Goal: Information Seeking & Learning: Learn about a topic

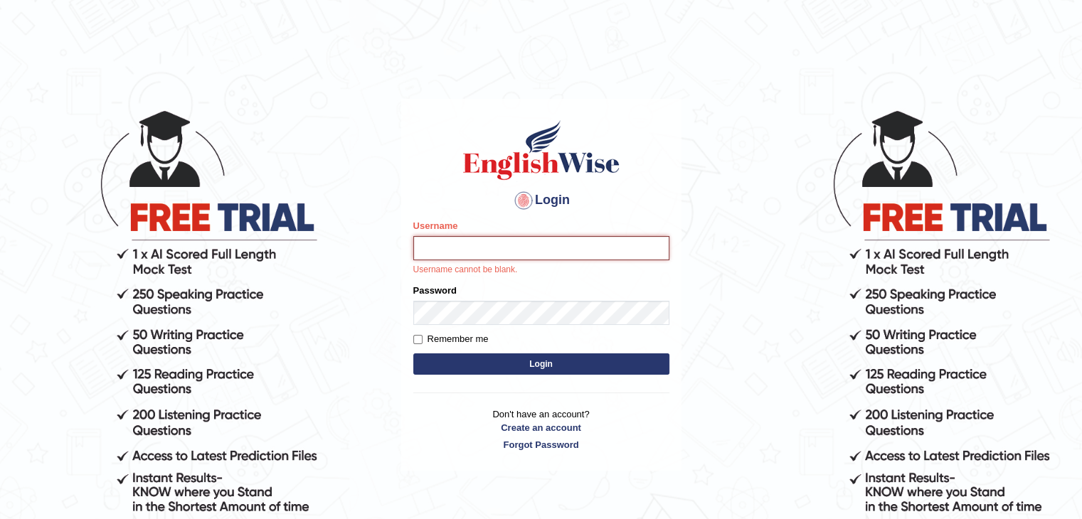
type input "Subashrubi"
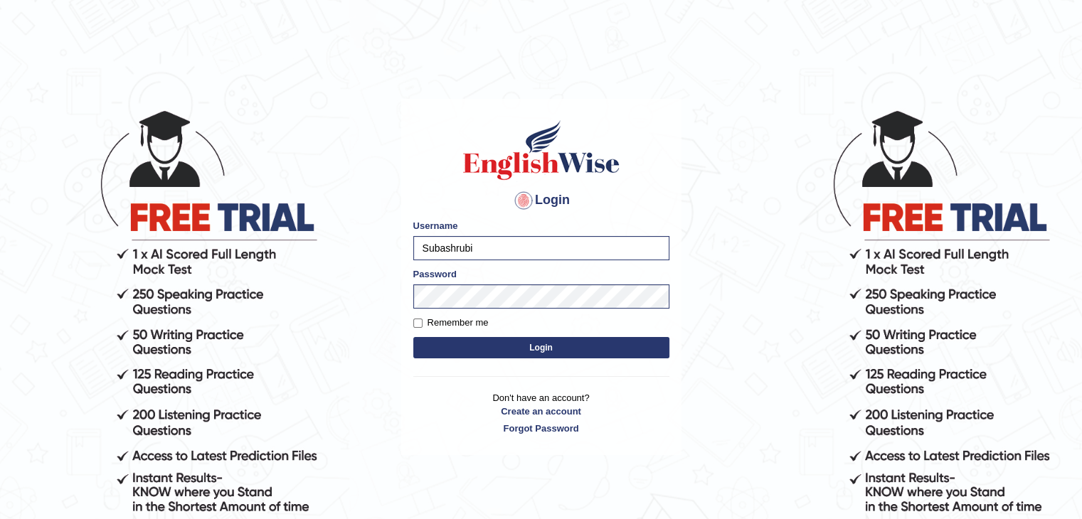
click at [581, 346] on button "Login" at bounding box center [541, 347] width 256 height 21
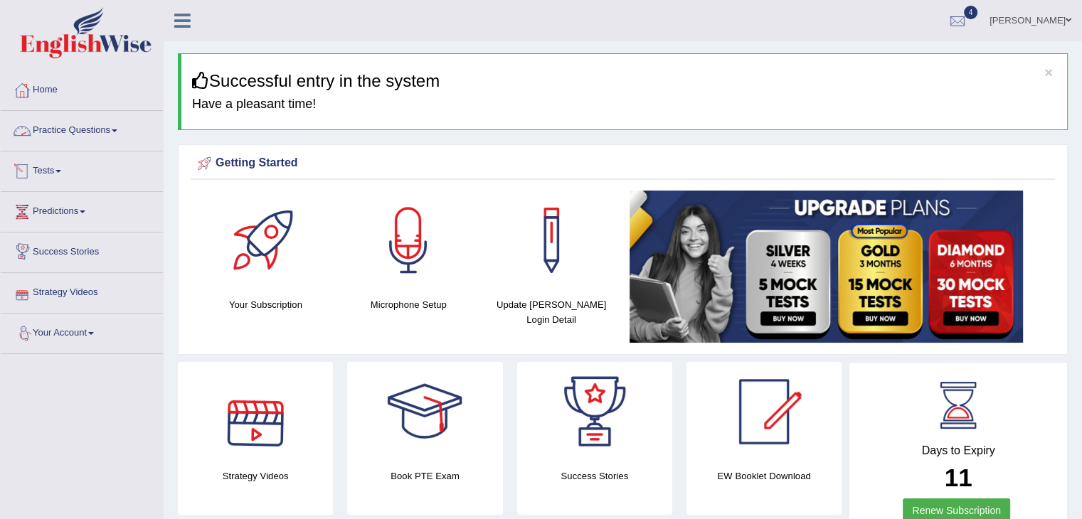
click at [60, 123] on link "Practice Questions" at bounding box center [82, 129] width 162 height 36
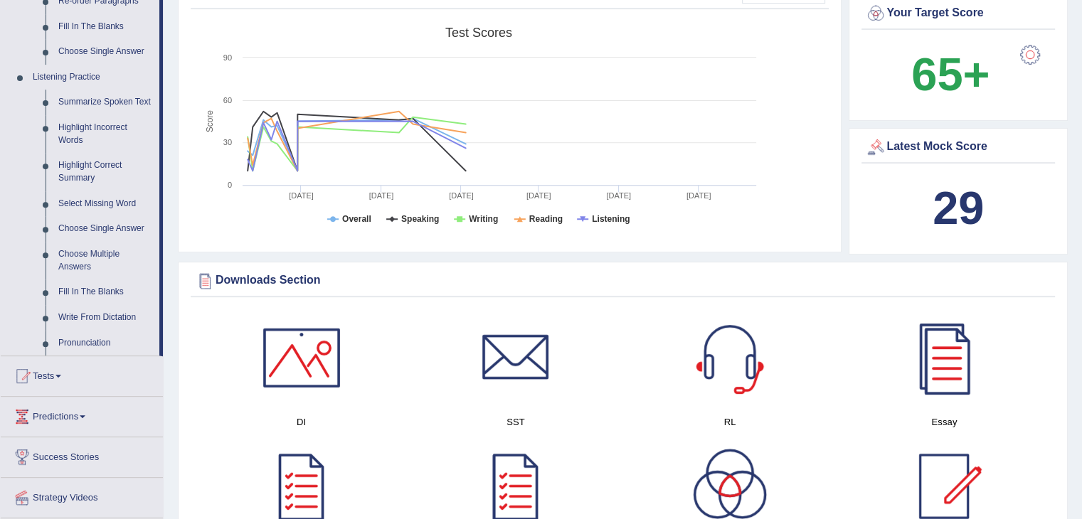
scroll to position [552, 0]
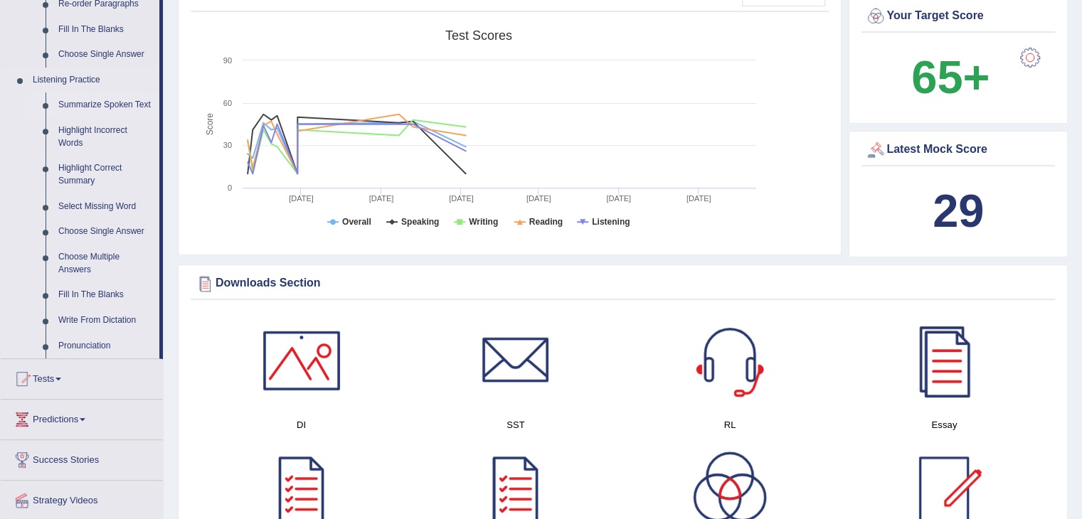
click at [91, 107] on link "Summarize Spoken Text" at bounding box center [105, 105] width 107 height 26
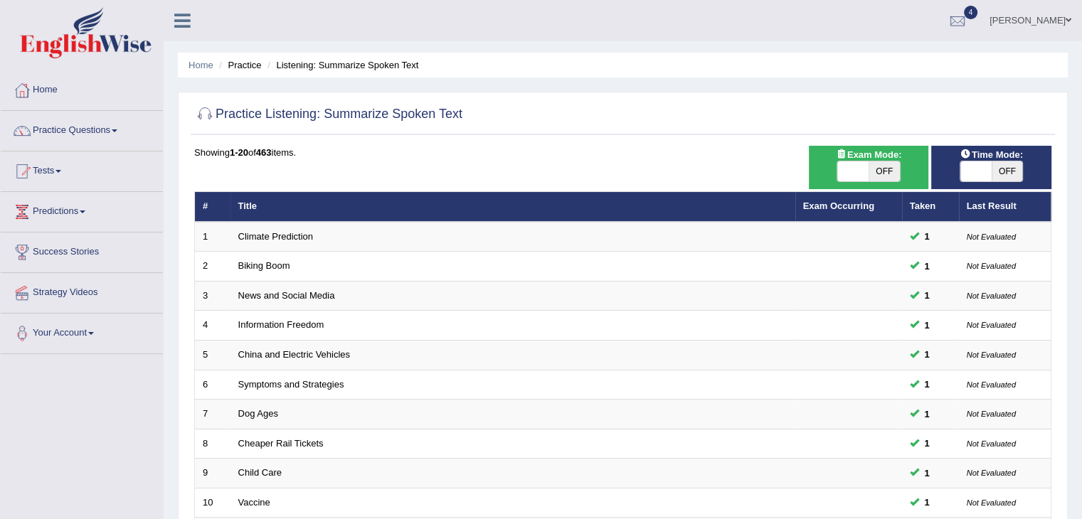
click at [856, 181] on div "ON OFF" at bounding box center [868, 171] width 64 height 21
click at [842, 169] on span at bounding box center [852, 171] width 31 height 20
checkbox input "true"
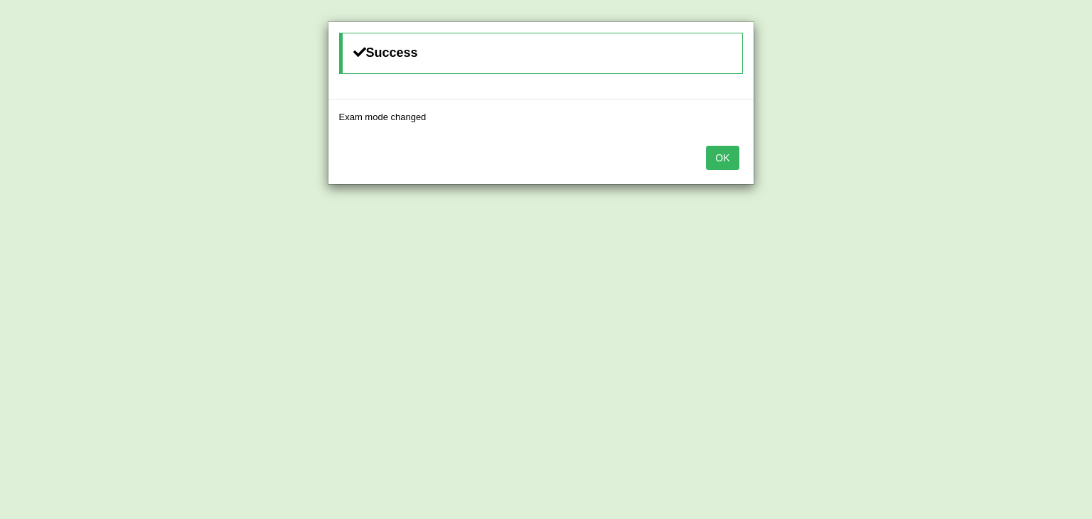
click at [720, 151] on button "OK" at bounding box center [722, 158] width 33 height 24
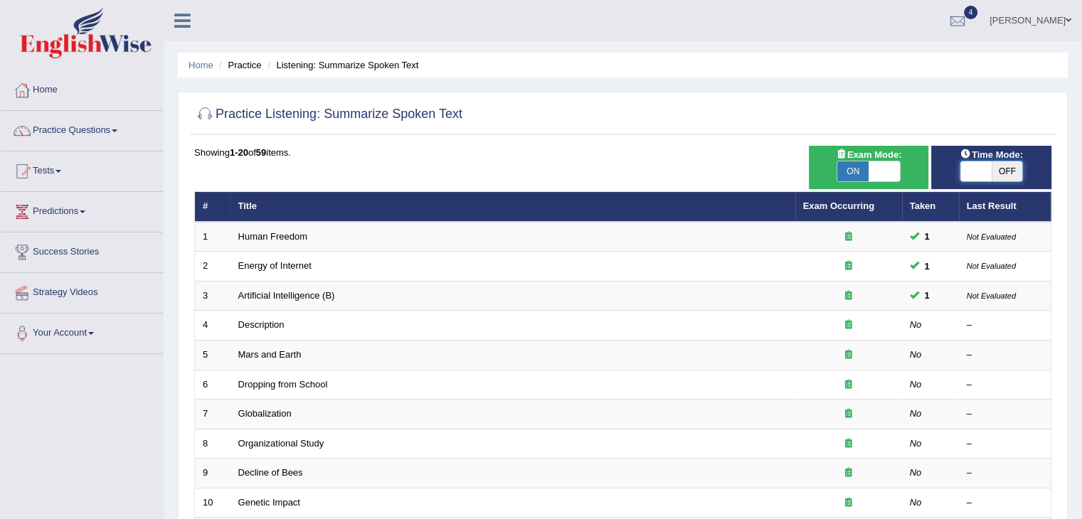
click at [963, 163] on span at bounding box center [975, 171] width 31 height 20
checkbox input "true"
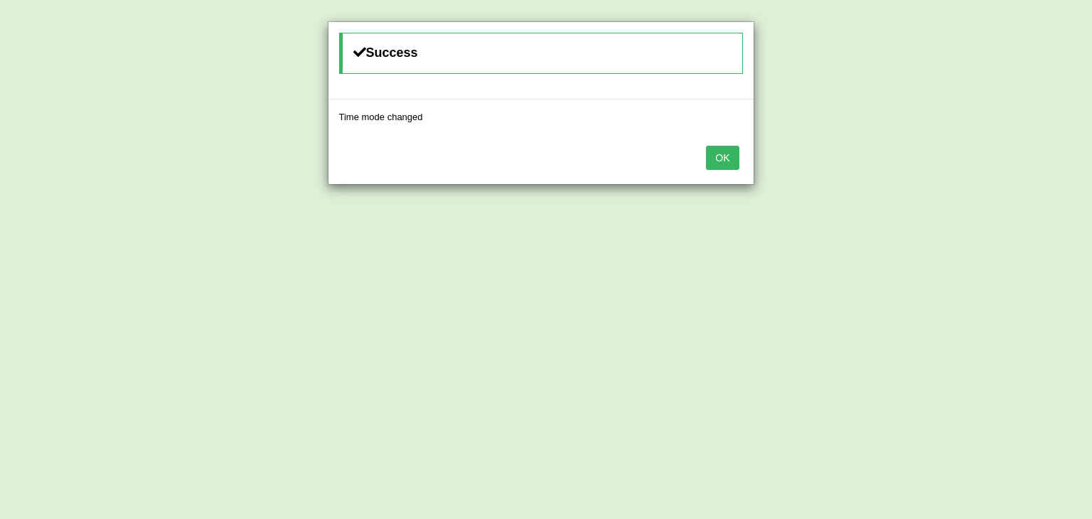
click at [717, 151] on button "OK" at bounding box center [722, 158] width 33 height 24
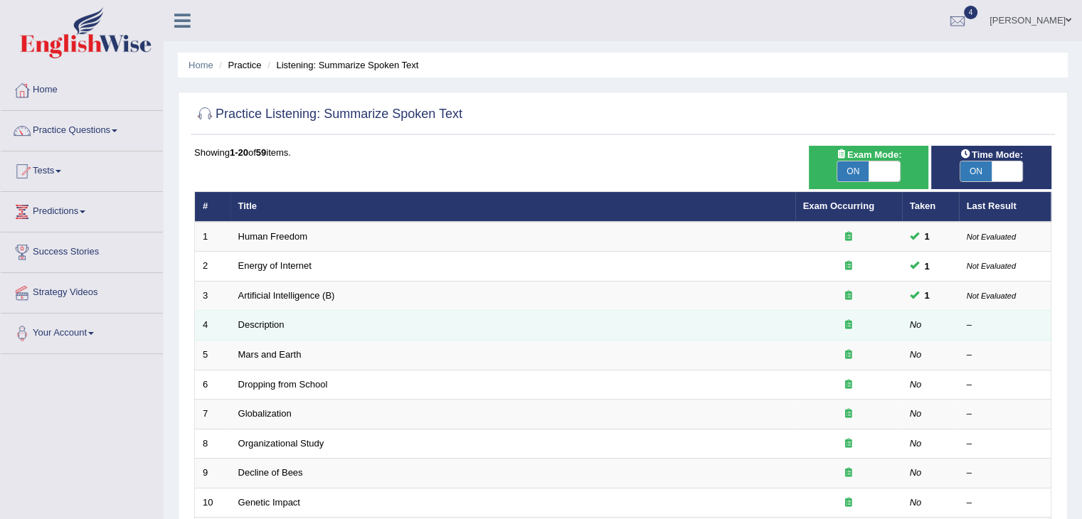
click at [260, 329] on td "Description" at bounding box center [512, 326] width 565 height 30
click at [248, 324] on link "Description" at bounding box center [261, 324] width 46 height 11
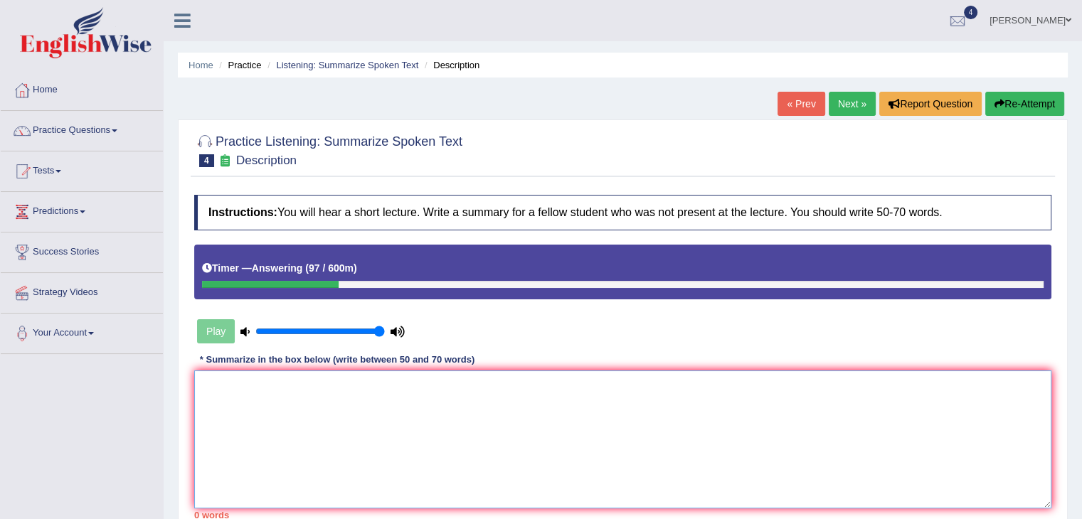
click at [367, 421] on textarea at bounding box center [622, 440] width 857 height 138
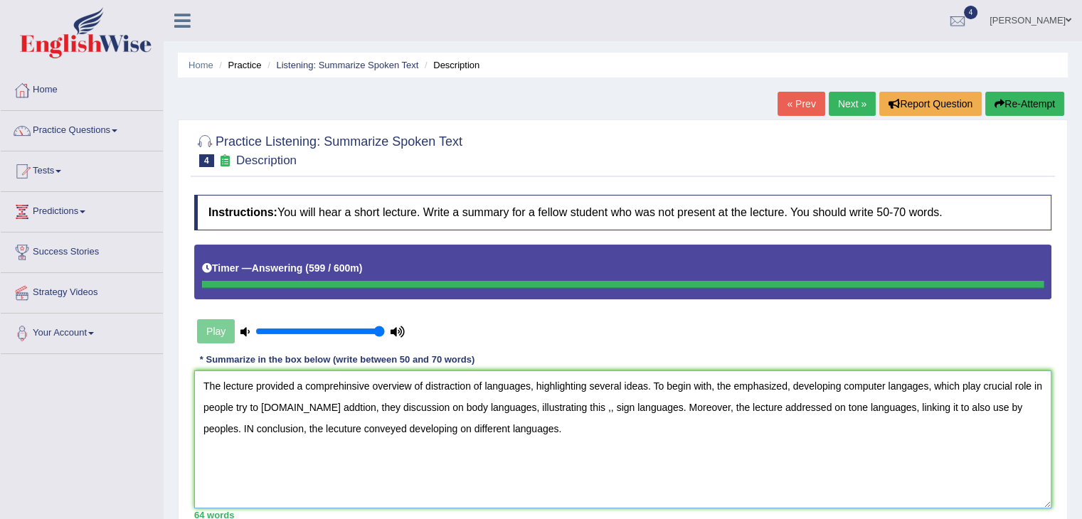
type textarea "The lecture provided a comprehinsive overview of distraction of languages, high…"
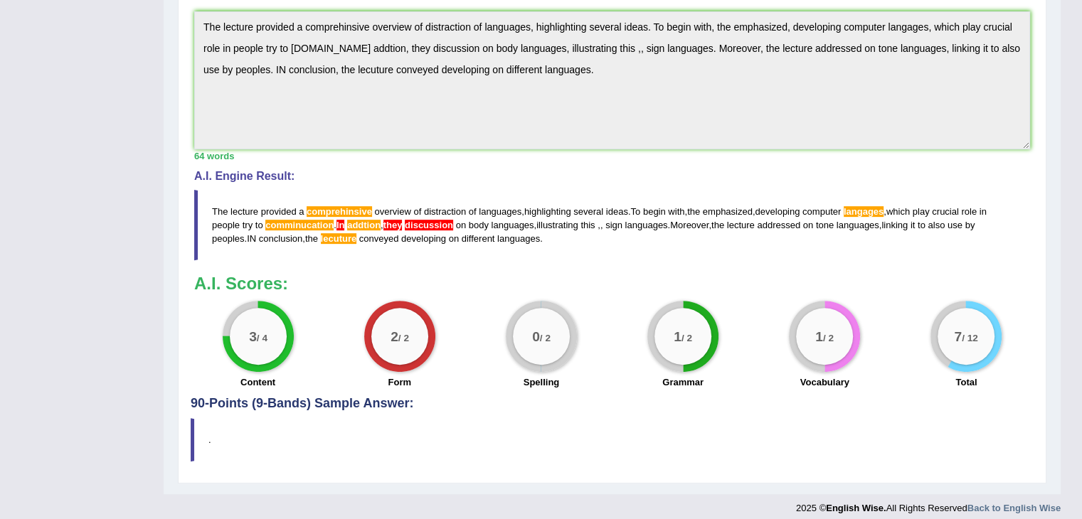
scroll to position [472, 0]
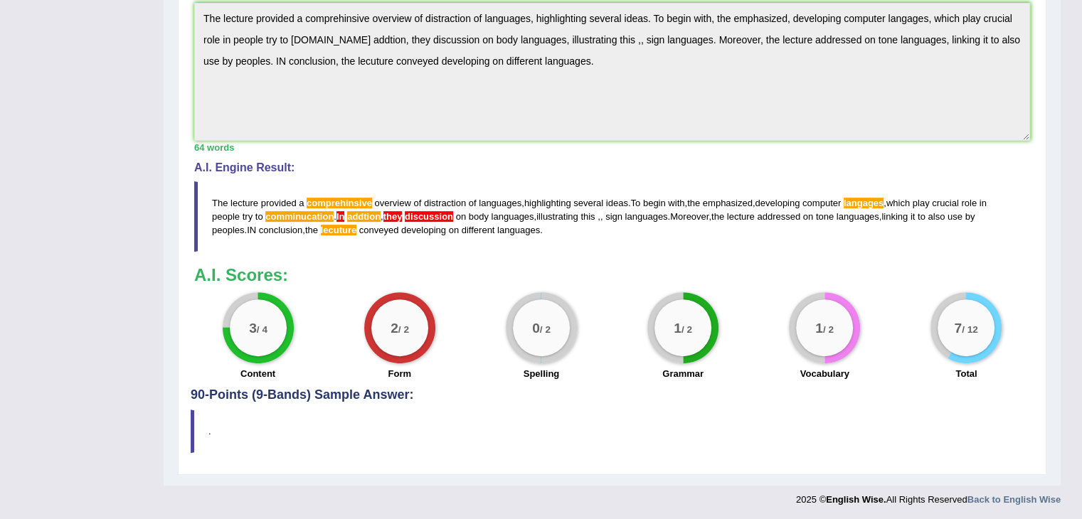
click at [334, 203] on span "comprehinsive" at bounding box center [339, 203] width 65 height 11
click at [430, 215] on span "discussion" at bounding box center [429, 216] width 48 height 11
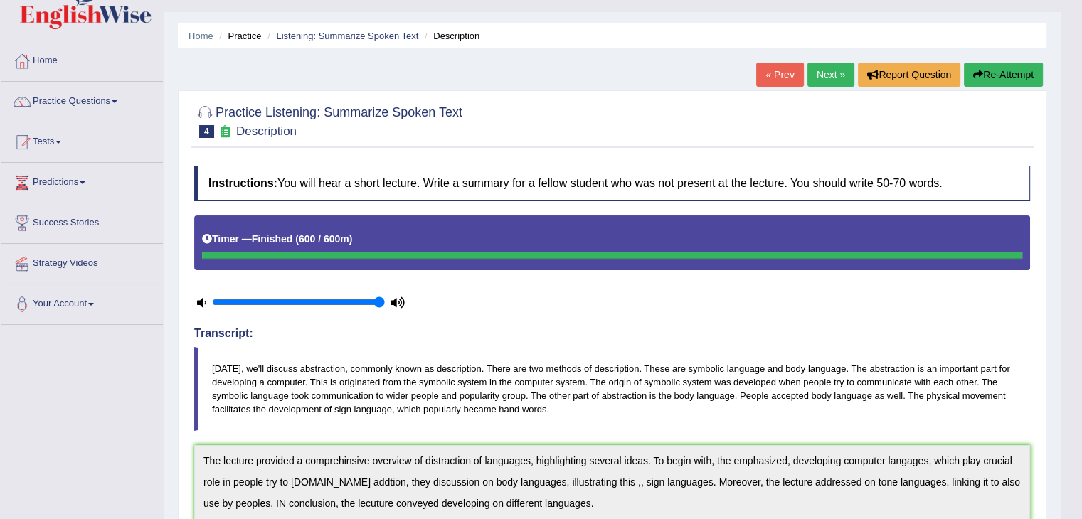
scroll to position [0, 0]
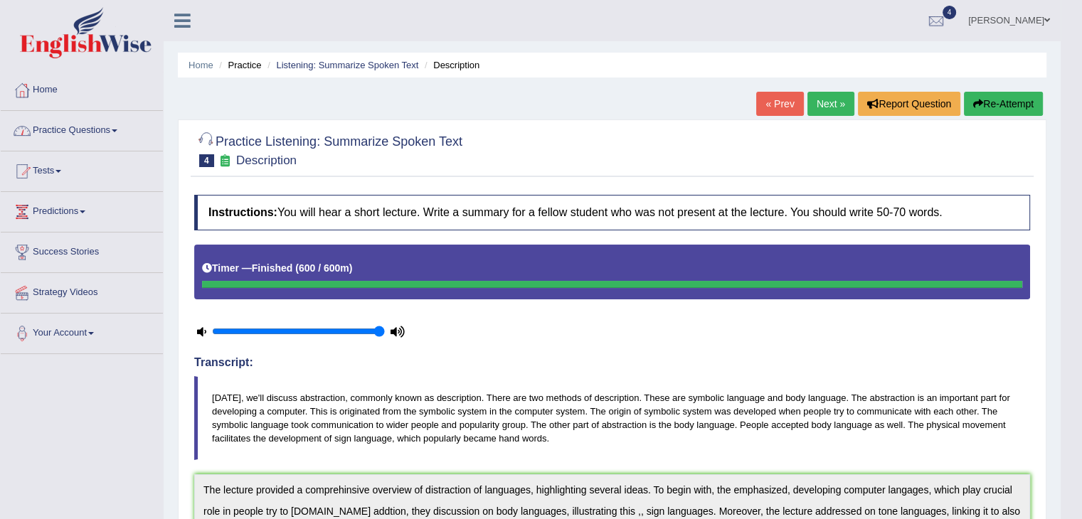
click at [117, 134] on link "Practice Questions" at bounding box center [82, 129] width 162 height 36
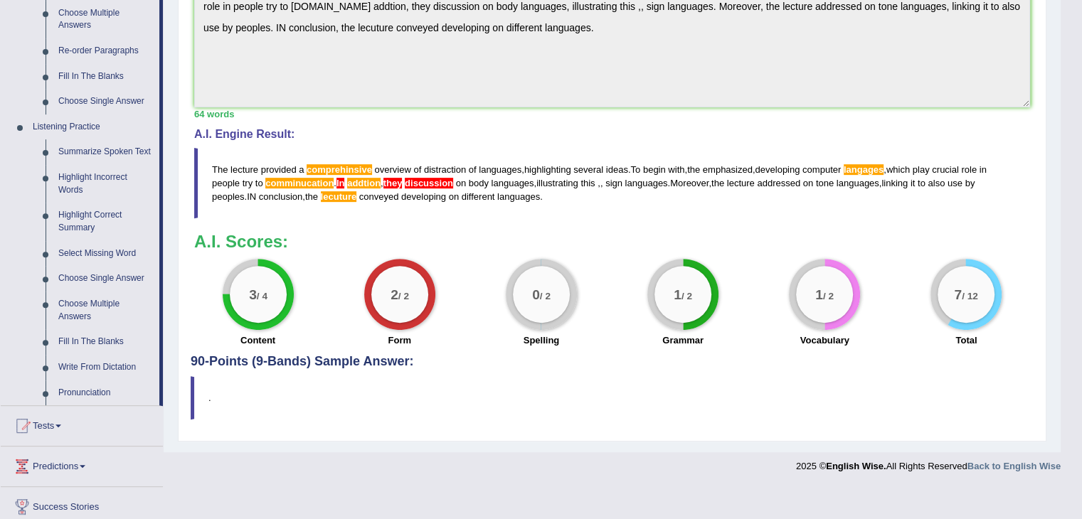
scroll to position [506, 0]
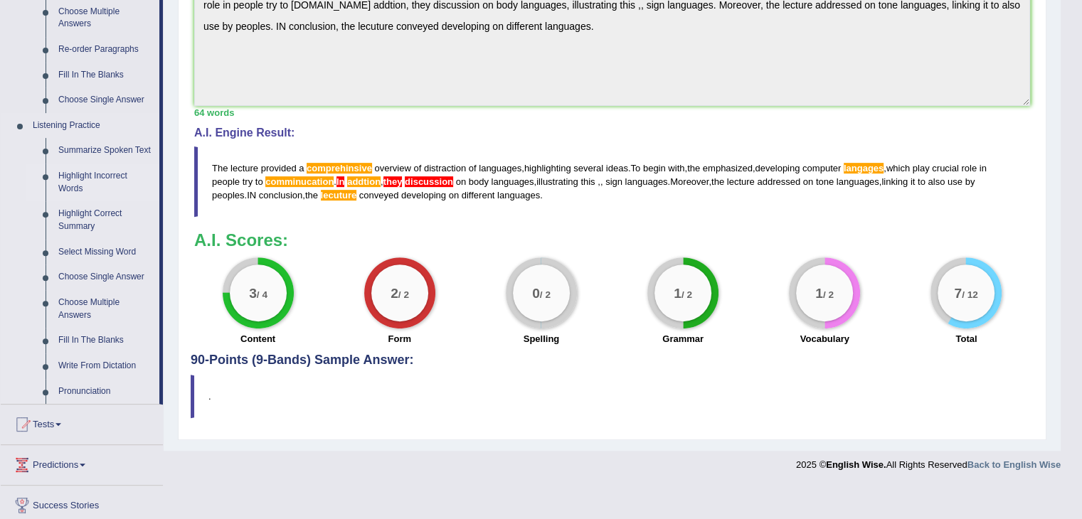
click at [67, 180] on link "Highlight Incorrect Words" at bounding box center [105, 183] width 107 height 38
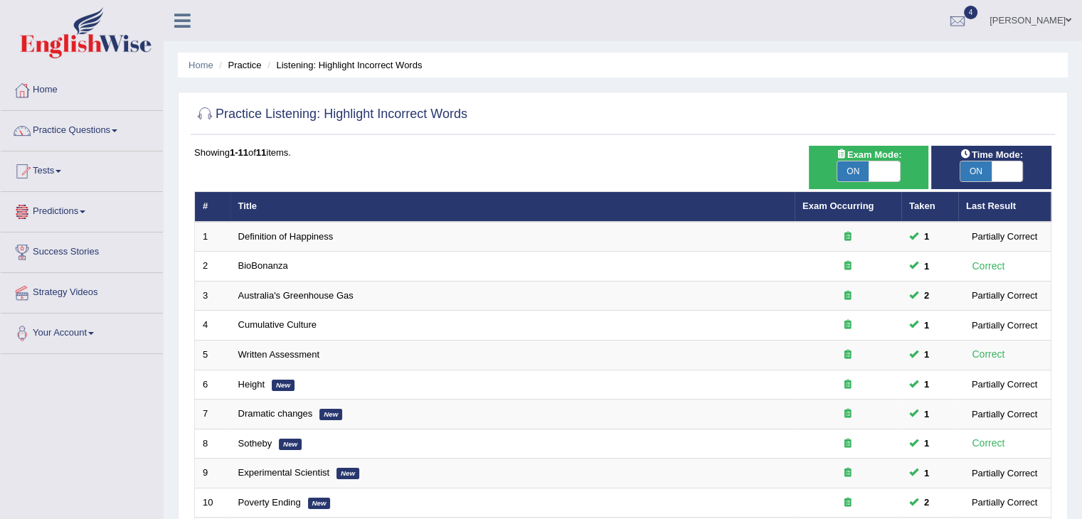
drag, startPoint x: 1068, startPoint y: 113, endPoint x: 1092, endPoint y: 237, distance: 126.0
click at [1081, 237] on html "Toggle navigation Home Practice Questions Speaking Practice Read Aloud Repeat S…" at bounding box center [541, 259] width 1082 height 519
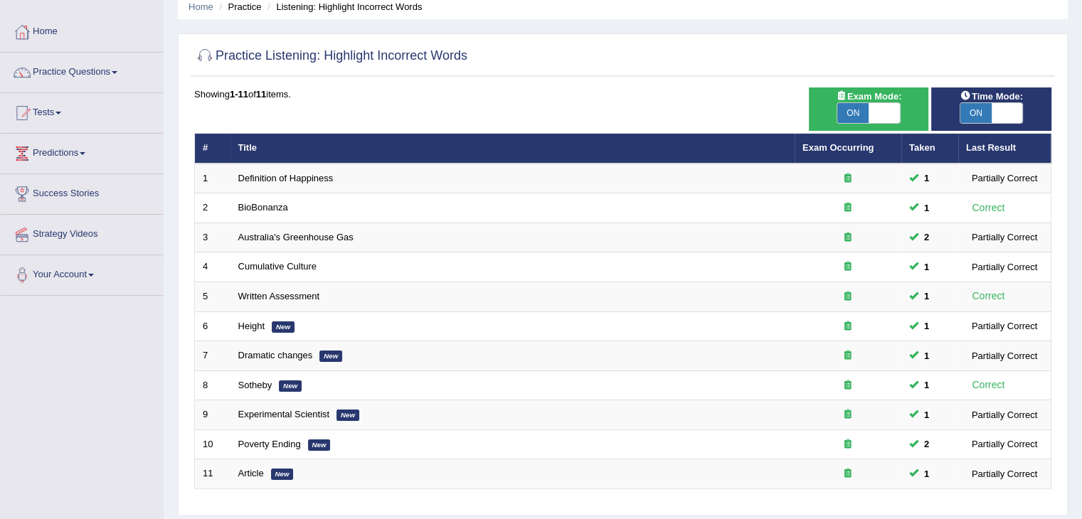
scroll to position [65, 0]
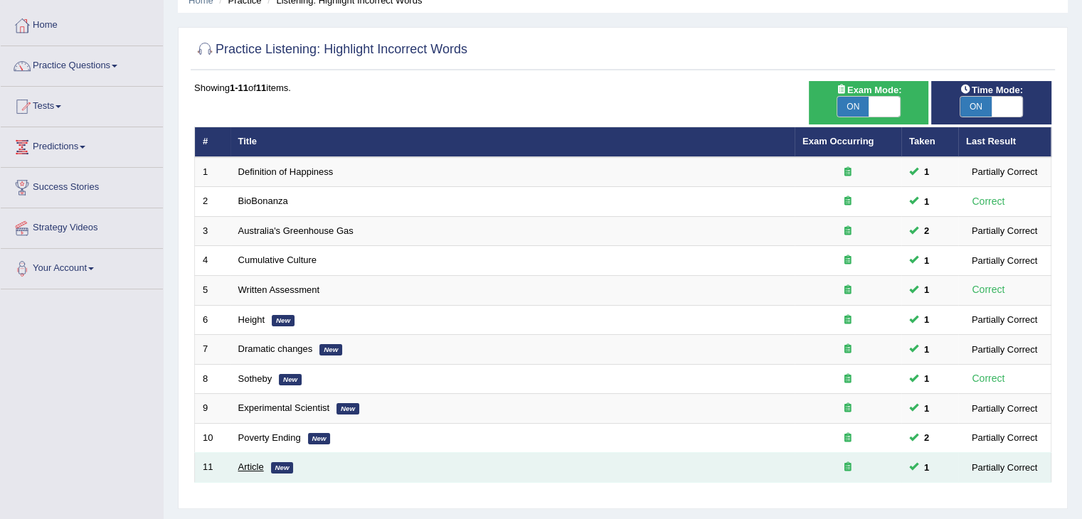
click at [239, 462] on link "Article" at bounding box center [251, 467] width 26 height 11
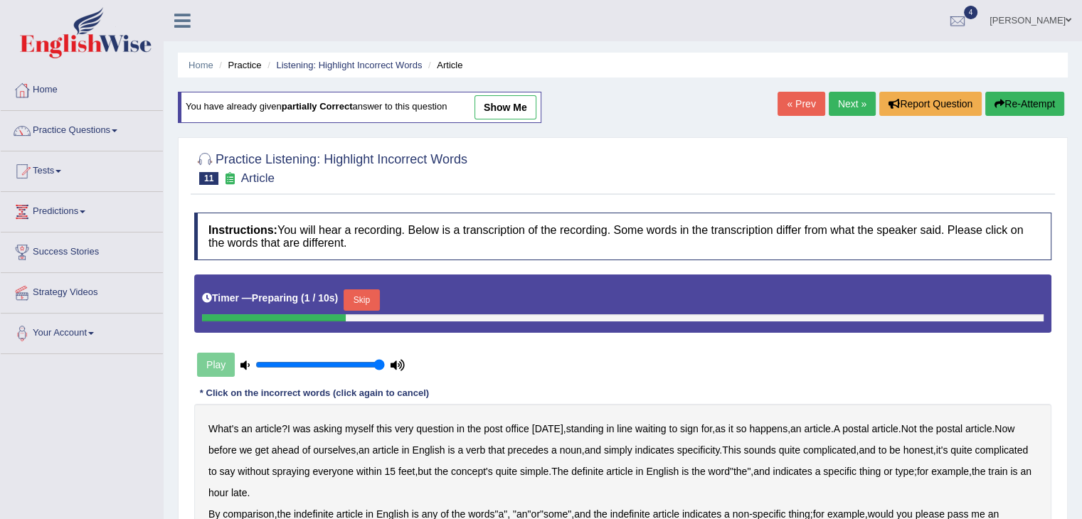
click at [845, 112] on link "Next »" at bounding box center [852, 104] width 47 height 24
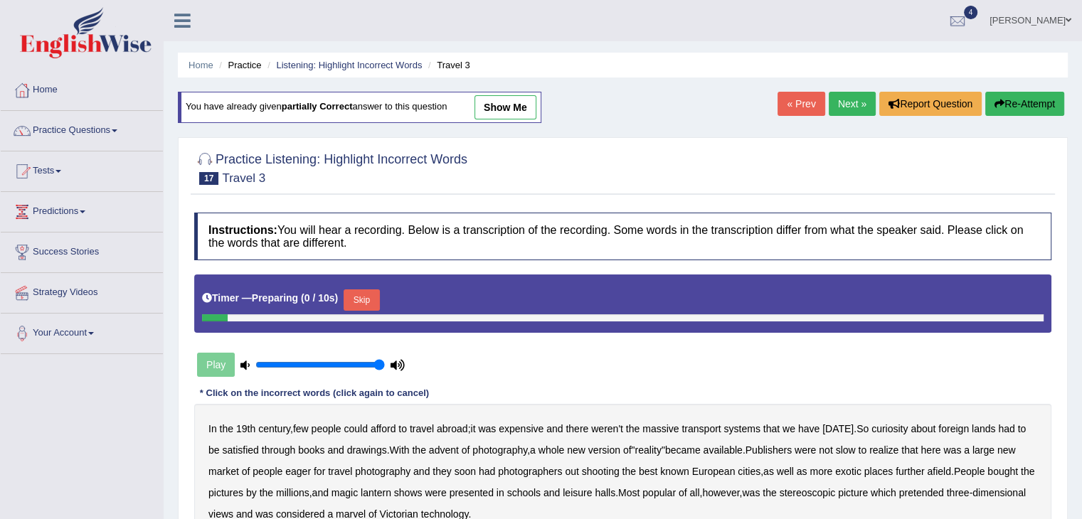
click at [845, 106] on link "Next »" at bounding box center [852, 104] width 47 height 24
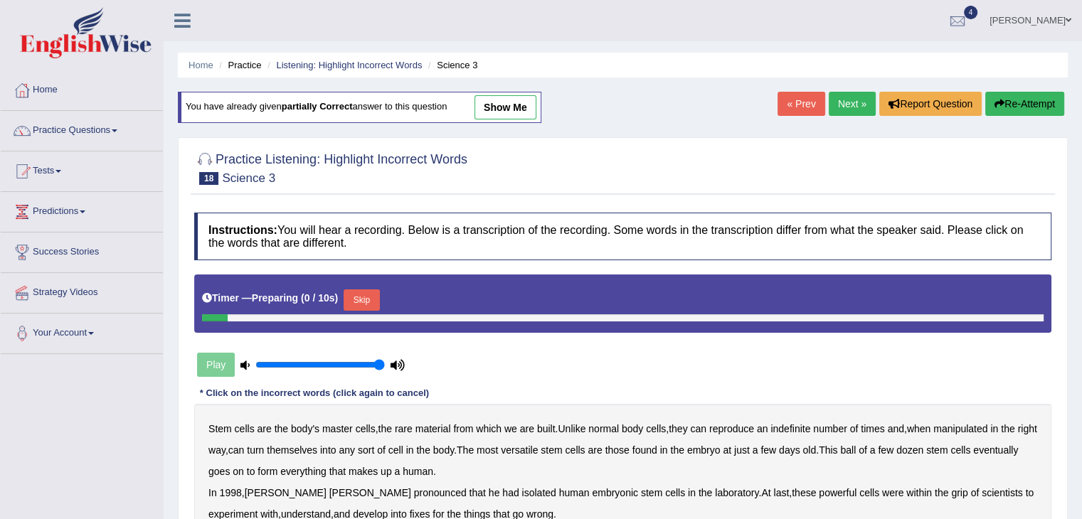
click at [845, 106] on link "Next »" at bounding box center [852, 104] width 47 height 24
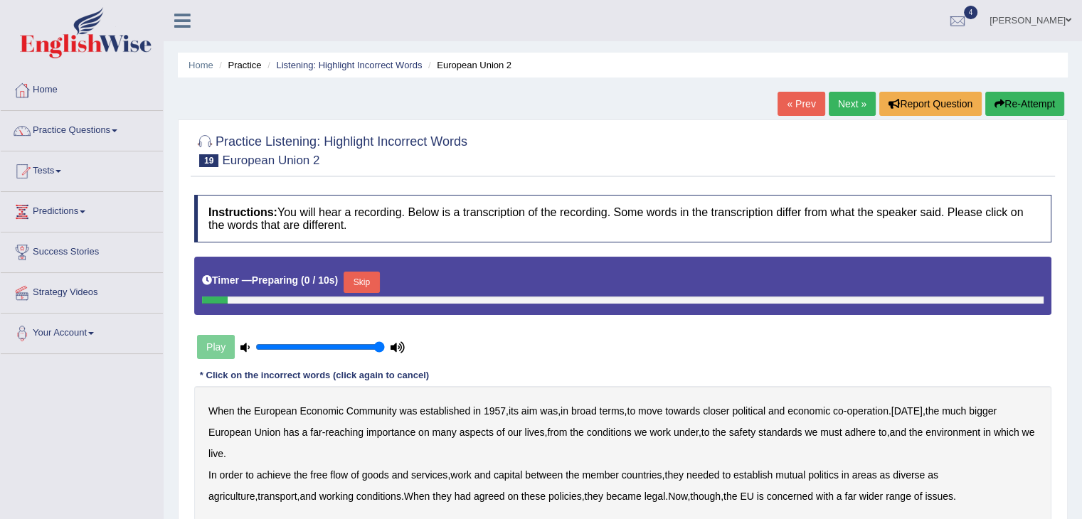
click at [845, 106] on link "Next »" at bounding box center [852, 104] width 47 height 24
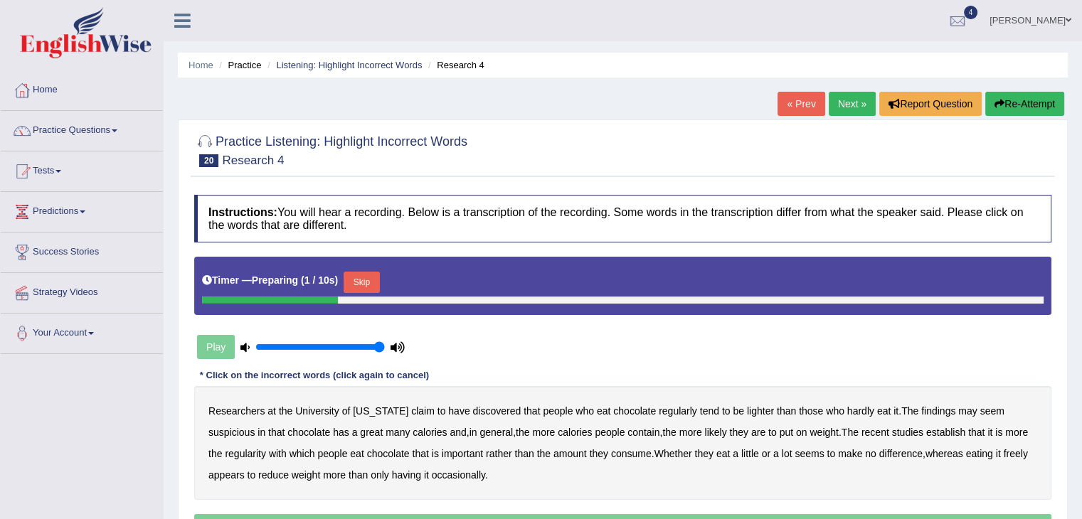
click at [782, 96] on link "« Prev" at bounding box center [800, 104] width 47 height 24
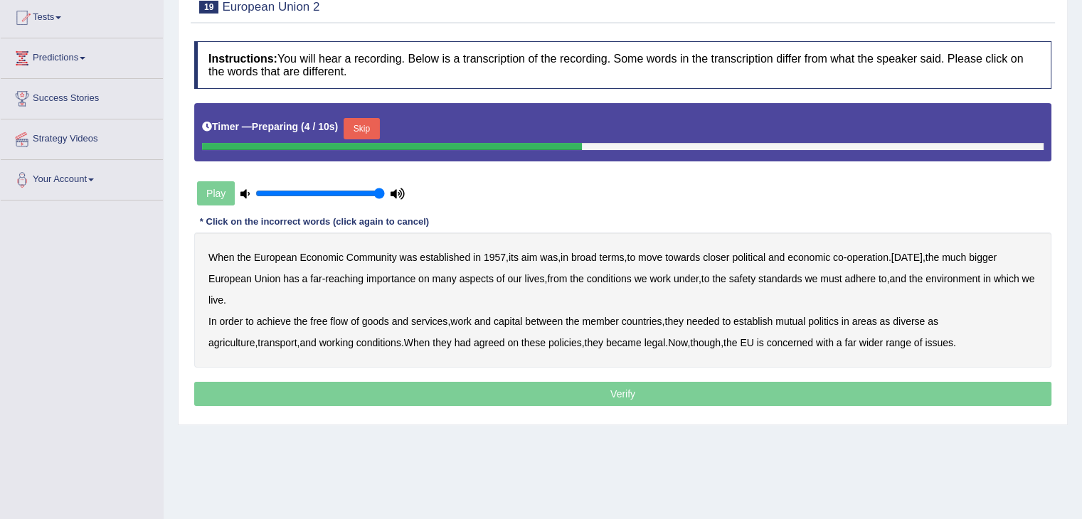
scroll to position [154, 0]
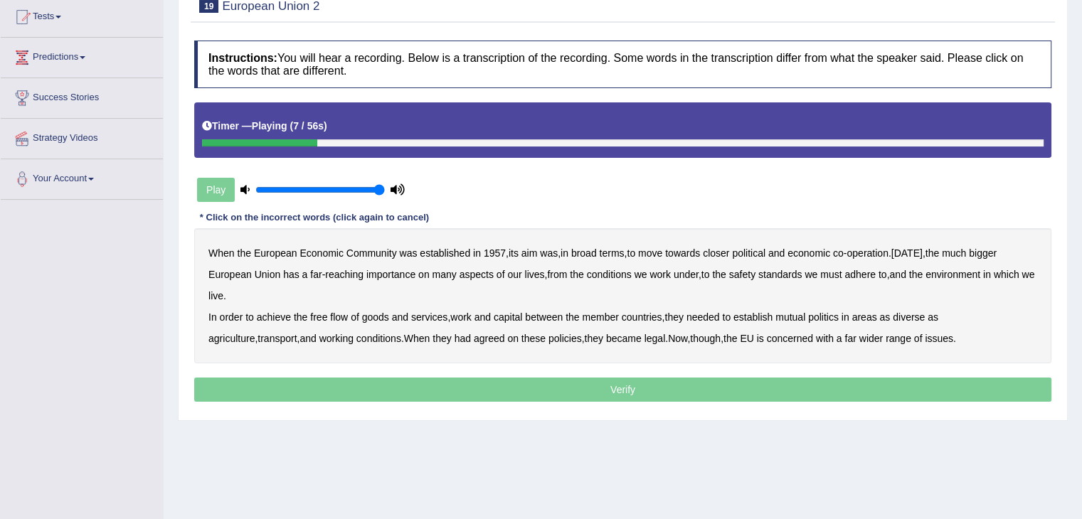
click at [589, 254] on b "broad" at bounding box center [584, 253] width 26 height 11
click at [996, 248] on b "bigger" at bounding box center [983, 253] width 28 height 11
click at [393, 269] on b "importance" at bounding box center [390, 274] width 49 height 11
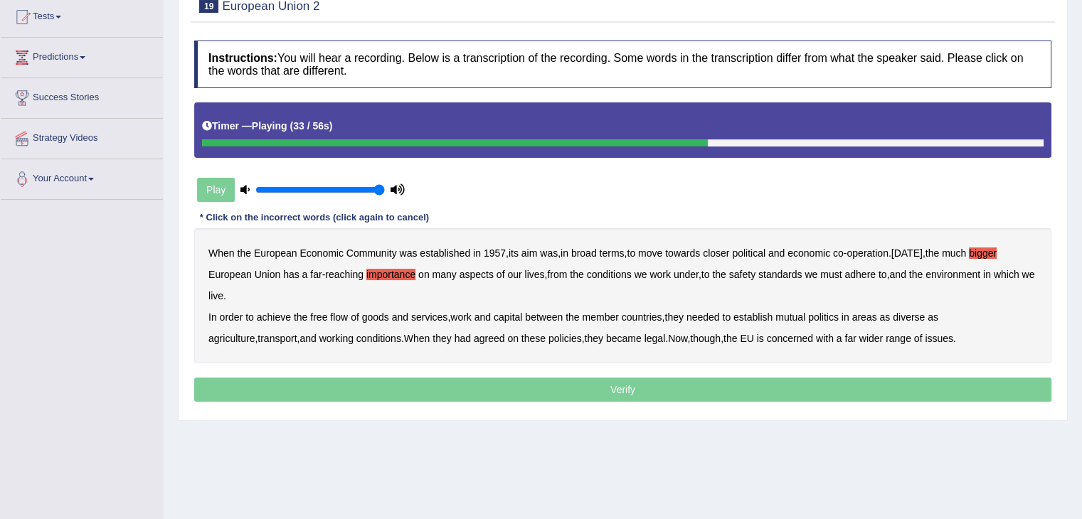
click at [468, 312] on b "work" at bounding box center [460, 317] width 21 height 11
click at [920, 317] on b "diverse" at bounding box center [909, 317] width 32 height 11
click at [644, 334] on b "legal" at bounding box center [654, 338] width 21 height 11
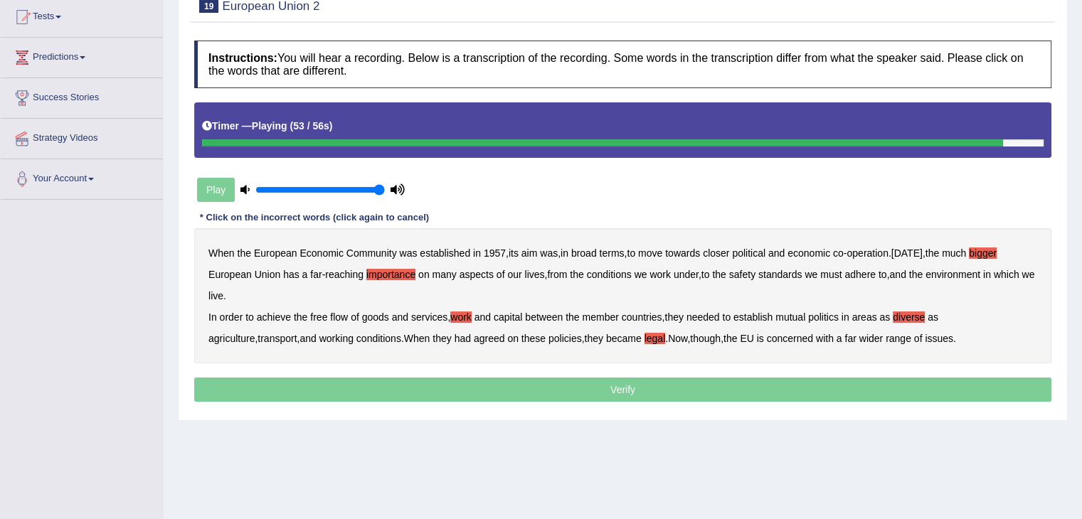
click at [918, 313] on b "diverse" at bounding box center [909, 317] width 32 height 11
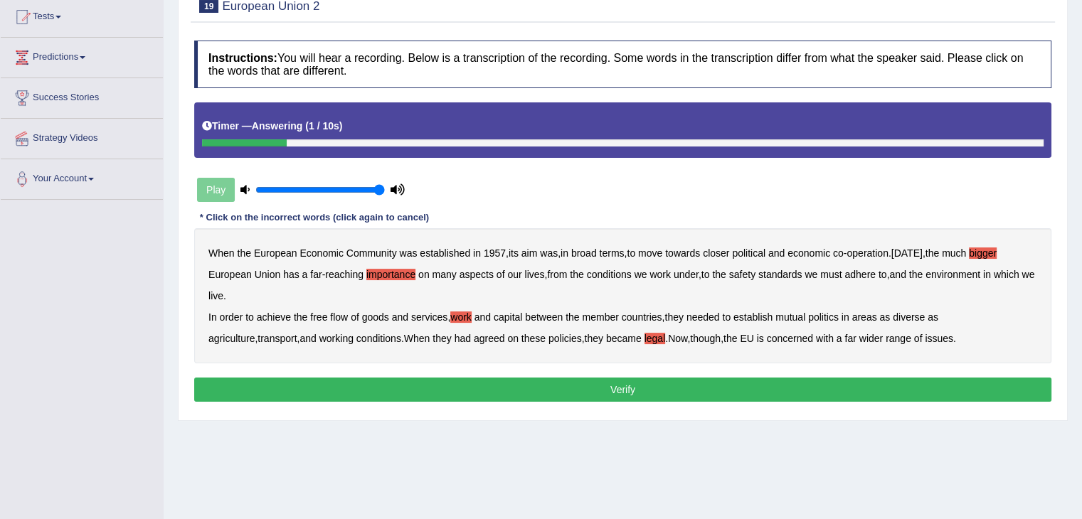
click at [787, 394] on button "Verify" at bounding box center [622, 390] width 857 height 24
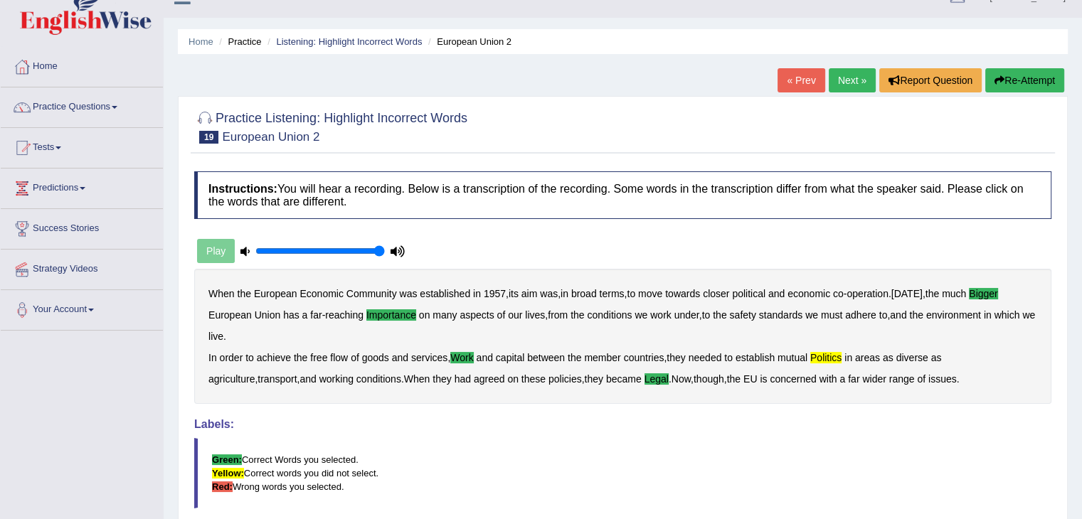
scroll to position [0, 0]
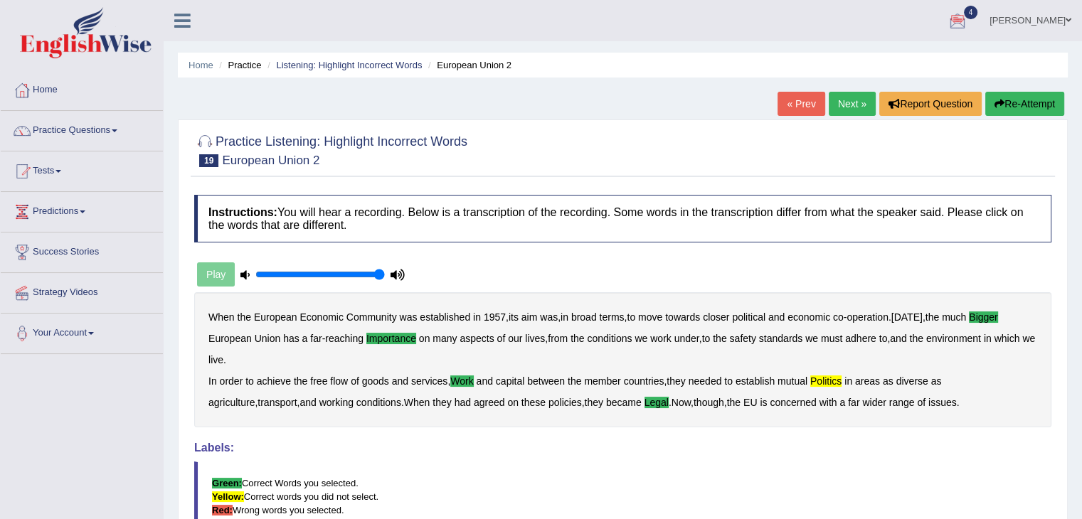
click at [845, 110] on link "Next »" at bounding box center [852, 104] width 47 height 24
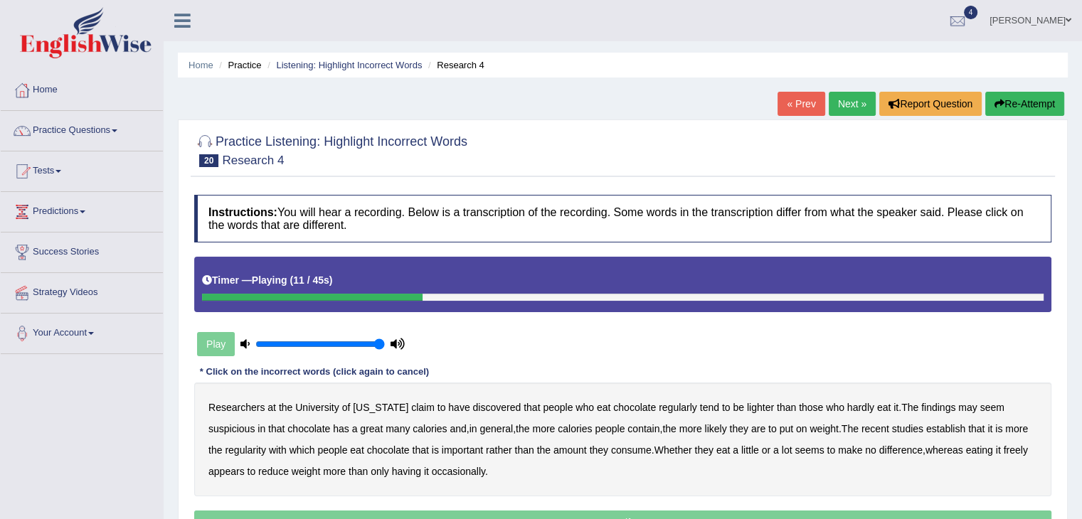
click at [847, 410] on b "hardly" at bounding box center [860, 407] width 27 height 11
click at [642, 430] on b "contain" at bounding box center [643, 428] width 32 height 11
click at [959, 425] on b "establish" at bounding box center [945, 428] width 39 height 11
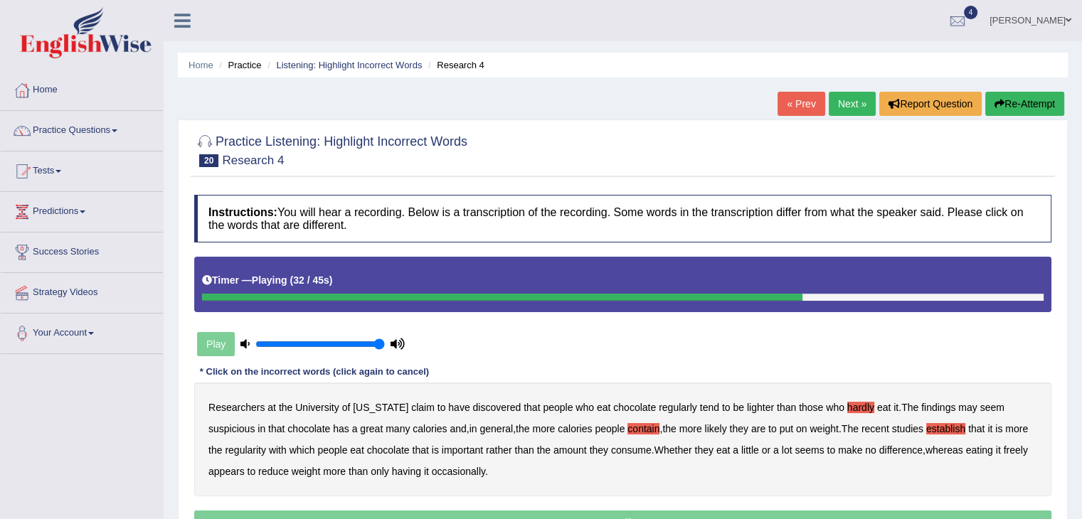
click at [483, 450] on b "important" at bounding box center [462, 450] width 41 height 11
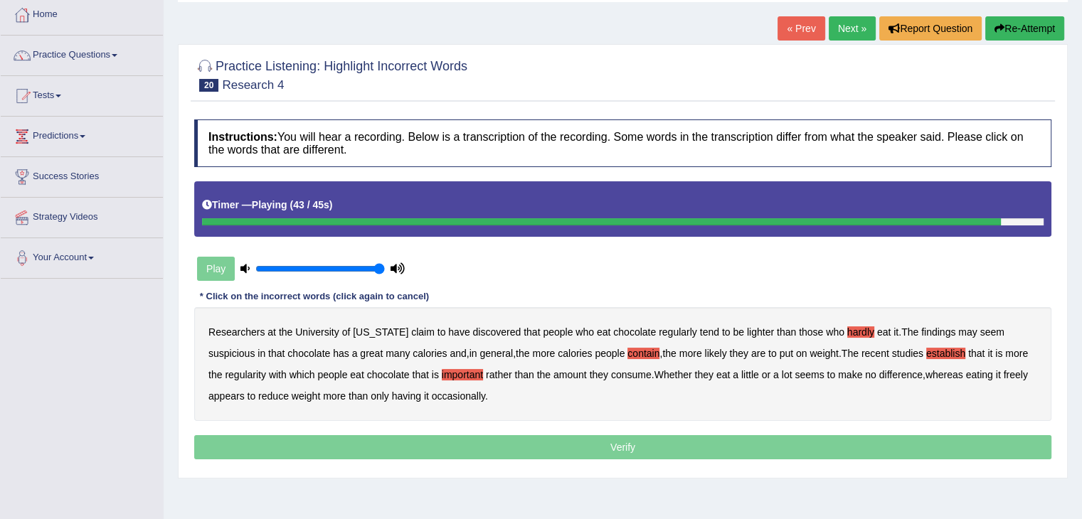
scroll to position [75, 0]
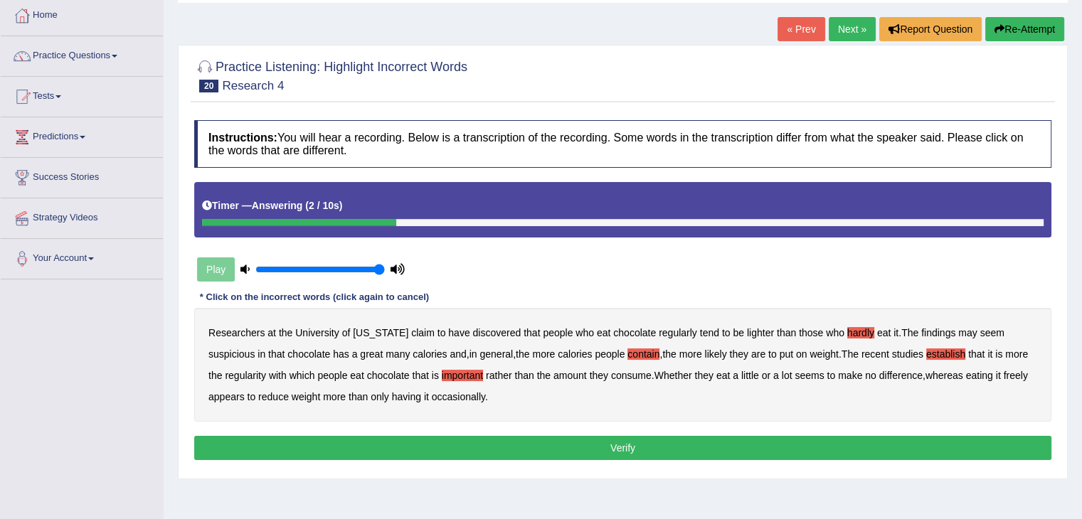
click at [485, 445] on button "Verify" at bounding box center [622, 448] width 857 height 24
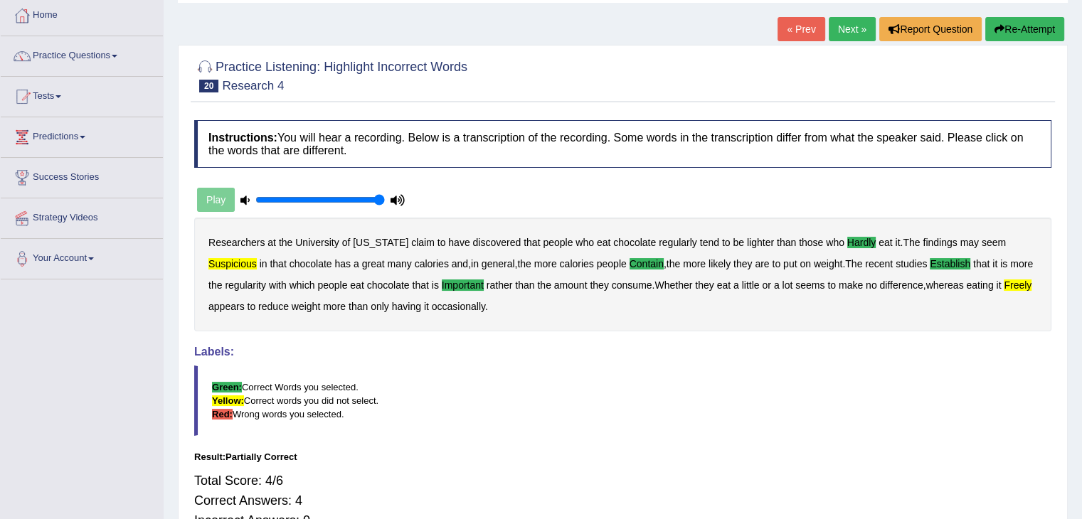
scroll to position [0, 0]
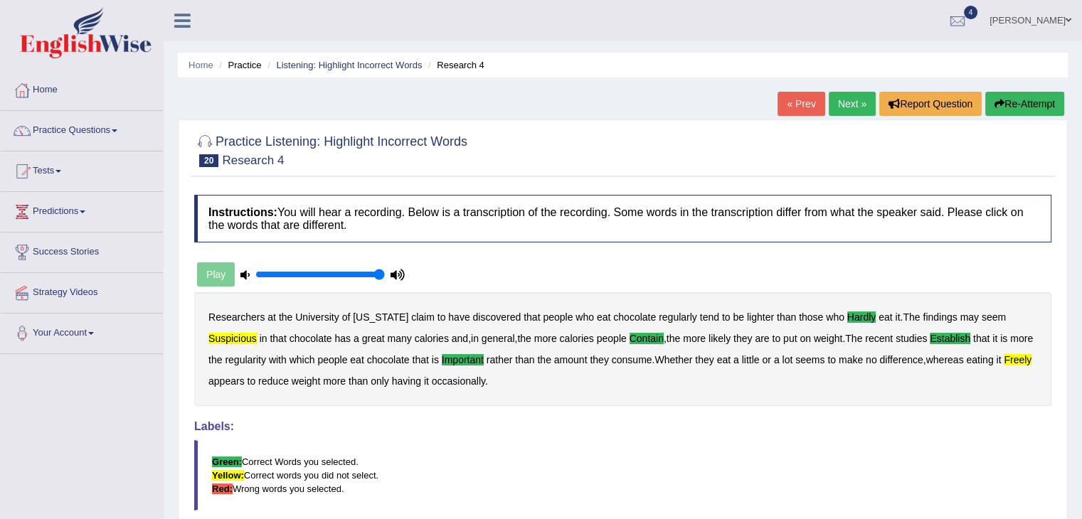
click at [841, 105] on link "Next »" at bounding box center [852, 104] width 47 height 24
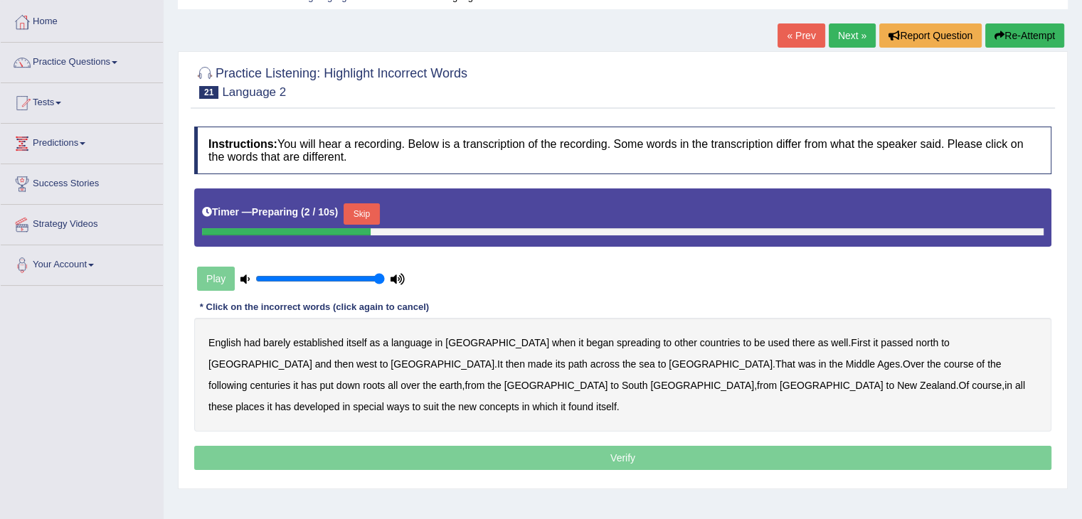
scroll to position [70, 0]
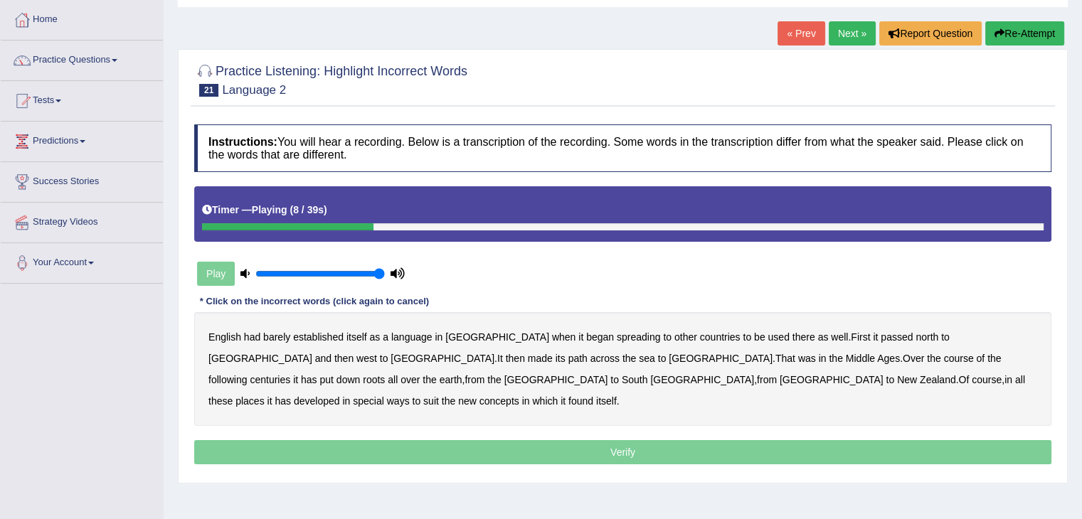
click at [617, 332] on b "spreading" at bounding box center [639, 336] width 44 height 11
click at [881, 336] on b "passed" at bounding box center [897, 336] width 32 height 11
click at [568, 353] on b "path" at bounding box center [577, 358] width 19 height 11
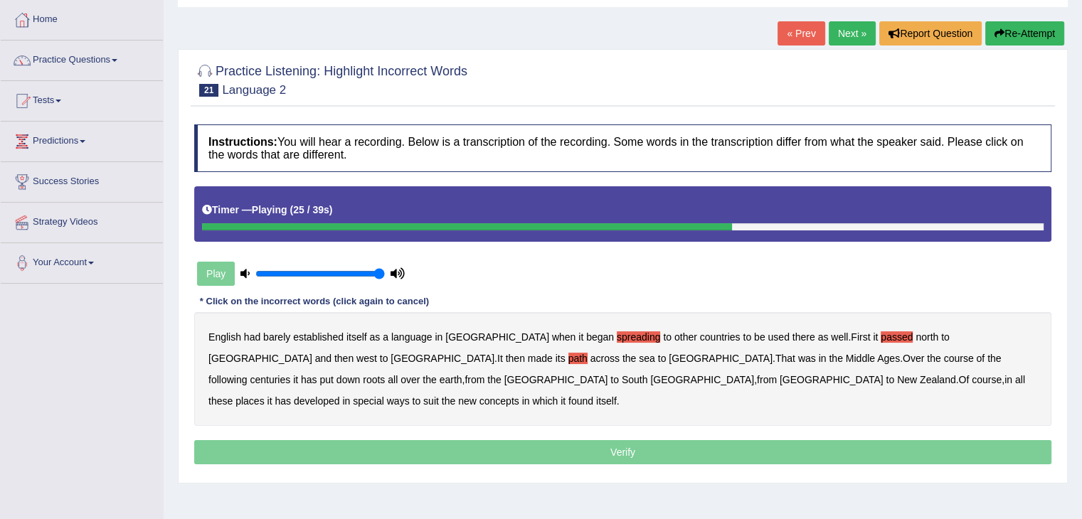
click at [887, 362] on div "English had barely established itself as a language in England when it began sp…" at bounding box center [622, 369] width 857 height 114
click at [462, 374] on b "earth" at bounding box center [451, 379] width 23 height 11
click at [519, 395] on b "concepts" at bounding box center [499, 400] width 40 height 11
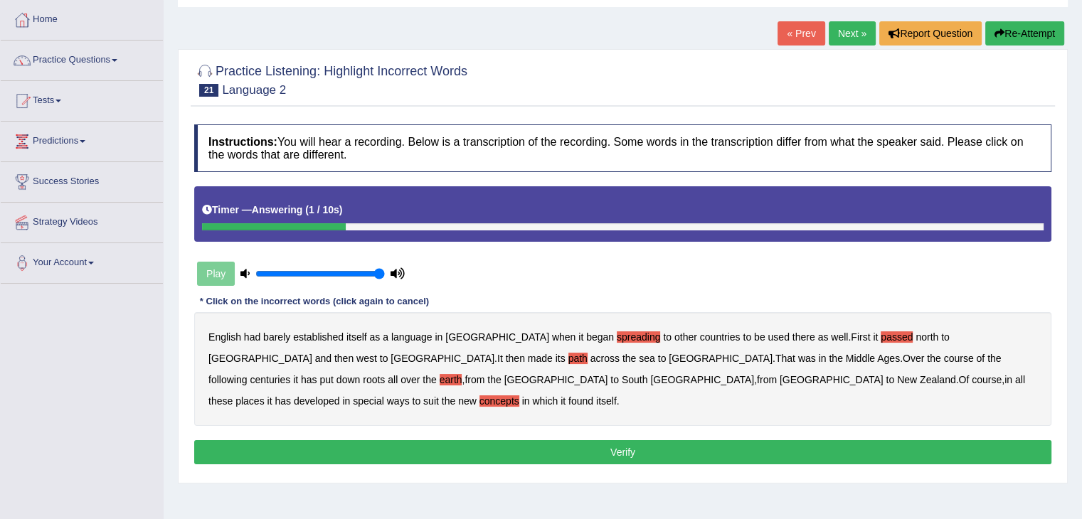
click at [671, 440] on button "Verify" at bounding box center [622, 452] width 857 height 24
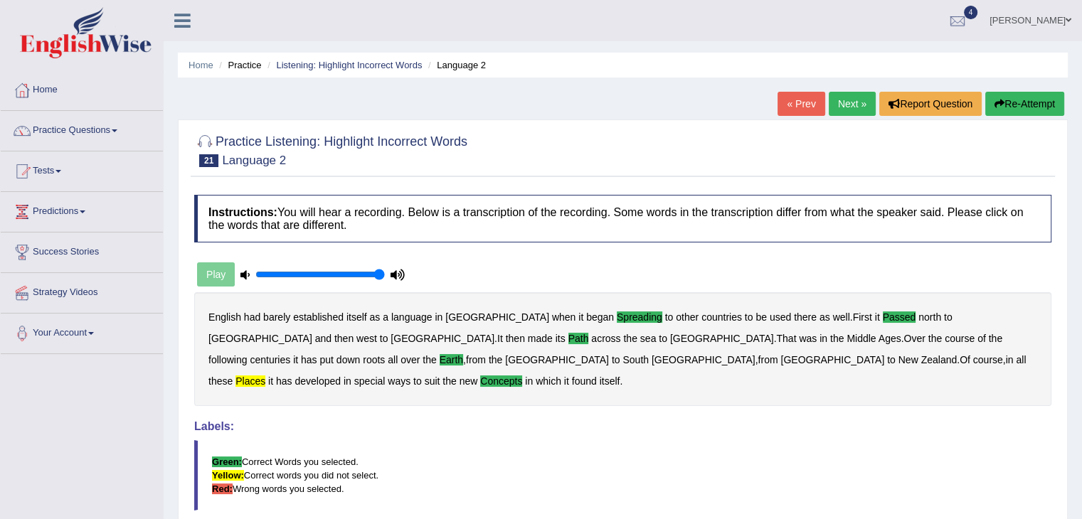
scroll to position [0, 0]
click at [831, 109] on link "Next »" at bounding box center [852, 104] width 47 height 24
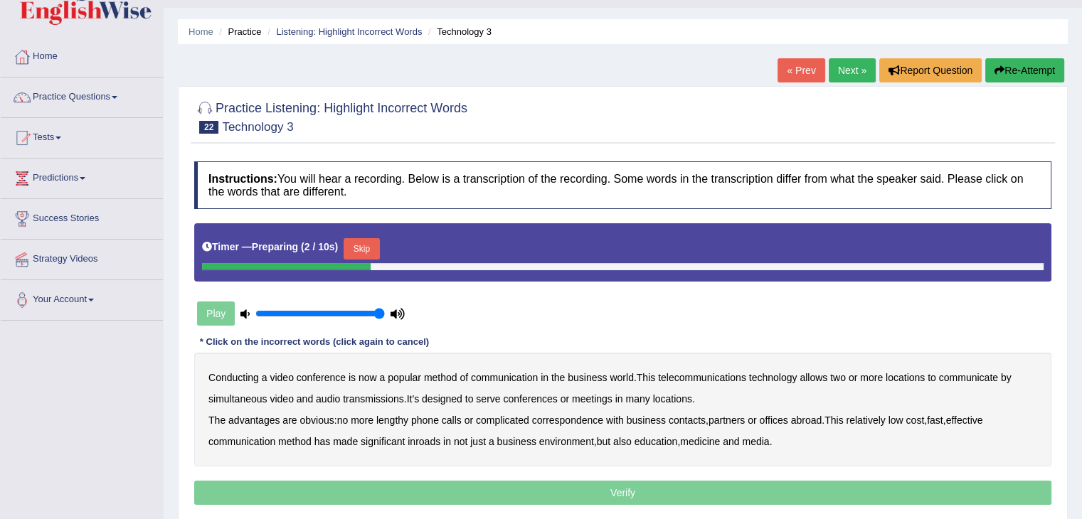
scroll to position [41, 0]
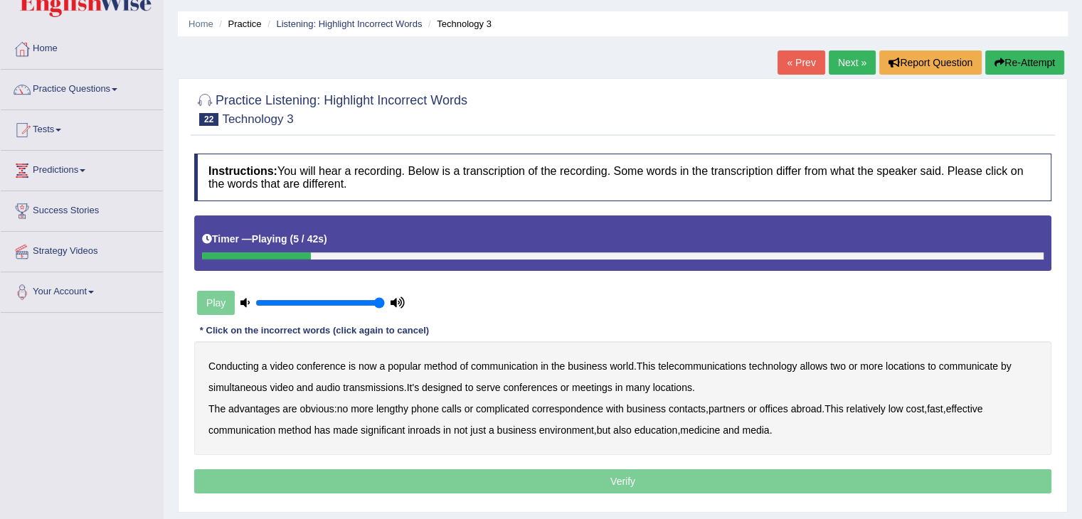
click at [443, 366] on b "method" at bounding box center [440, 366] width 33 height 11
click at [638, 385] on b "many" at bounding box center [637, 387] width 24 height 11
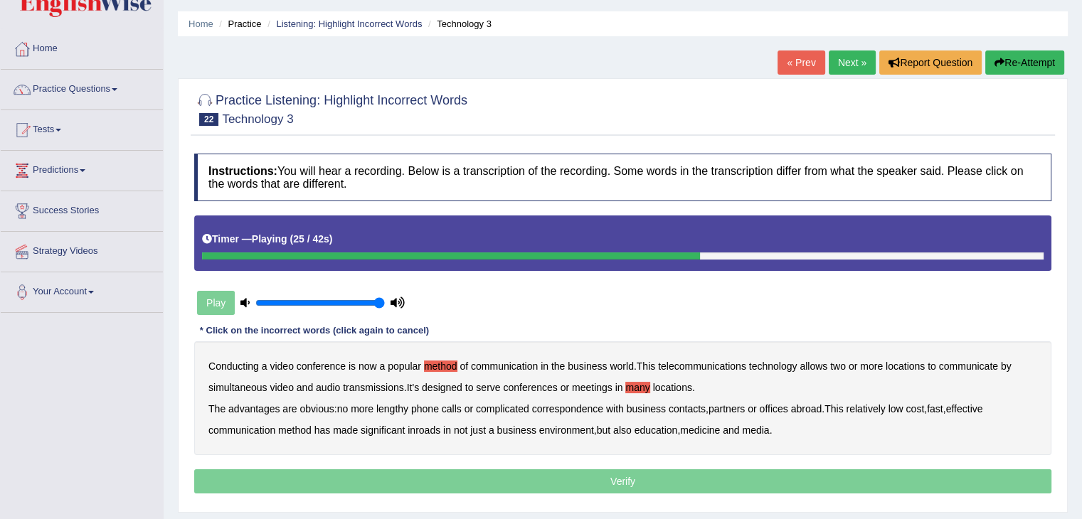
click at [512, 405] on b "complicated" at bounding box center [502, 408] width 53 height 11
click at [808, 408] on b "abroad" at bounding box center [806, 408] width 31 height 11
click at [560, 430] on b "environment" at bounding box center [566, 430] width 55 height 11
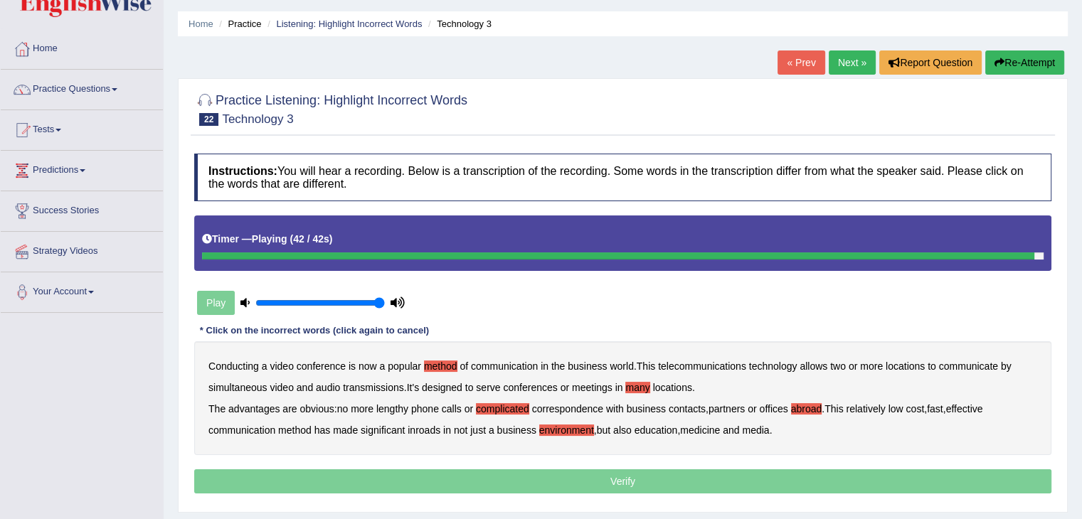
click at [612, 484] on p "Verify" at bounding box center [622, 481] width 857 height 24
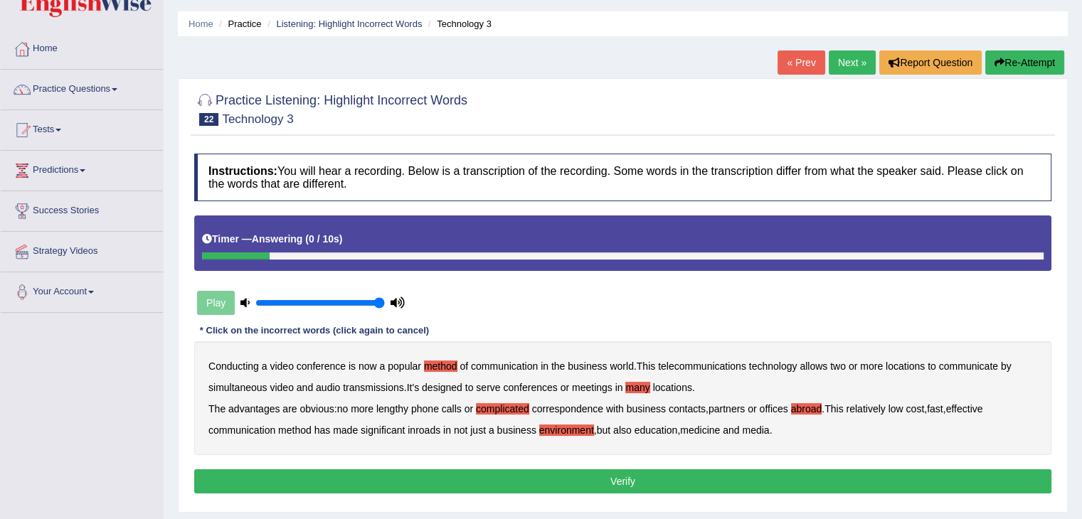
click at [612, 484] on button "Verify" at bounding box center [622, 481] width 857 height 24
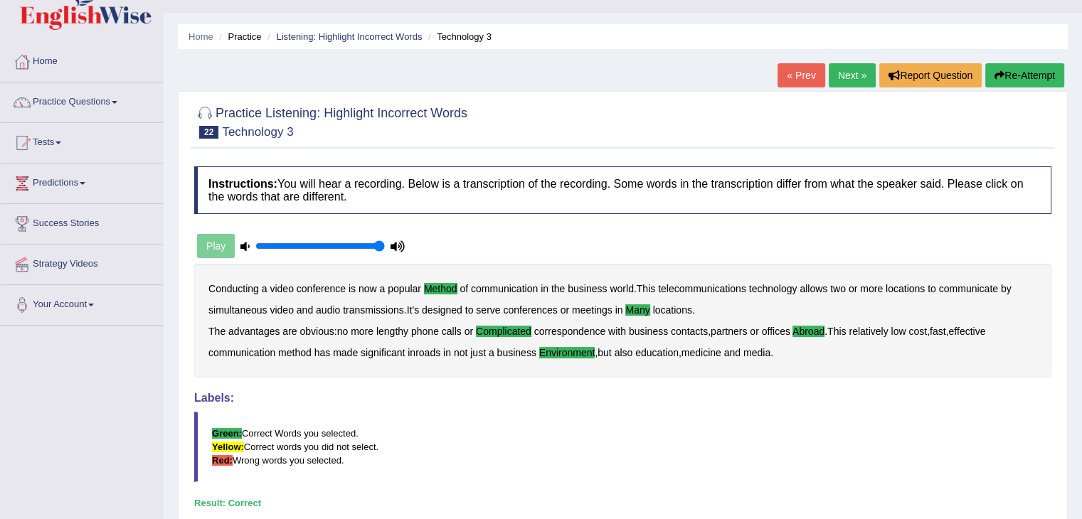
scroll to position [22, 0]
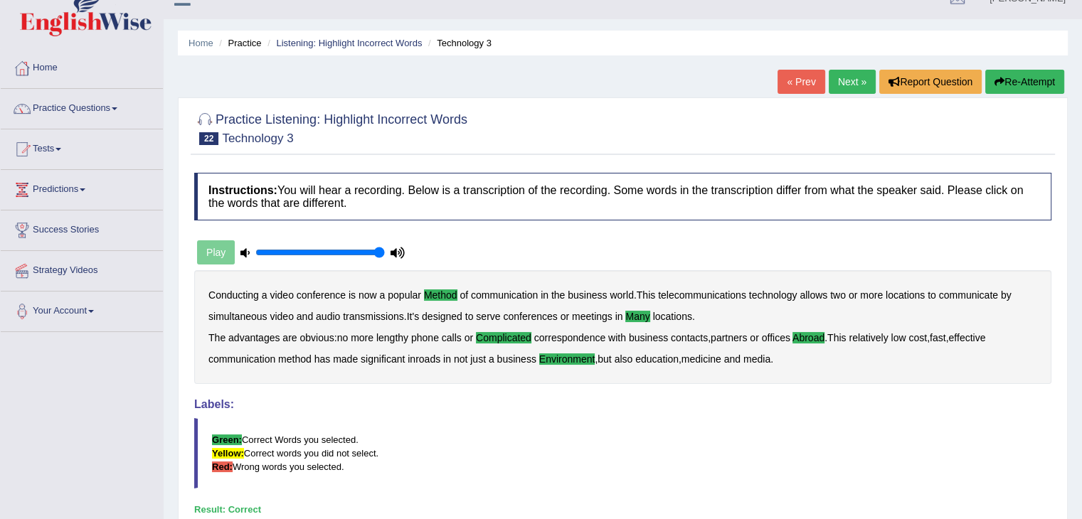
click at [842, 80] on link "Next »" at bounding box center [852, 82] width 47 height 24
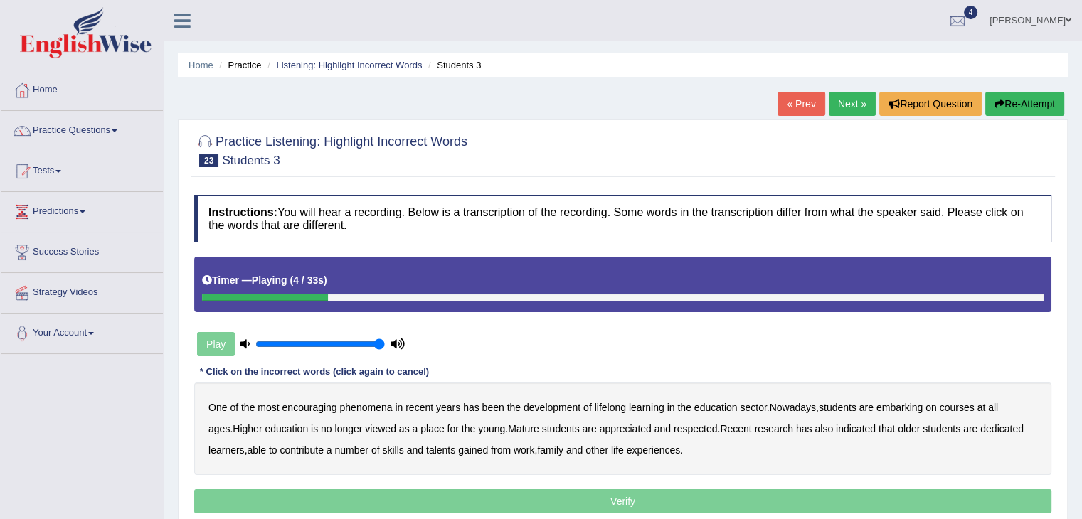
click at [364, 405] on b "phenomena" at bounding box center [365, 407] width 53 height 11
click at [549, 406] on b "development" at bounding box center [551, 407] width 57 height 11
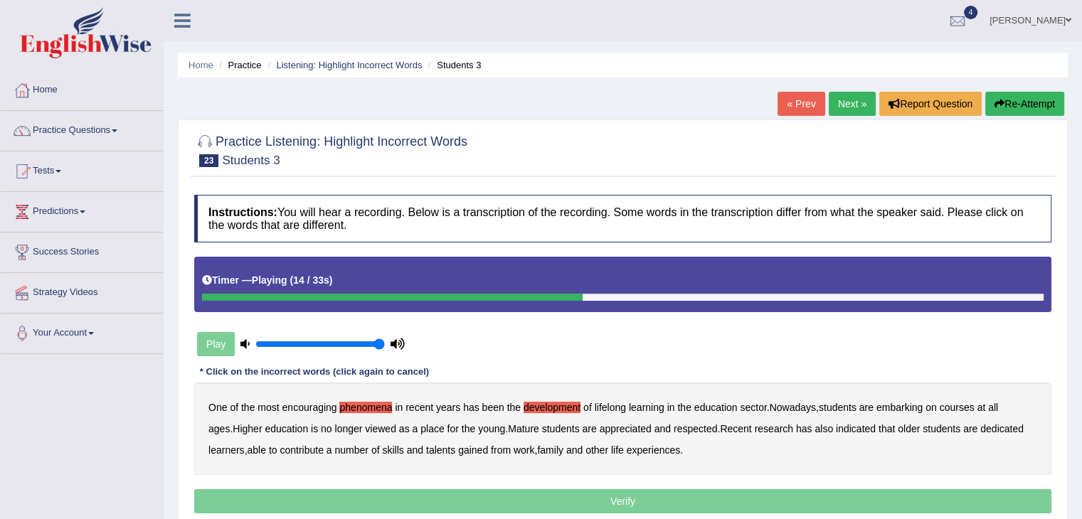
click at [365, 423] on b "viewed" at bounding box center [380, 428] width 31 height 11
click at [674, 432] on b "respected" at bounding box center [695, 428] width 43 height 11
click at [980, 427] on b "dedicated" at bounding box center [1001, 428] width 43 height 11
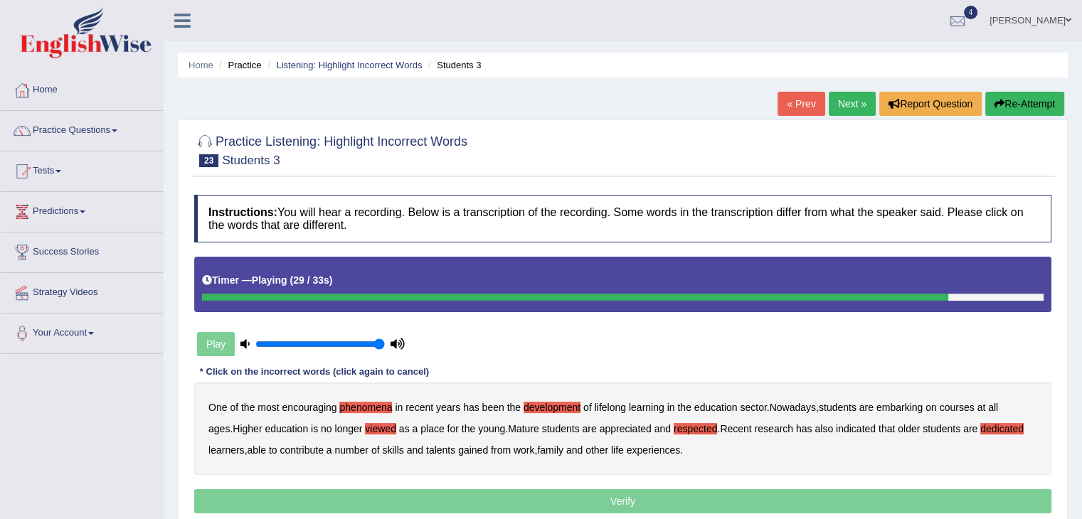
click at [444, 447] on b "talents" at bounding box center [440, 450] width 29 height 11
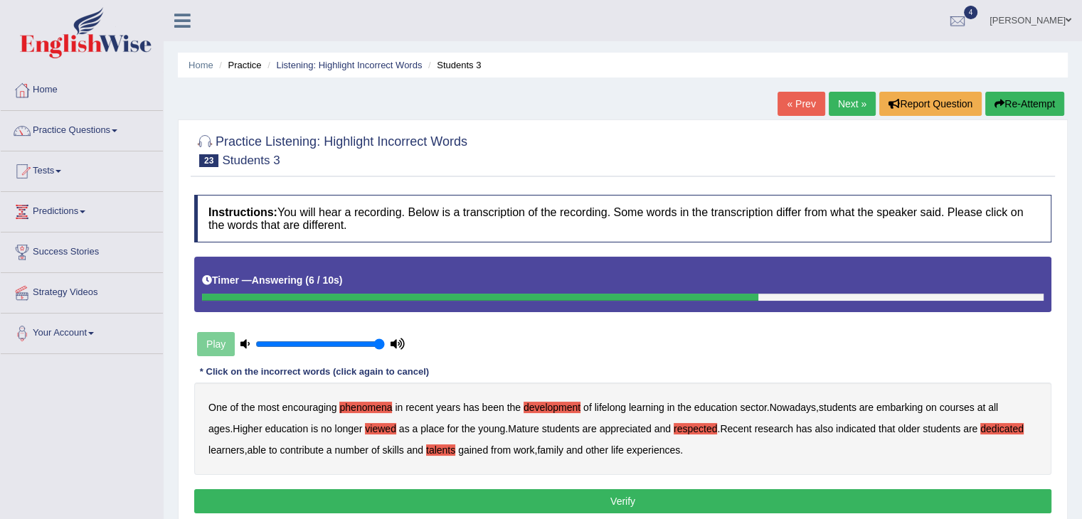
click at [366, 405] on b "phenomena" at bounding box center [365, 407] width 53 height 11
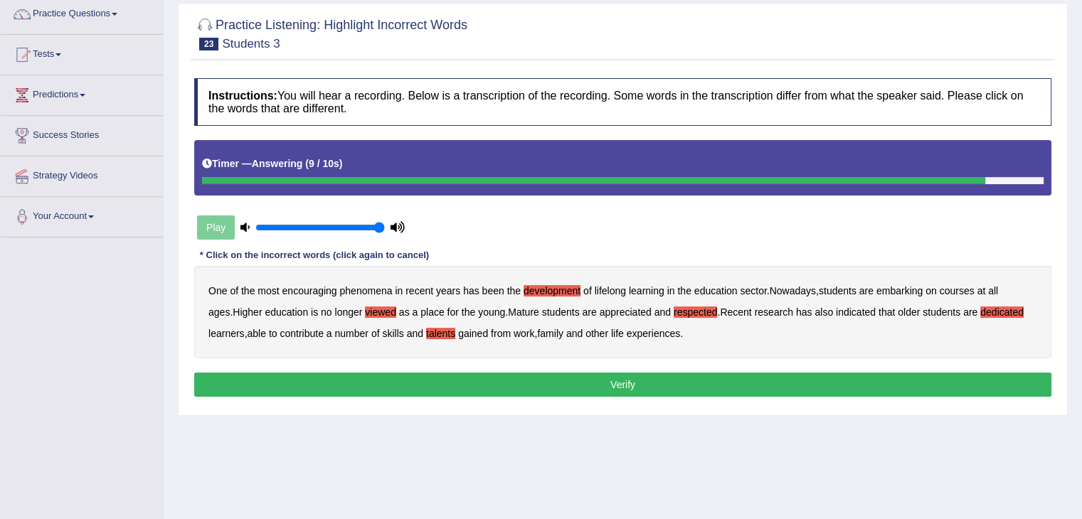
scroll to position [117, 0]
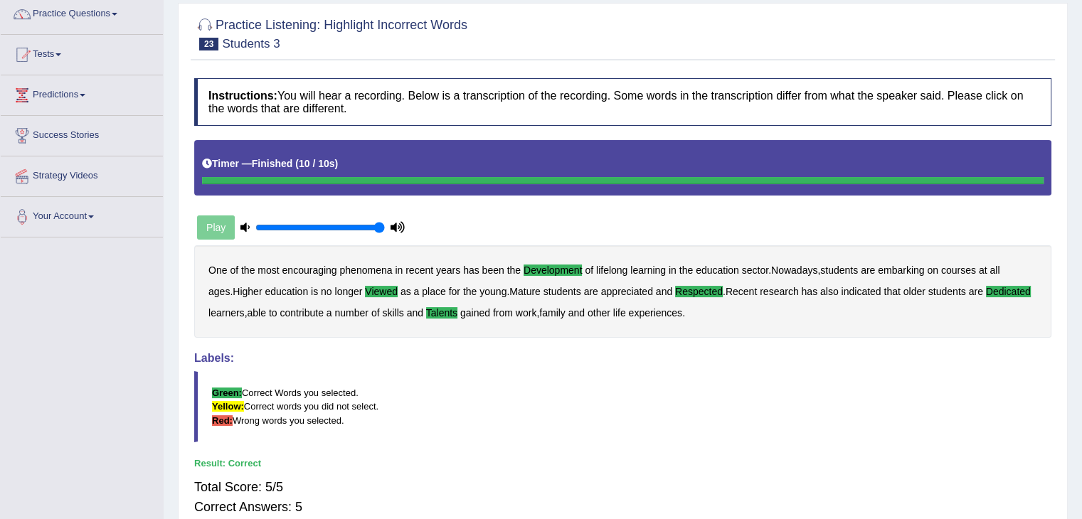
drag, startPoint x: 1075, startPoint y: 331, endPoint x: 1075, endPoint y: 363, distance: 32.7
click at [1075, 363] on div "Home Practice Listening: Highlight Incorrect Words Students 3 « Prev Next » Rep…" at bounding box center [623, 238] width 918 height 711
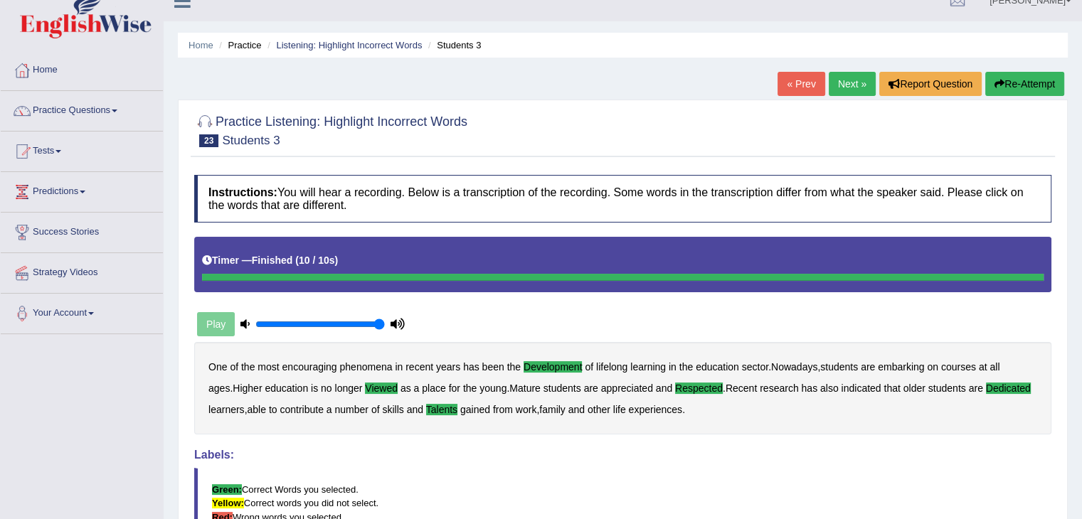
scroll to position [19, 0]
click at [837, 90] on link "Next »" at bounding box center [852, 85] width 47 height 24
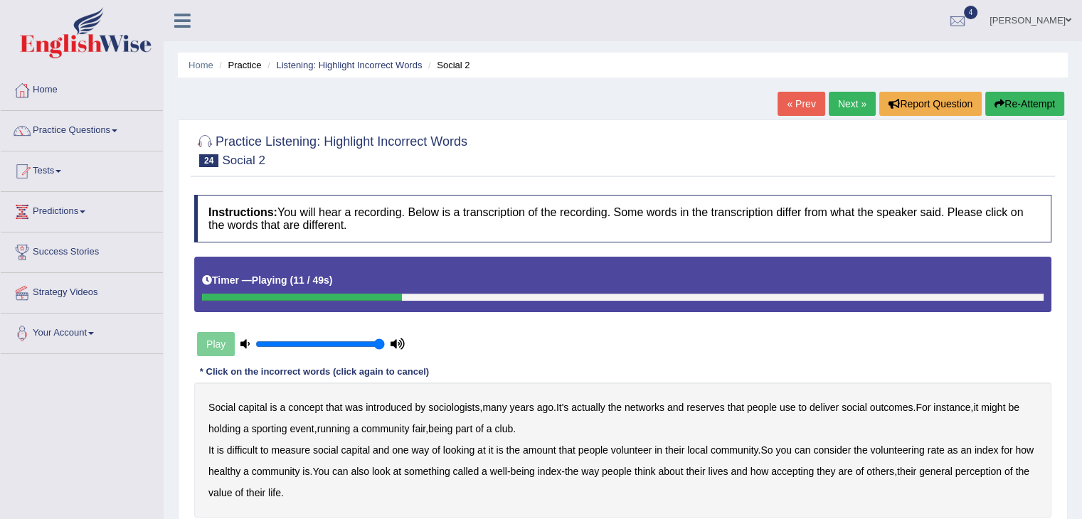
click at [713, 408] on b "reserves" at bounding box center [705, 407] width 38 height 11
click at [420, 428] on b "fair" at bounding box center [419, 428] width 14 height 11
click at [541, 448] on b "amount" at bounding box center [539, 450] width 33 height 11
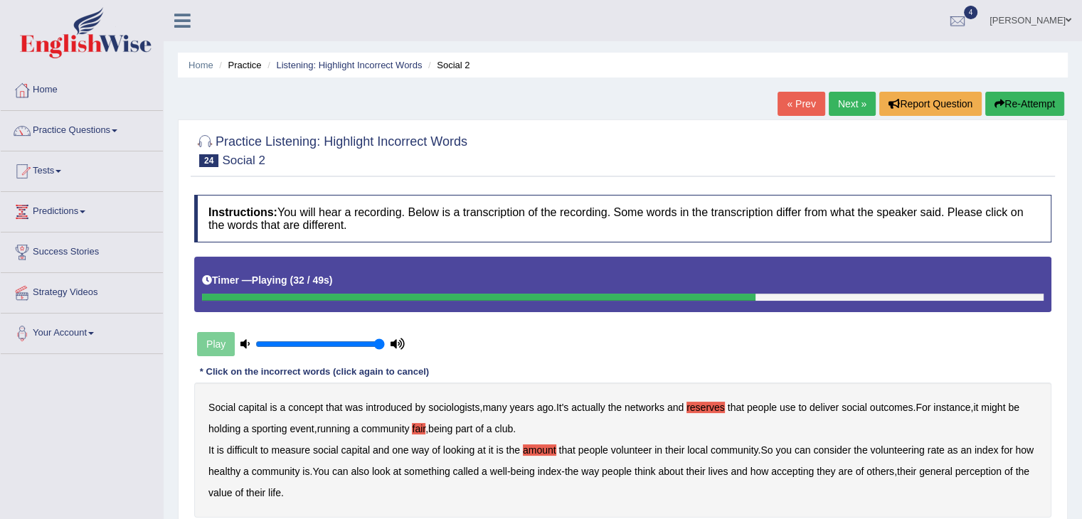
click at [984, 447] on b "index" at bounding box center [985, 450] width 23 height 11
click at [304, 469] on b "is" at bounding box center [305, 471] width 7 height 11
click at [799, 467] on b "accepting" at bounding box center [792, 471] width 43 height 11
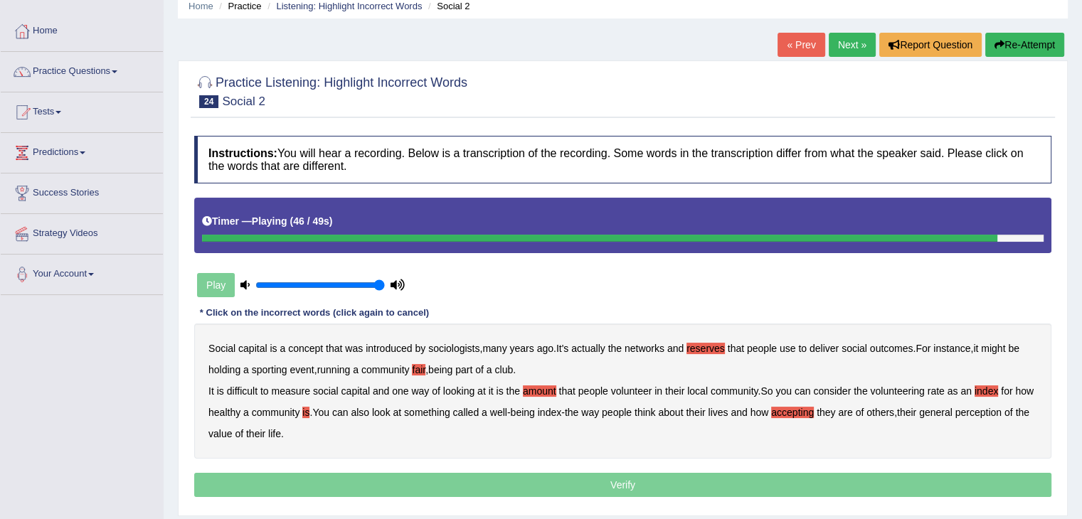
scroll to position [63, 0]
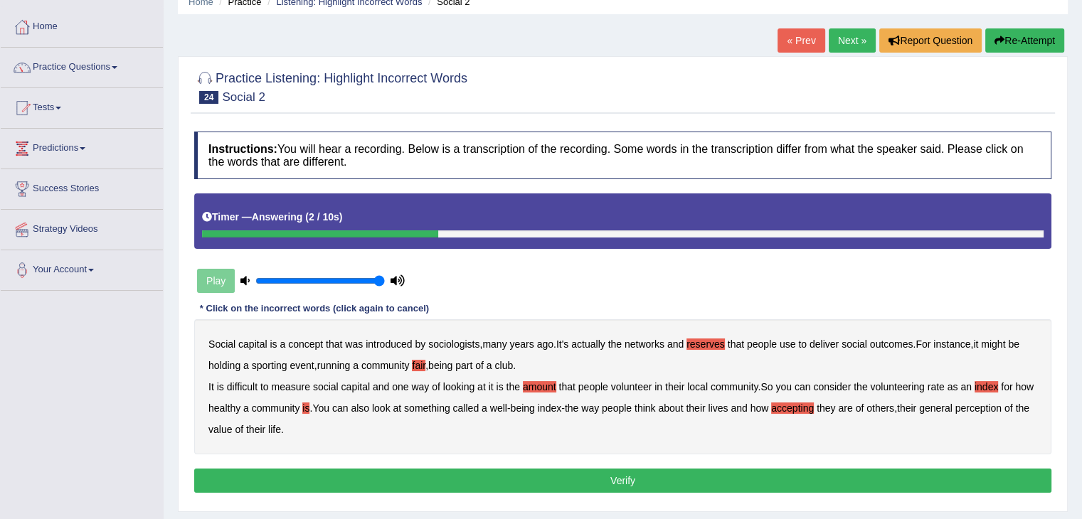
click at [638, 484] on button "Verify" at bounding box center [622, 481] width 857 height 24
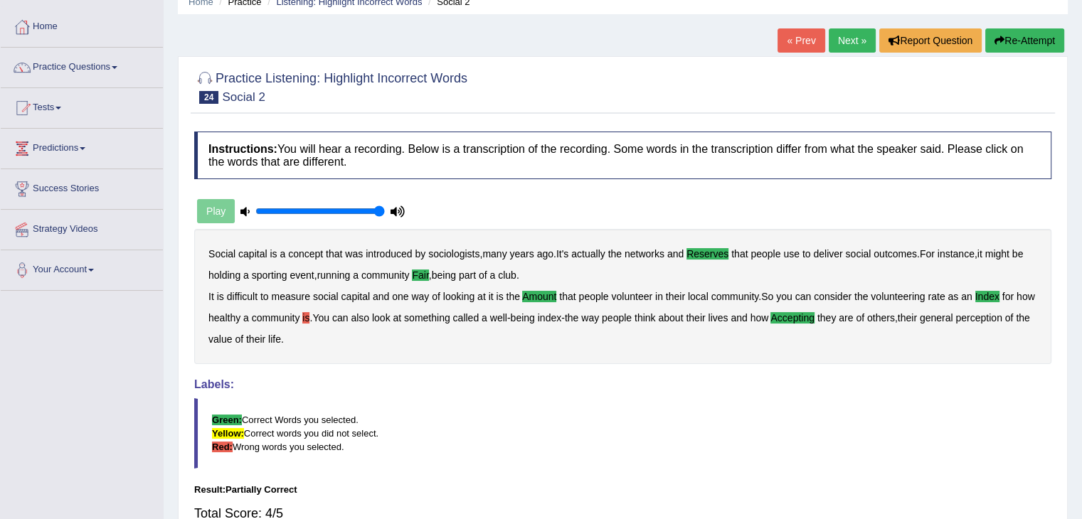
click at [322, 316] on div "Social capital is a concept that was introduced by sociologists , many years ag…" at bounding box center [622, 296] width 857 height 135
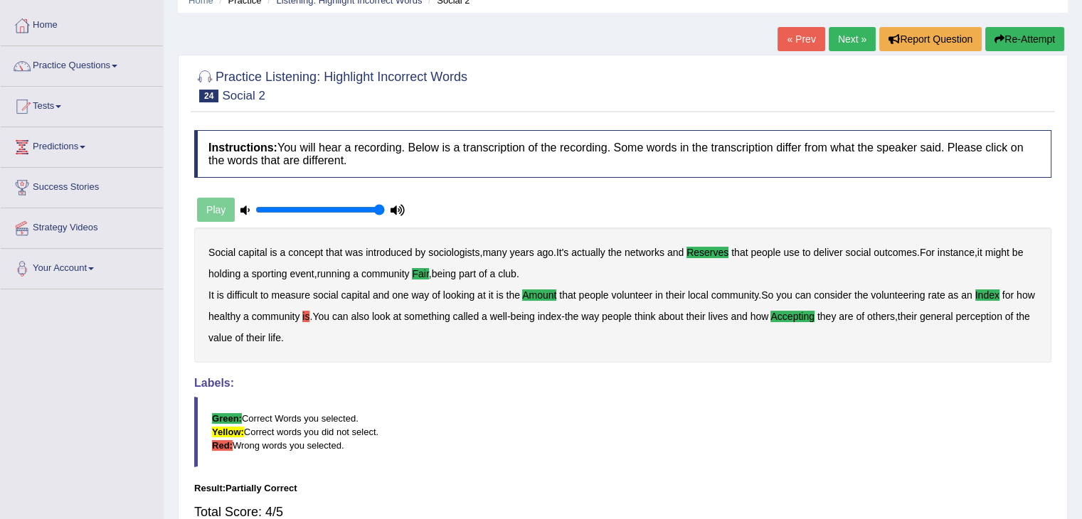
scroll to position [61, 0]
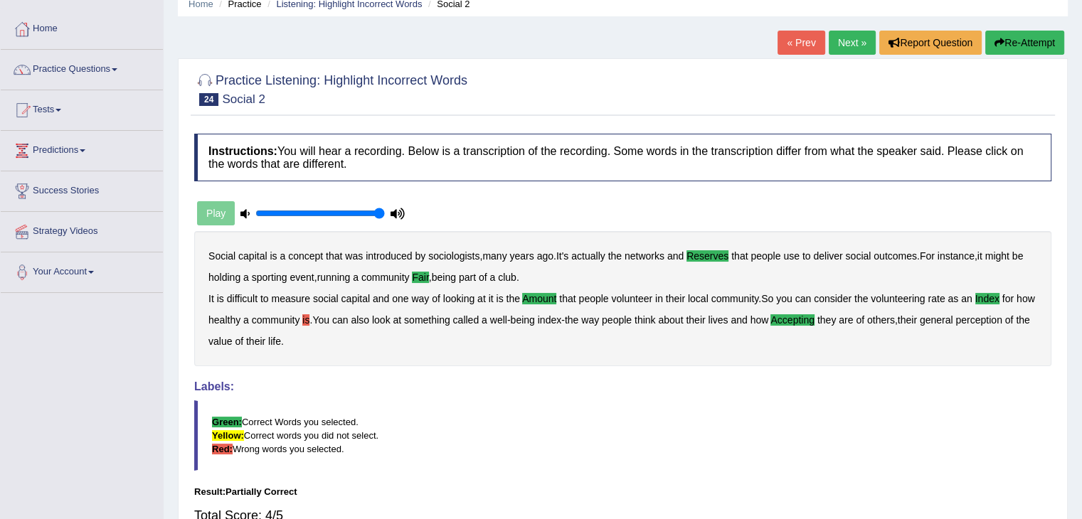
click at [836, 43] on link "Next »" at bounding box center [852, 43] width 47 height 24
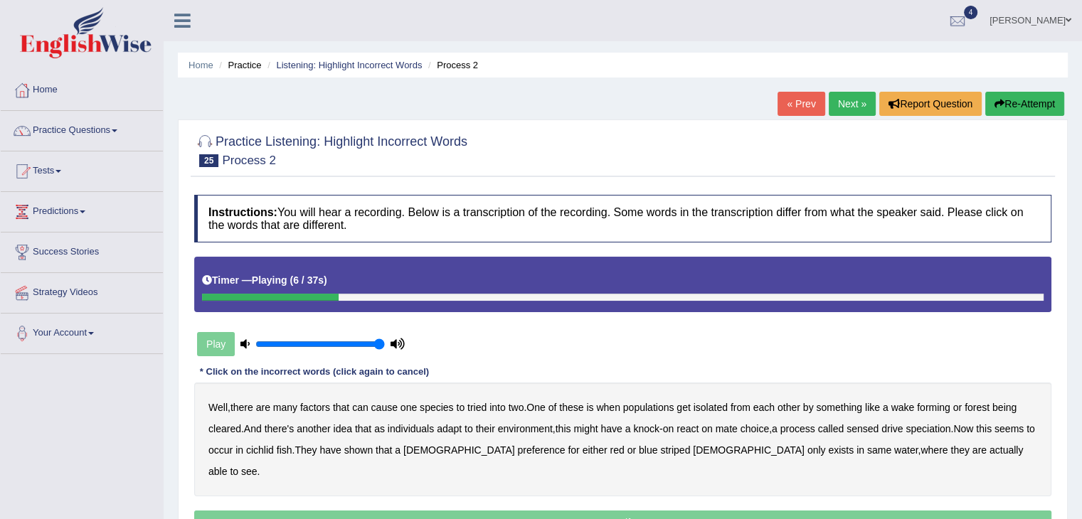
click at [473, 408] on b "tried" at bounding box center [476, 407] width 19 height 11
click at [909, 407] on b "wake" at bounding box center [901, 407] width 23 height 11
click at [693, 424] on b "react" at bounding box center [687, 428] width 22 height 11
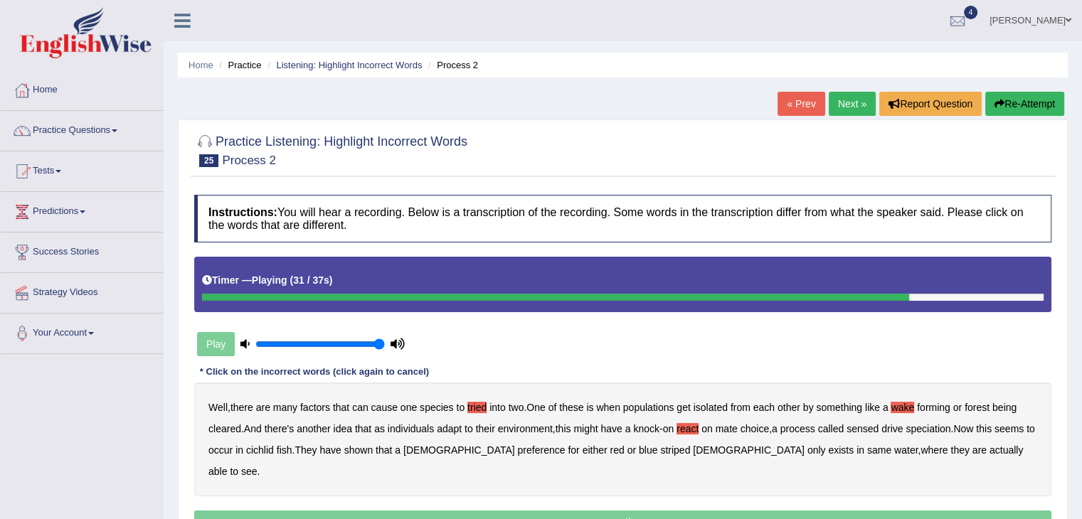
click at [867, 447] on b "same" at bounding box center [879, 450] width 24 height 11
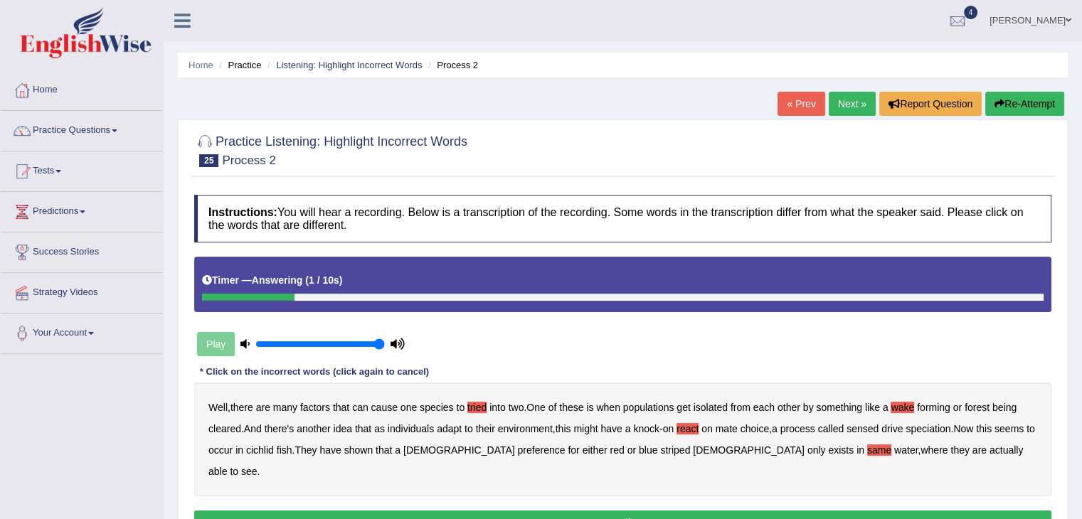
click at [595, 511] on button "Verify" at bounding box center [622, 523] width 857 height 24
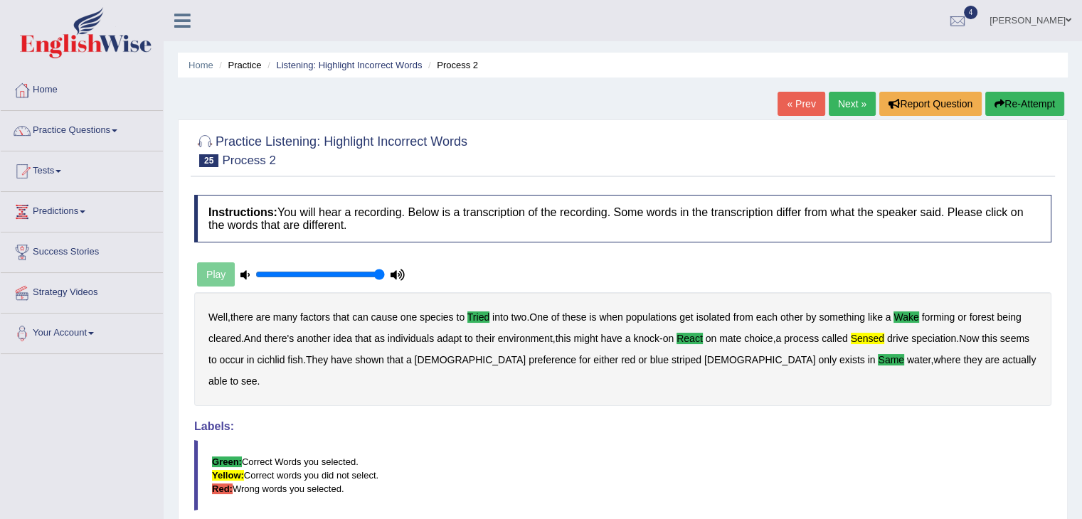
click at [829, 105] on link "Next »" at bounding box center [852, 104] width 47 height 24
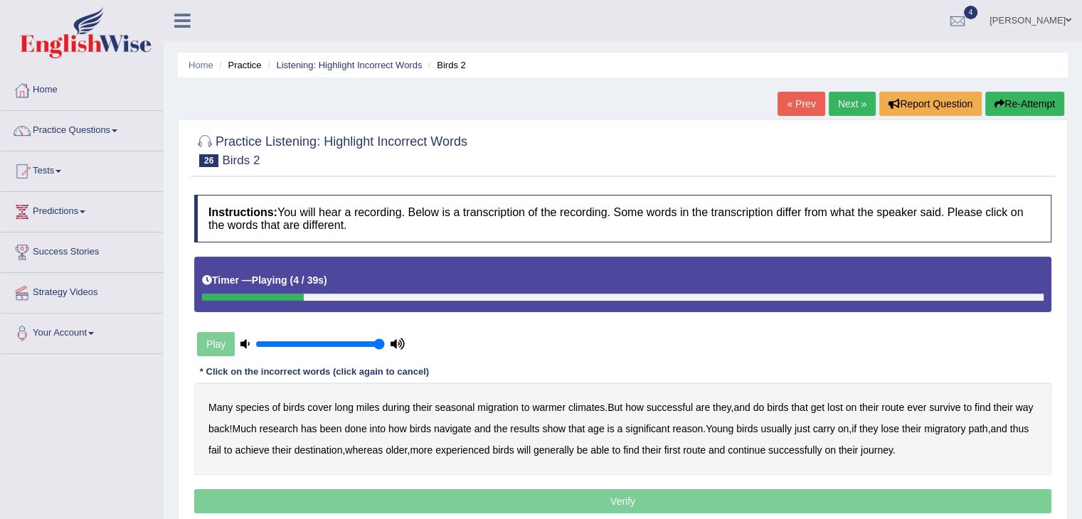
click at [370, 405] on b "miles" at bounding box center [367, 407] width 23 height 11
click at [953, 405] on b "survive" at bounding box center [944, 407] width 31 height 11
click at [256, 425] on b "Much" at bounding box center [244, 428] width 24 height 11
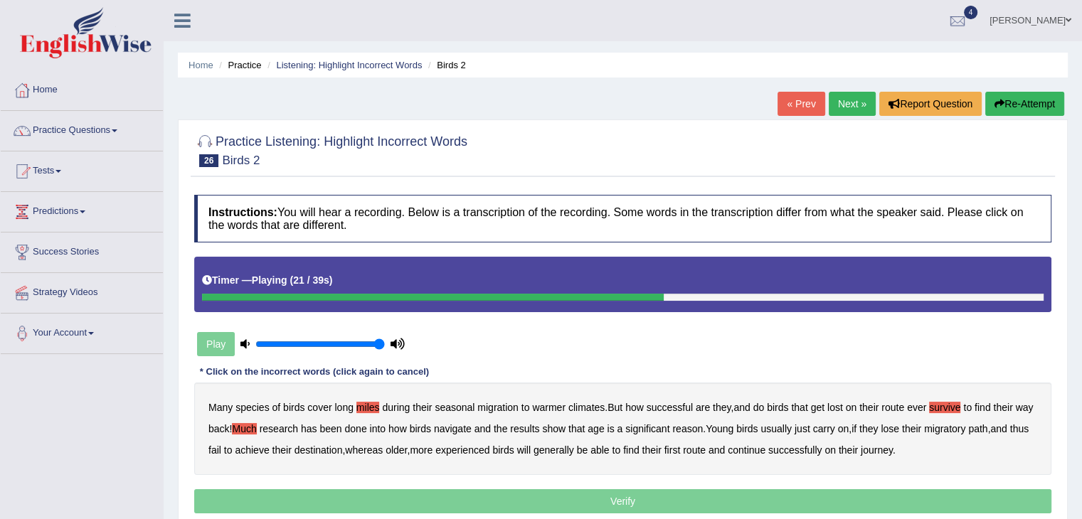
click at [703, 430] on b "reason" at bounding box center [687, 428] width 31 height 11
click at [269, 447] on b "achieve" at bounding box center [252, 450] width 34 height 11
click at [681, 448] on b "first" at bounding box center [672, 450] width 16 height 11
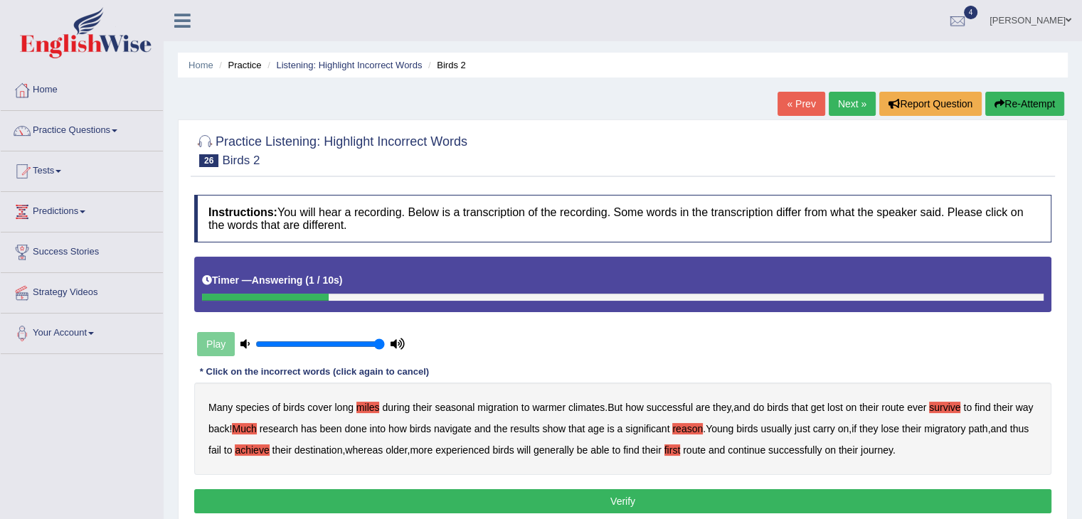
click at [760, 490] on button "Verify" at bounding box center [622, 501] width 857 height 24
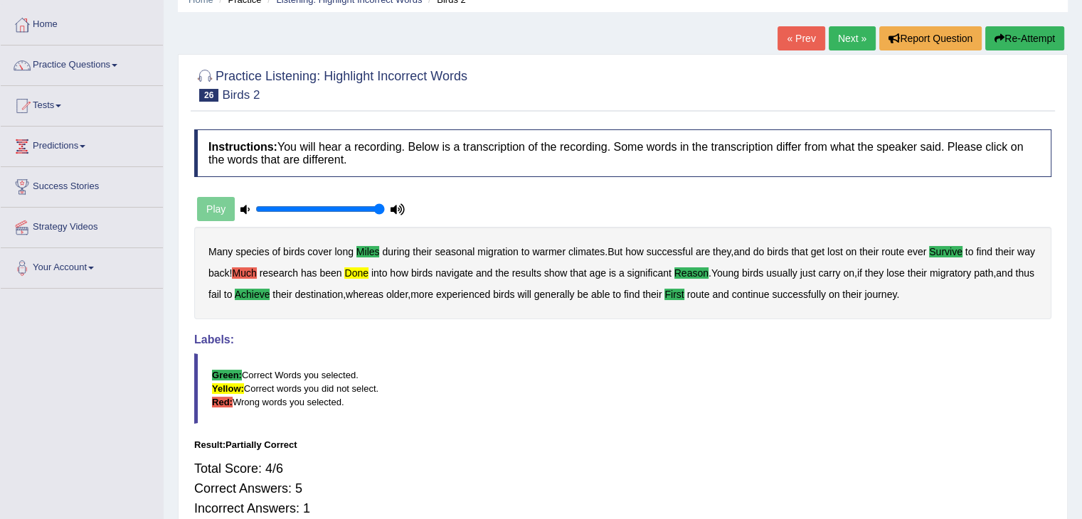
scroll to position [70, 0]
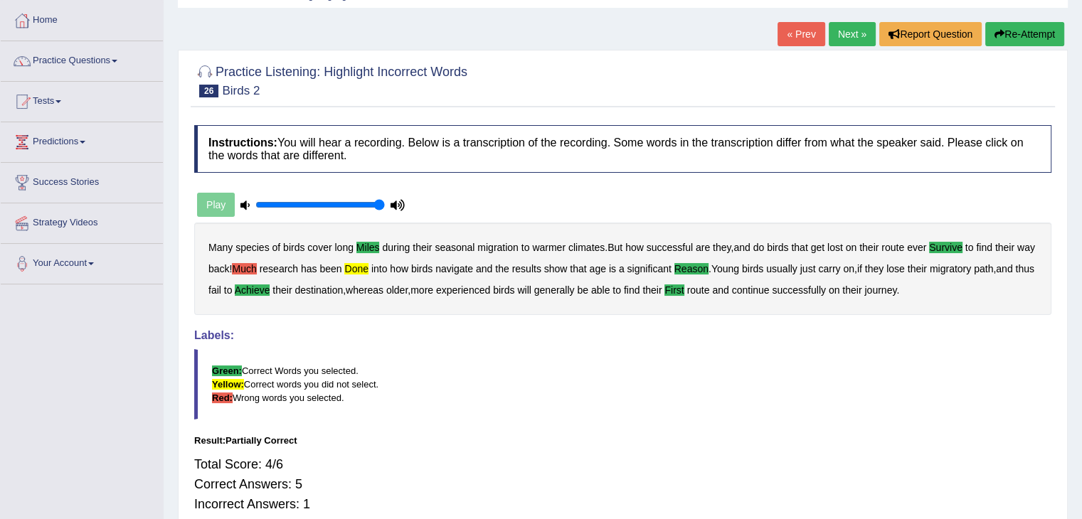
click at [256, 268] on b "Much" at bounding box center [244, 268] width 24 height 11
click at [845, 29] on link "Next »" at bounding box center [852, 34] width 47 height 24
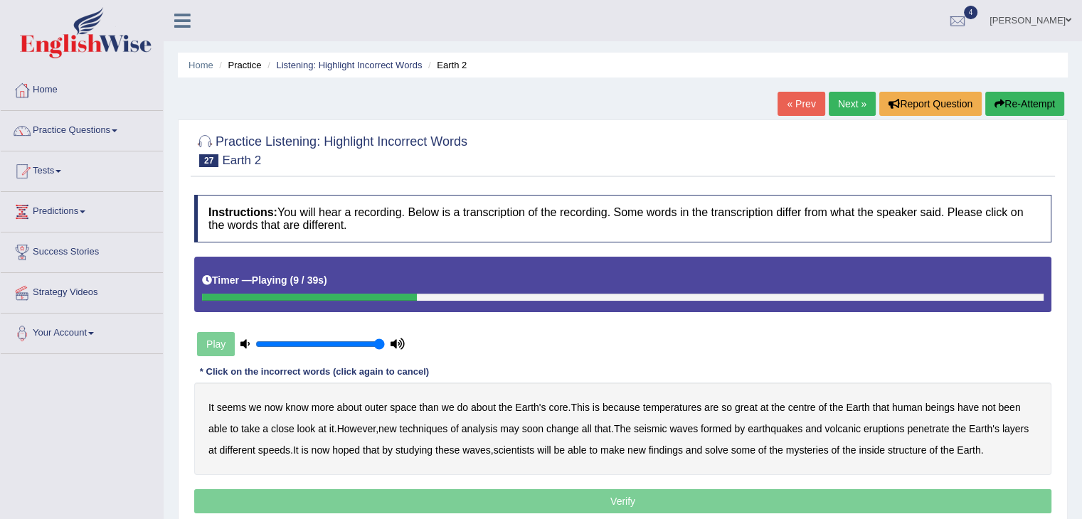
click at [755, 409] on b "great" at bounding box center [746, 407] width 23 height 11
click at [438, 430] on b "techniques" at bounding box center [424, 428] width 48 height 11
click at [666, 427] on b "seismic" at bounding box center [650, 428] width 33 height 11
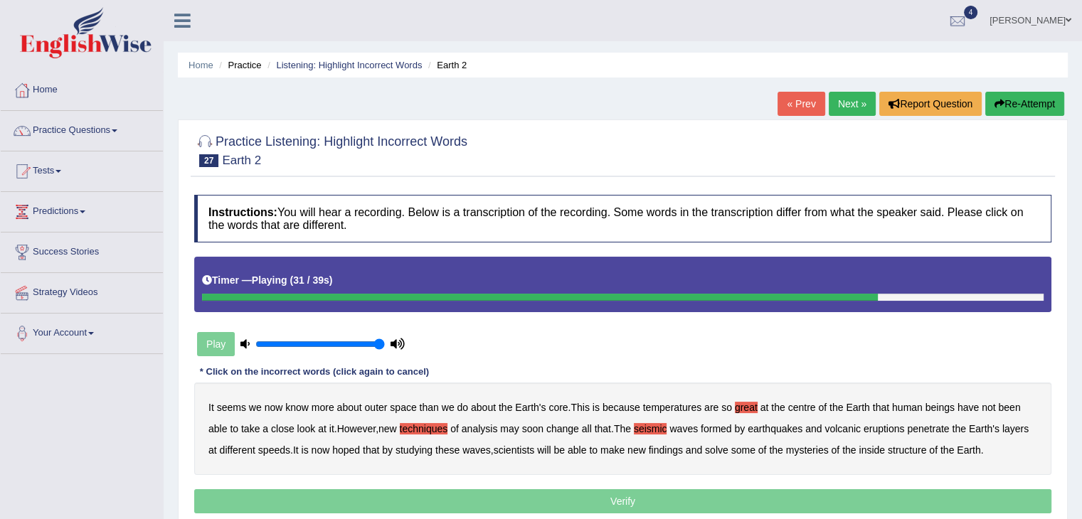
click at [661, 450] on b "findings" at bounding box center [666, 450] width 34 height 11
click at [877, 446] on b "inside" at bounding box center [871, 450] width 26 height 11
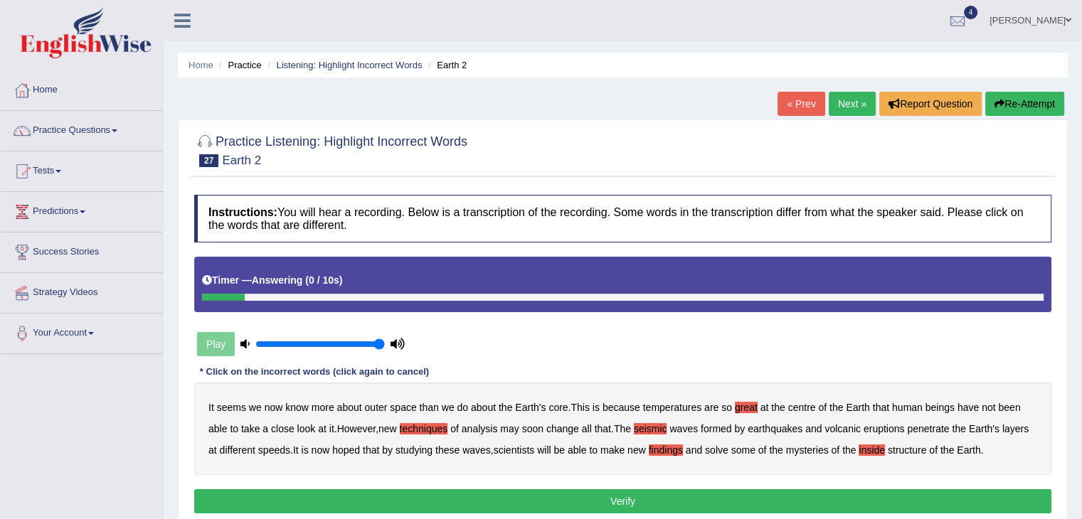
click at [871, 490] on button "Verify" at bounding box center [622, 501] width 857 height 24
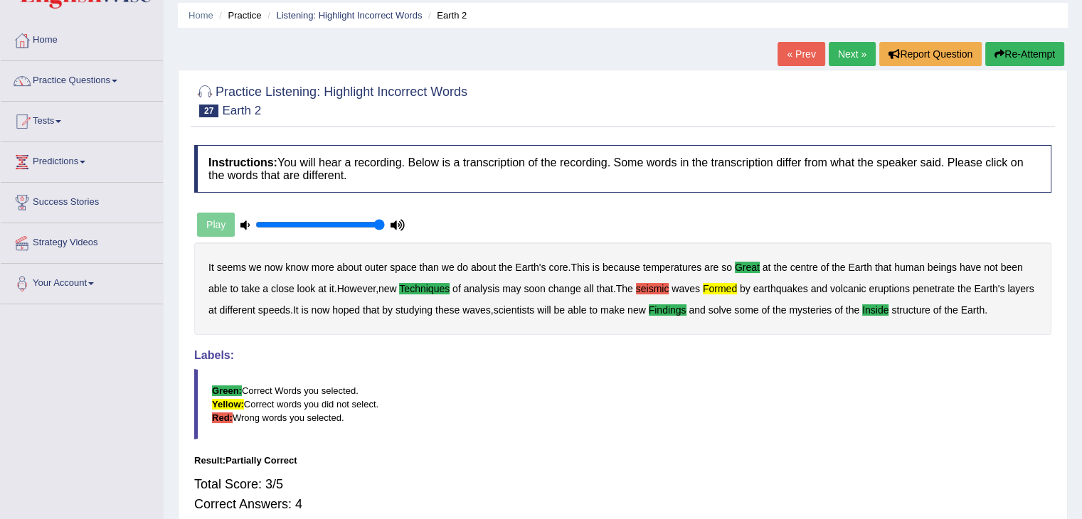
scroll to position [46, 0]
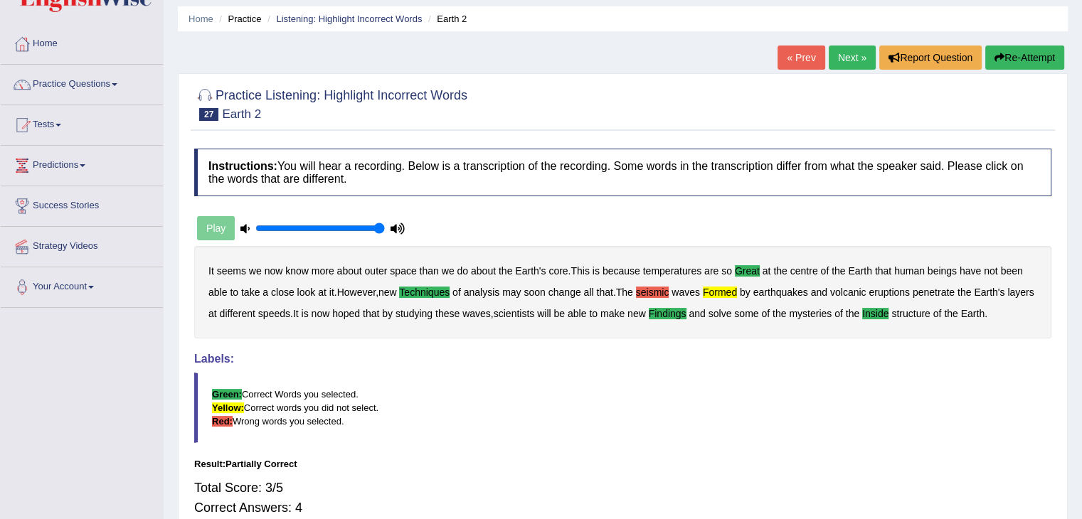
click at [649, 287] on b "seismic" at bounding box center [652, 292] width 33 height 11
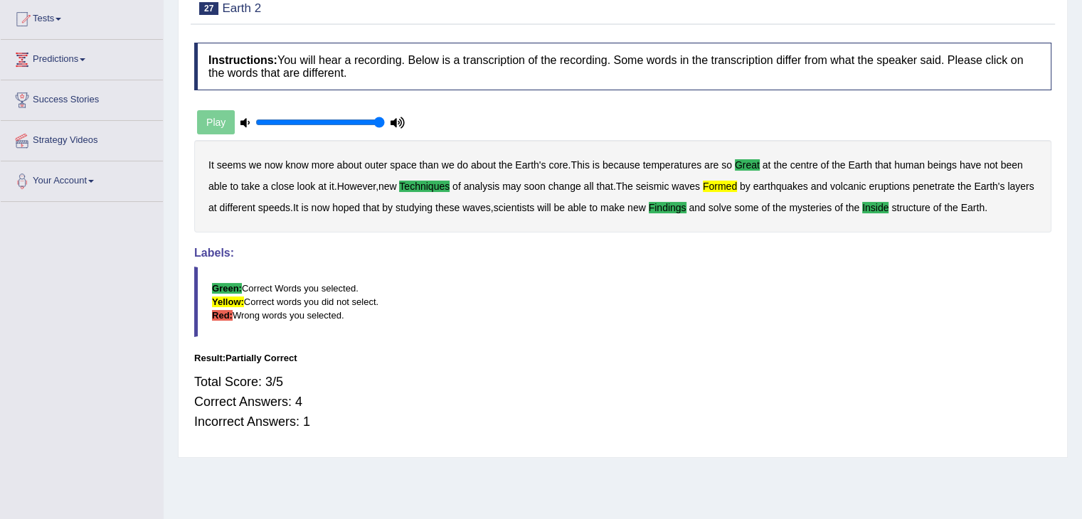
scroll to position [164, 0]
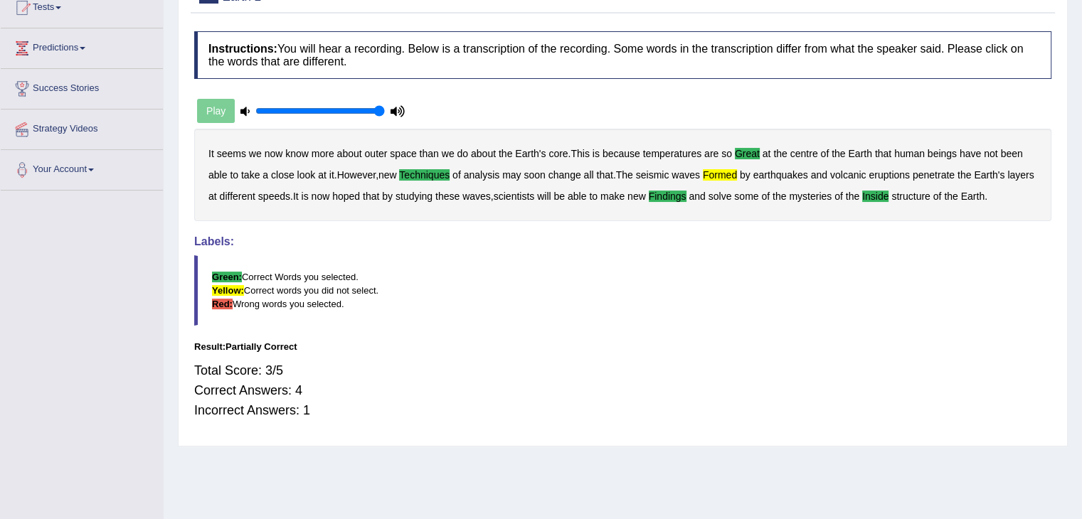
click at [735, 169] on b "formed" at bounding box center [720, 174] width 34 height 11
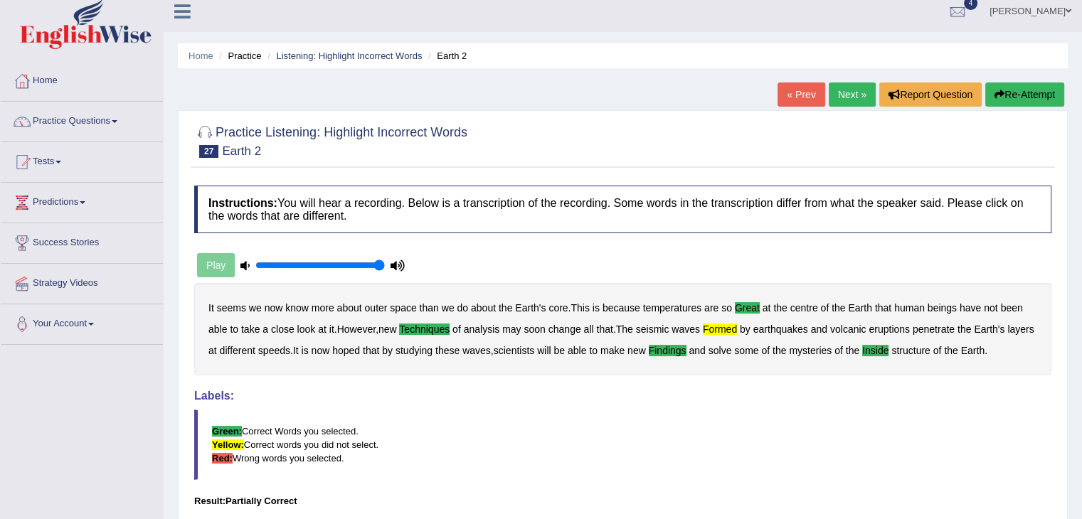
scroll to position [0, 0]
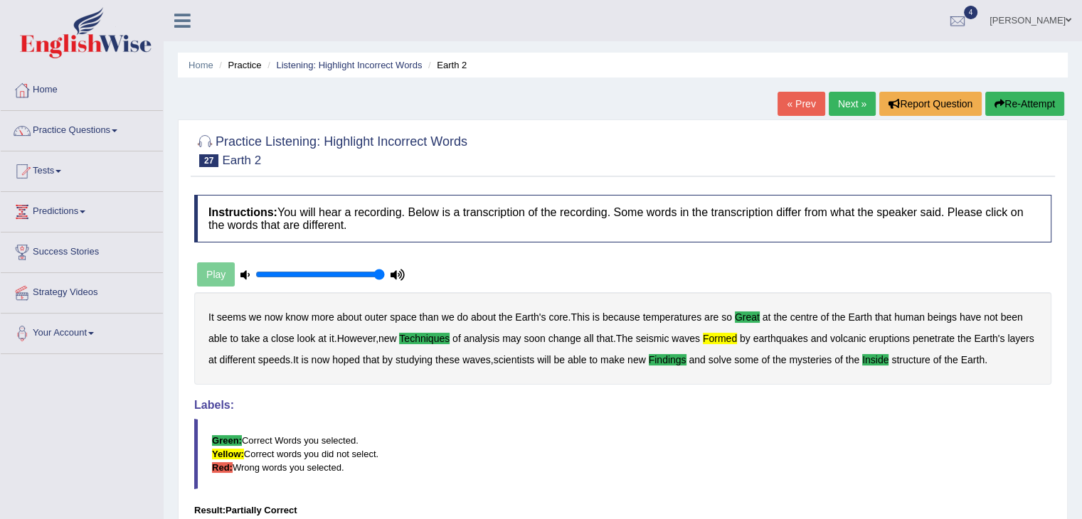
click at [841, 114] on link "Next »" at bounding box center [852, 104] width 47 height 24
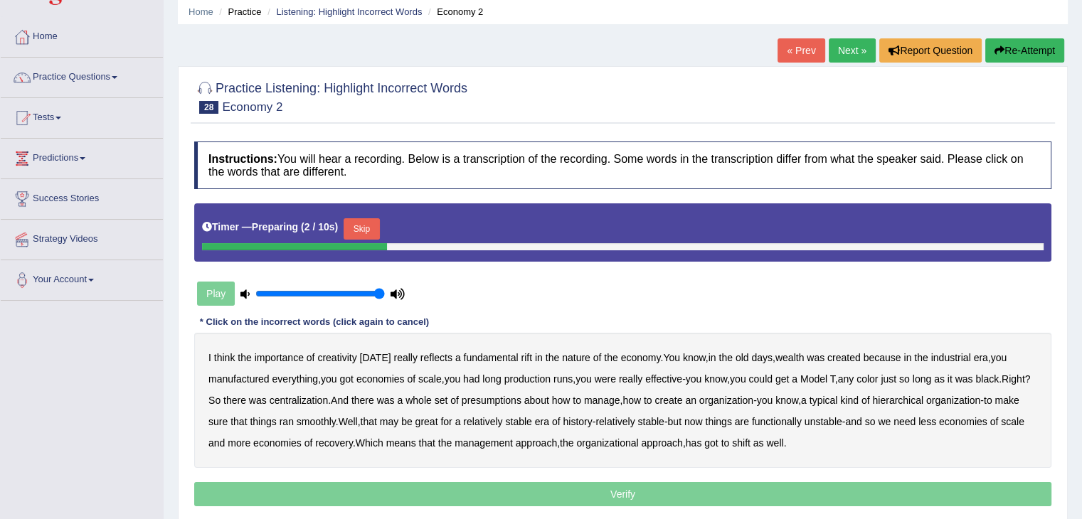
scroll to position [65, 0]
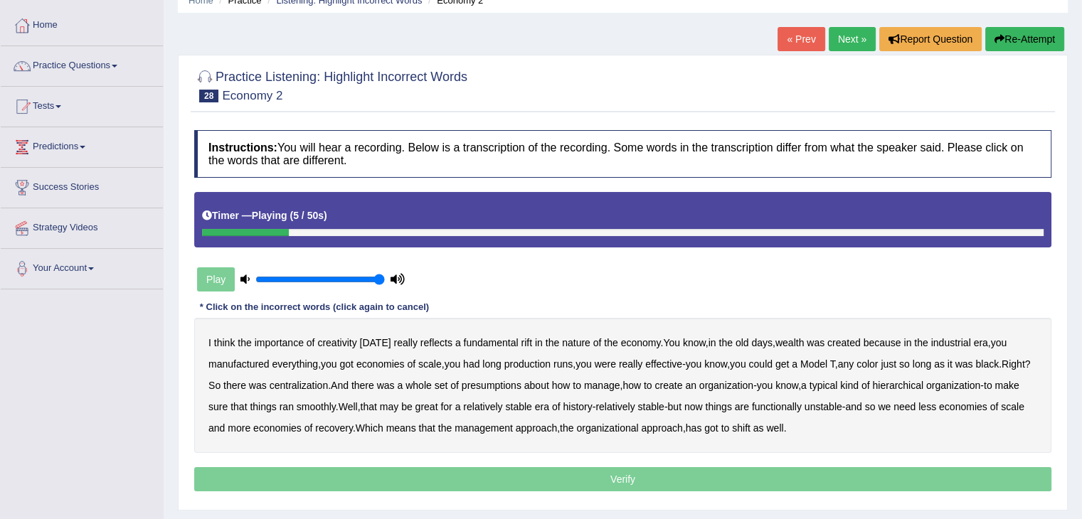
click at [522, 341] on b "rift" at bounding box center [526, 342] width 11 height 11
click at [327, 383] on b "centralization" at bounding box center [299, 385] width 59 height 11
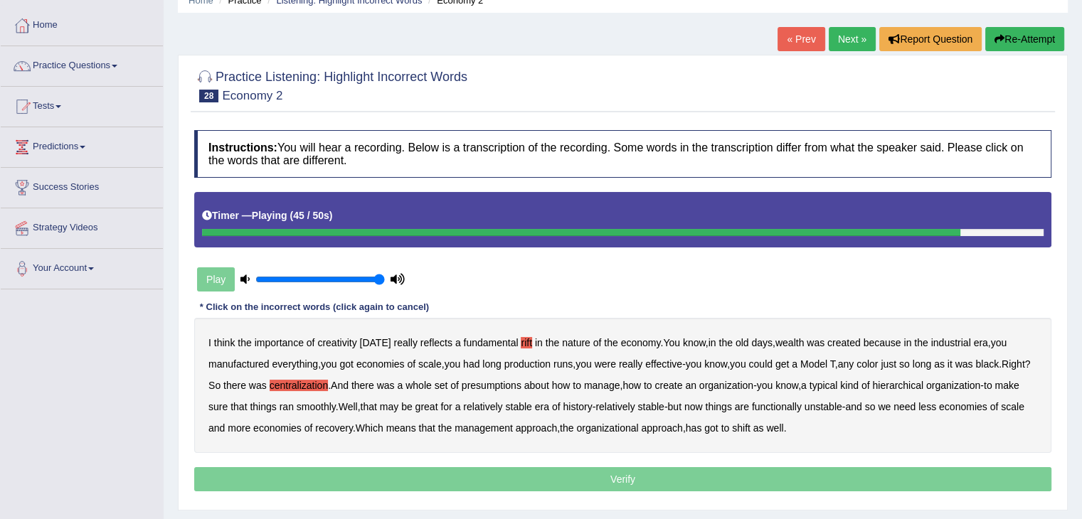
click at [353, 430] on b "recovery" at bounding box center [334, 427] width 38 height 11
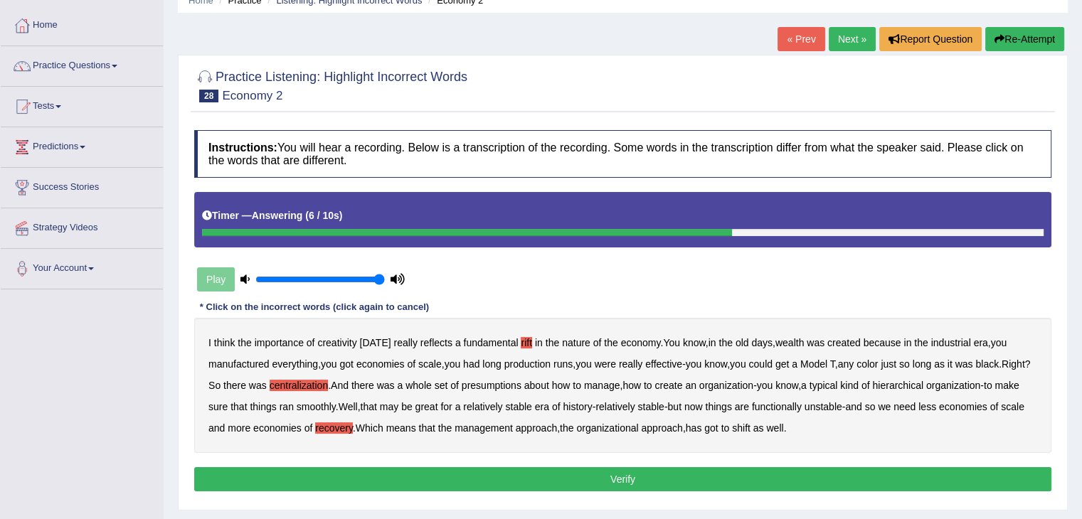
click at [1016, 48] on button "Re-Attempt" at bounding box center [1024, 39] width 79 height 24
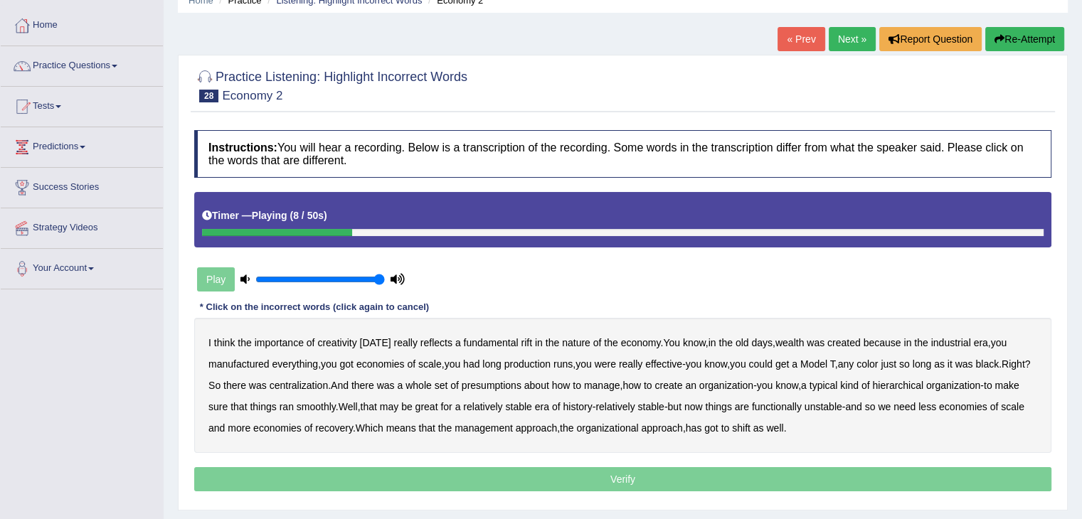
click at [760, 343] on b "days" at bounding box center [761, 342] width 21 height 11
click at [299, 361] on b "everything" at bounding box center [295, 363] width 46 height 11
click at [327, 381] on b "centralization" at bounding box center [299, 385] width 59 height 11
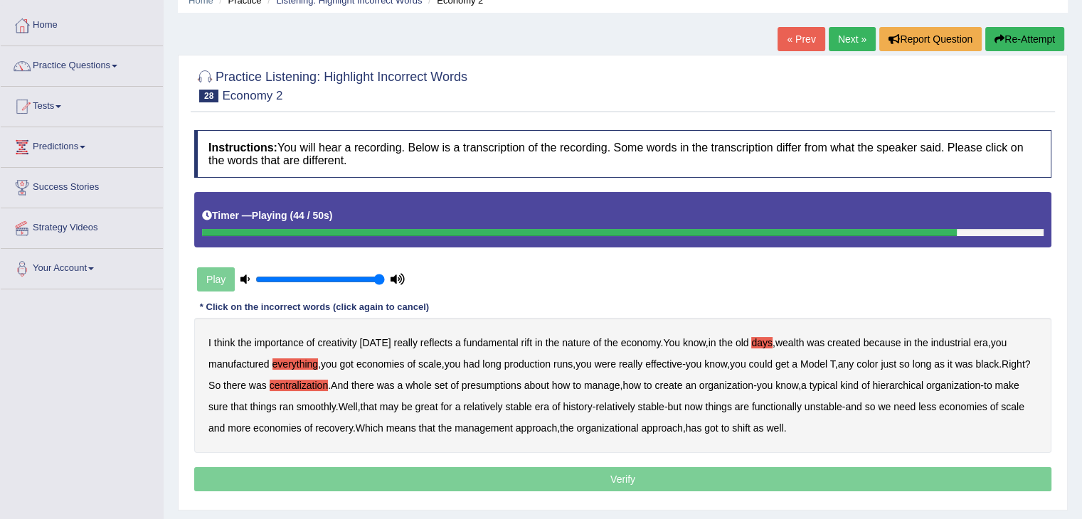
click at [353, 427] on b "recovery" at bounding box center [334, 427] width 38 height 11
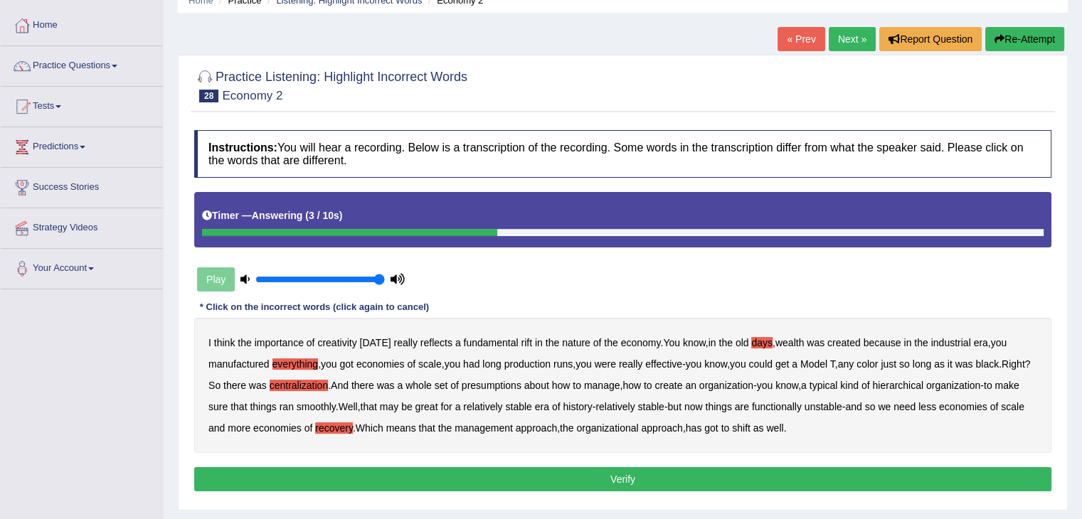
click at [788, 477] on button "Verify" at bounding box center [622, 479] width 857 height 24
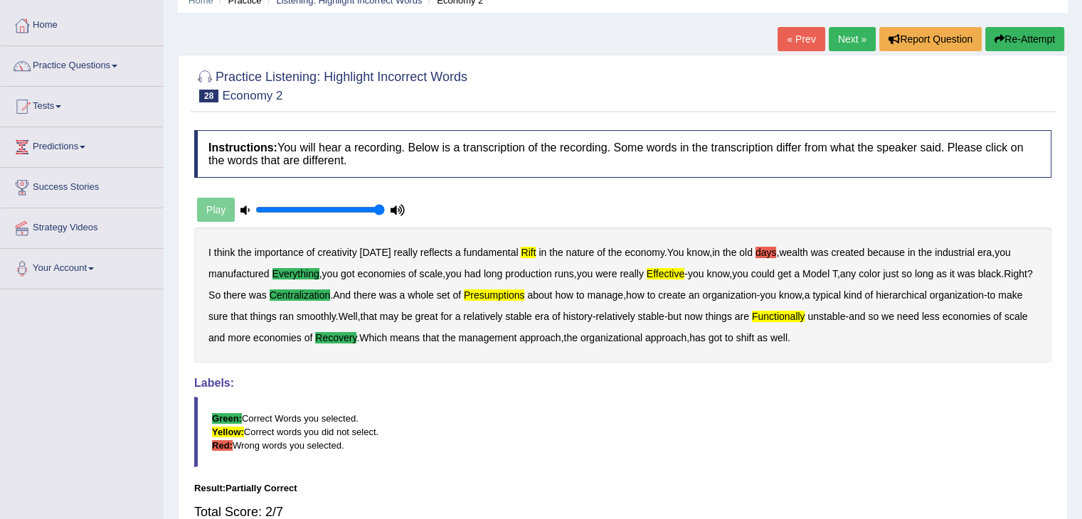
click at [1013, 46] on button "Re-Attempt" at bounding box center [1024, 39] width 79 height 24
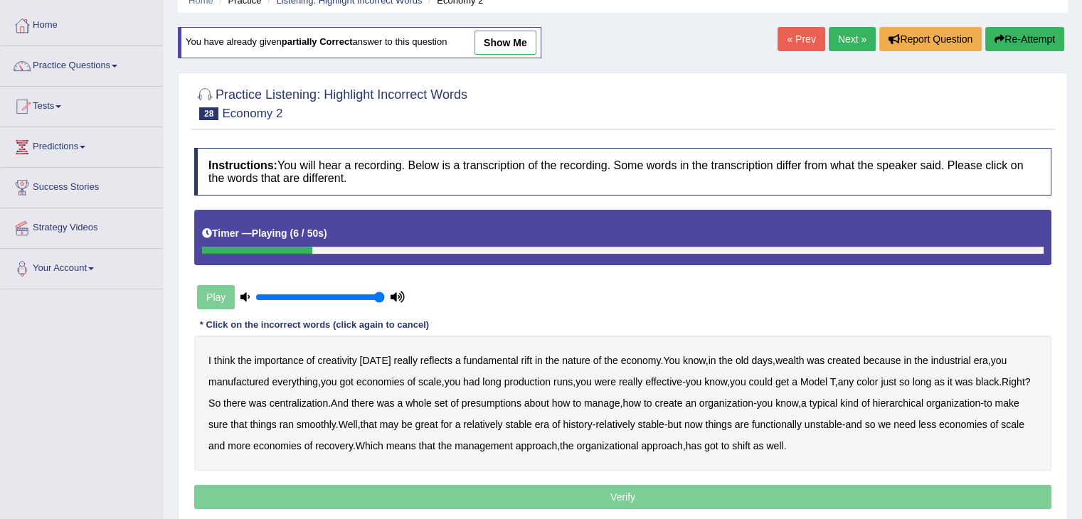
click at [521, 359] on b "rift" at bounding box center [526, 360] width 11 height 11
click at [283, 382] on b "everything" at bounding box center [295, 381] width 46 height 11
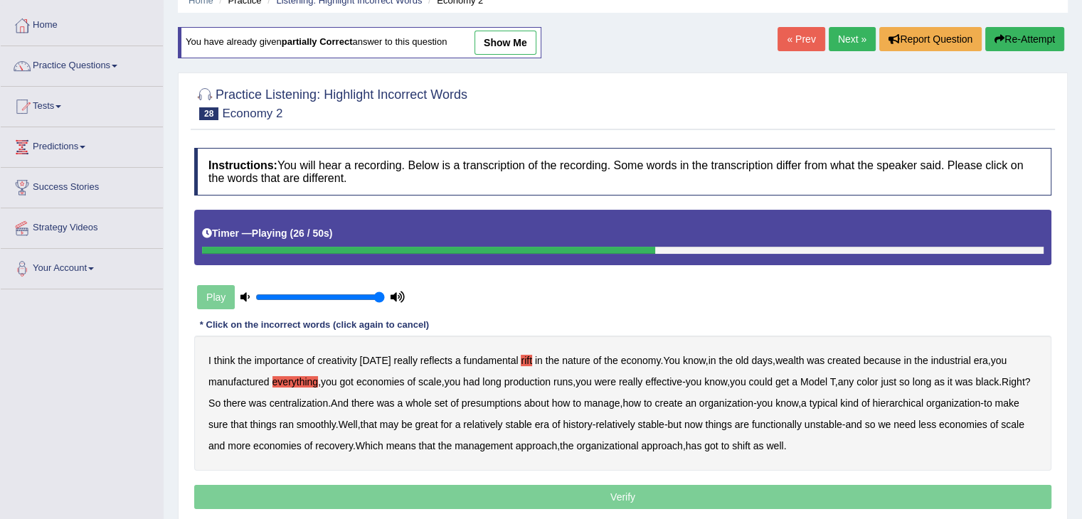
click at [521, 398] on b "presumptions" at bounding box center [492, 403] width 60 height 11
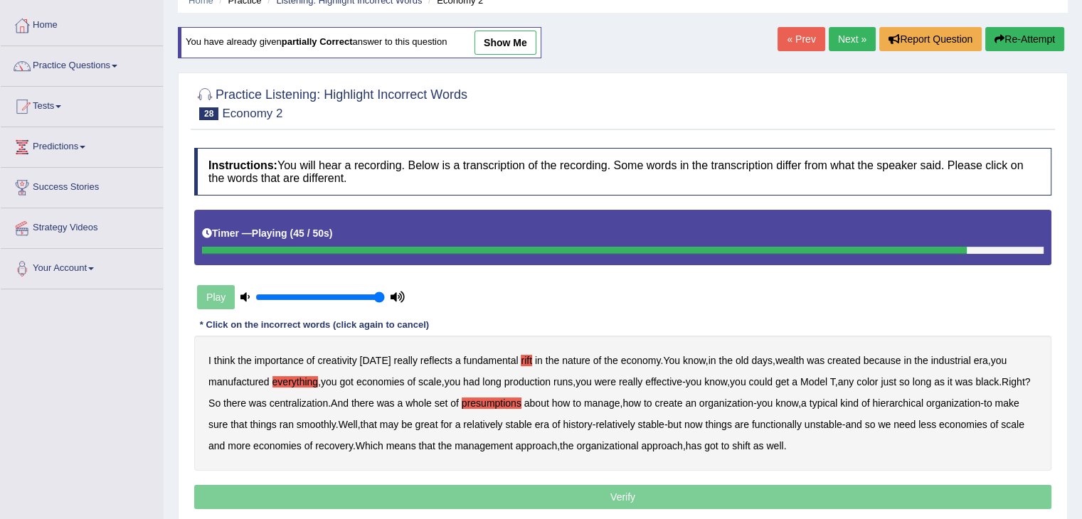
click at [353, 442] on b "recovery" at bounding box center [334, 445] width 38 height 11
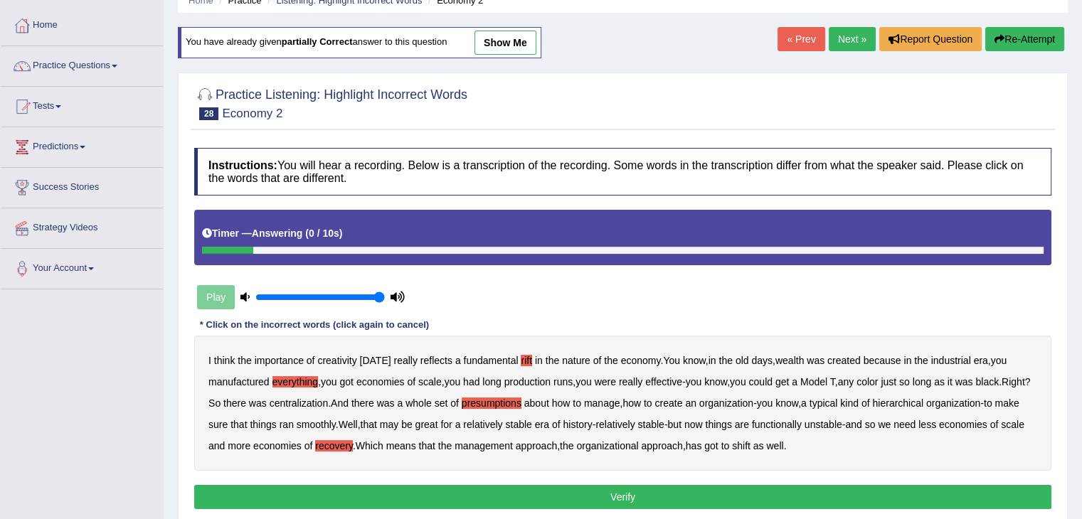
click at [490, 490] on button "Verify" at bounding box center [622, 497] width 857 height 24
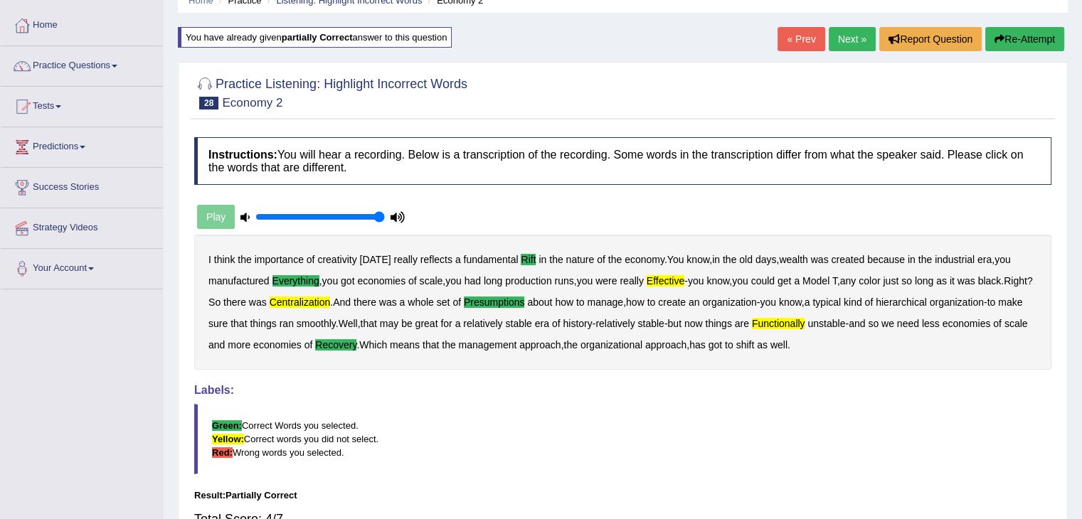
click at [320, 297] on b "centralization" at bounding box center [300, 302] width 61 height 11
click at [228, 215] on div "Play" at bounding box center [300, 217] width 213 height 36
click at [666, 277] on b "effective" at bounding box center [666, 280] width 38 height 11
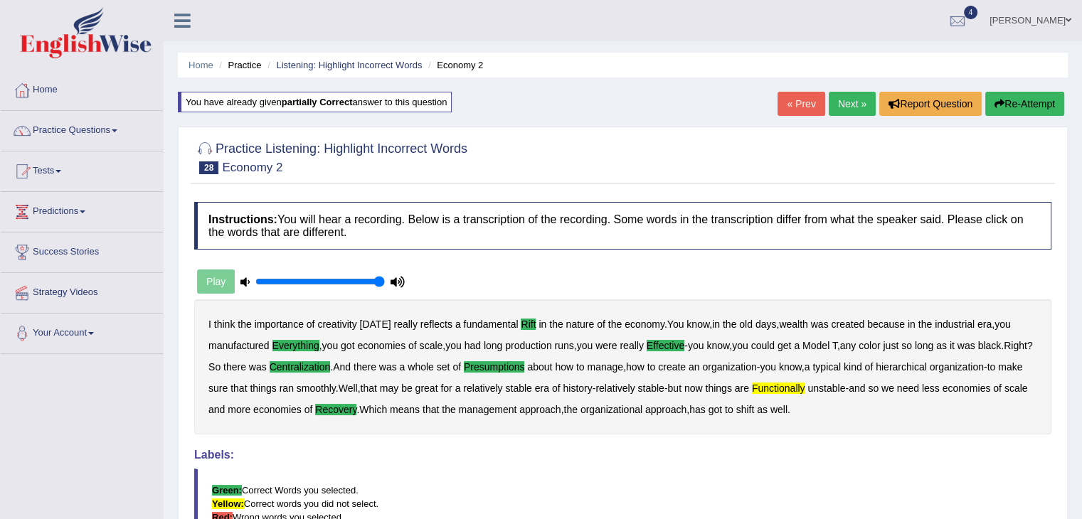
click at [842, 101] on link "Next »" at bounding box center [852, 104] width 47 height 24
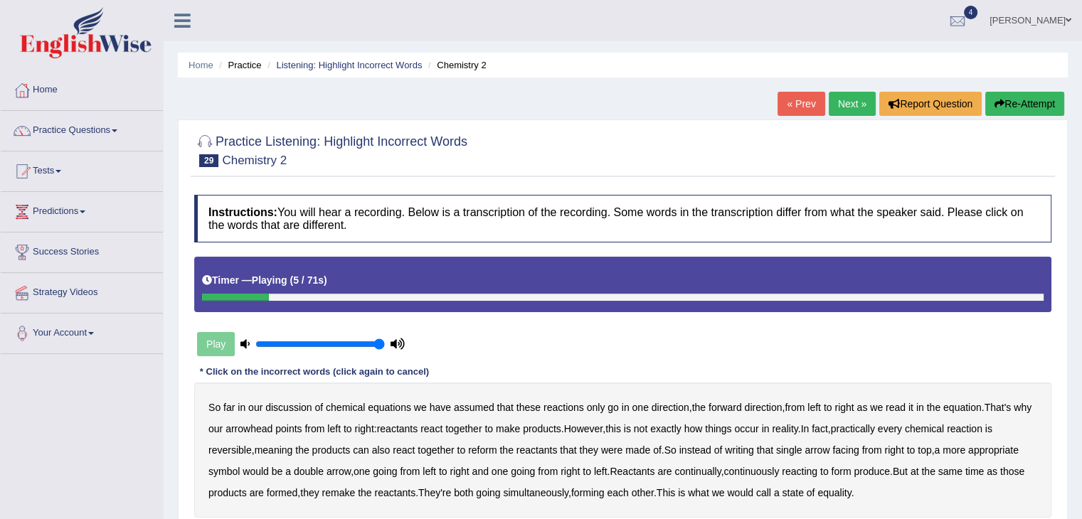
click at [393, 398] on div "So far in our discussion of chemical equations we have assumed that these react…" at bounding box center [622, 450] width 857 height 135
click at [397, 405] on b "equations" at bounding box center [389, 407] width 43 height 11
click at [797, 427] on b "reality" at bounding box center [785, 428] width 26 height 11
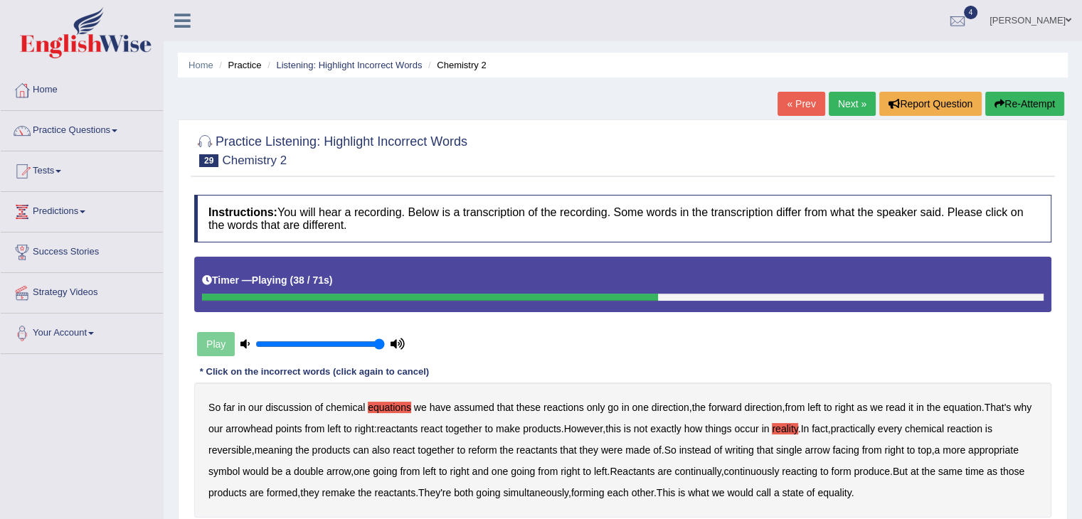
click at [543, 445] on b "reactants" at bounding box center [536, 450] width 41 height 11
click at [927, 447] on b "top" at bounding box center [924, 450] width 14 height 11
click at [393, 491] on b "reactants" at bounding box center [394, 492] width 41 height 11
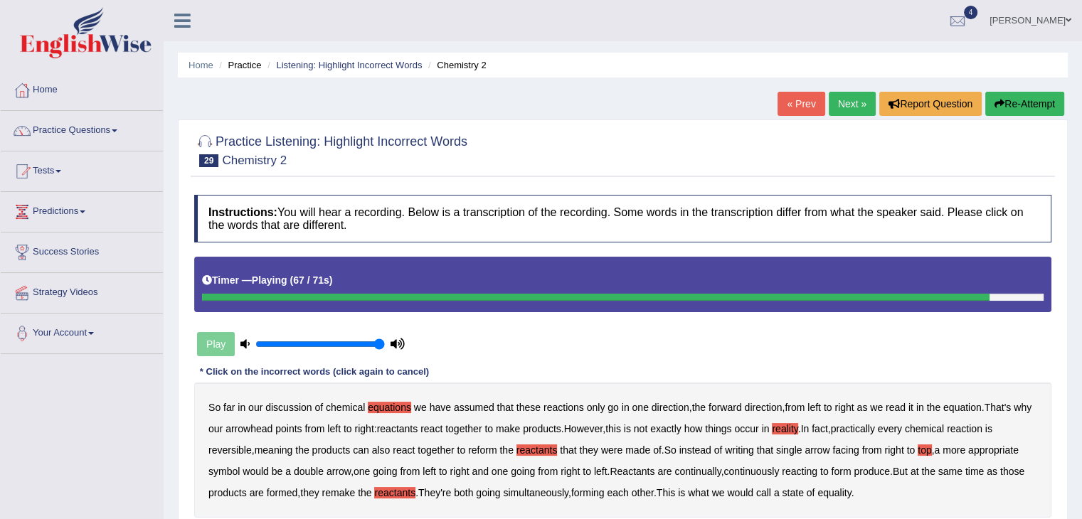
scroll to position [55, 0]
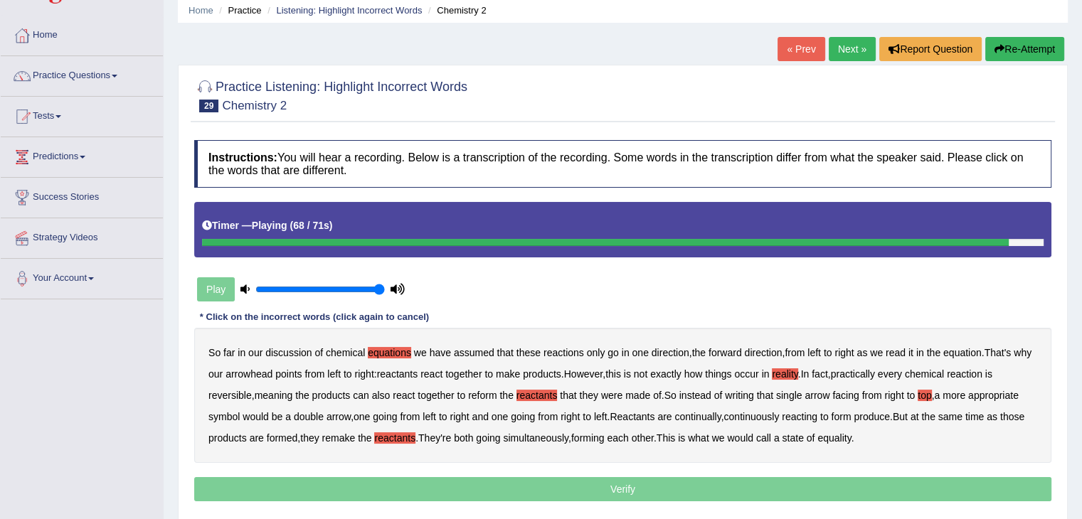
click at [851, 433] on b "equality" at bounding box center [833, 437] width 33 height 11
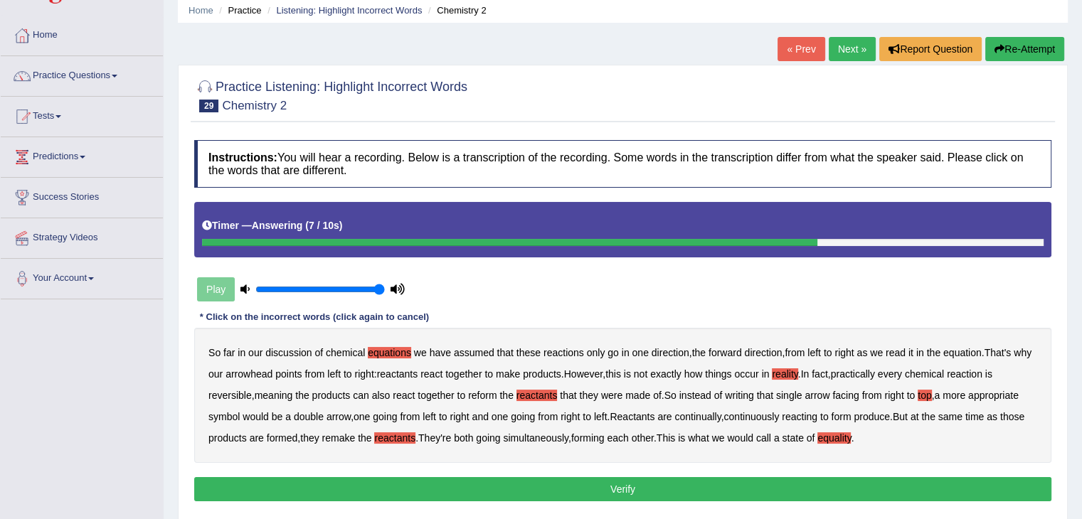
click at [543, 391] on b "reactants" at bounding box center [536, 395] width 41 height 11
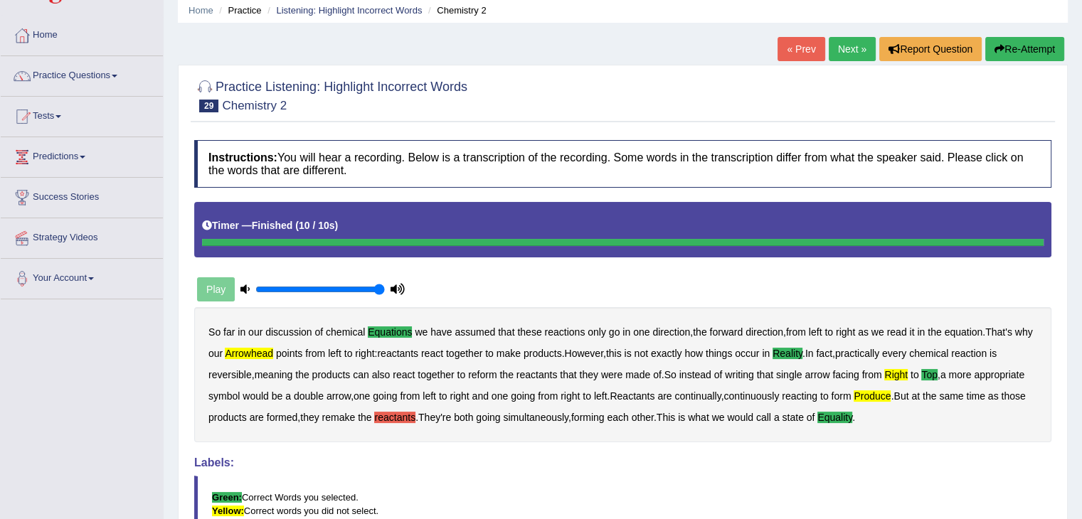
click at [399, 415] on b "reactants" at bounding box center [394, 417] width 41 height 11
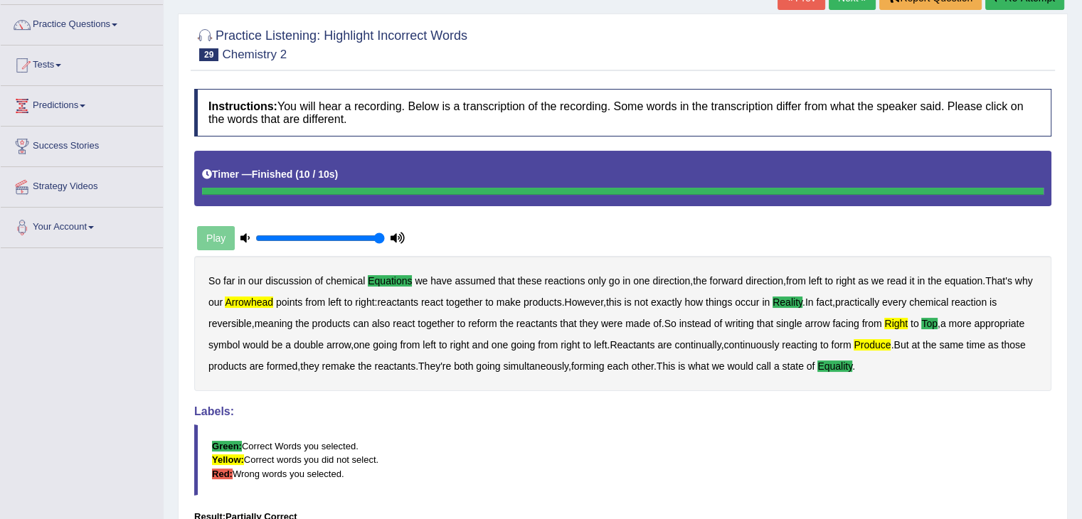
scroll to position [108, 0]
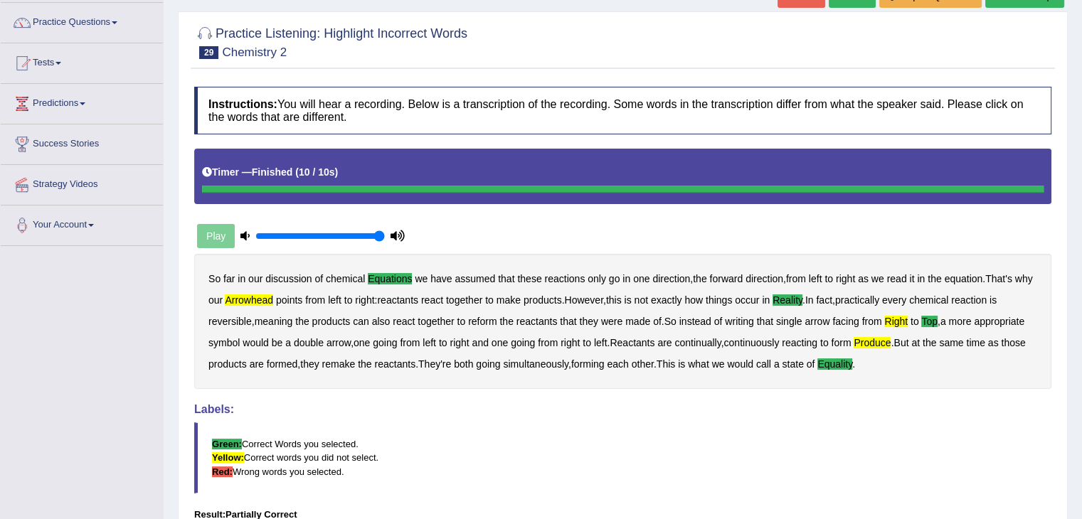
click at [873, 334] on div "So far in our discussion of chemical equations we have assumed that these react…" at bounding box center [622, 321] width 857 height 135
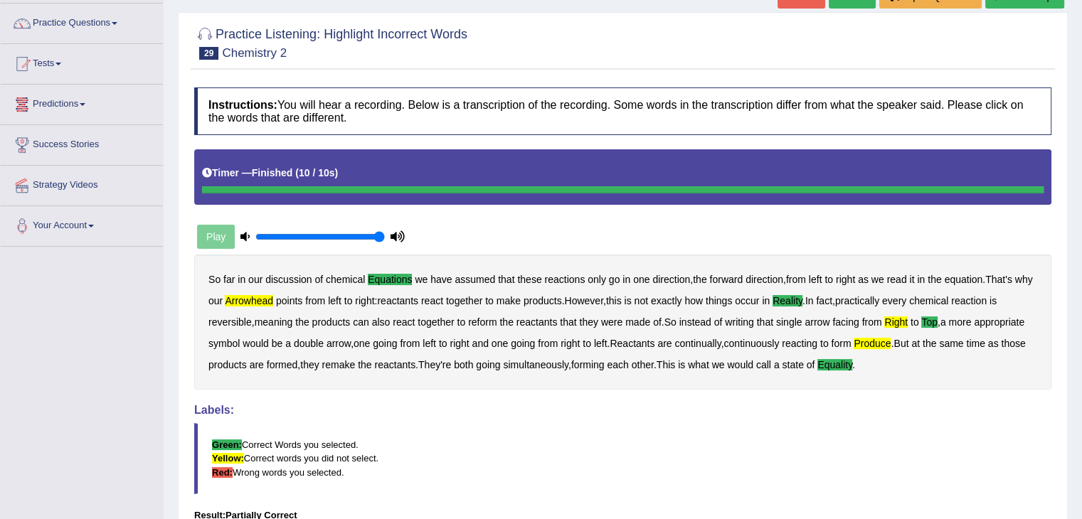
scroll to position [0, 0]
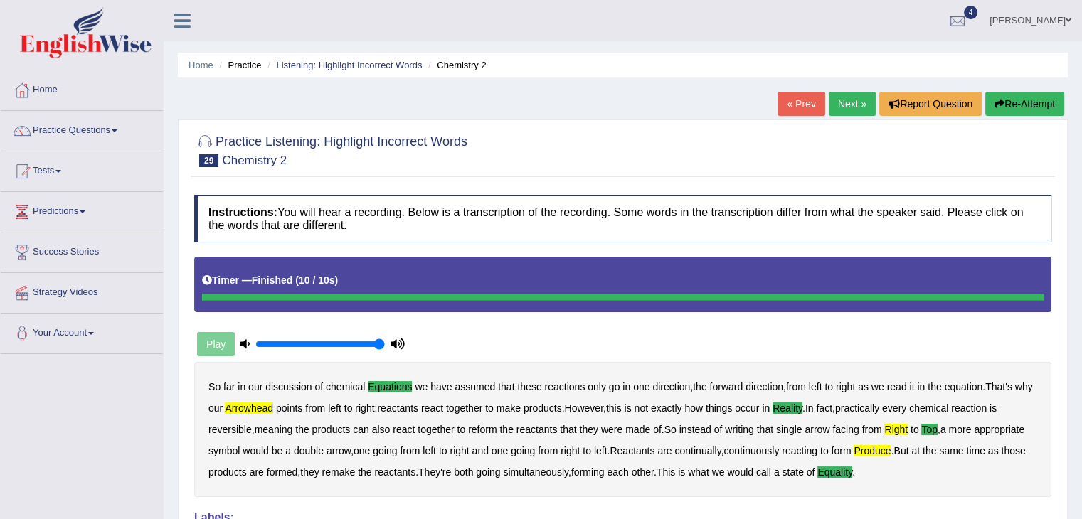
click at [998, 102] on icon "button" at bounding box center [999, 104] width 10 height 10
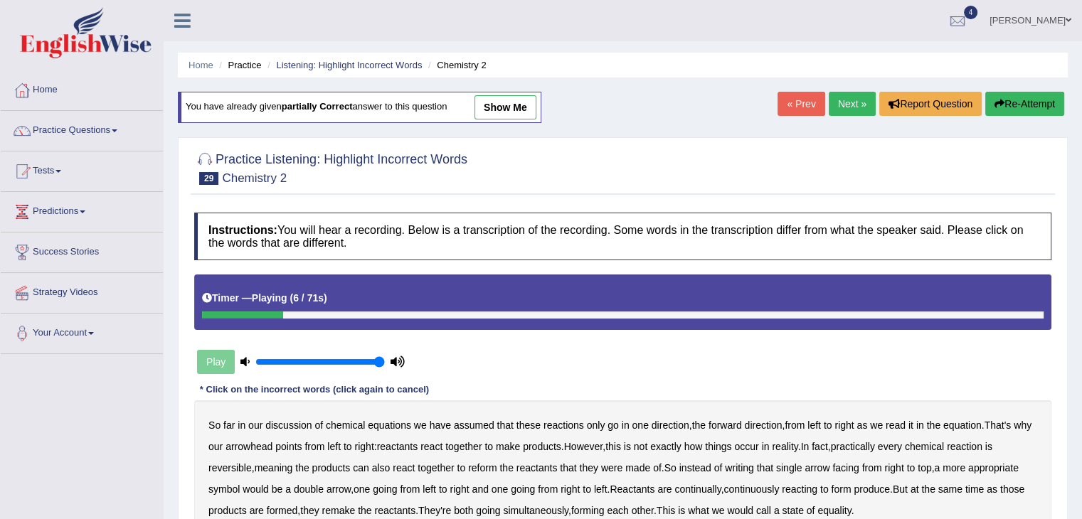
click at [381, 427] on b "equations" at bounding box center [389, 425] width 43 height 11
click at [797, 442] on b "reality" at bounding box center [785, 446] width 26 height 11
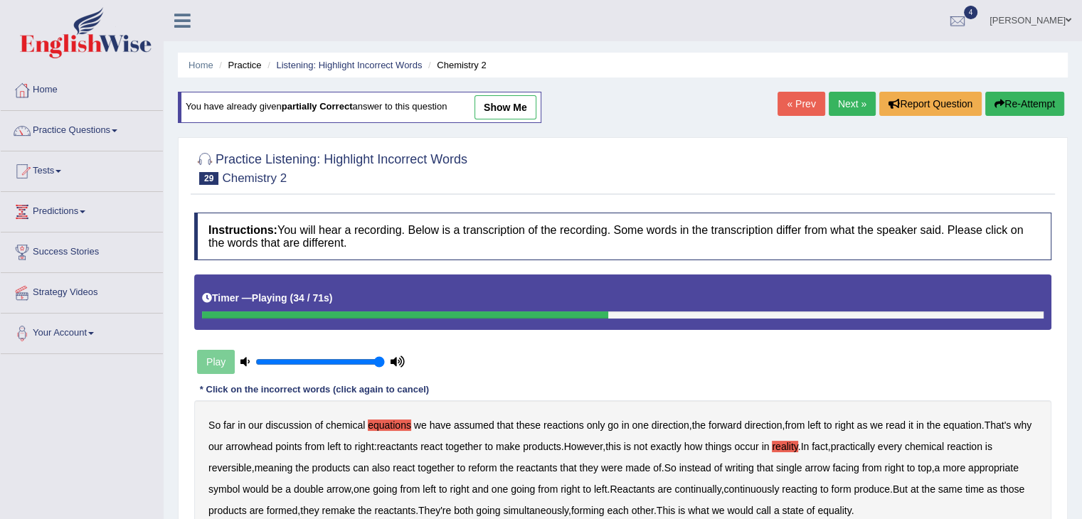
click at [445, 467] on b "together" at bounding box center [435, 467] width 36 height 11
click at [434, 467] on b "together" at bounding box center [435, 467] width 36 height 11
click at [404, 465] on b "react" at bounding box center [404, 467] width 22 height 11
drag, startPoint x: 900, startPoint y: 468, endPoint x: 900, endPoint y: 460, distance: 7.9
click at [900, 462] on b "right" at bounding box center [893, 467] width 19 height 11
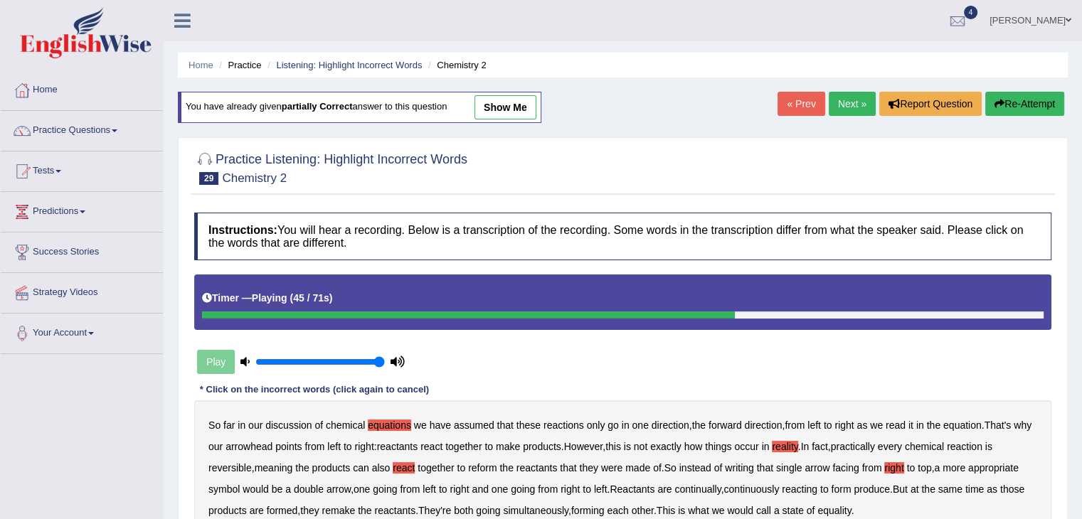
click at [900, 462] on b "right" at bounding box center [893, 467] width 19 height 11
click at [899, 467] on b "right" at bounding box center [893, 467] width 19 height 11
click at [931, 466] on b "top" at bounding box center [924, 467] width 14 height 11
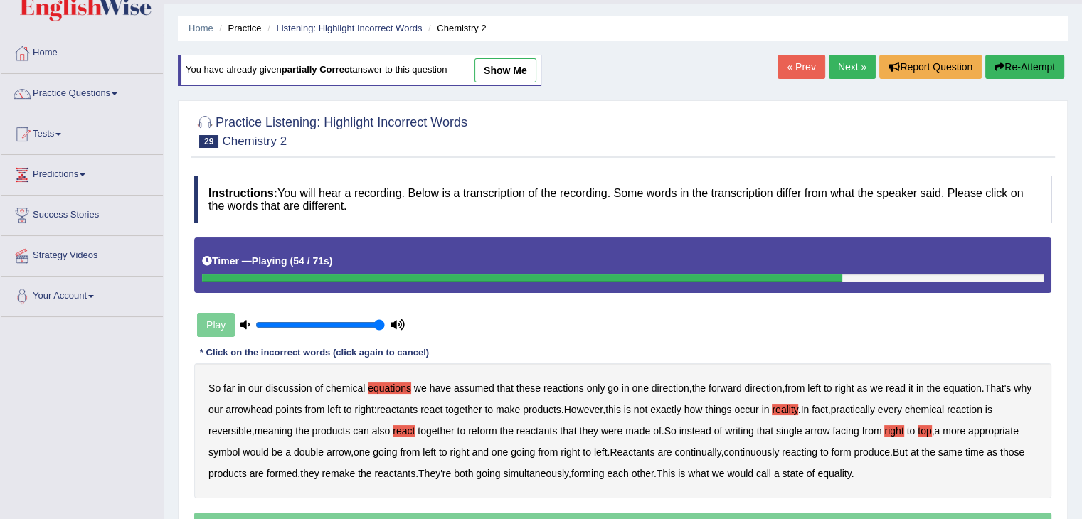
scroll to position [40, 0]
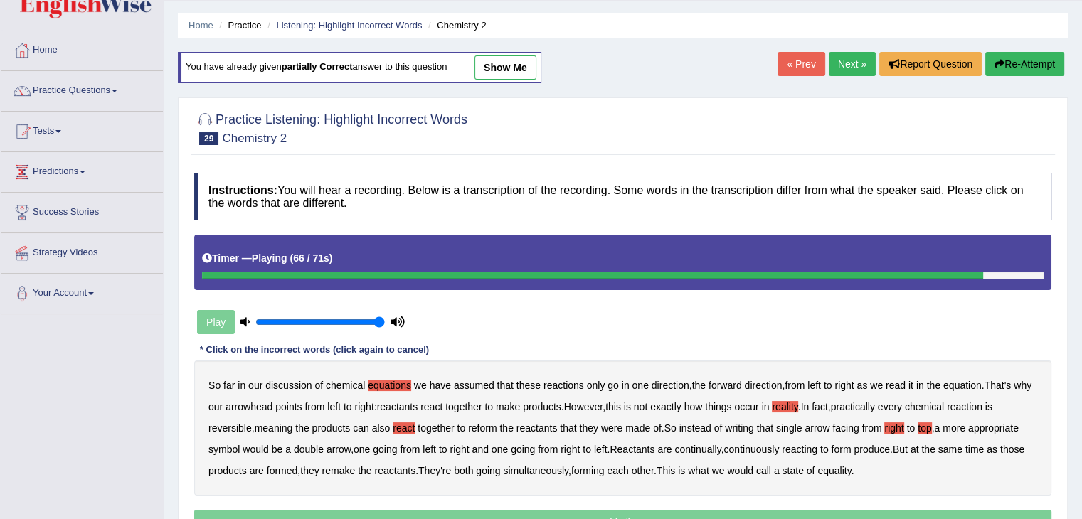
click at [840, 466] on b "equality" at bounding box center [833, 470] width 33 height 11
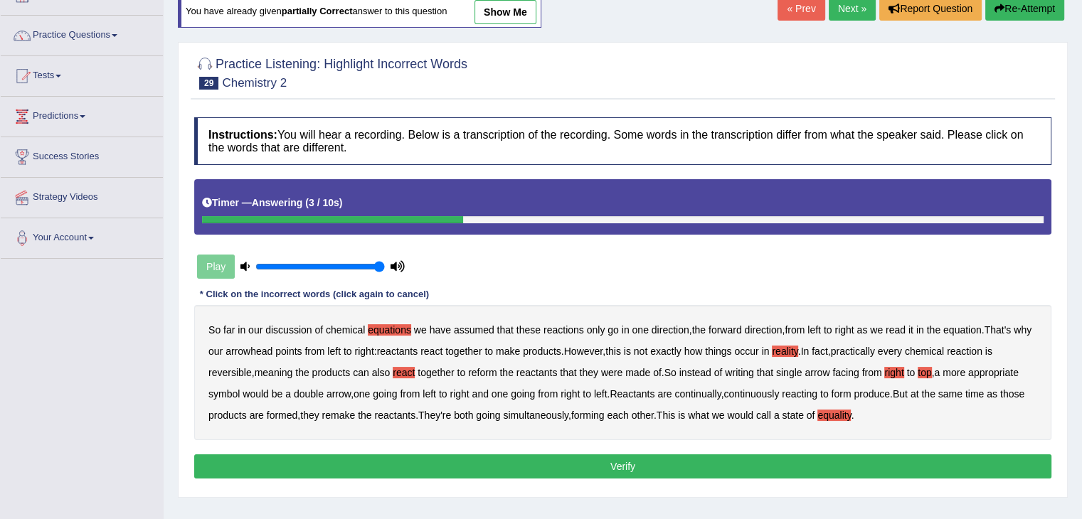
scroll to position [110, 0]
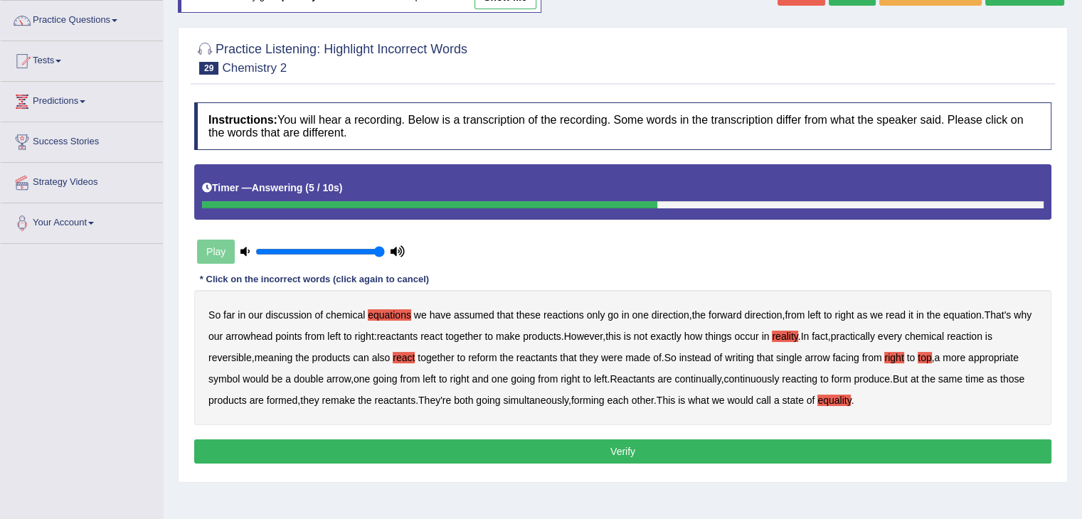
click at [774, 449] on button "Verify" at bounding box center [622, 452] width 857 height 24
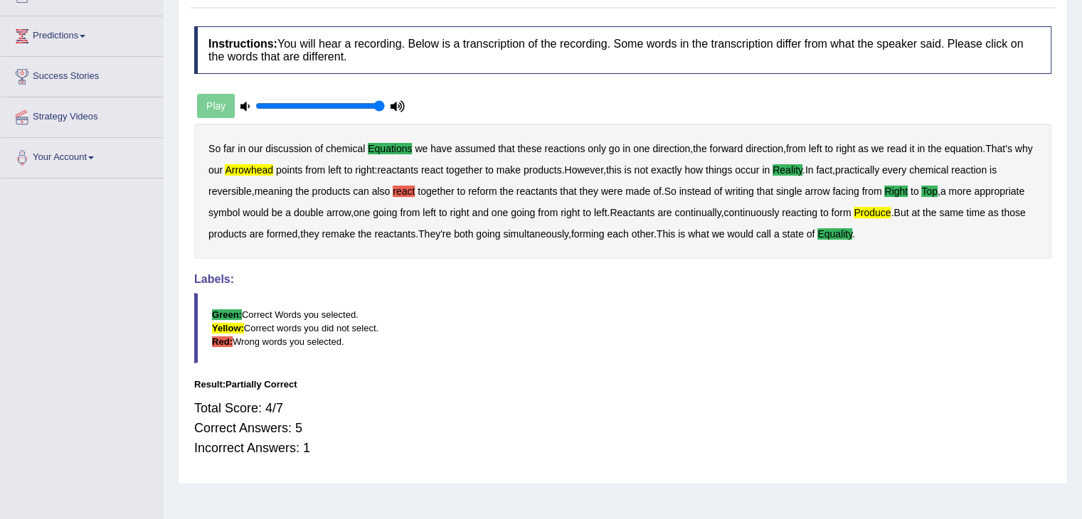
scroll to position [228, 0]
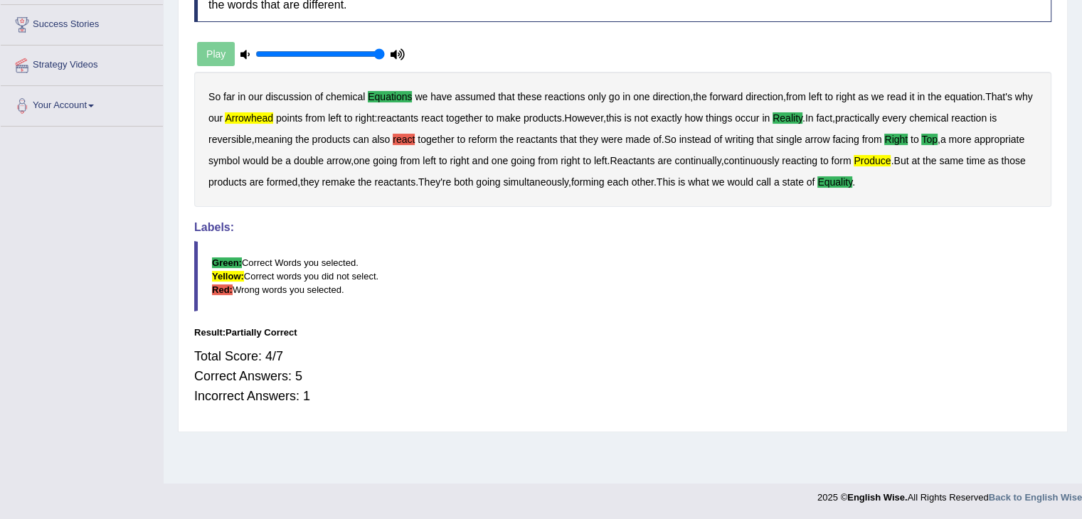
click at [784, 229] on h4 "Labels:" at bounding box center [622, 227] width 857 height 13
click at [412, 139] on b "react" at bounding box center [404, 139] width 22 height 11
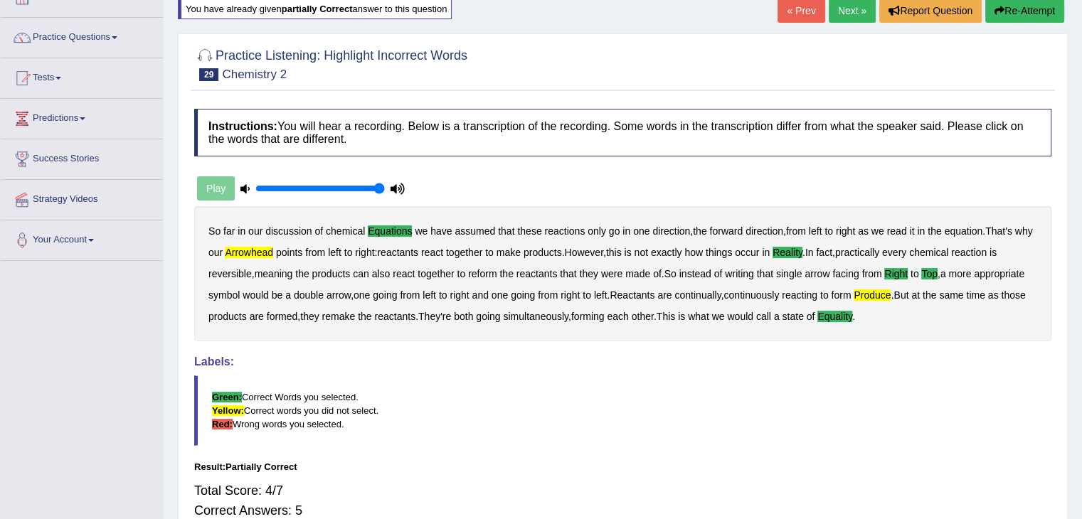
scroll to position [0, 0]
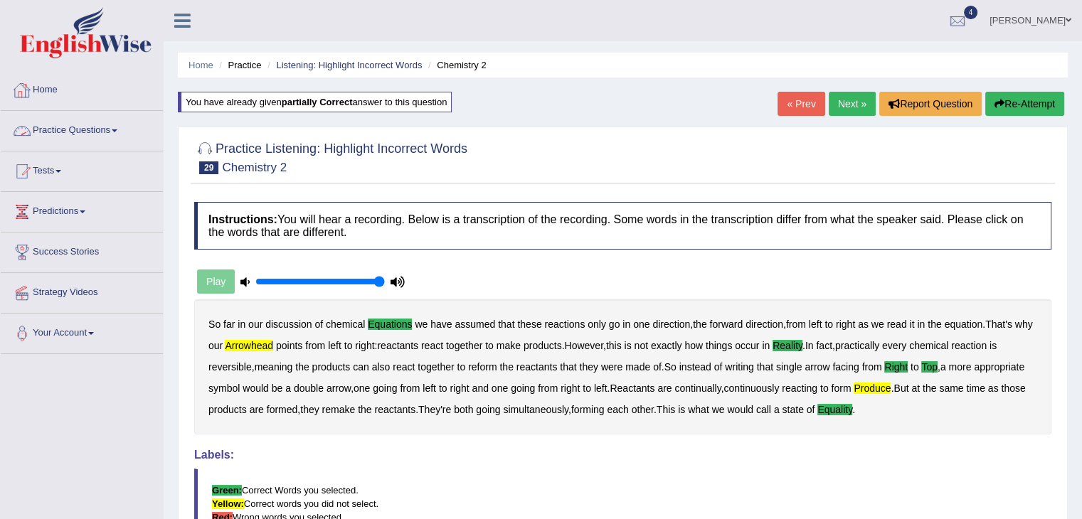
click at [65, 123] on link "Practice Questions" at bounding box center [82, 129] width 162 height 36
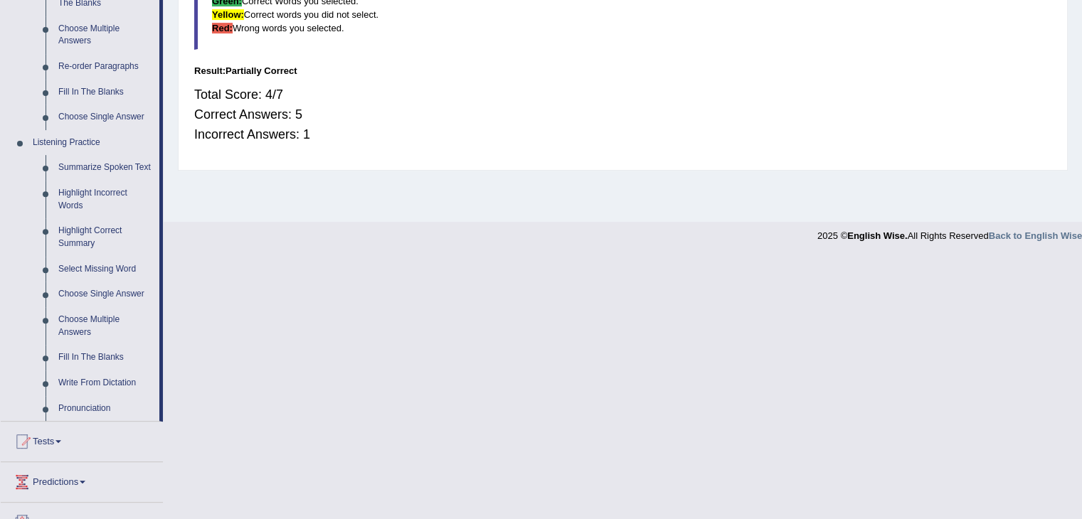
scroll to position [492, 0]
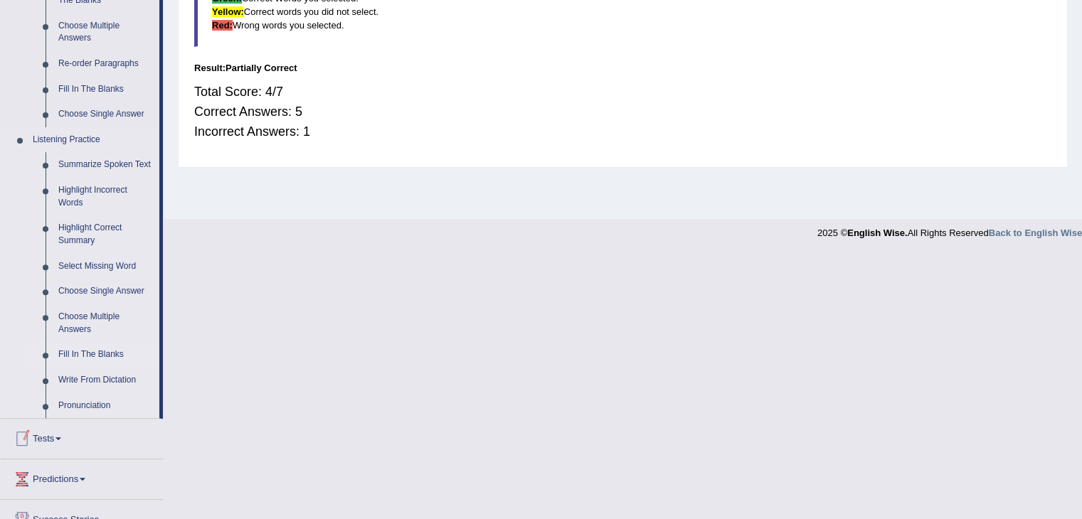
click at [65, 351] on link "Fill In The Blanks" at bounding box center [105, 355] width 107 height 26
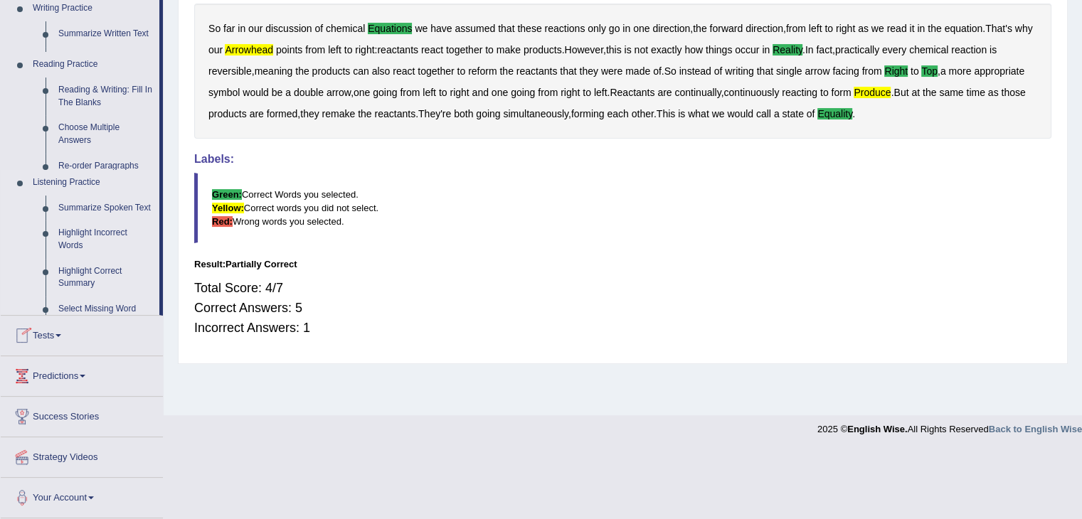
scroll to position [228, 0]
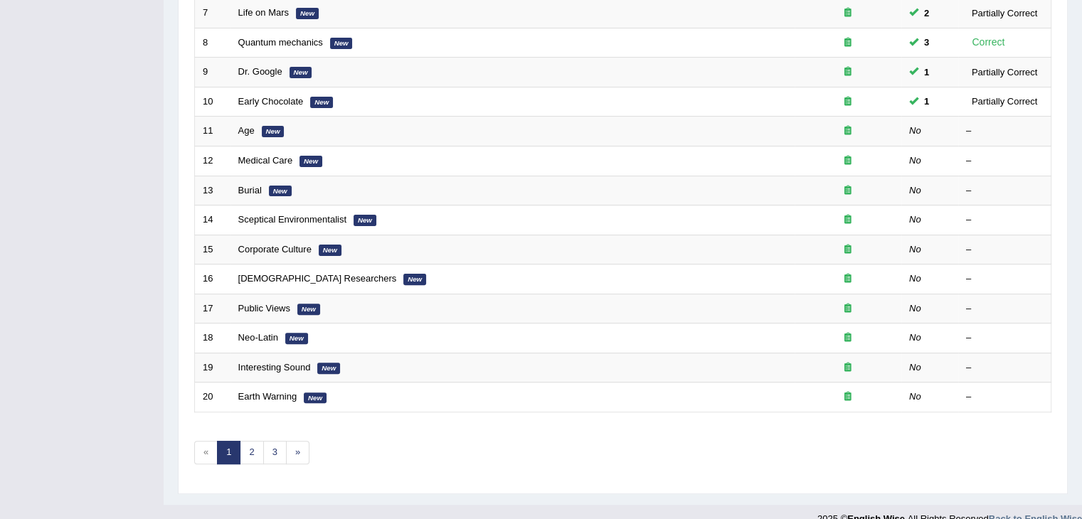
scroll to position [403, 0]
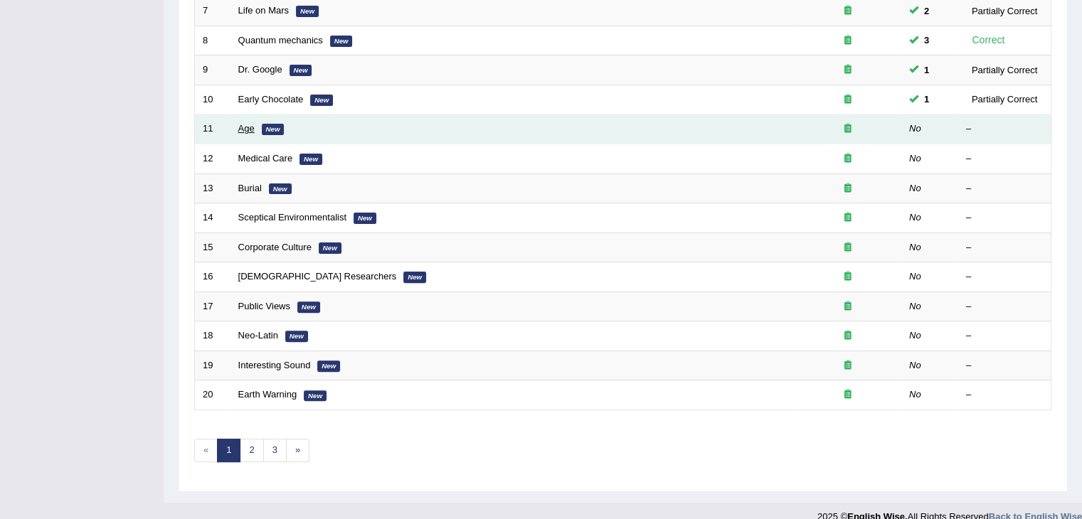
click at [245, 127] on link "Age" at bounding box center [246, 128] width 16 height 11
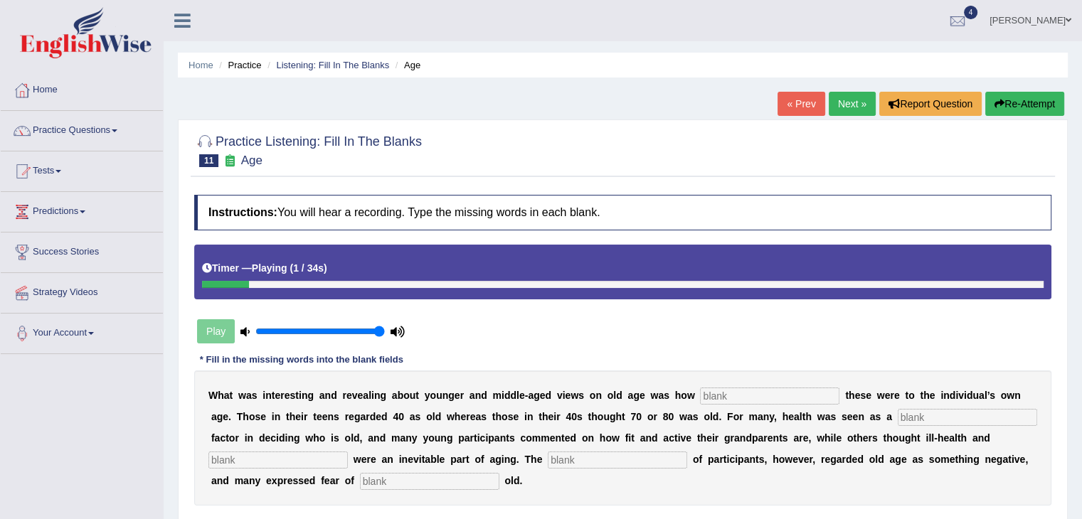
click at [774, 395] on input "text" at bounding box center [769, 396] width 139 height 17
type input "relative"
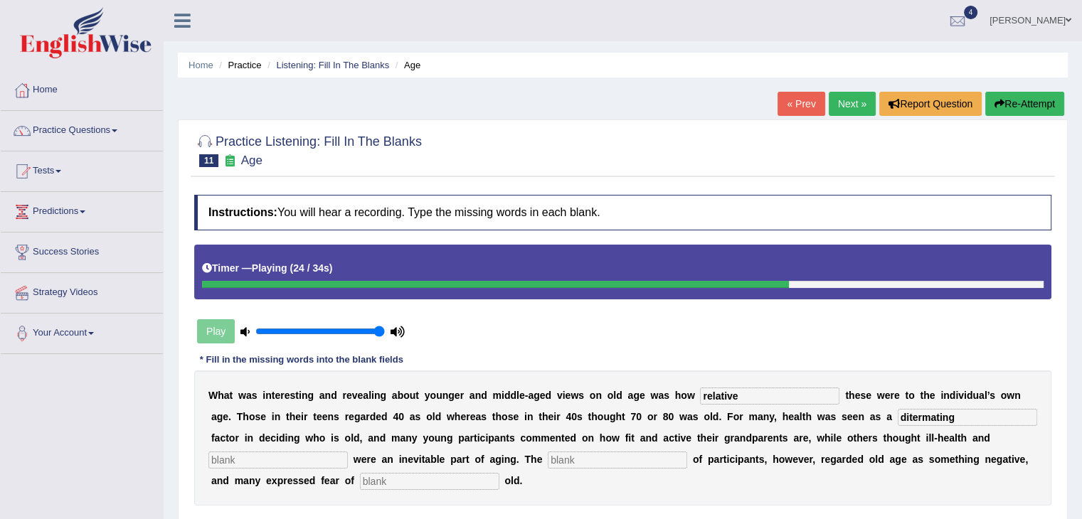
type input "ditermating"
click at [1029, 106] on button "Re-Attempt" at bounding box center [1024, 104] width 79 height 24
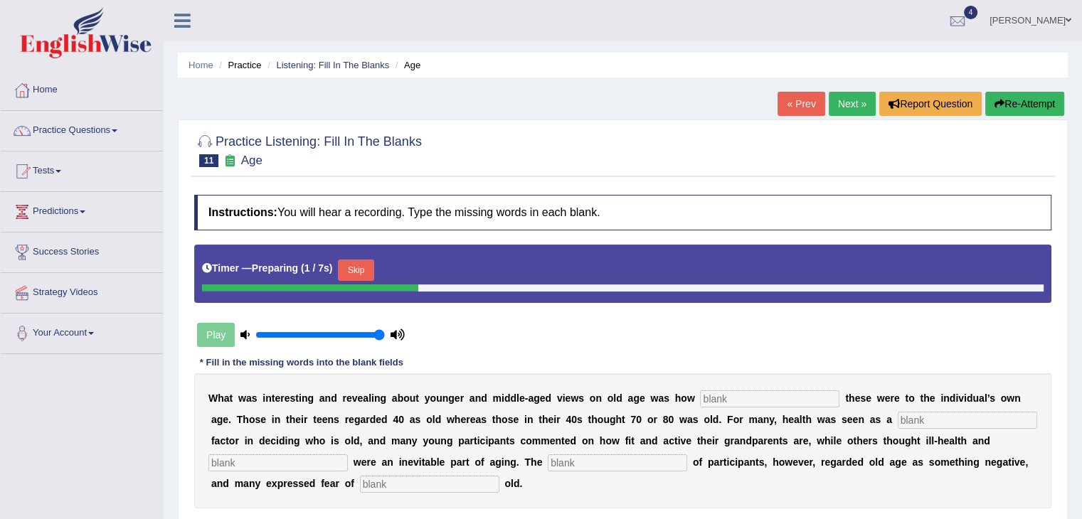
drag, startPoint x: 747, startPoint y: 424, endPoint x: 743, endPoint y: 398, distance: 25.9
click at [743, 398] on div "W h a t w a s i n t e r e s t i n g a n d r e v e a l i n g a b o u t y o u n g…" at bounding box center [622, 440] width 857 height 135
click at [743, 398] on input "text" at bounding box center [769, 398] width 139 height 17
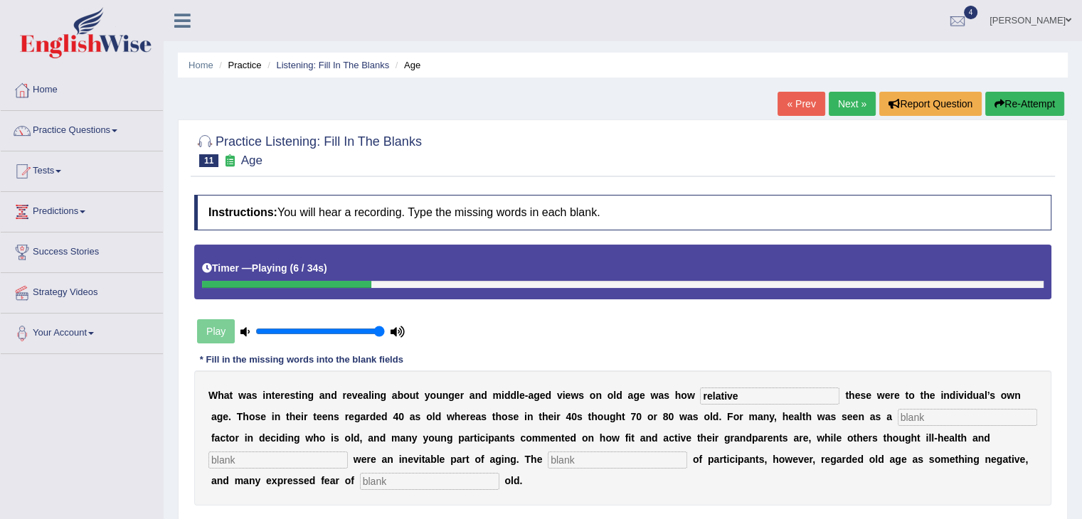
type input "relative"
type input "d"
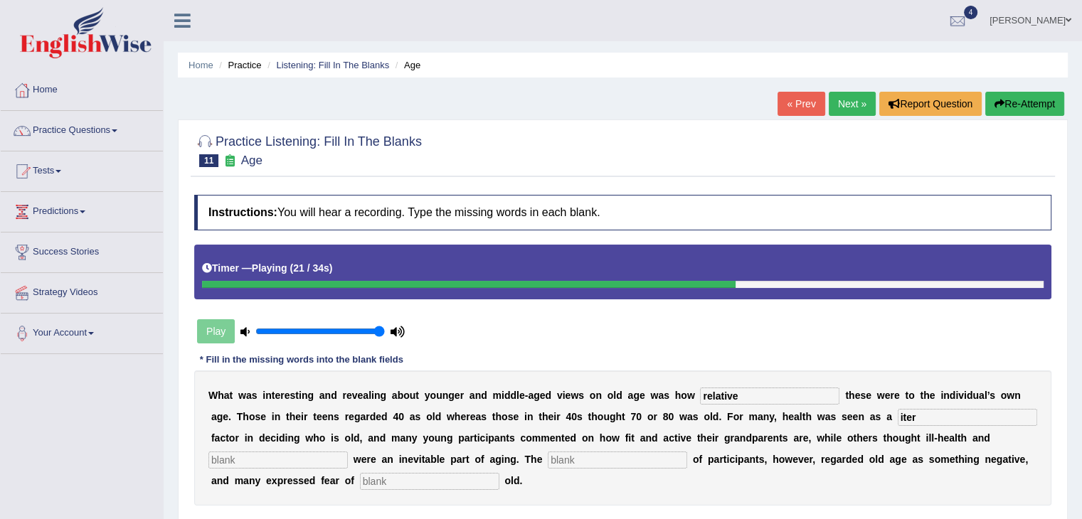
type input "iter"
type input "m"
type input "majority"
drag, startPoint x: 954, startPoint y: 411, endPoint x: 759, endPoint y: 433, distance: 196.8
click at [759, 433] on div "W h a t w a s i n t e r e s t i n g a n d r e v e a l i n g a b o u t y o u n g…" at bounding box center [622, 438] width 857 height 135
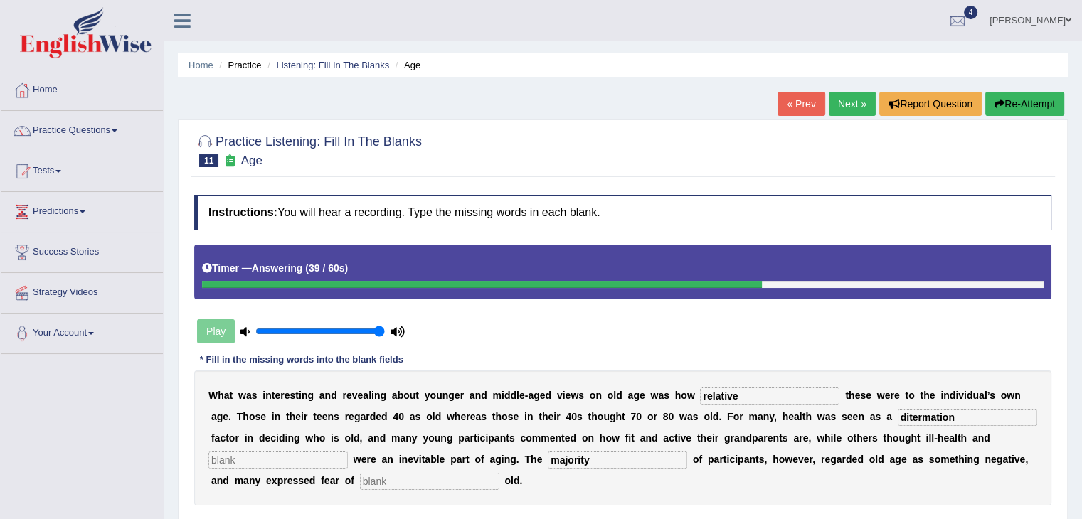
type input "ditermation"
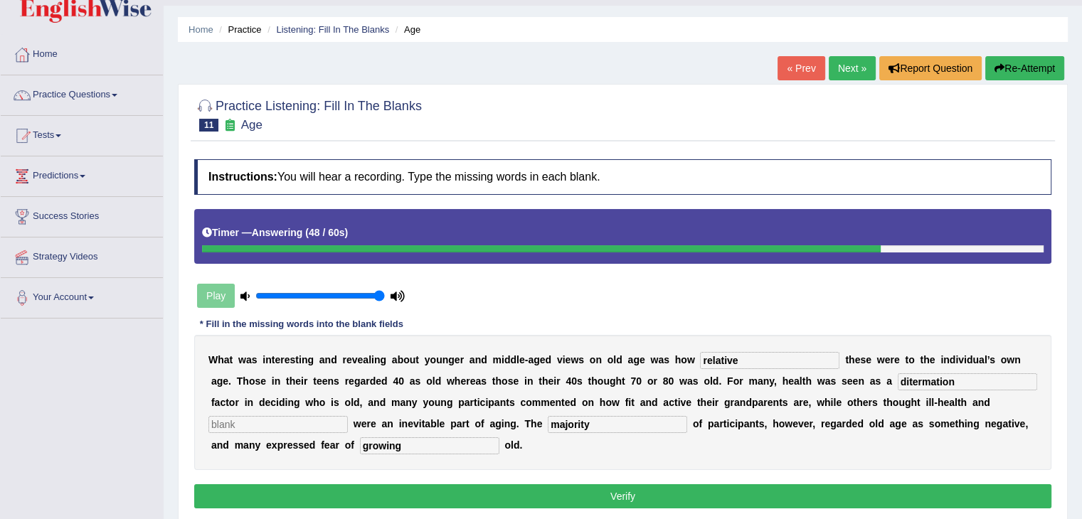
scroll to position [42, 0]
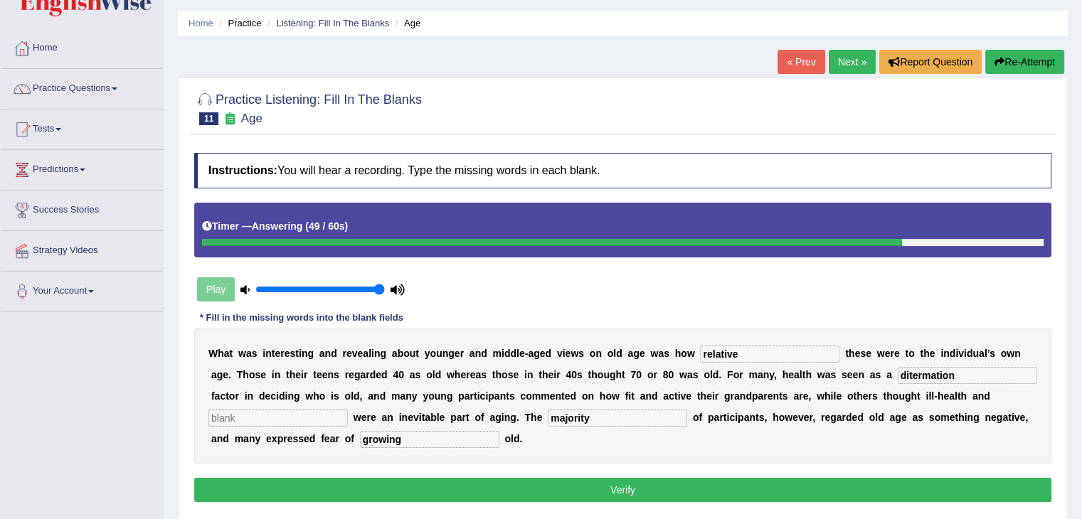
type input "growing"
click at [313, 413] on input "text" at bounding box center [277, 418] width 139 height 17
type input "ll"
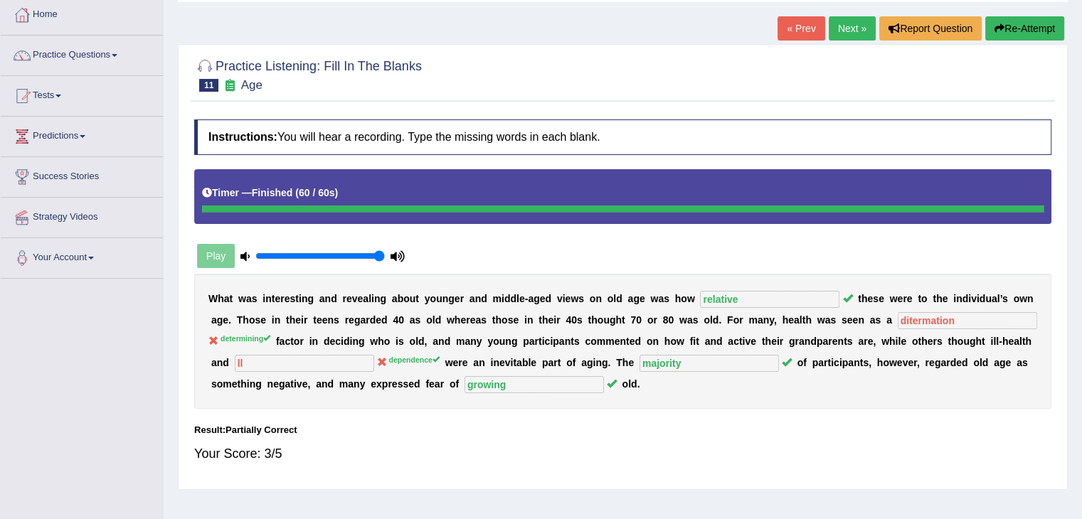
scroll to position [74, 0]
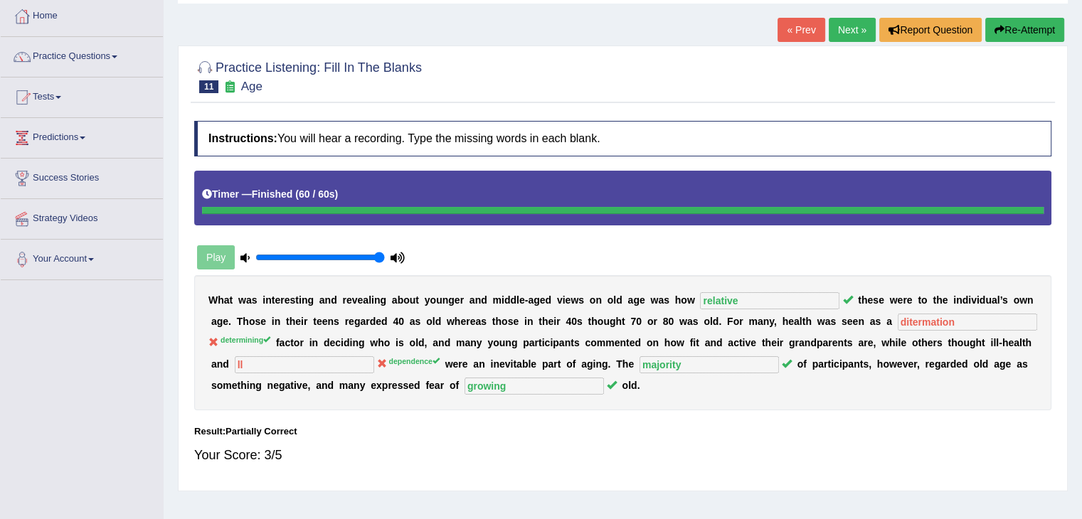
click at [840, 27] on link "Next »" at bounding box center [852, 30] width 47 height 24
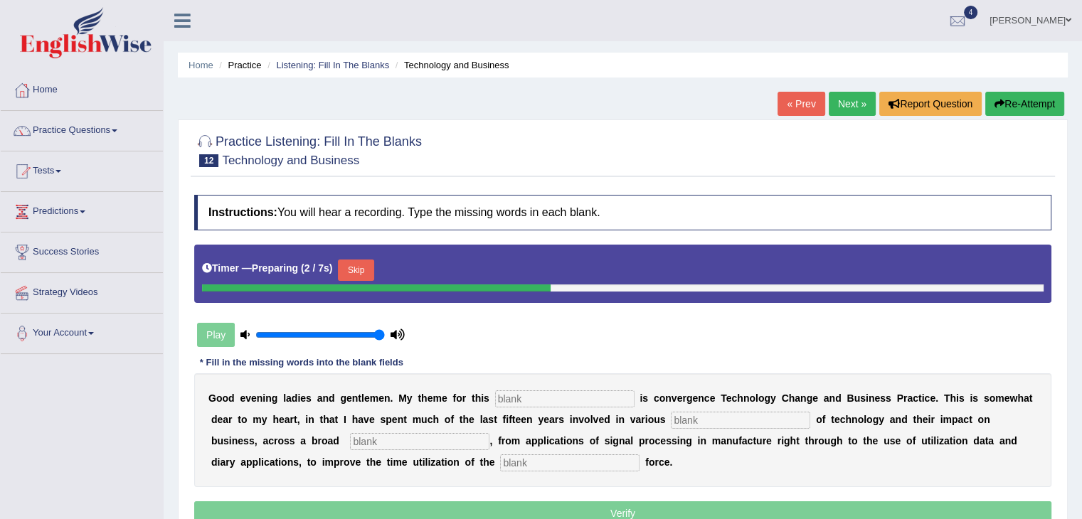
click at [553, 391] on input "text" at bounding box center [564, 398] width 139 height 17
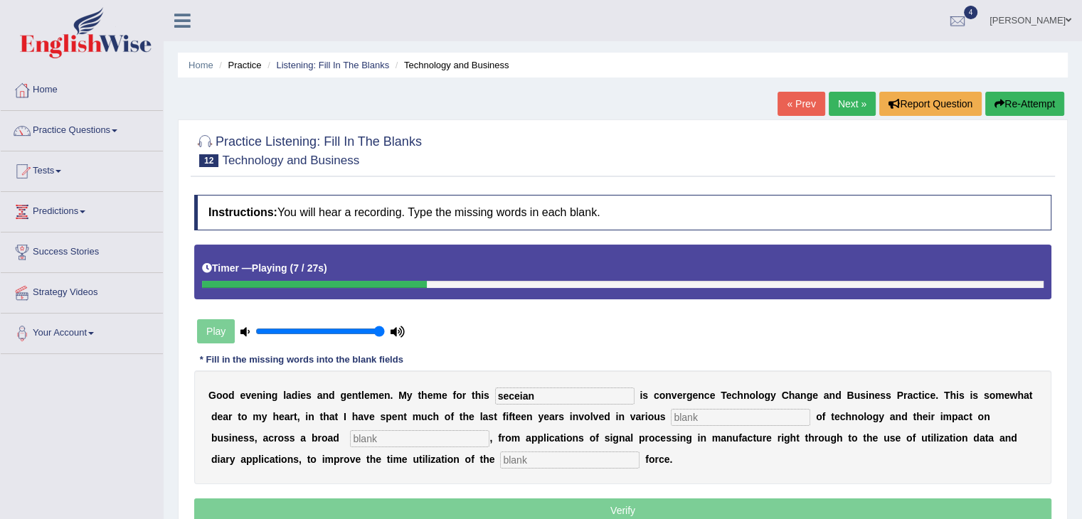
type input "seceian"
type input "aspects"
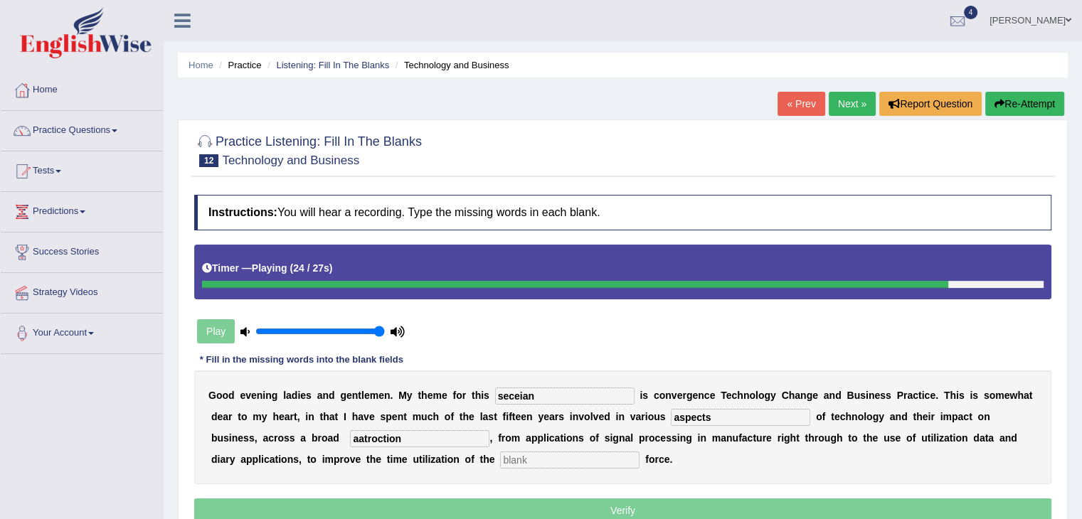
type input "aatroction"
click at [541, 453] on input "text" at bounding box center [569, 460] width 139 height 17
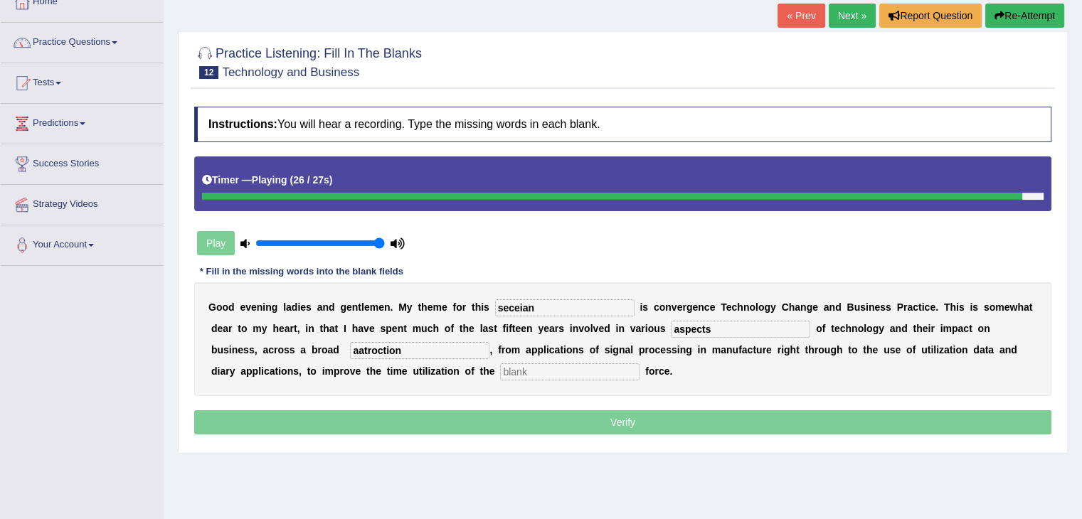
scroll to position [90, 0]
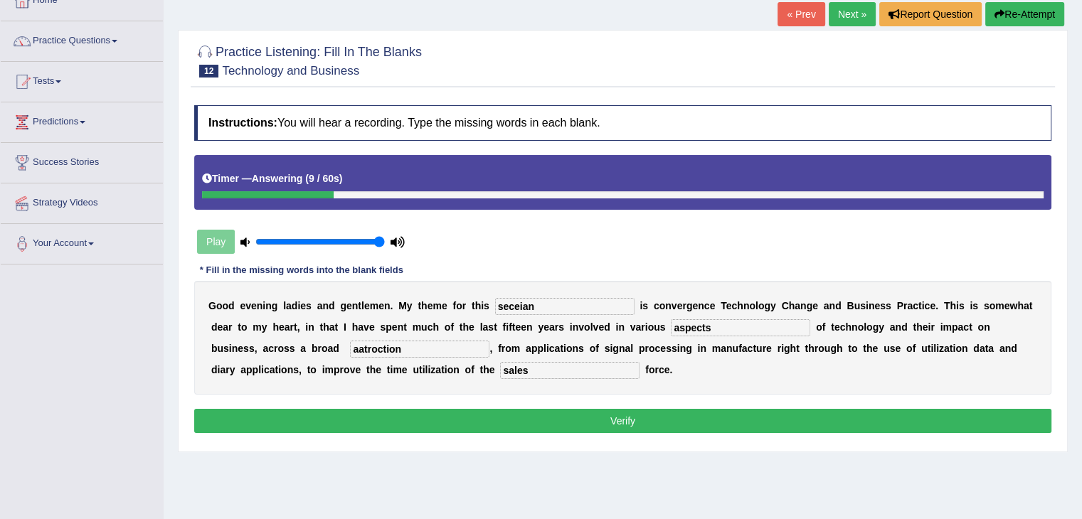
type input "sales"
drag, startPoint x: 543, startPoint y: 302, endPoint x: 448, endPoint y: 328, distance: 98.0
click at [448, 328] on div "G o o d e v e n i n g l a d i e s a n d g e n t l e m e n . M y t h e m e f o r…" at bounding box center [622, 338] width 857 height 114
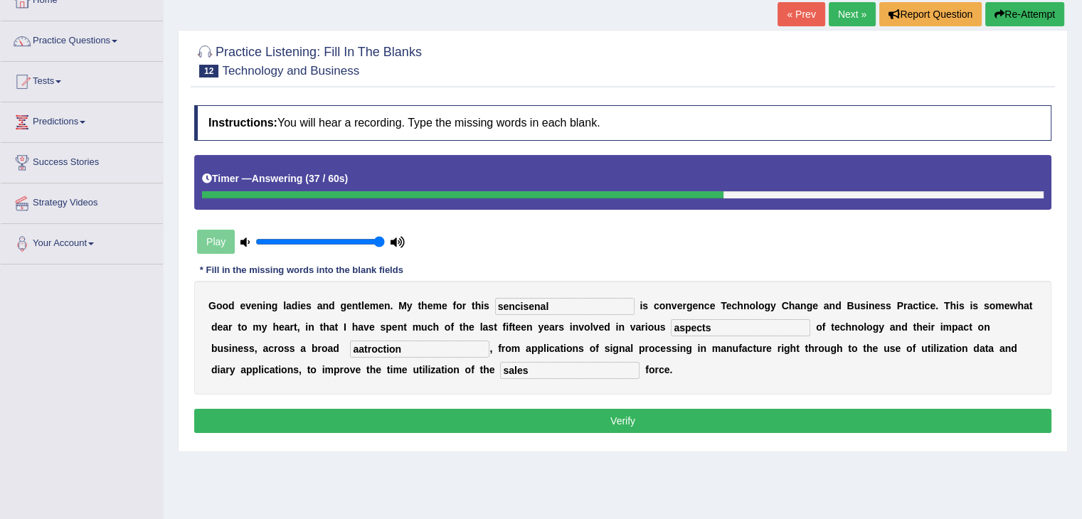
type input "sencisenal"
type input "approcration"
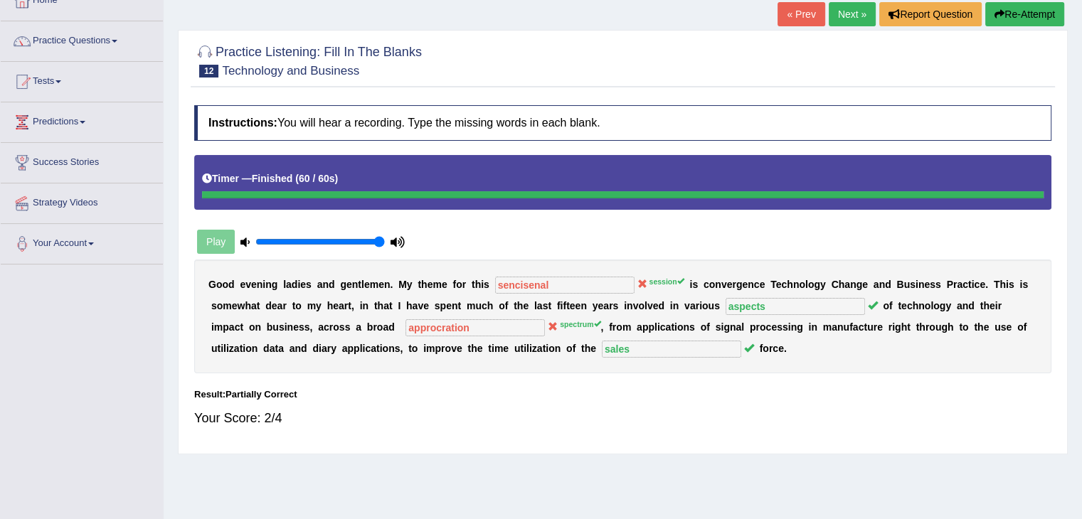
click at [1012, 22] on button "Re-Attempt" at bounding box center [1024, 14] width 79 height 24
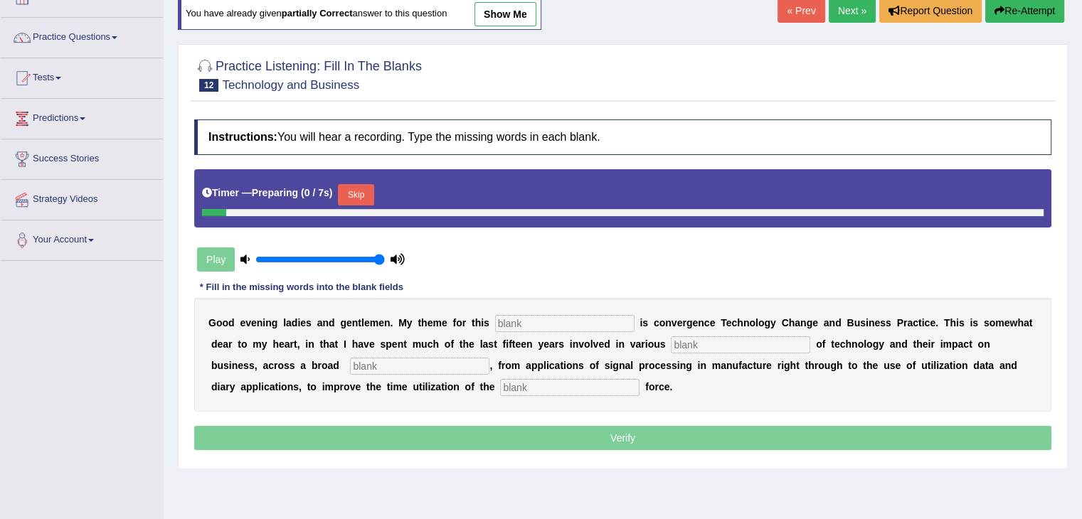
scroll to position [90, 0]
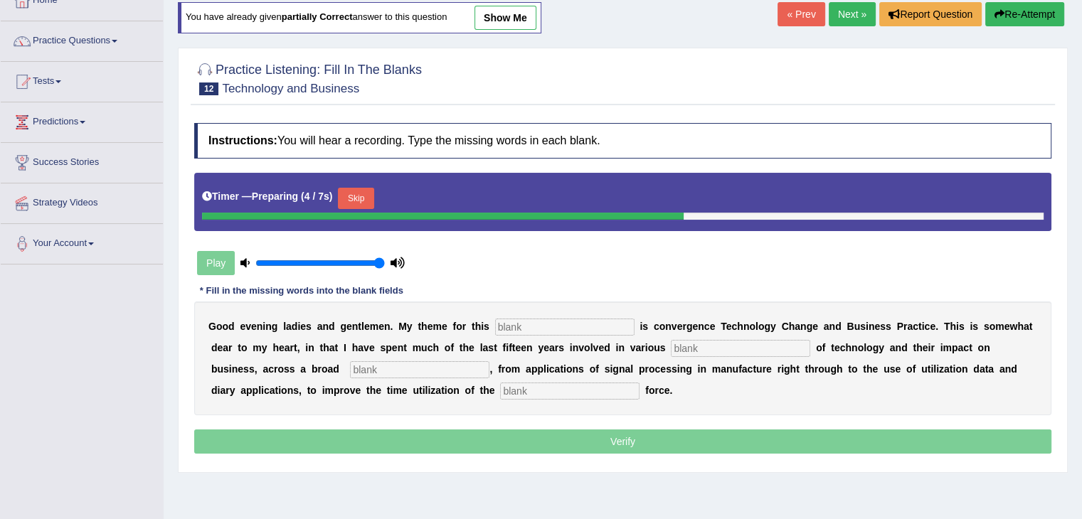
click at [550, 325] on input "text" at bounding box center [564, 327] width 139 height 17
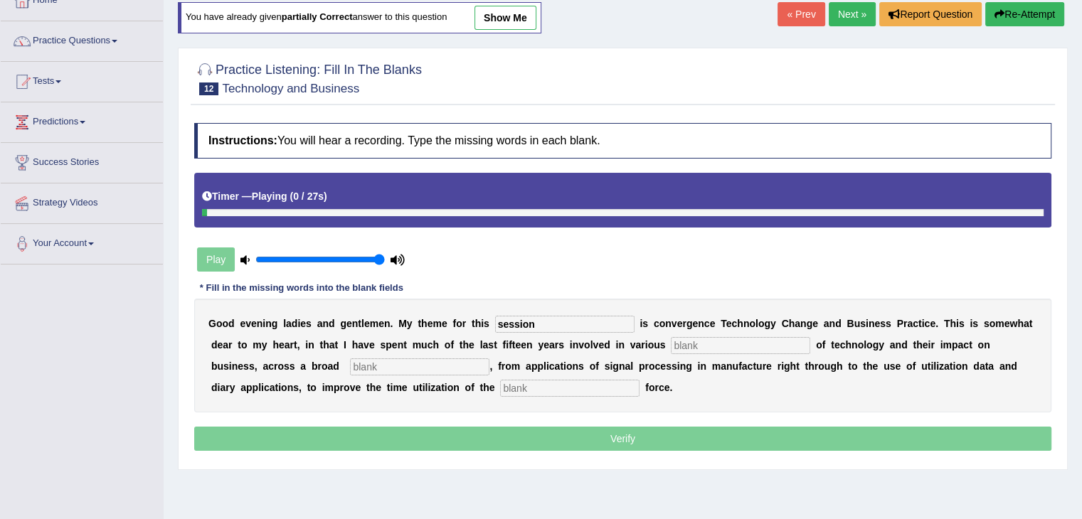
type input "session"
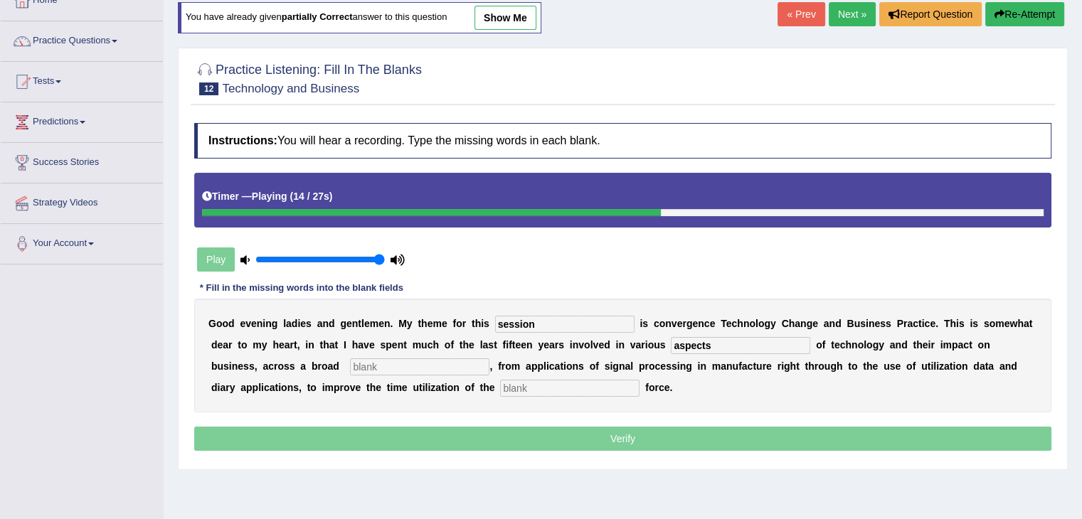
type input "aspects"
type input "as"
click at [531, 383] on input "text" at bounding box center [569, 388] width 139 height 17
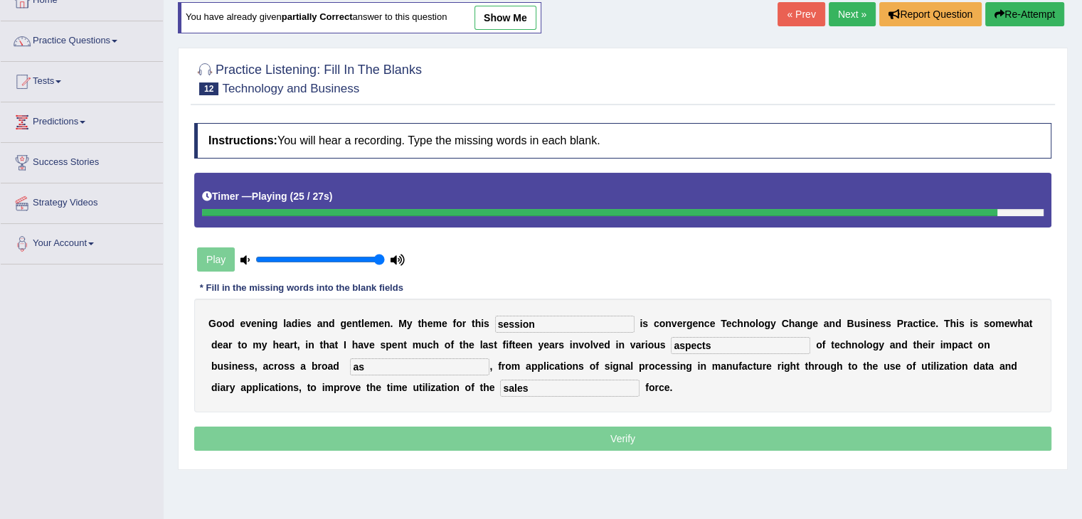
type input "sales"
click at [449, 362] on input "as" at bounding box center [419, 366] width 139 height 17
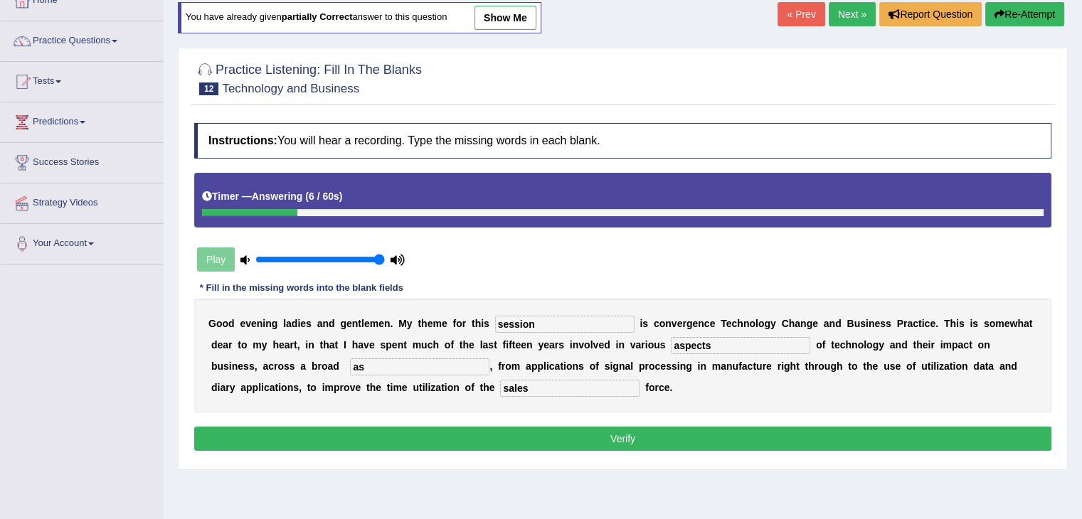
type input "a"
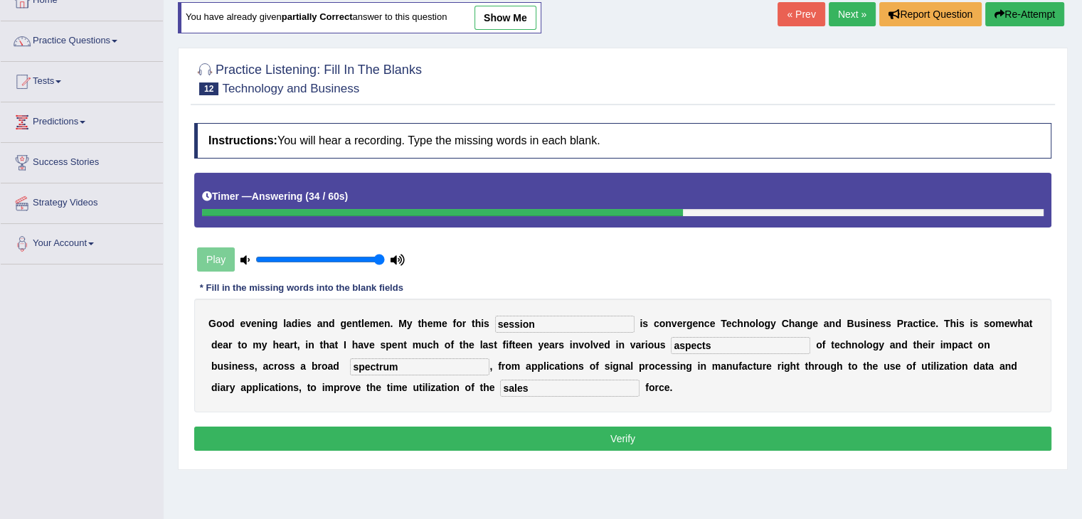
type input "spectrum"
click at [494, 429] on button "Verify" at bounding box center [622, 439] width 857 height 24
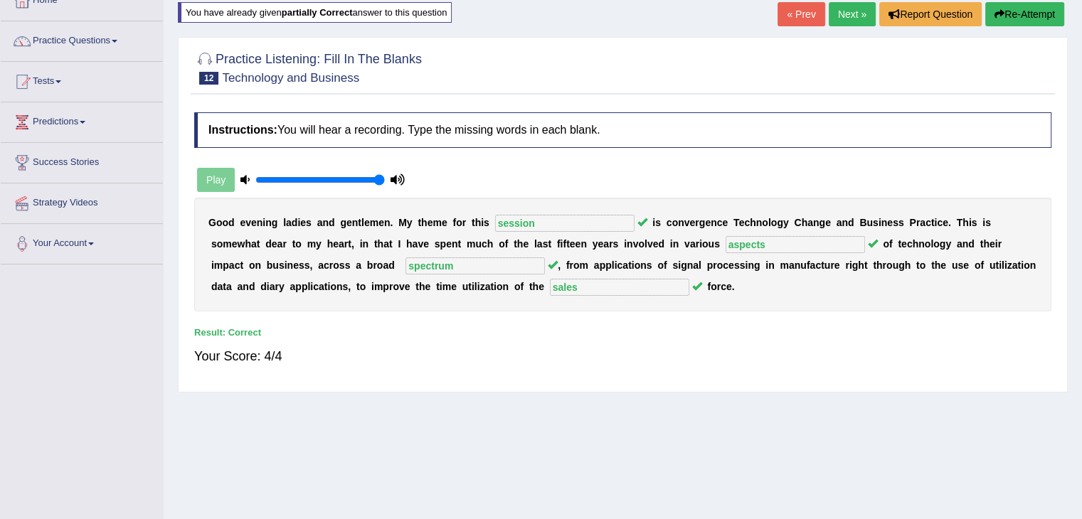
click at [836, 21] on link "Next »" at bounding box center [852, 14] width 47 height 24
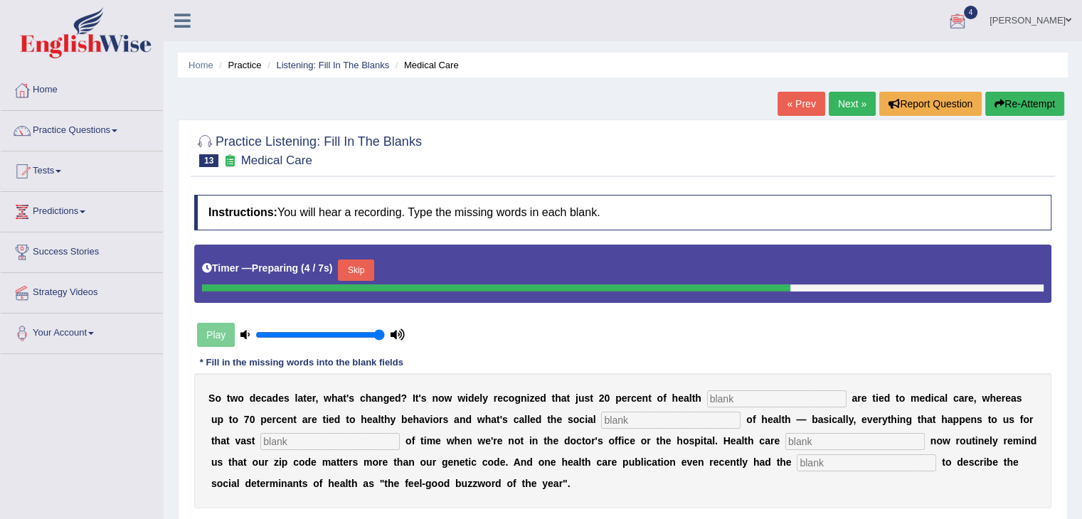
click at [726, 398] on input "text" at bounding box center [776, 398] width 139 height 17
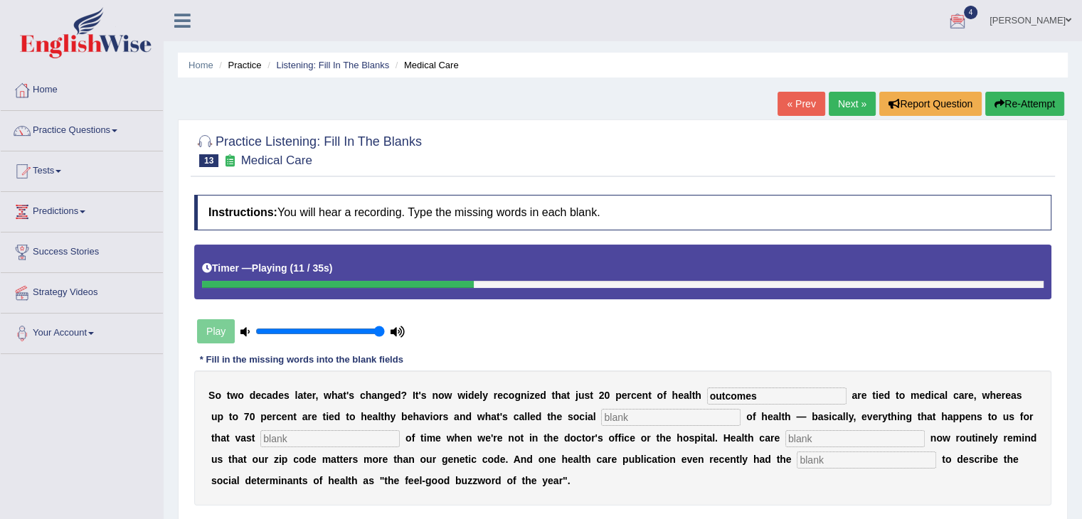
type input "outcomes"
type input "determitanin"
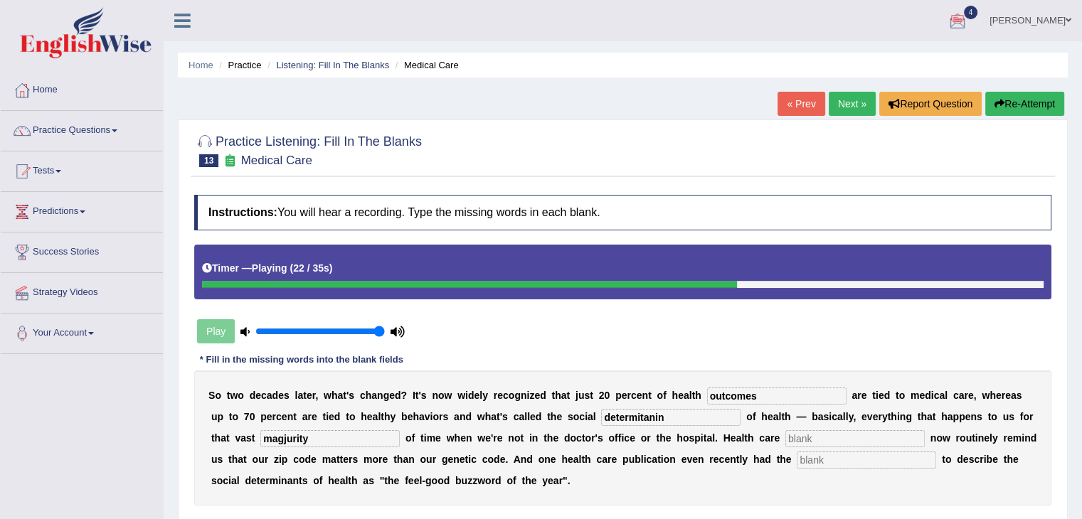
type input "magjurity"
type input "ass"
type input "adacity"
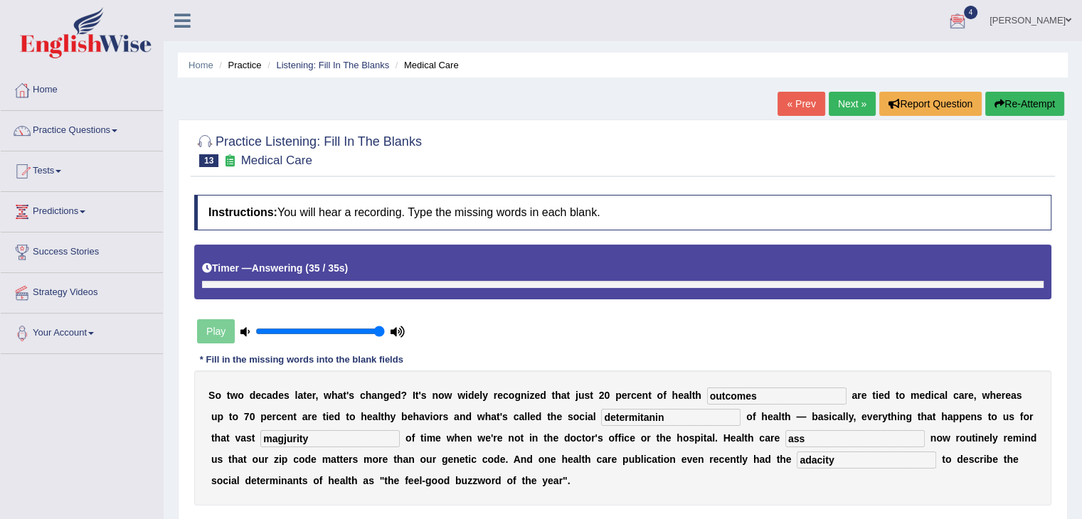
drag, startPoint x: 802, startPoint y: 432, endPoint x: 777, endPoint y: 437, distance: 25.4
click at [777, 437] on div "S o t w o d e c a d e s l a t e r , w h a t ' s c h a n g e d ? I t ' s n o w w…" at bounding box center [622, 438] width 857 height 135
type input "agucative"
drag, startPoint x: 326, startPoint y: 440, endPoint x: 139, endPoint y: 444, distance: 186.4
click at [139, 444] on div "Toggle navigation Home Practice Questions Speaking Practice Read Aloud Repeat S…" at bounding box center [541, 370] width 1082 height 740
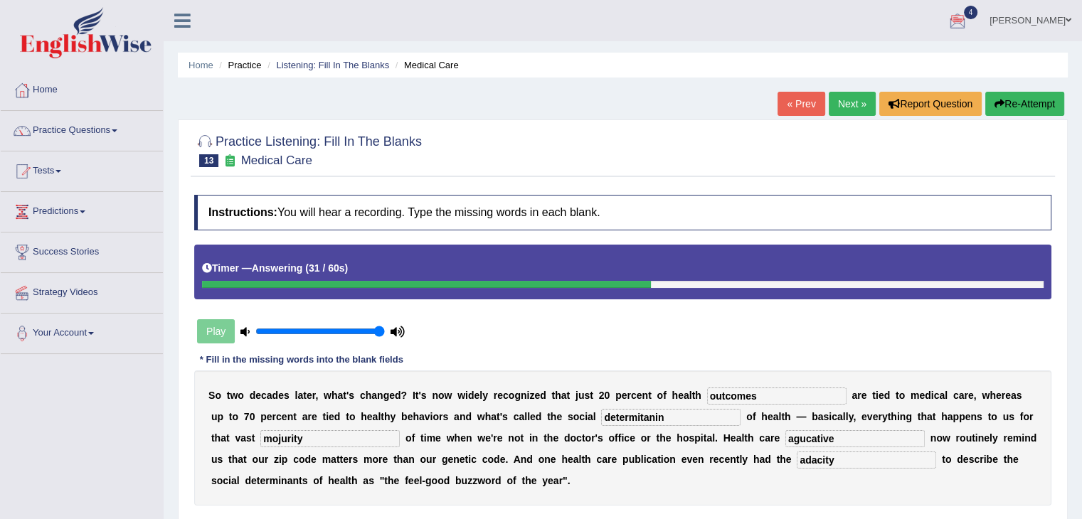
click at [276, 435] on input "mojurity" at bounding box center [329, 438] width 139 height 17
type input "majurity"
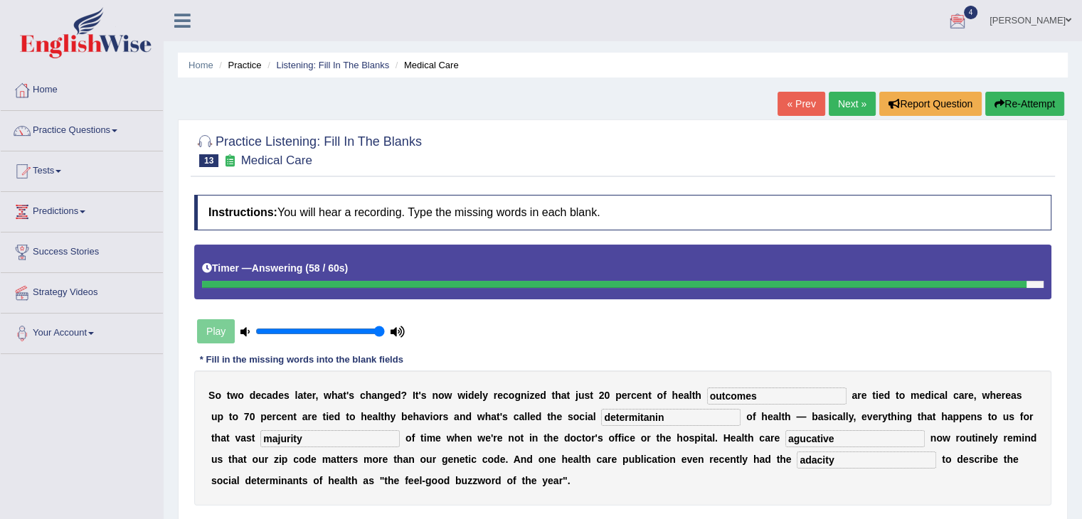
drag, startPoint x: 667, startPoint y: 410, endPoint x: 639, endPoint y: 410, distance: 27.7
click at [639, 410] on input "determitanin" at bounding box center [670, 417] width 139 height 17
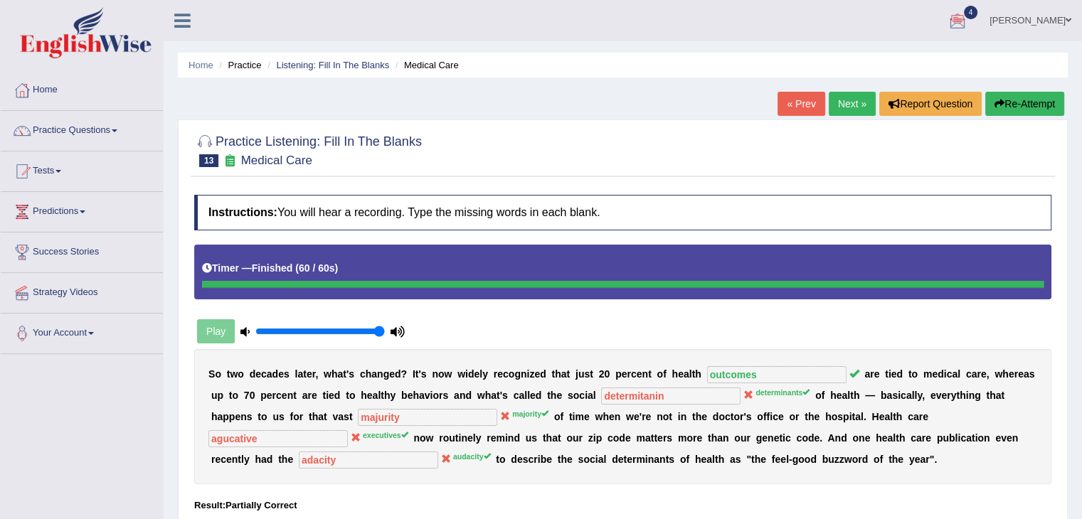
click at [1016, 97] on button "Re-Attempt" at bounding box center [1024, 104] width 79 height 24
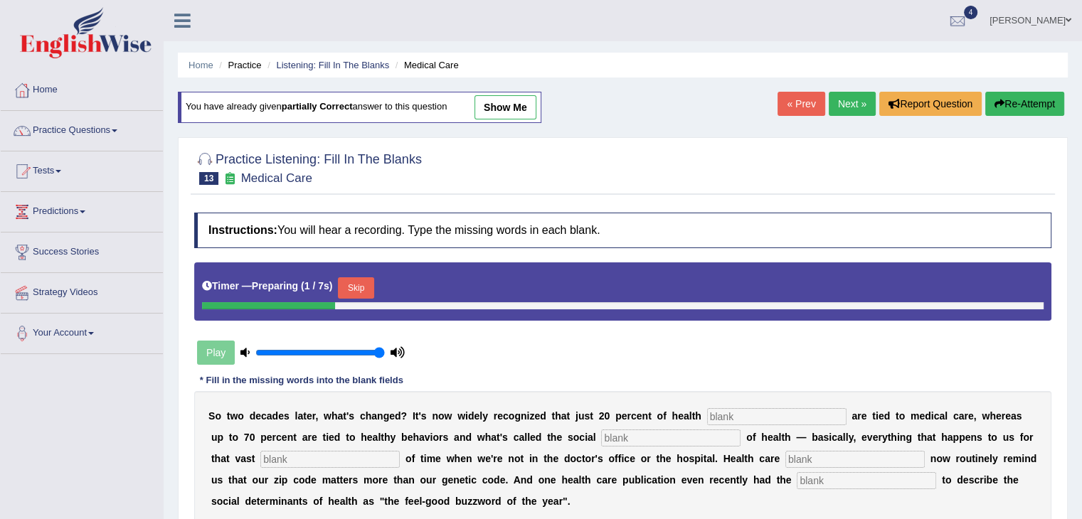
click at [733, 410] on input "text" at bounding box center [776, 416] width 139 height 17
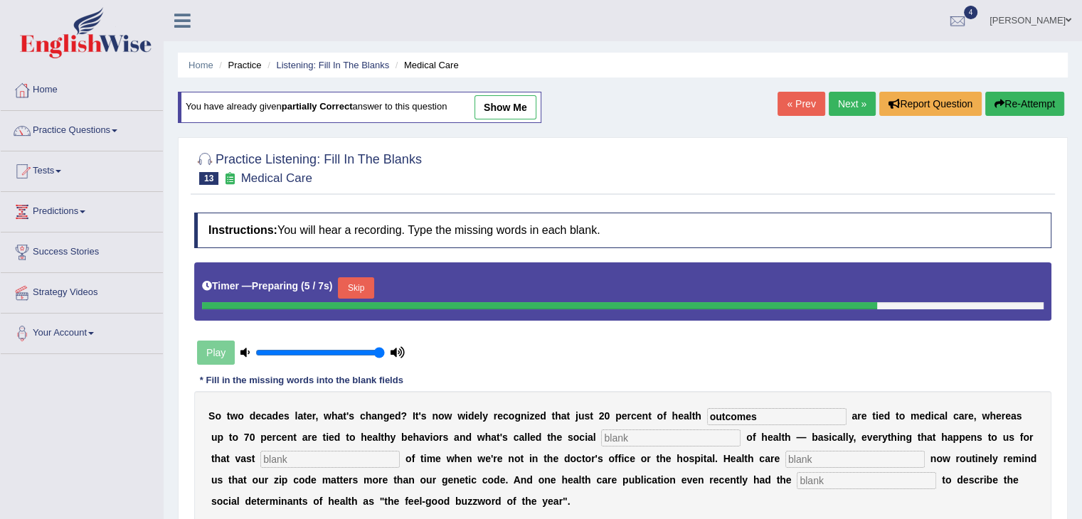
type input "outcomes"
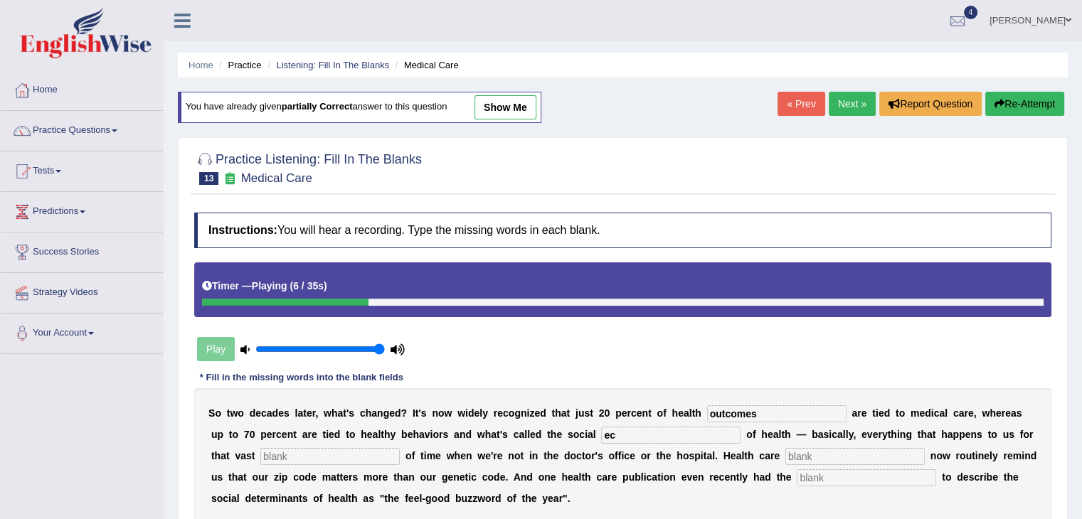
type input "e"
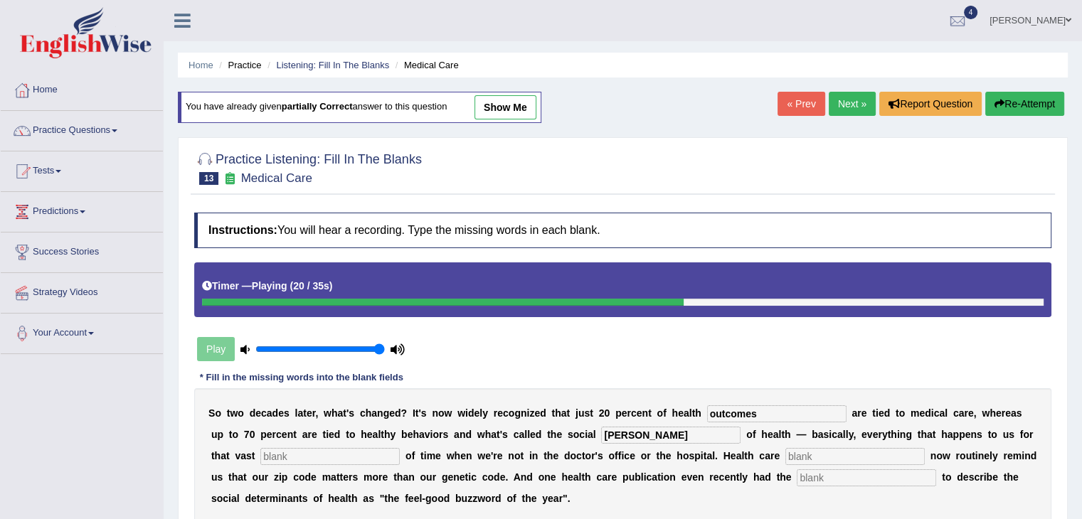
type input "[PERSON_NAME]"
click at [822, 450] on input "text" at bounding box center [854, 456] width 139 height 17
type input "excucitive"
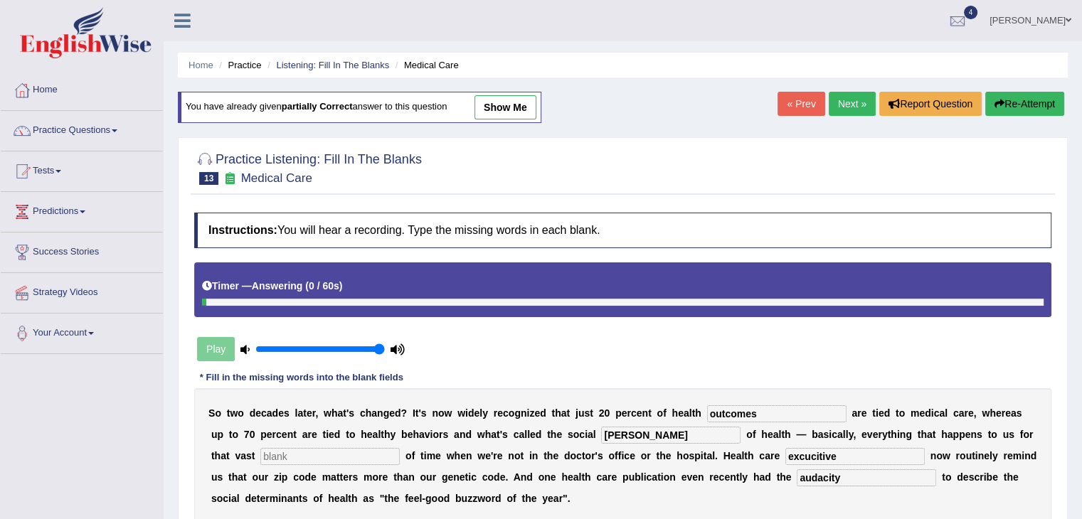
type input "audacity"
click at [627, 429] on input "[PERSON_NAME]" at bounding box center [670, 435] width 139 height 17
type input "determinants"
click at [324, 448] on input "text" at bounding box center [329, 456] width 139 height 17
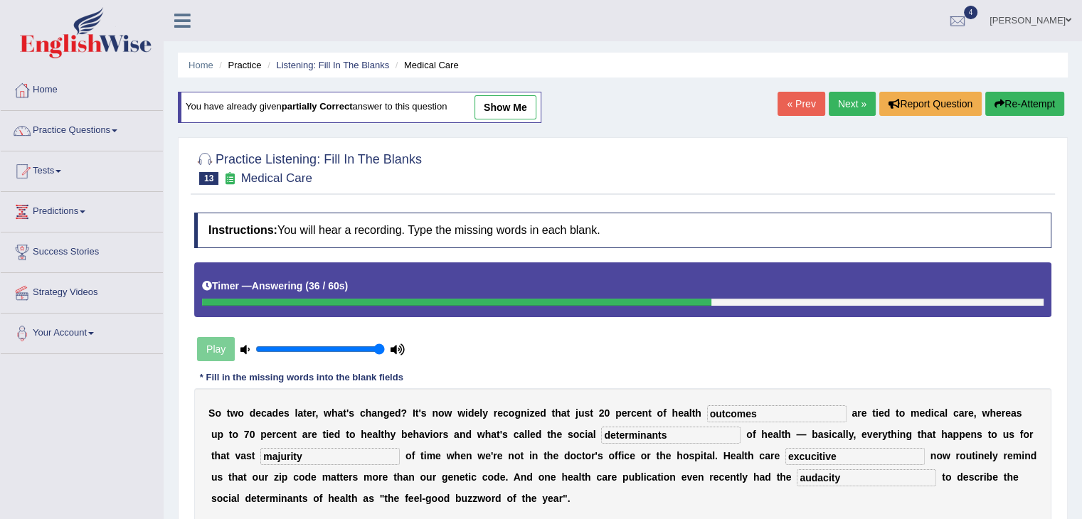
scroll to position [63, 0]
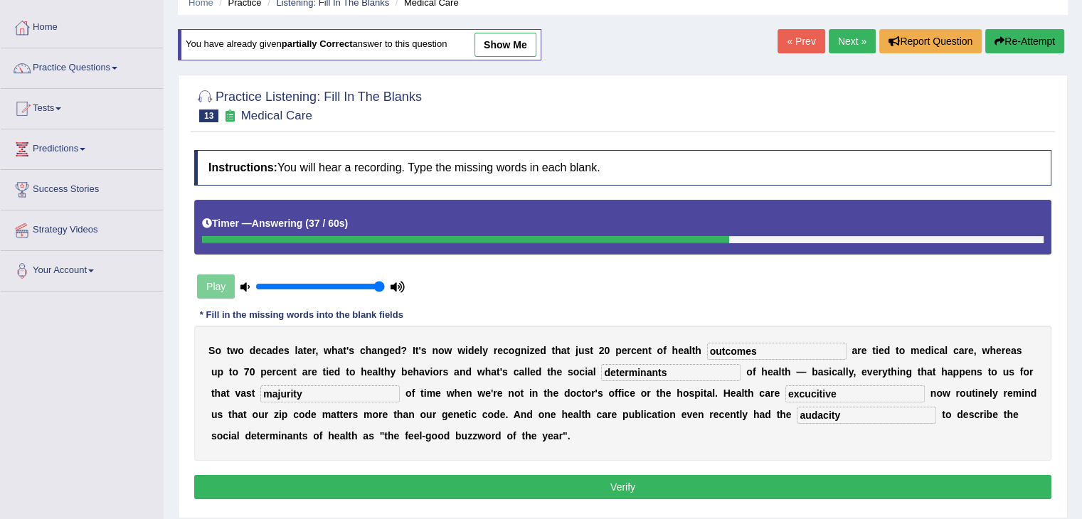
type input "majurity"
click at [581, 486] on button "Verify" at bounding box center [622, 487] width 857 height 24
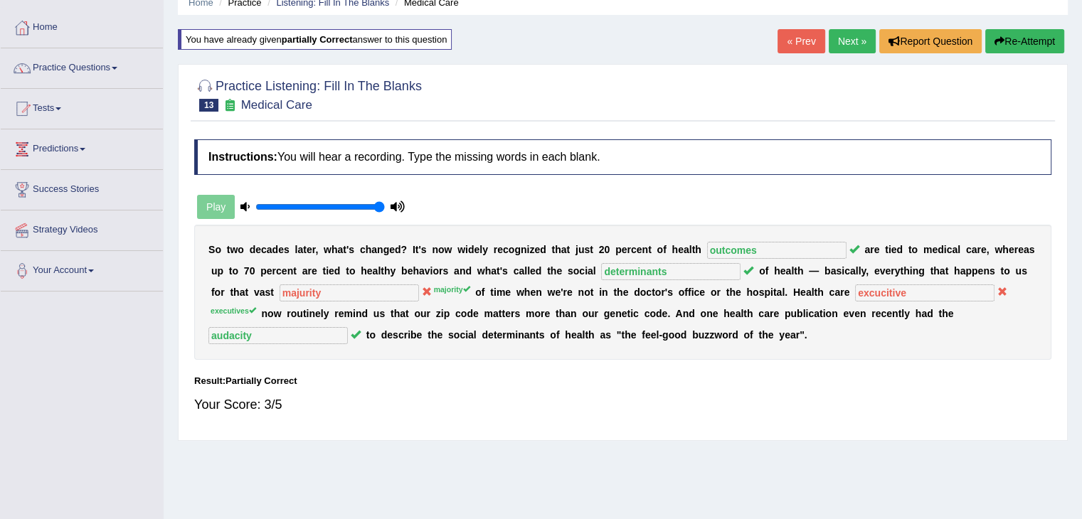
drag, startPoint x: 354, startPoint y: 382, endPoint x: 571, endPoint y: 291, distance: 235.3
click at [571, 291] on div "Instructions: You will hear a recording. Type the missing words in each blank. …" at bounding box center [623, 282] width 864 height 301
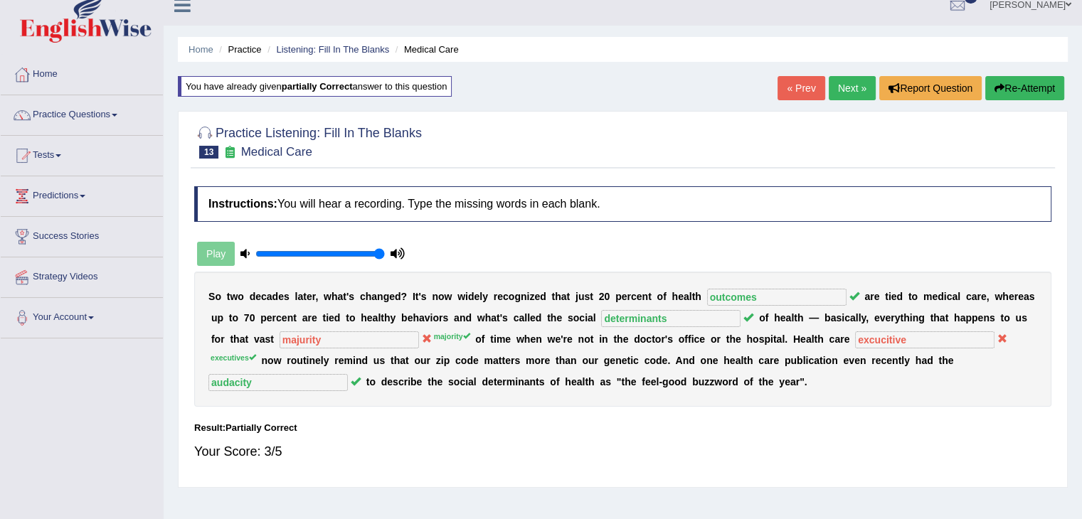
scroll to position [14, 0]
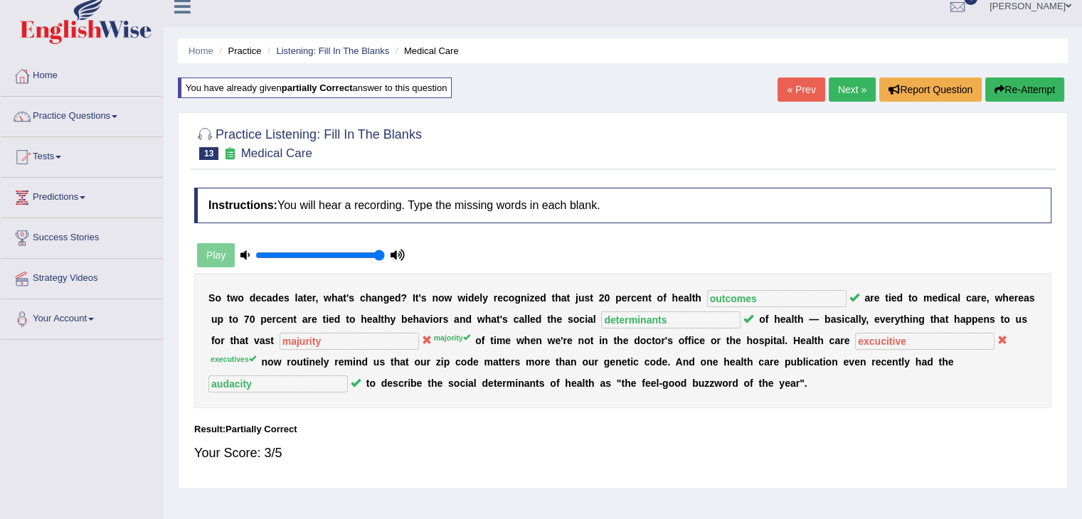
click at [1011, 95] on button "Re-Attempt" at bounding box center [1024, 90] width 79 height 24
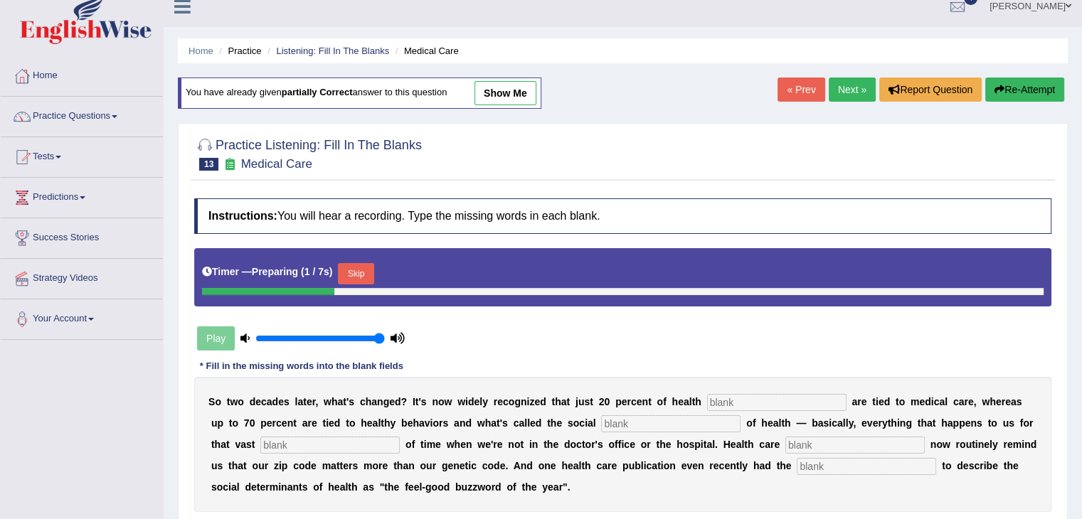
click at [744, 400] on input "text" at bounding box center [776, 402] width 139 height 17
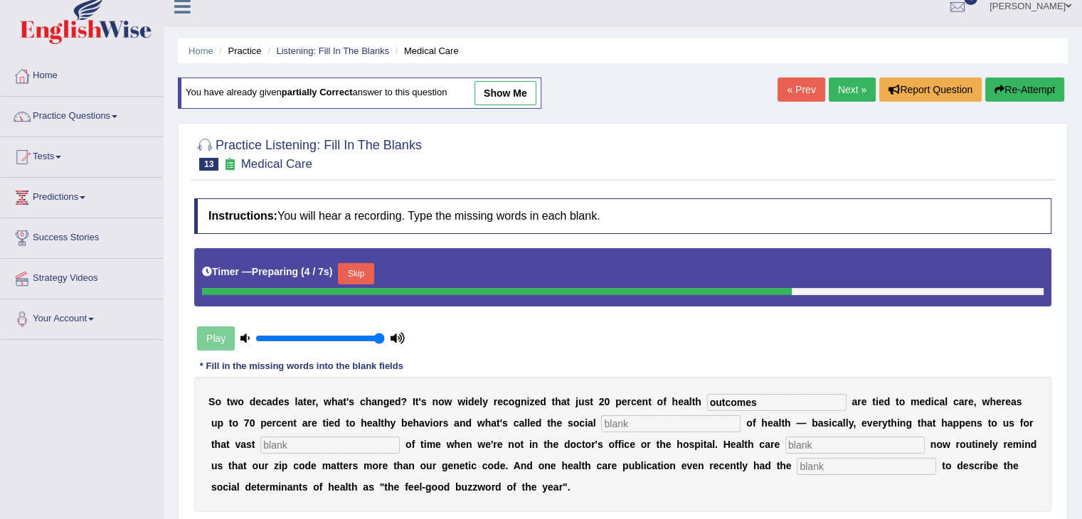
type input "outcomes"
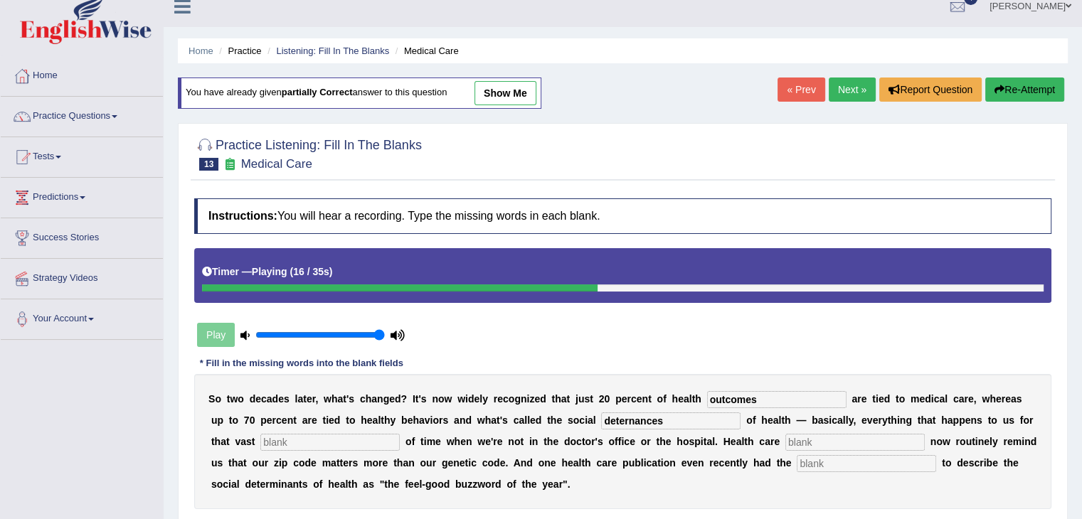
type input "deternances"
type input "majority"
type input "a"
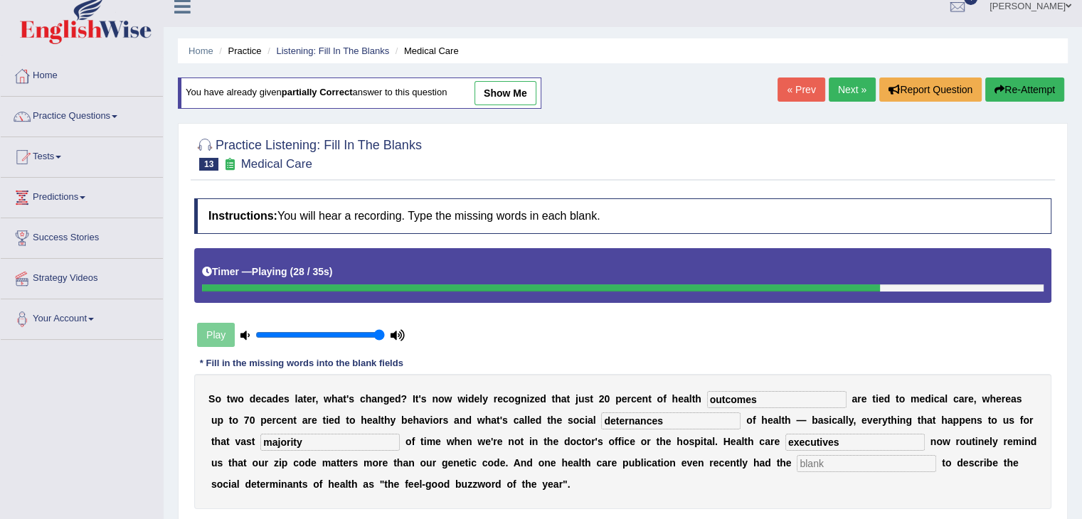
type input "executives"
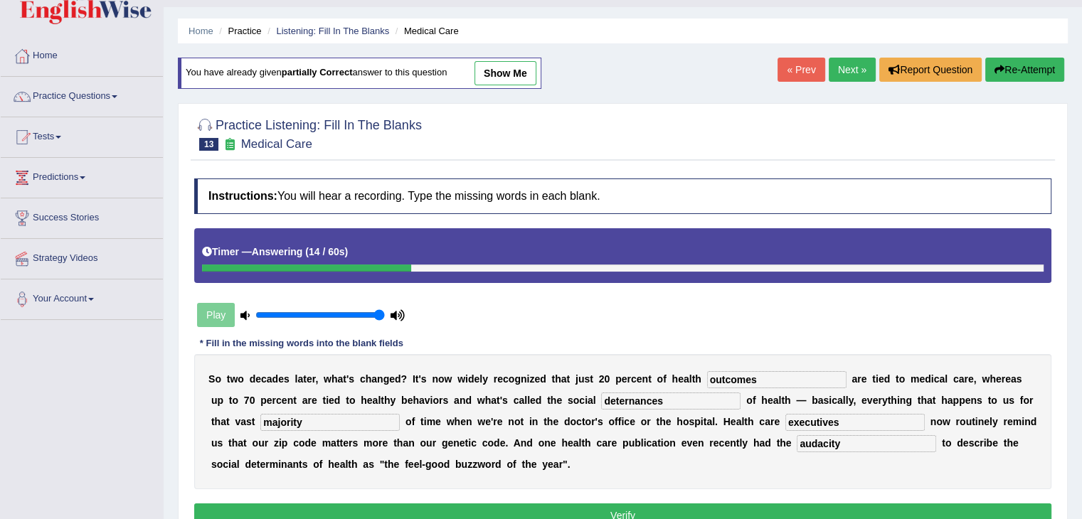
scroll to position [41, 0]
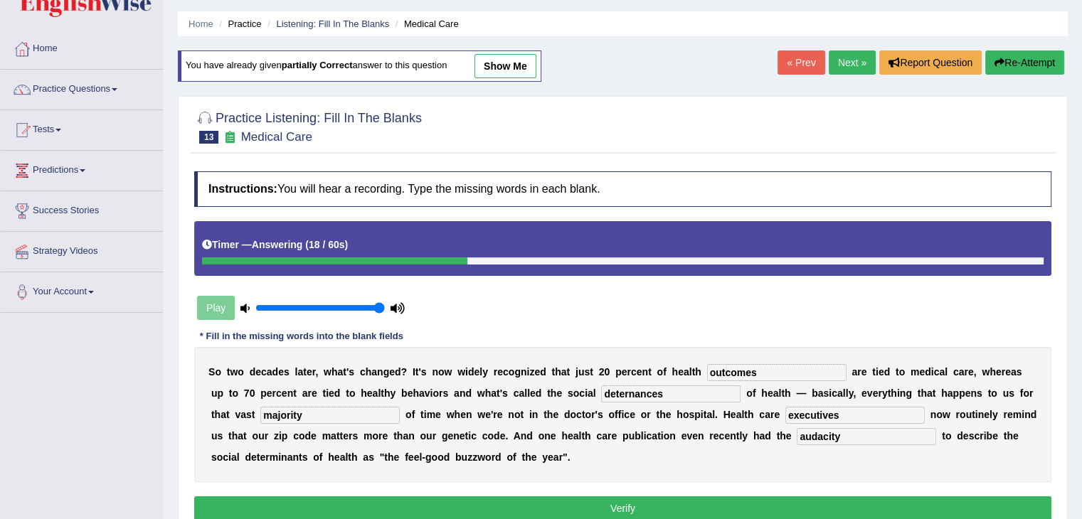
type input "audacity"
click at [828, 501] on button "Verify" at bounding box center [622, 508] width 857 height 24
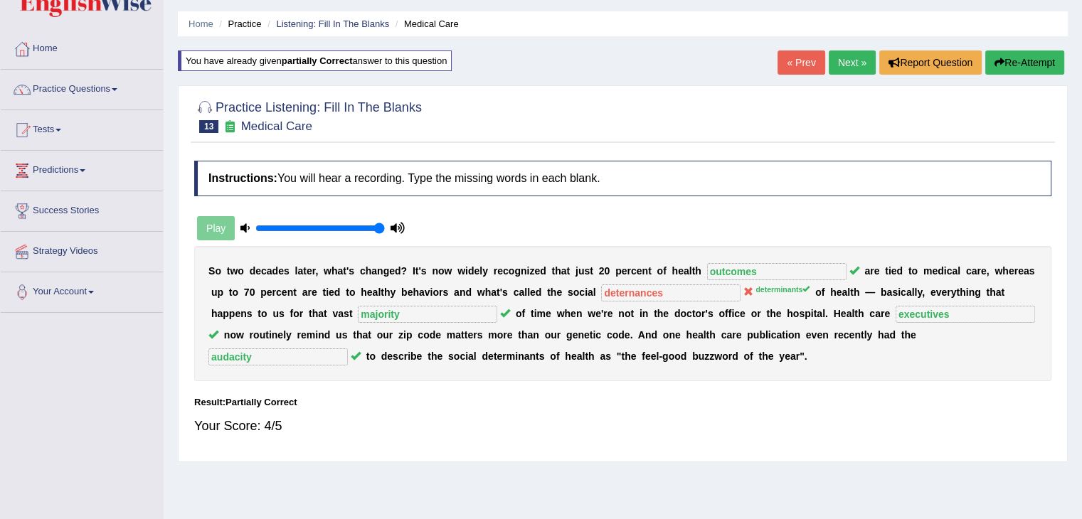
scroll to position [0, 0]
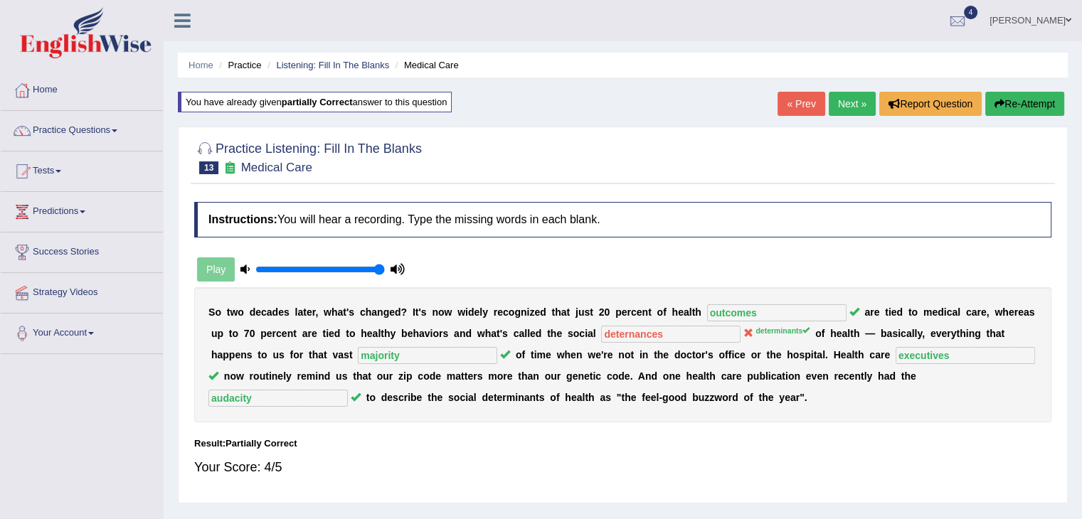
click at [853, 105] on link "Next »" at bounding box center [852, 104] width 47 height 24
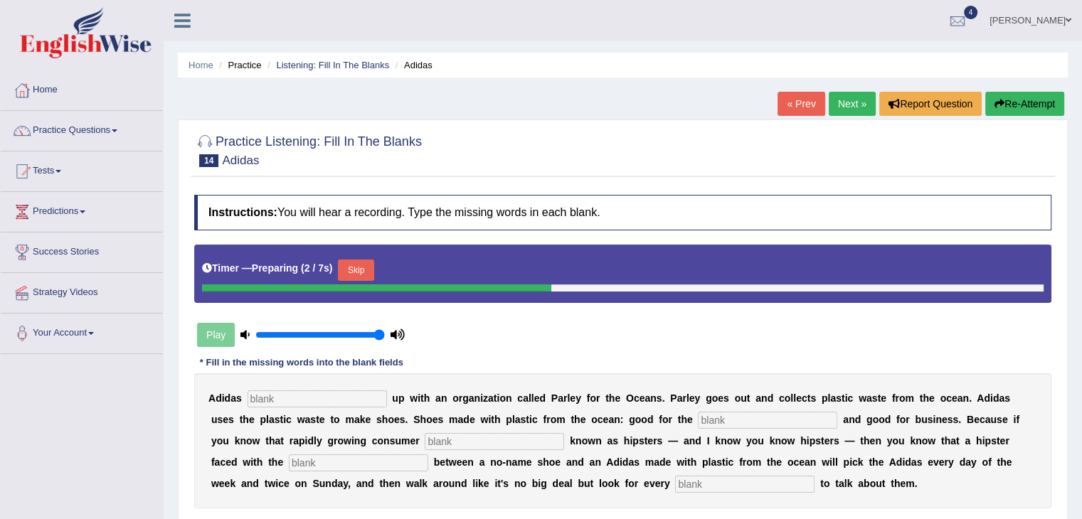
click at [265, 398] on input "text" at bounding box center [317, 398] width 139 height 17
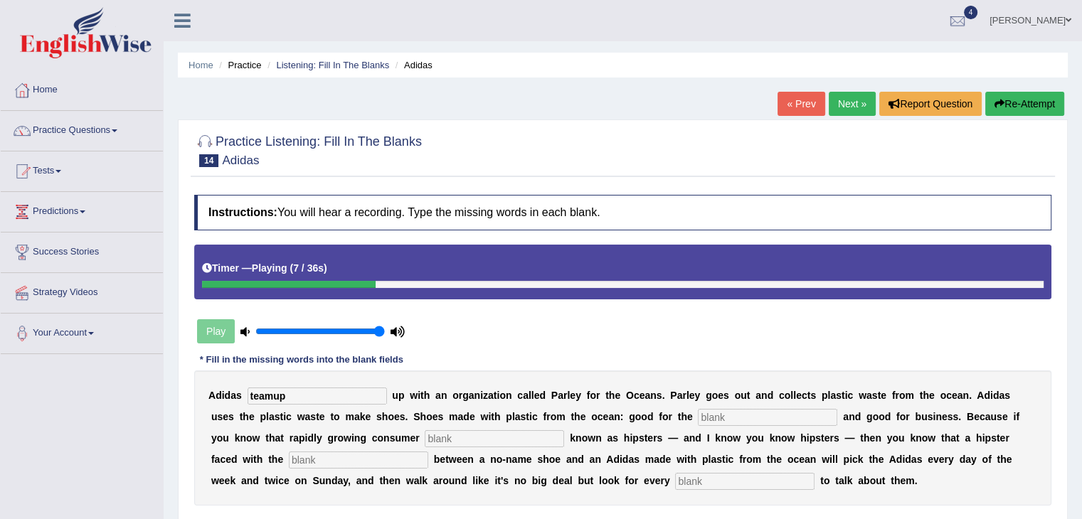
type input "teamup"
type input "enevermentq"
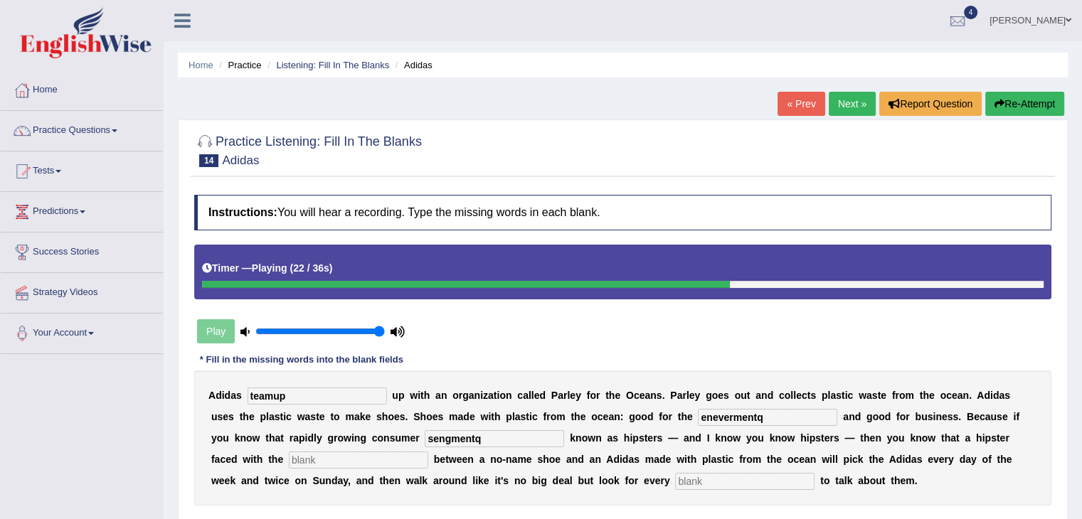
type input "sengmentq"
type input "choices"
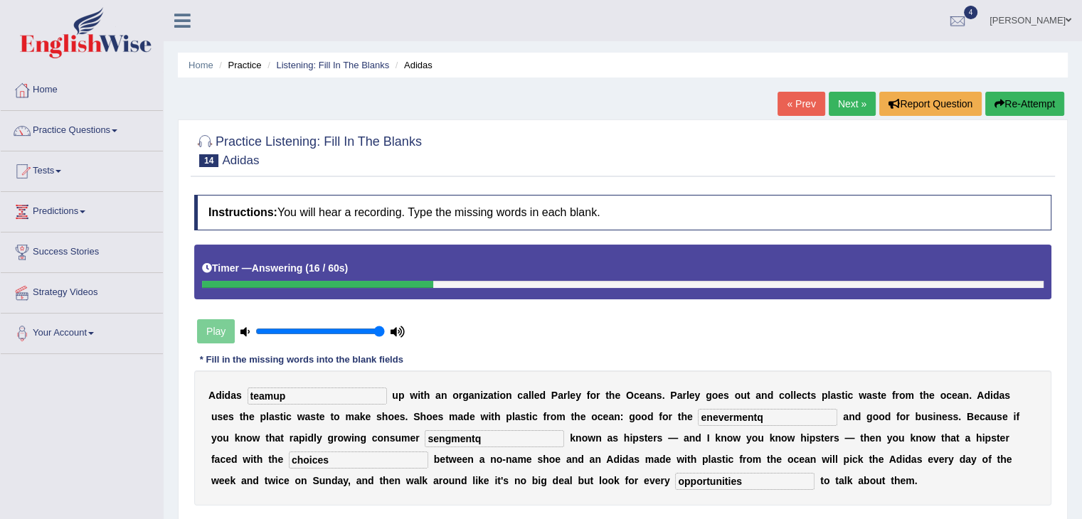
type input "opportunities"
drag, startPoint x: 494, startPoint y: 436, endPoint x: 389, endPoint y: 436, distance: 104.6
click at [389, 436] on div "A d i d a s teamup u p w i t h a n o r g a n i z a t i o n c a l l e d P a r l …" at bounding box center [622, 438] width 857 height 135
type input "segments"
drag, startPoint x: 774, startPoint y: 412, endPoint x: 599, endPoint y: 442, distance: 177.6
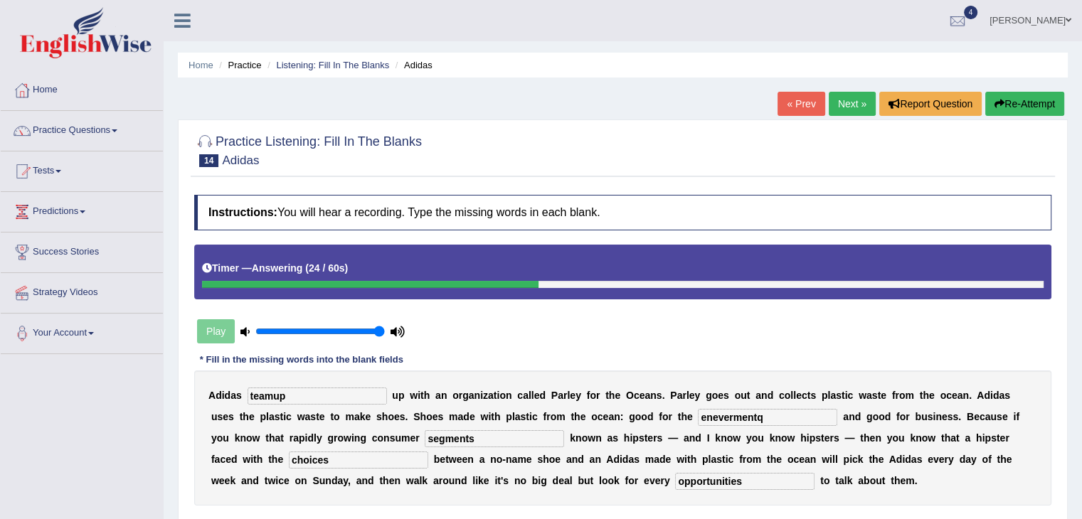
click at [599, 442] on div "A d i d a s teamup u p w i t h a n o r g a n i z a t i o n c a l l e d P a r l …" at bounding box center [622, 438] width 857 height 135
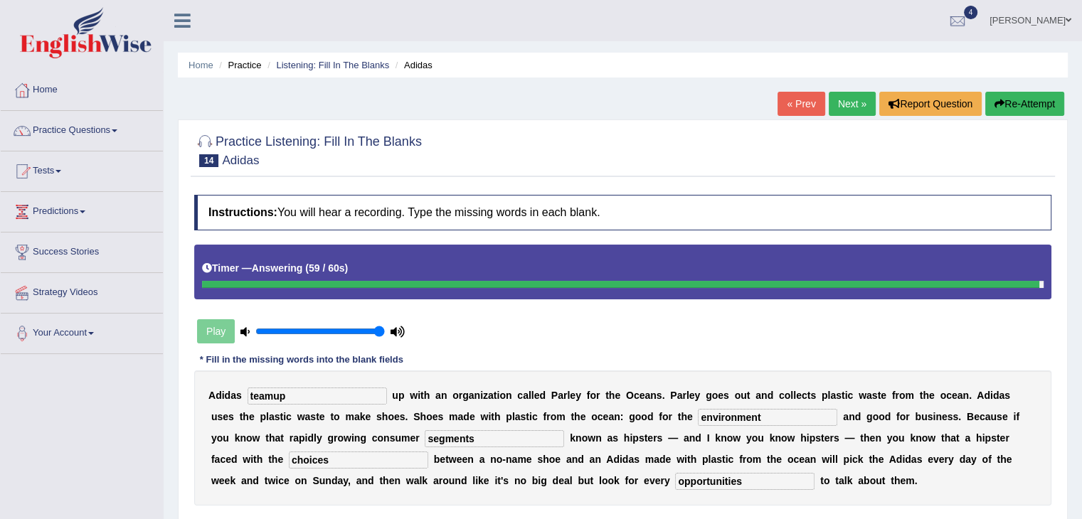
type input "environment"
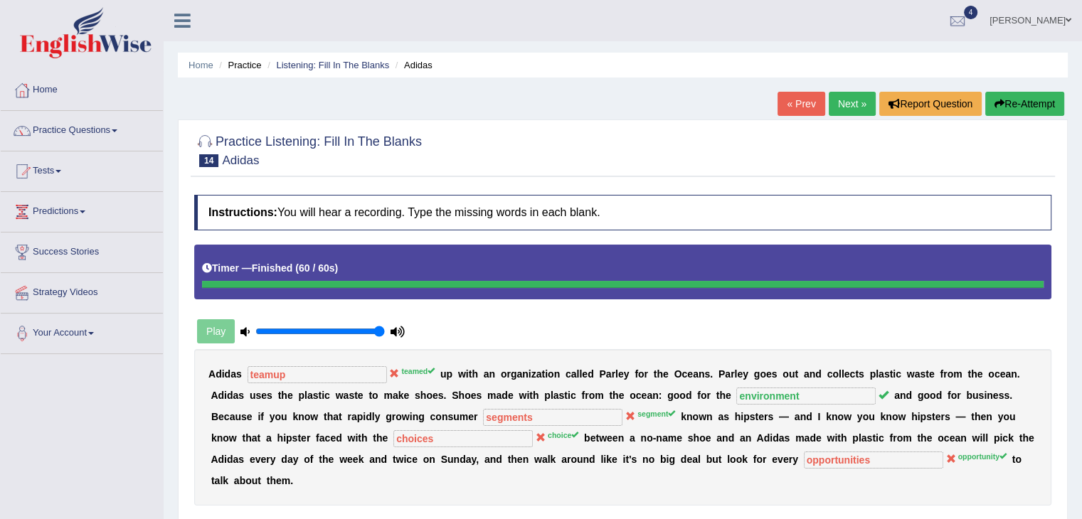
click at [1016, 108] on button "Re-Attempt" at bounding box center [1024, 104] width 79 height 24
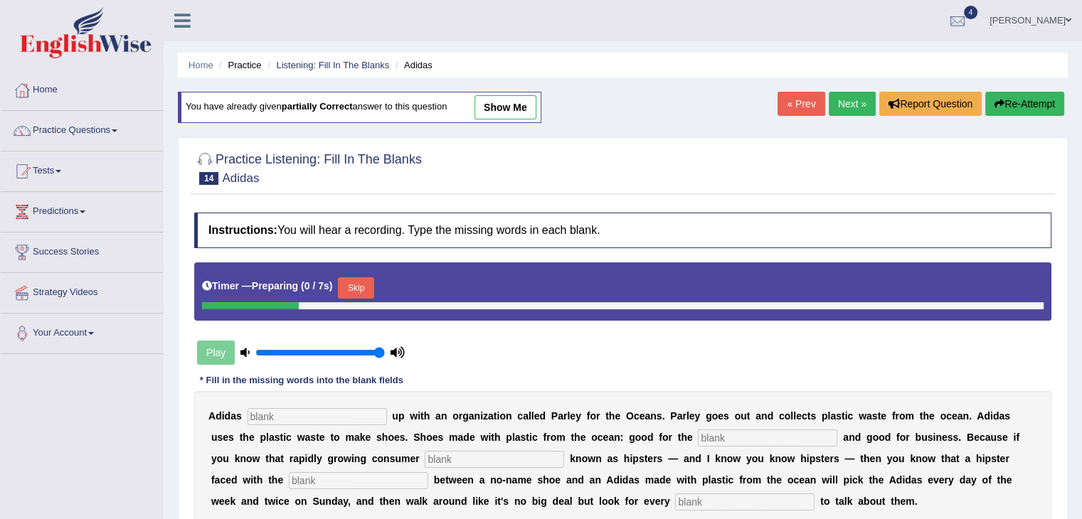
click at [334, 416] on input "text" at bounding box center [317, 416] width 139 height 17
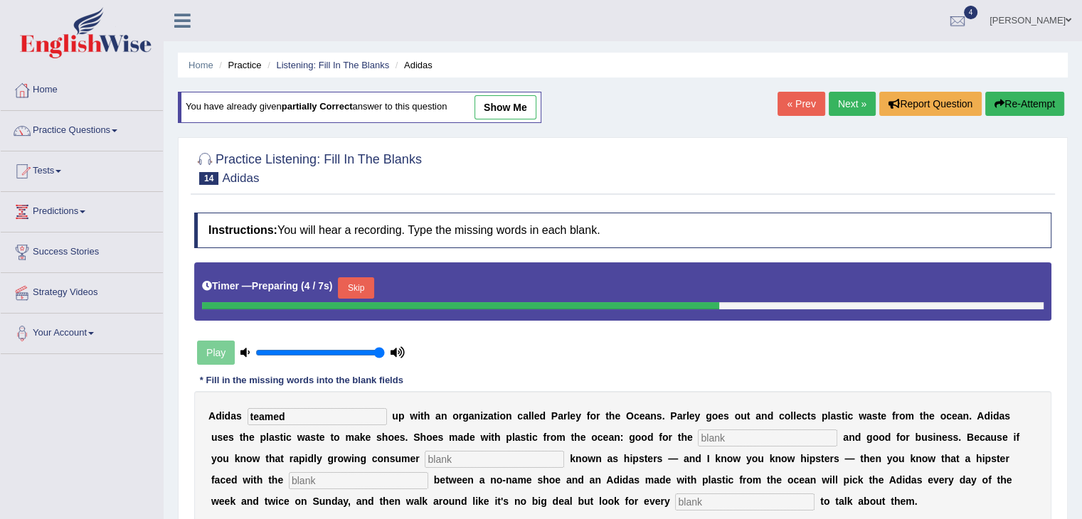
type input "teamed"
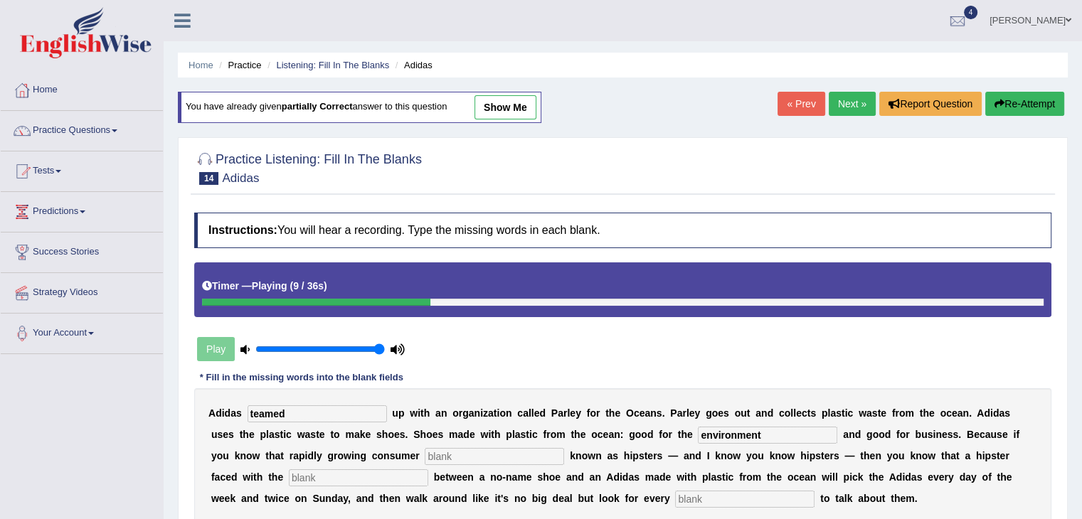
type input "environment"
type input "segment"
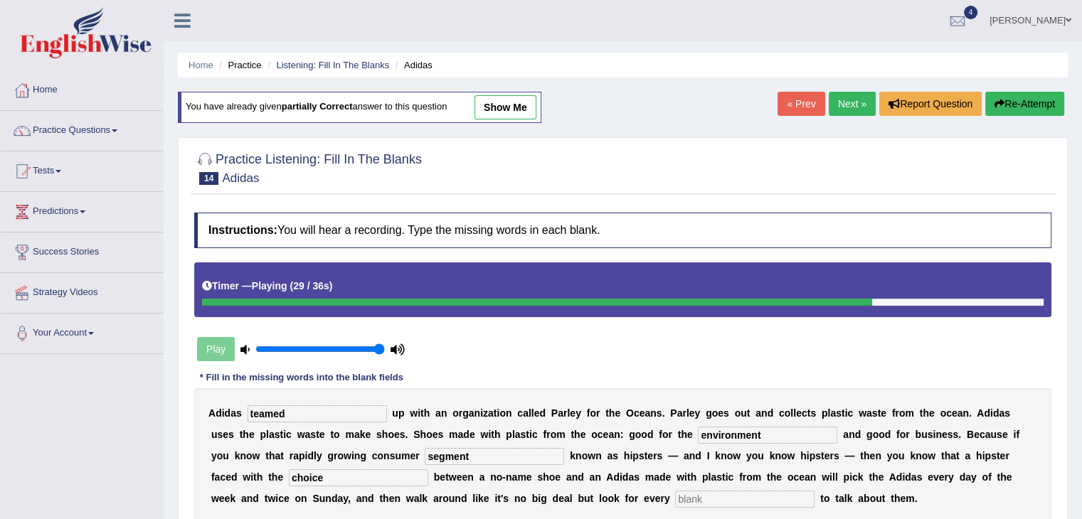
type input "choice"
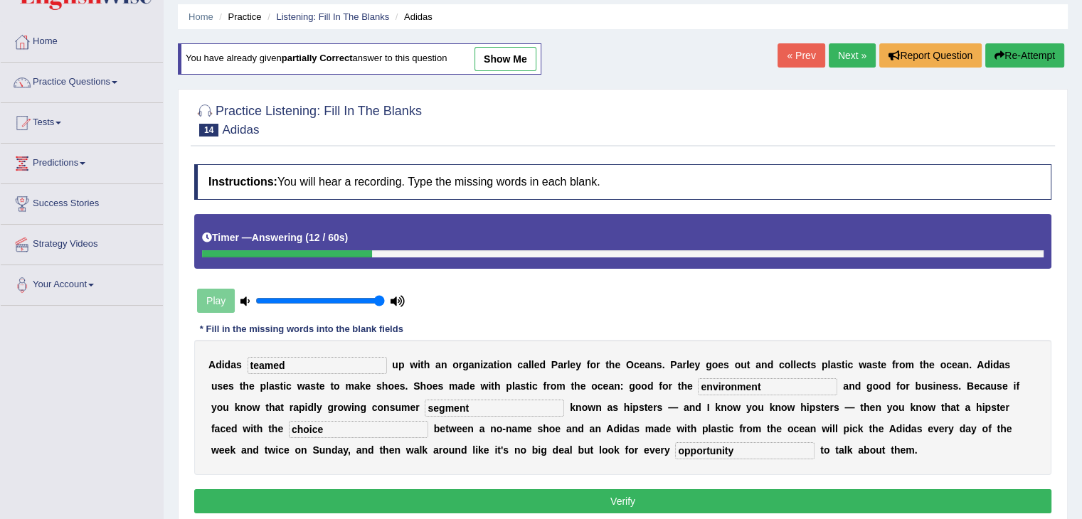
scroll to position [50, 0]
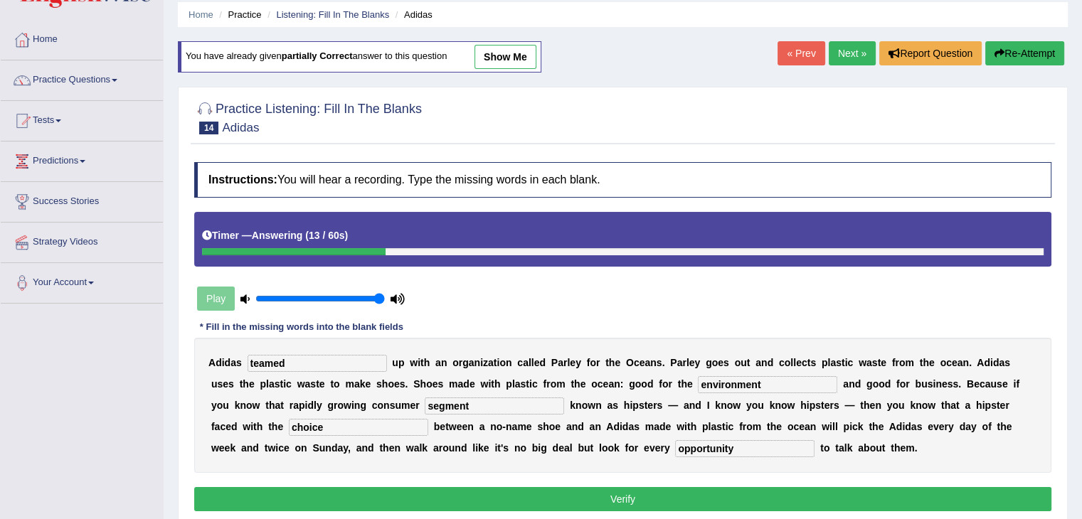
type input "opportunity"
click at [646, 490] on button "Verify" at bounding box center [622, 499] width 857 height 24
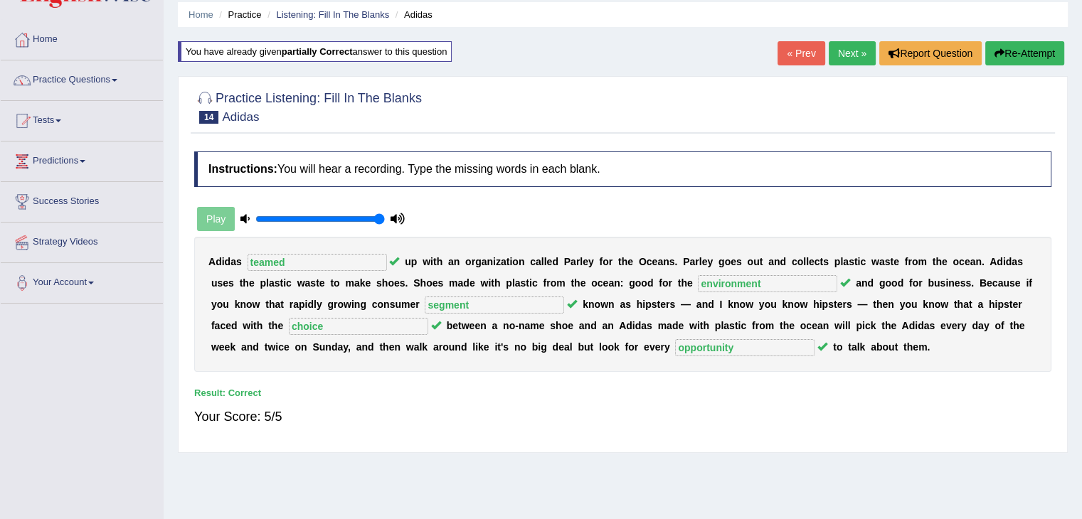
scroll to position [0, 0]
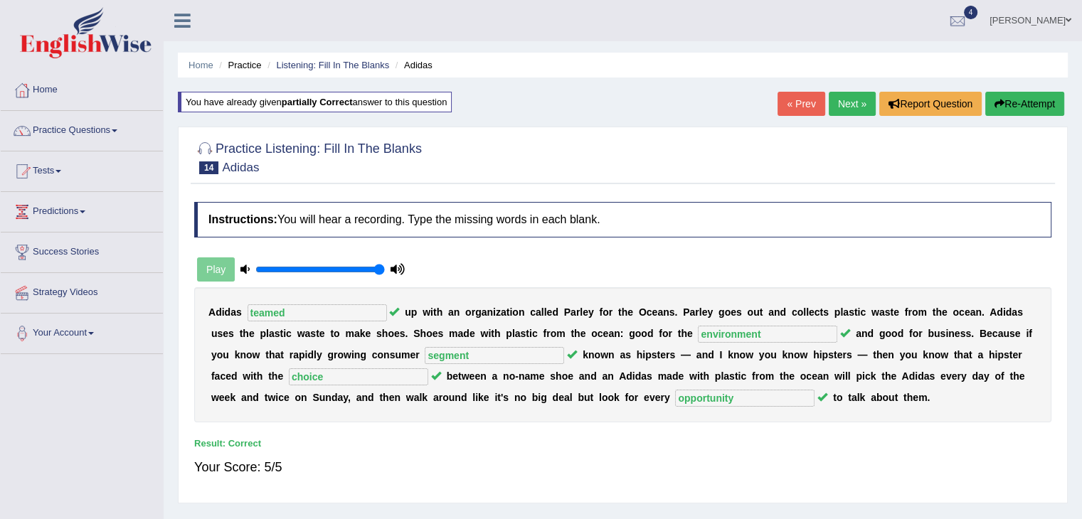
click at [836, 97] on link "Next »" at bounding box center [852, 104] width 47 height 24
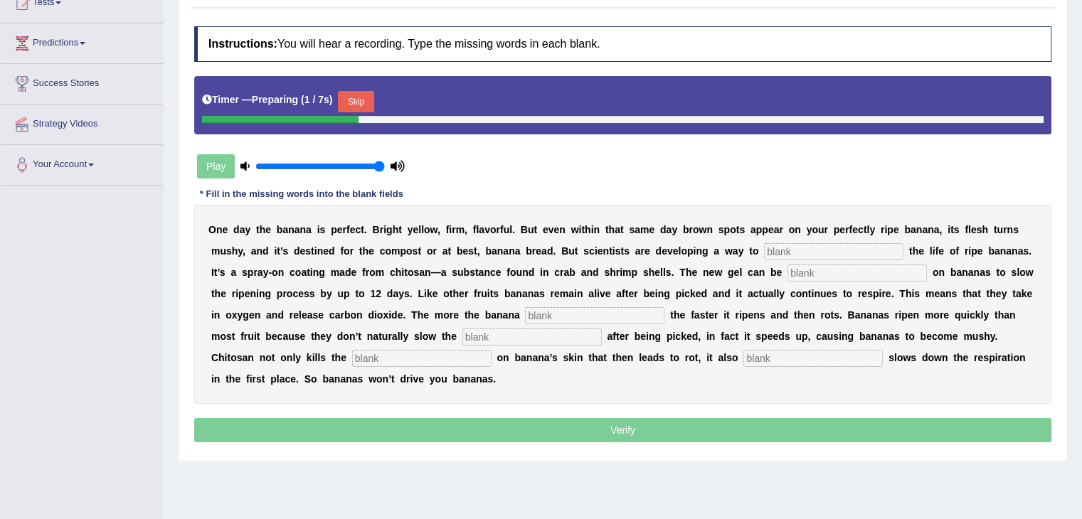
scroll to position [172, 0]
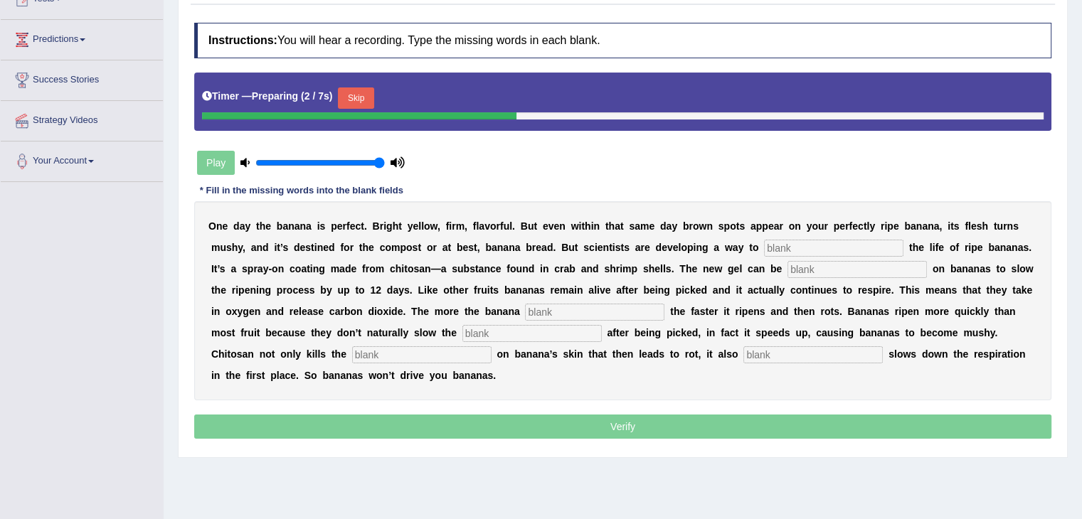
click at [822, 240] on input "text" at bounding box center [833, 248] width 139 height 17
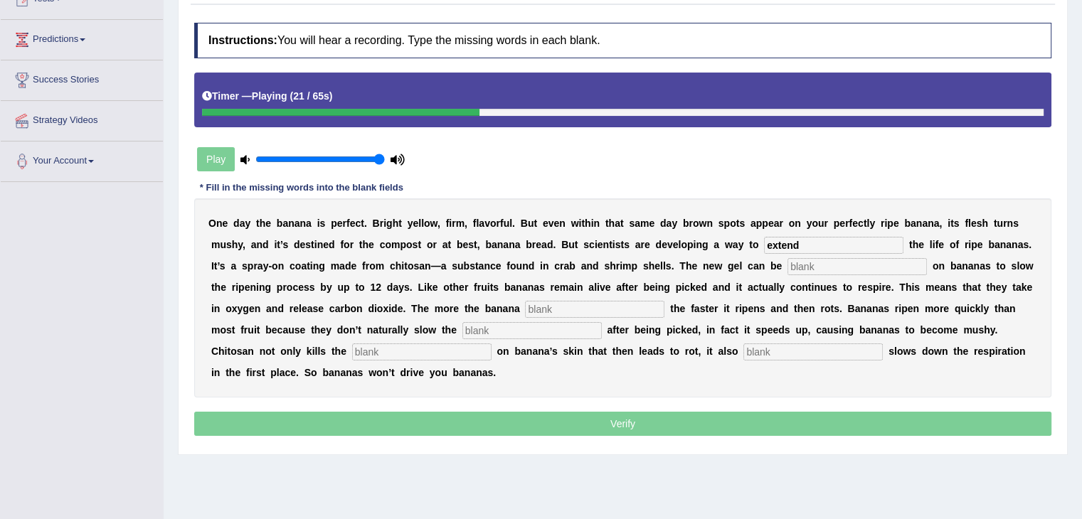
type input "extend"
type input "spreade"
type input "brige"
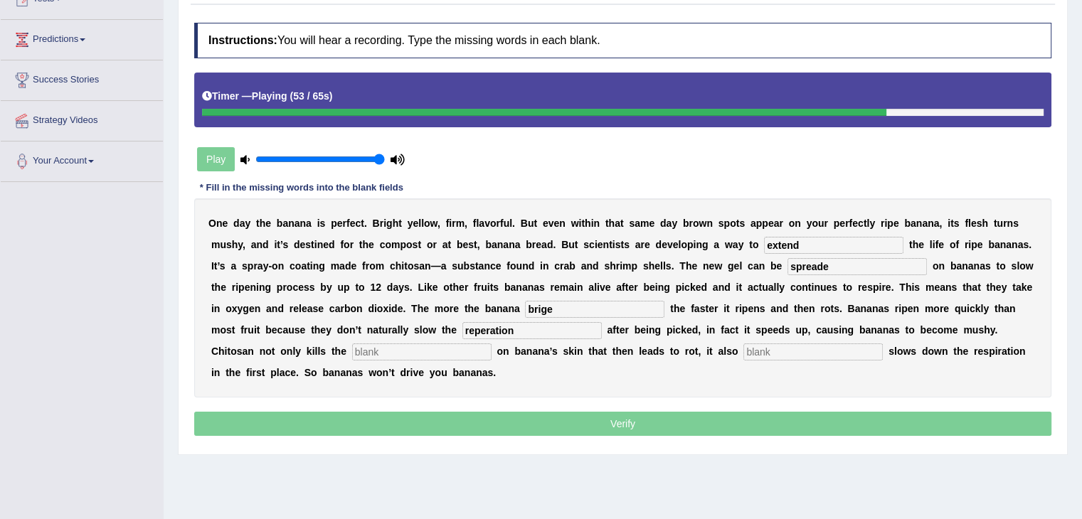
type input "reperation"
type input "bac"
click at [791, 347] on input "text" at bounding box center [812, 352] width 139 height 17
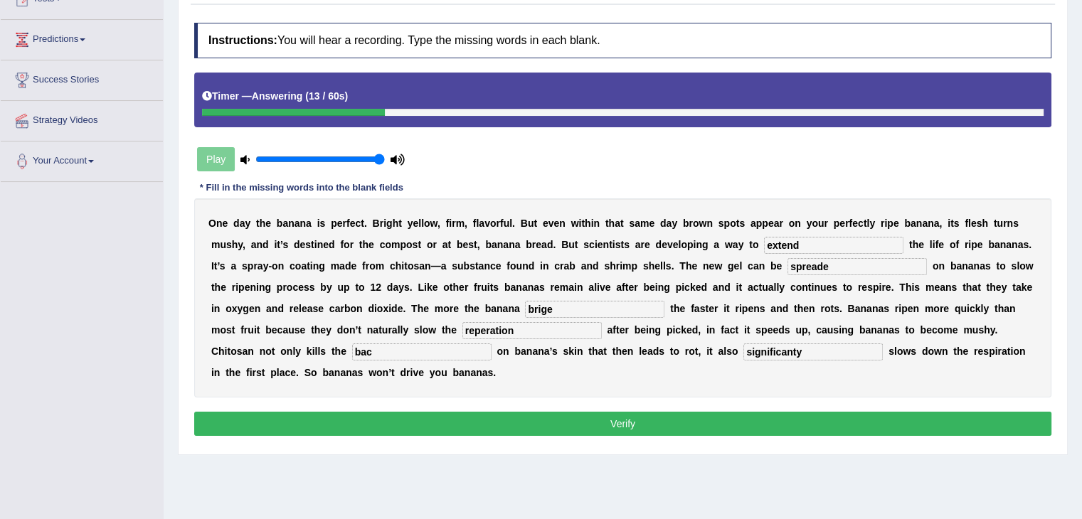
type input "significanty"
click at [395, 354] on input "bac" at bounding box center [421, 352] width 139 height 17
type input "bactaries"
click at [831, 262] on input "spreade" at bounding box center [856, 266] width 139 height 17
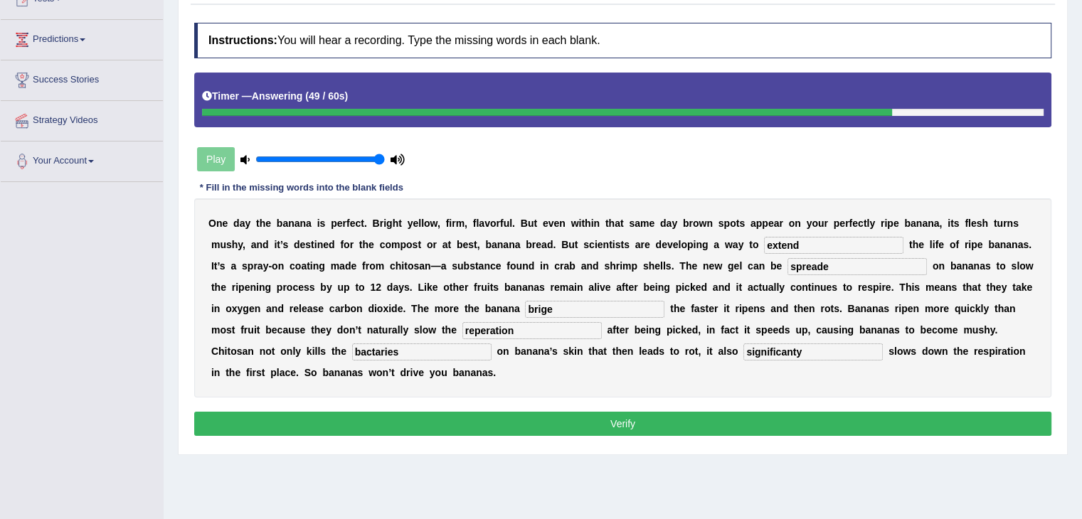
click at [809, 356] on input "significanty" at bounding box center [812, 352] width 139 height 17
click at [784, 349] on input "significanty" at bounding box center [812, 352] width 139 height 17
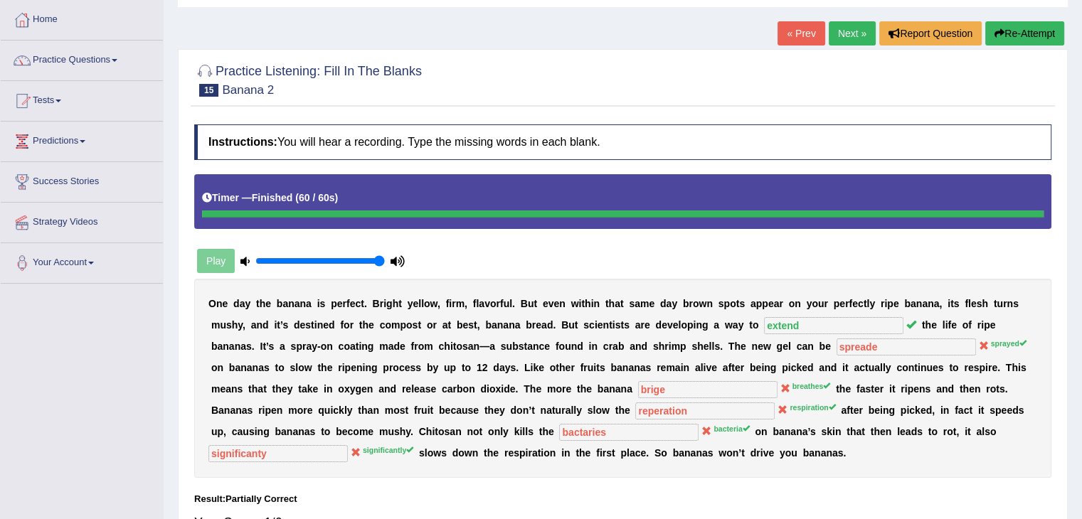
scroll to position [67, 0]
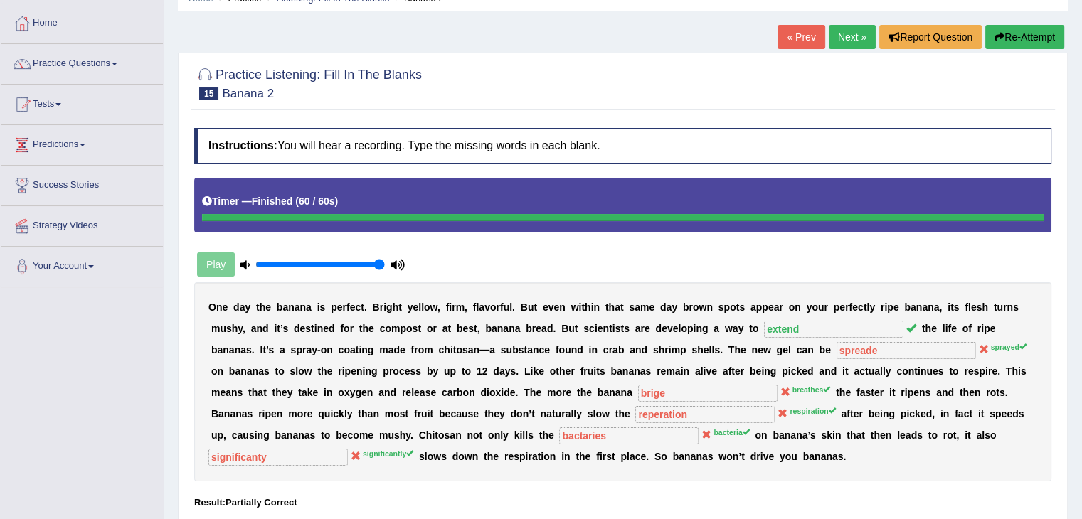
click at [1013, 26] on button "Re-Attempt" at bounding box center [1024, 37] width 79 height 24
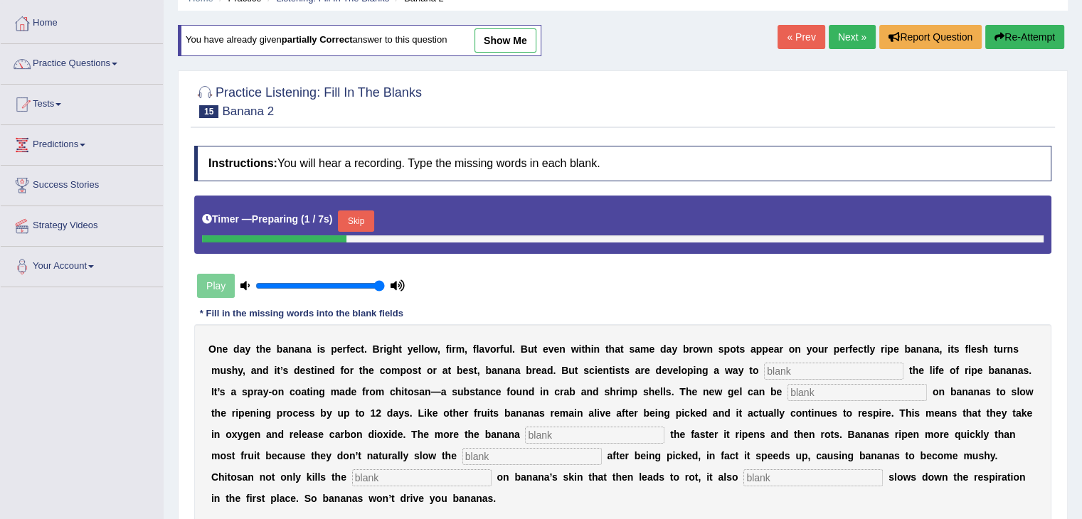
click at [800, 365] on input "text" at bounding box center [833, 371] width 139 height 17
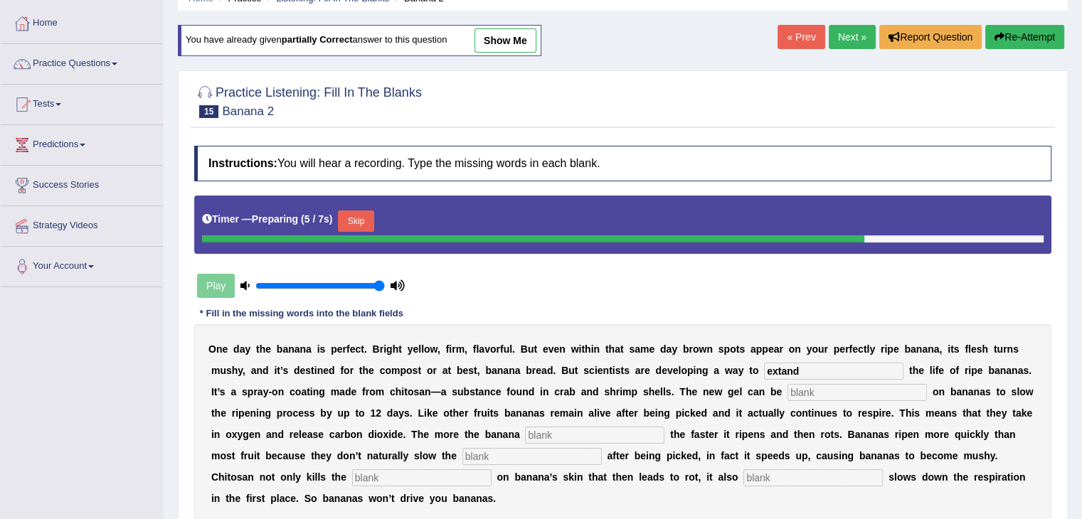
type input "extand"
click at [804, 390] on input "text" at bounding box center [856, 392] width 139 height 17
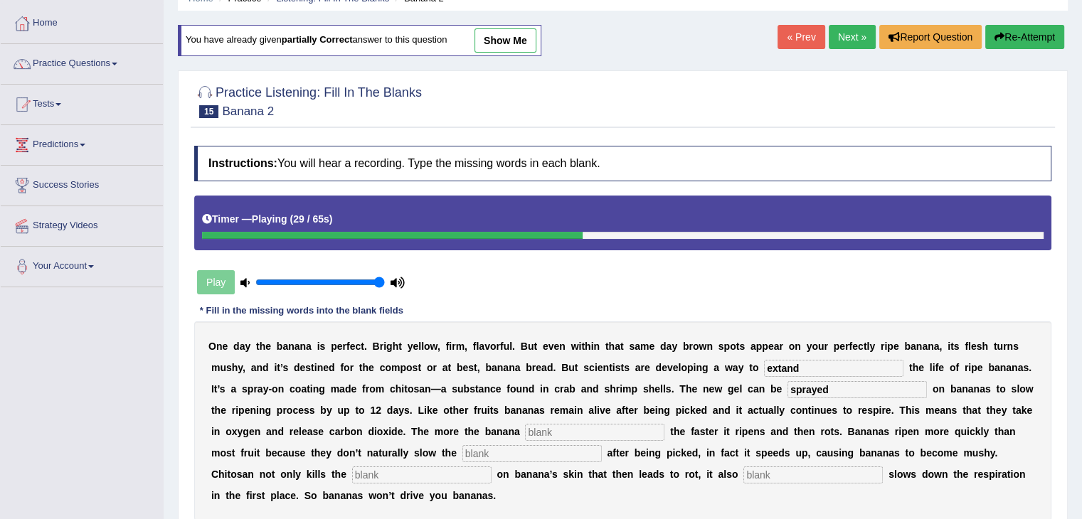
type input "sprayed"
click at [538, 434] on input "text" at bounding box center [594, 432] width 139 height 17
type input "breathes"
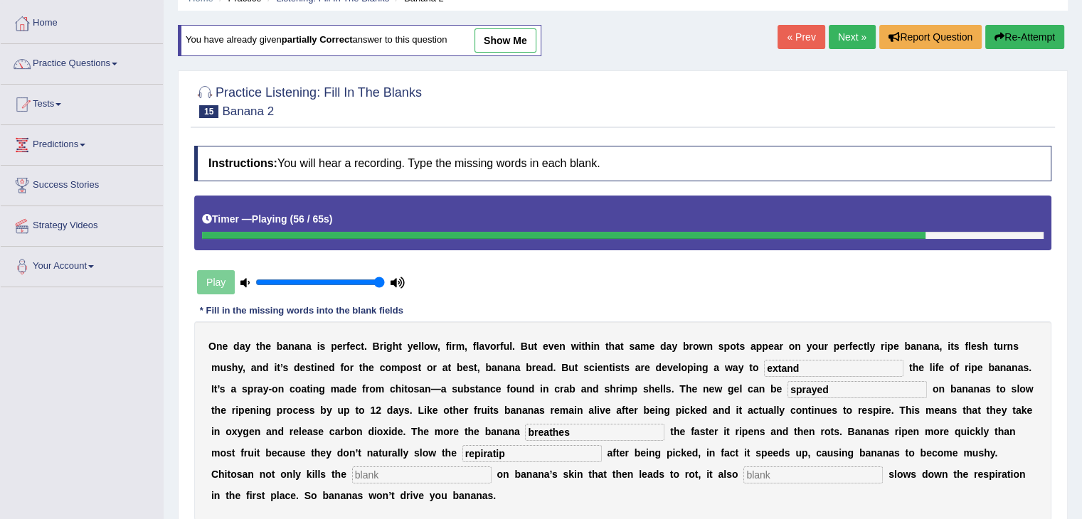
type input "repiratip"
type input "bact"
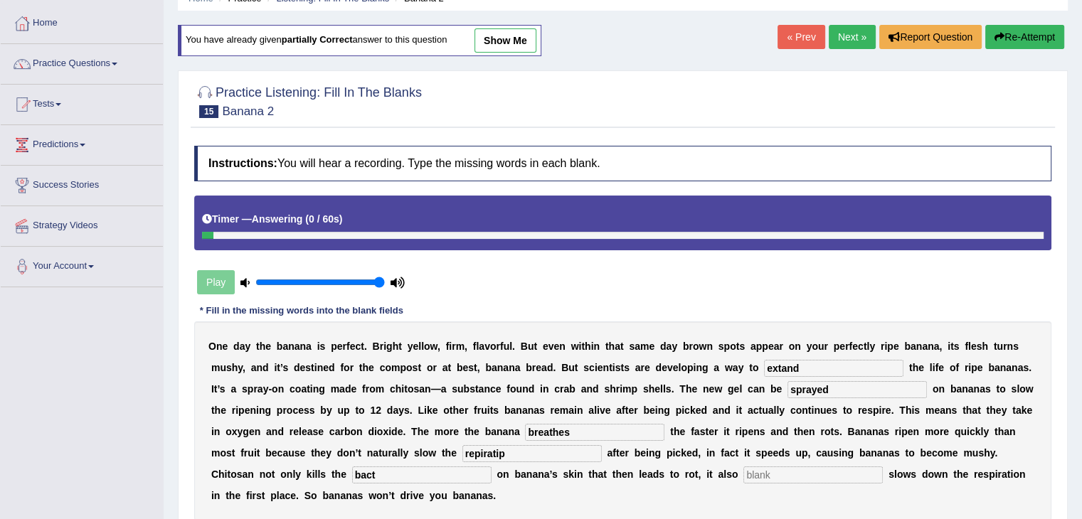
drag, startPoint x: 526, startPoint y: 435, endPoint x: 511, endPoint y: 454, distance: 24.3
click at [511, 454] on div "O n e d a y t h e b a n a n a i s p e r f e c t . B r i g h t y e l l o w , f i…" at bounding box center [622, 420] width 857 height 199
click at [504, 454] on input "repiratip" at bounding box center [531, 453] width 139 height 17
click at [474, 450] on input "repiration" at bounding box center [531, 453] width 139 height 17
type input "respiration"
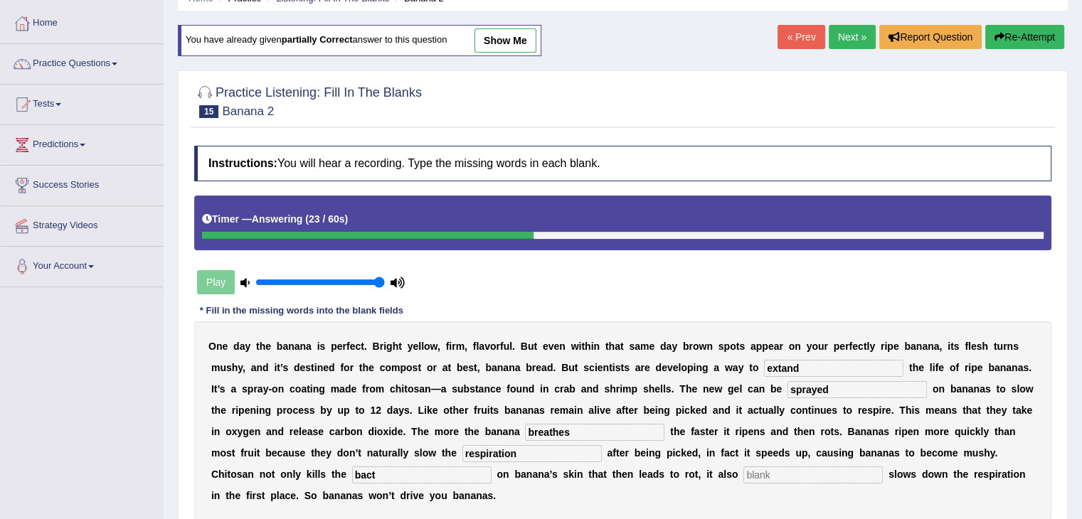
click at [448, 479] on input "bact" at bounding box center [421, 475] width 139 height 17
type input "bactirea"
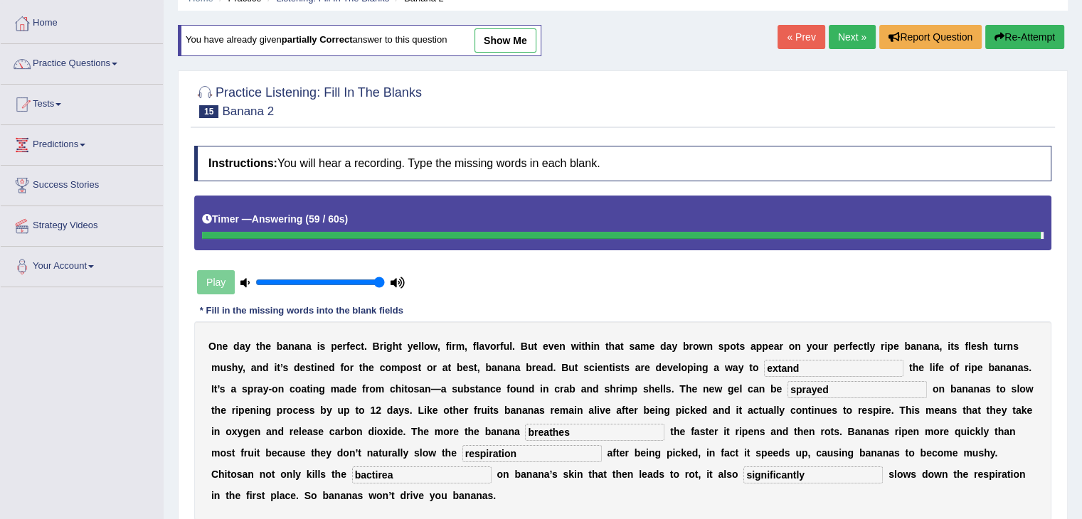
type input "significantly"
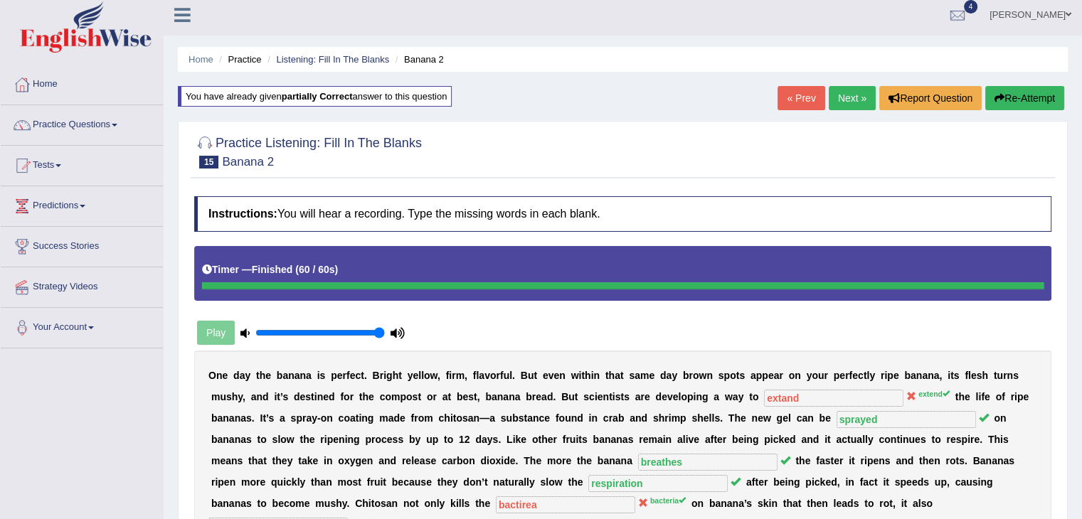
scroll to position [4, 0]
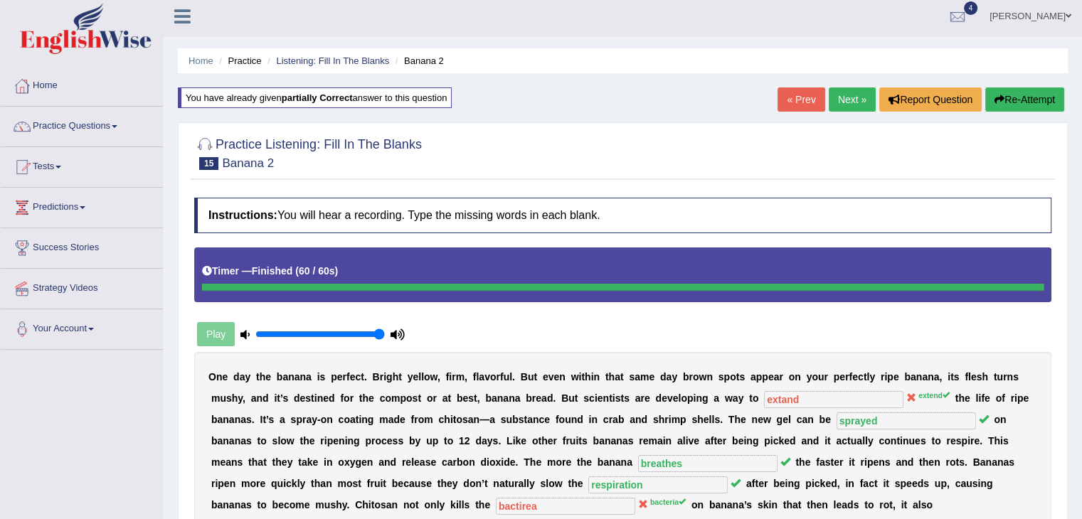
click at [853, 106] on link "Next »" at bounding box center [852, 99] width 47 height 24
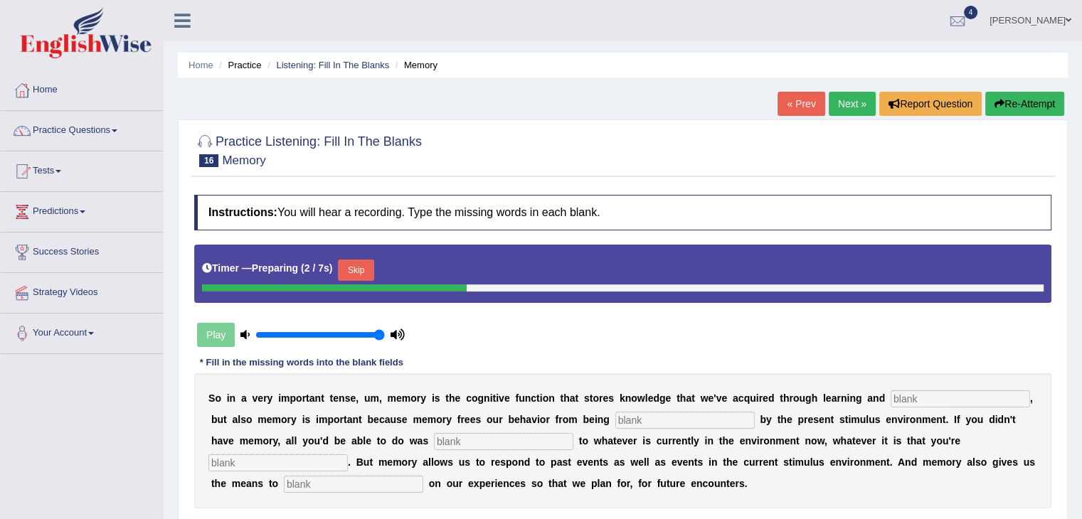
click at [905, 393] on input "text" at bounding box center [959, 398] width 139 height 17
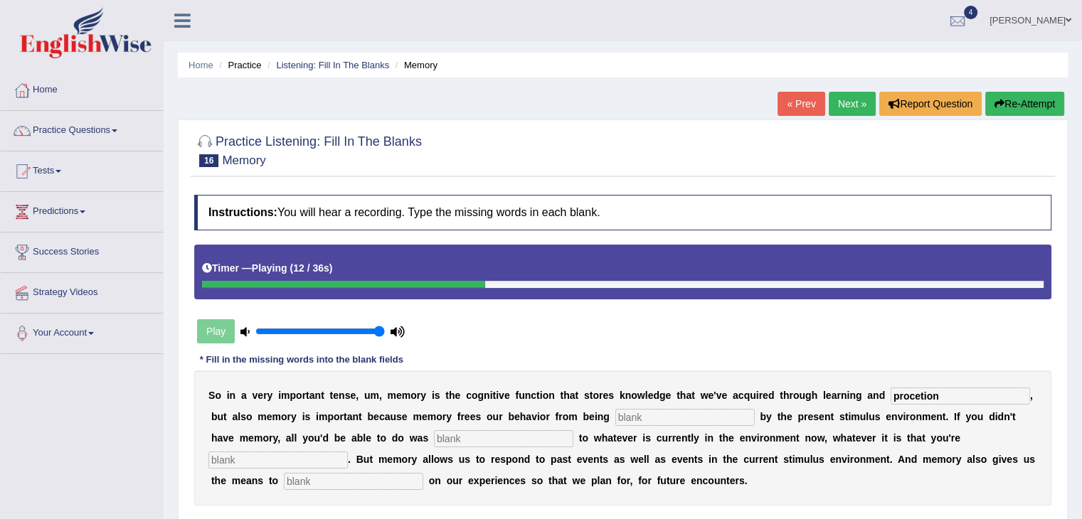
type input "procetion"
type input "control"
type input "reacti"
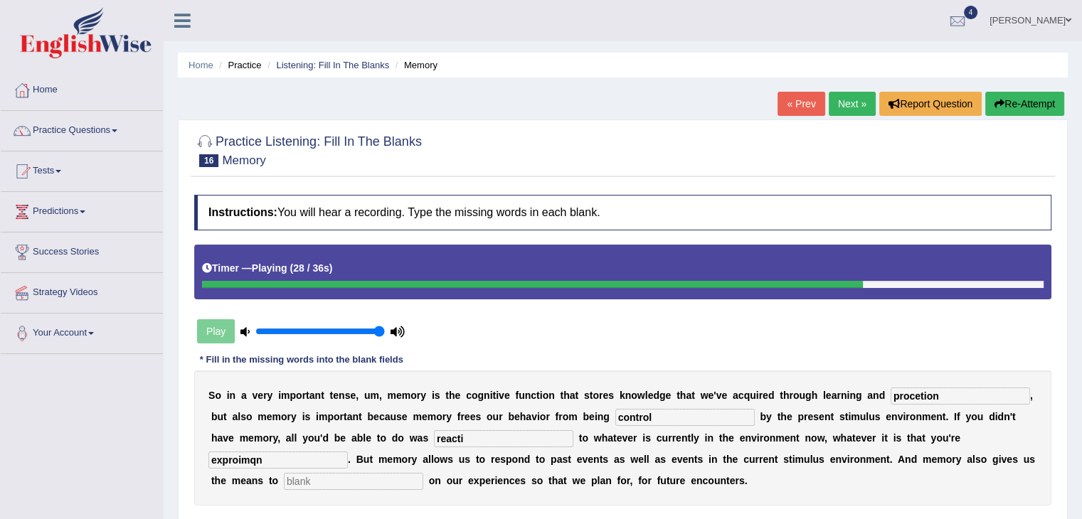
type input "exproimqn"
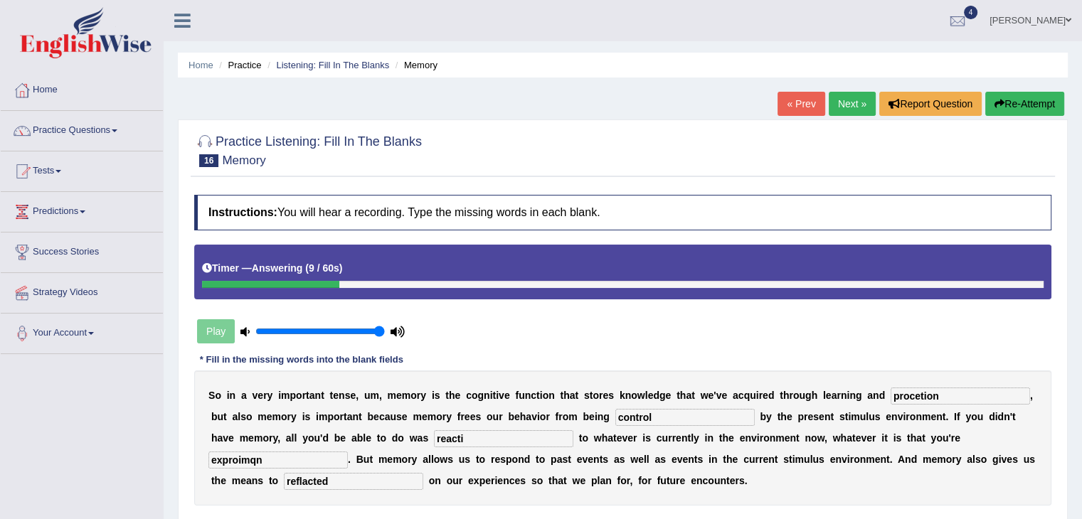
type input "reflacted"
click at [954, 394] on input "procetion" at bounding box center [959, 396] width 139 height 17
type input "p"
type input "prosetion"
click at [500, 439] on input "reacti" at bounding box center [503, 438] width 139 height 17
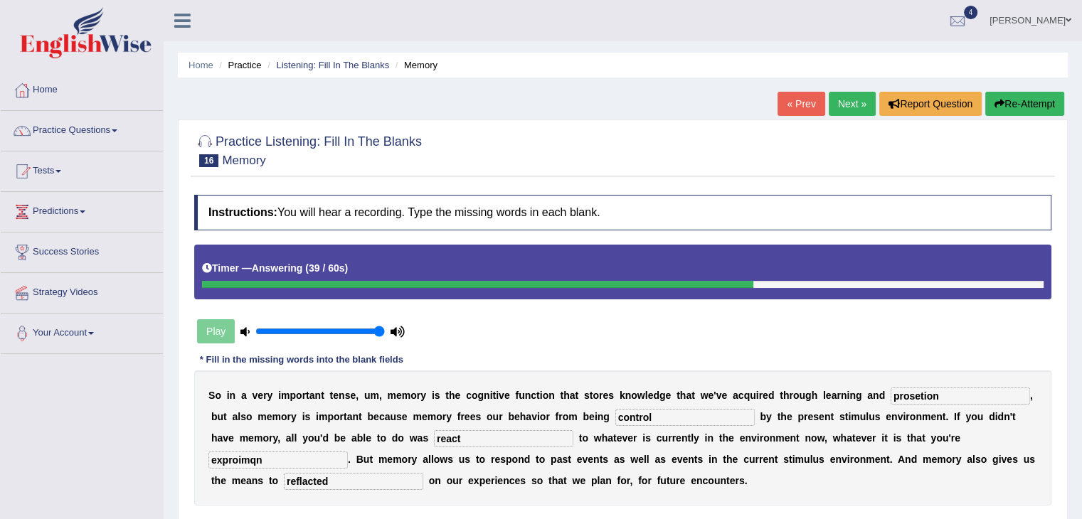
type input "react"
type input "exploration"
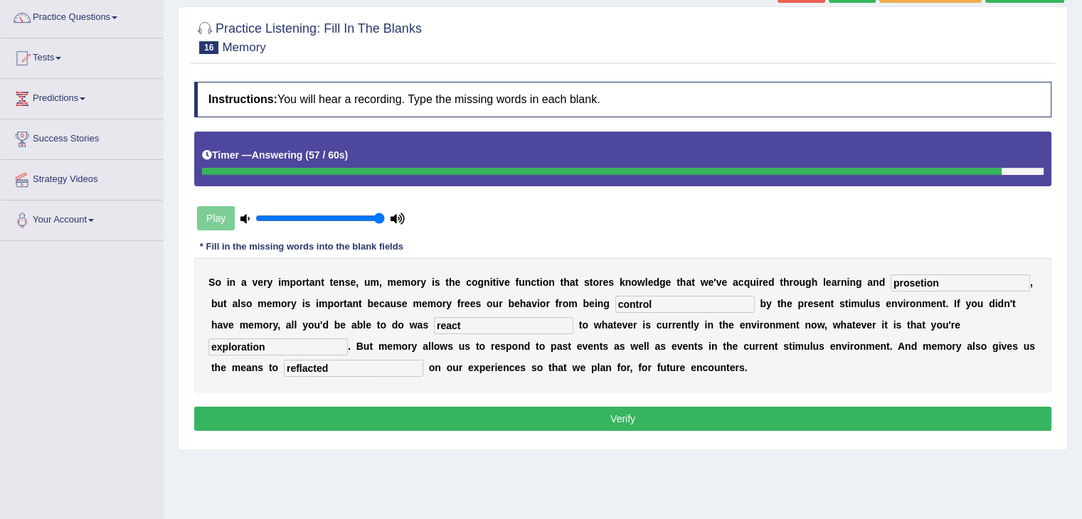
scroll to position [114, 0]
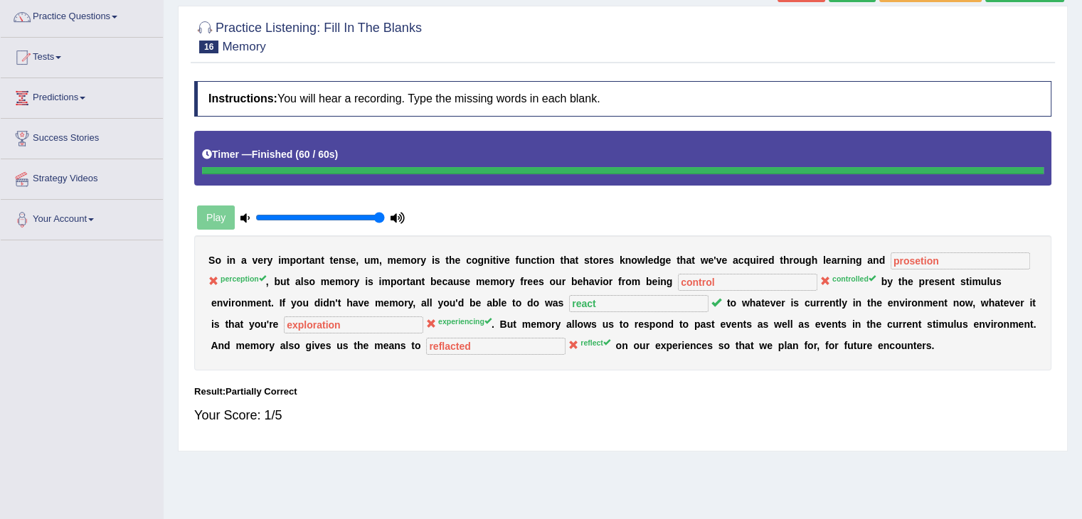
click at [925, 289] on div "S o i n a v e r y i m p o r t a n t t e n s e , u m , m e m o r y i s t h e c o…" at bounding box center [622, 302] width 857 height 135
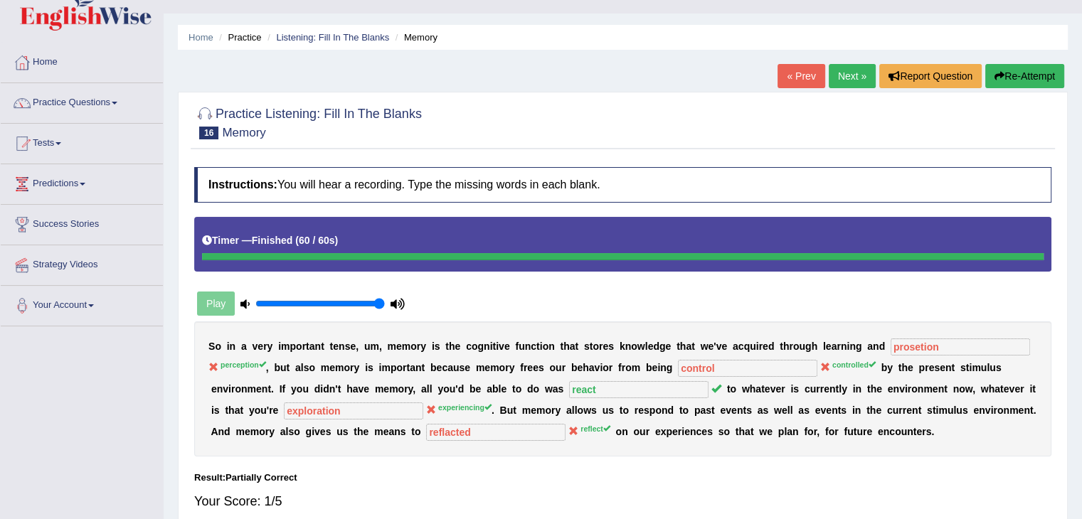
scroll to position [16, 0]
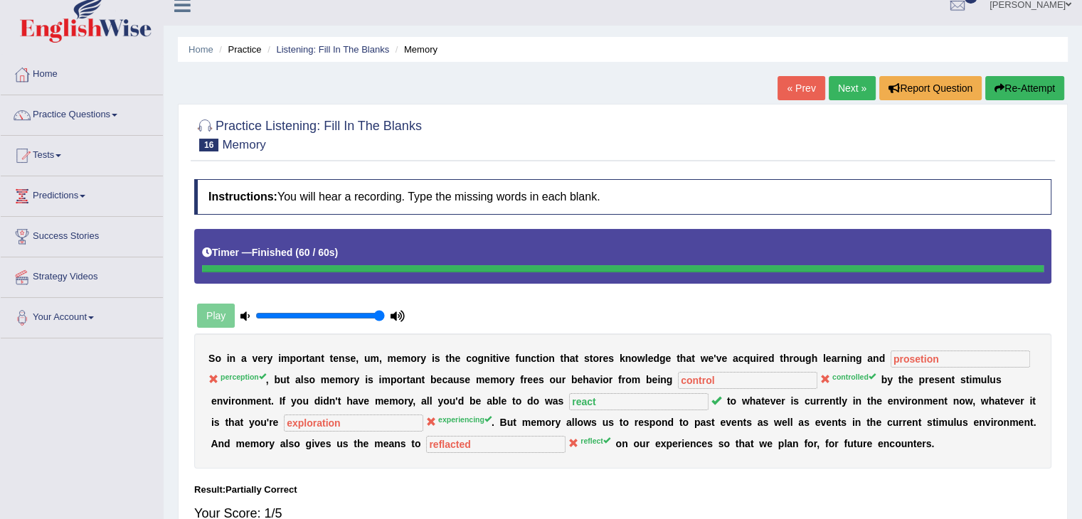
click at [1006, 85] on button "Re-Attempt" at bounding box center [1024, 88] width 79 height 24
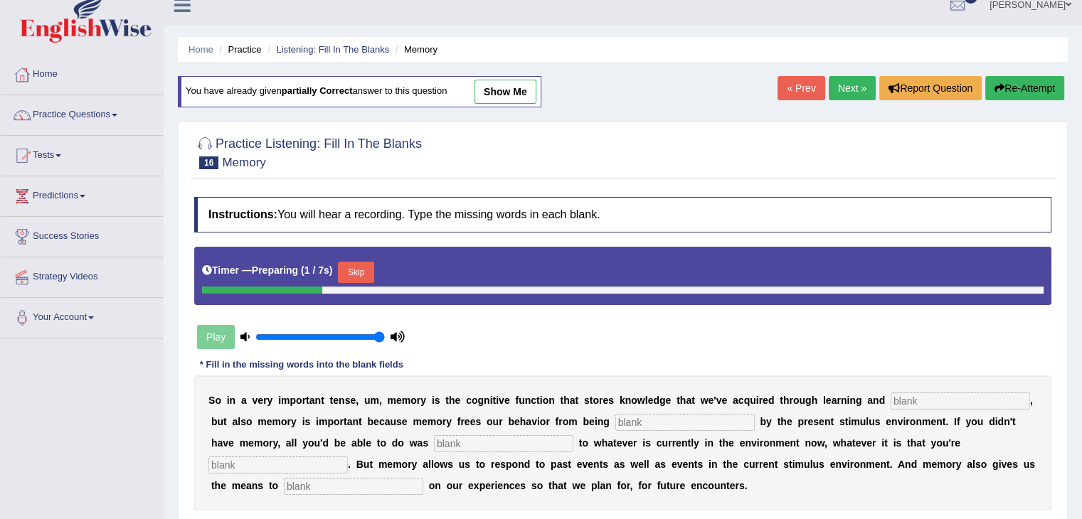
click at [922, 396] on input "text" at bounding box center [959, 401] width 139 height 17
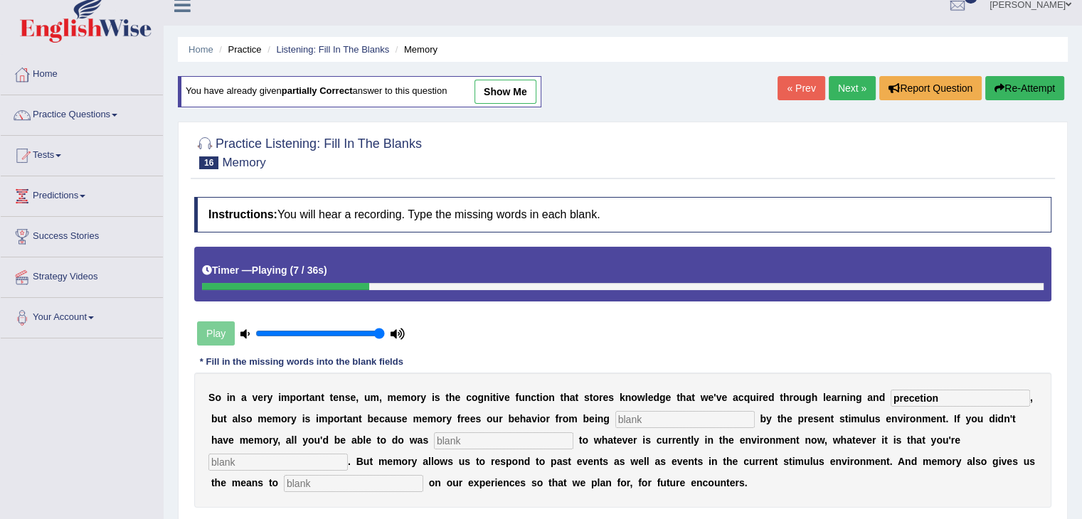
click at [902, 395] on input "precetion" at bounding box center [959, 398] width 139 height 17
click at [906, 395] on input "precetion" at bounding box center [959, 398] width 139 height 17
type input "percetion"
click at [695, 411] on input "text" at bounding box center [684, 419] width 139 height 17
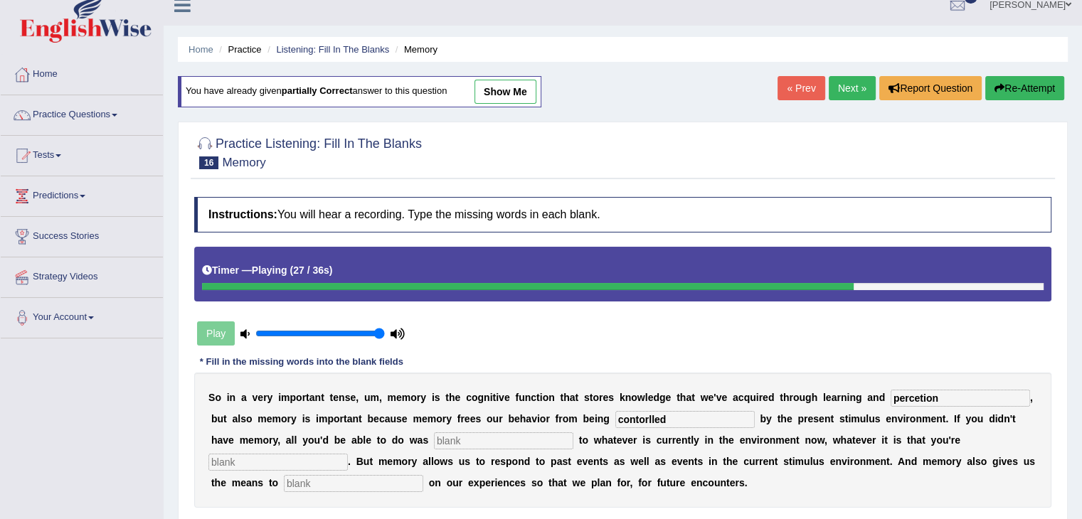
type input "contorlled"
click at [302, 460] on input "text" at bounding box center [277, 462] width 139 height 17
click at [324, 481] on input "text" at bounding box center [353, 483] width 139 height 17
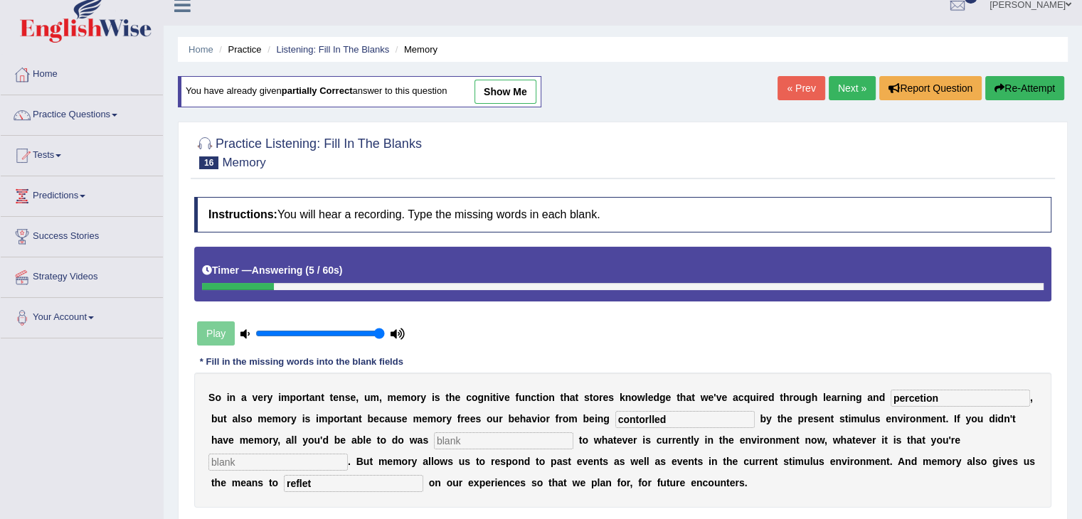
type input "reflet"
click at [528, 439] on input "text" at bounding box center [503, 440] width 139 height 17
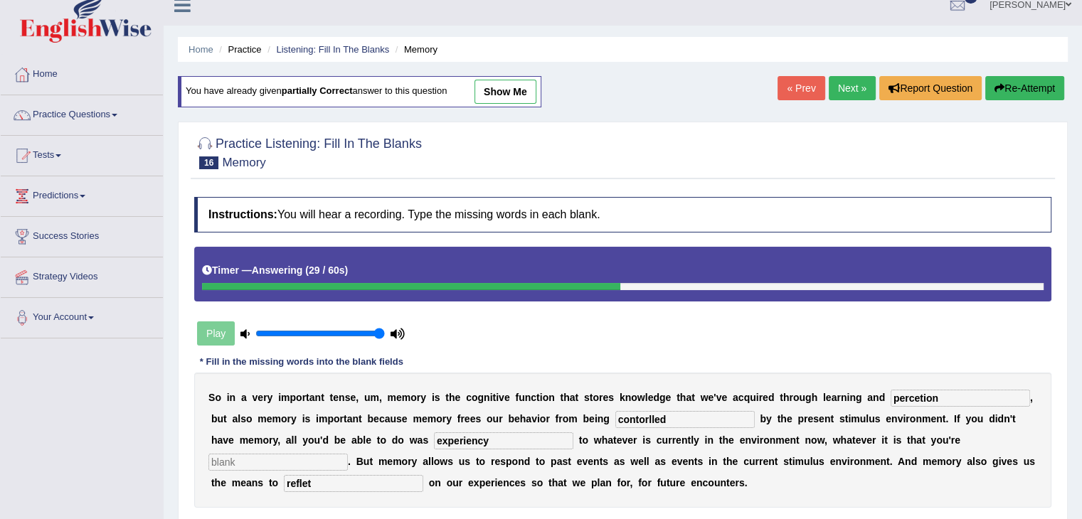
drag, startPoint x: 499, startPoint y: 433, endPoint x: 395, endPoint y: 429, distance: 103.2
click at [395, 429] on div "S o i n a v e r y i m p o r t a n t t e n s e , u m , m e m o r y i s t h e c o…" at bounding box center [622, 440] width 857 height 135
type input "e"
type input "p"
click at [917, 395] on input "percetion" at bounding box center [959, 398] width 139 height 17
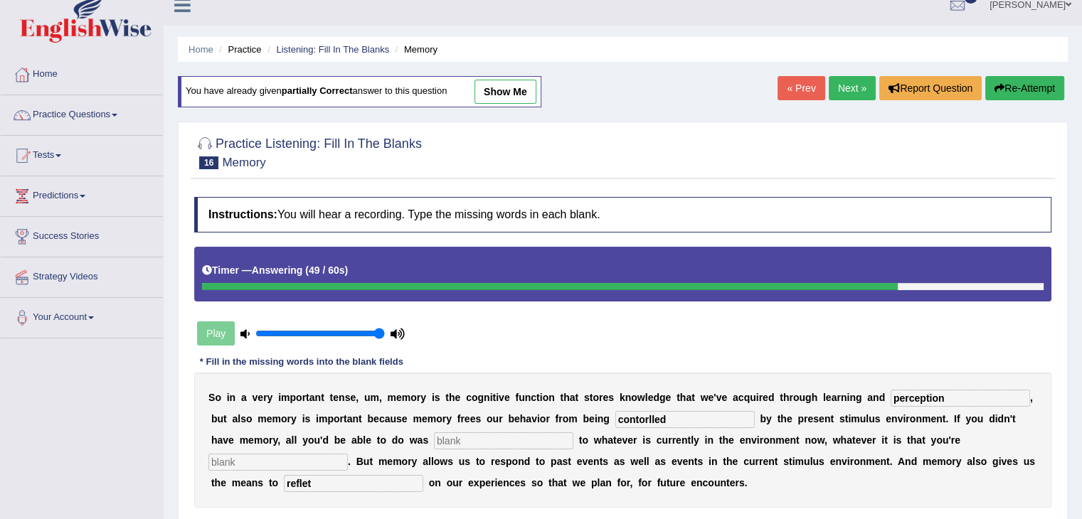
type input "perception"
click at [304, 464] on input "text" at bounding box center [277, 462] width 139 height 17
type input "exprerin"
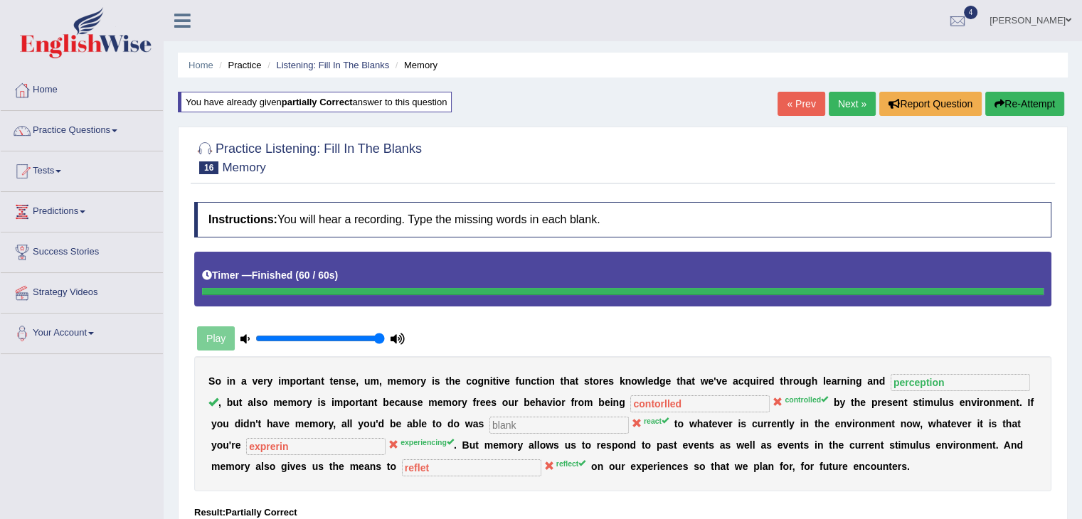
click at [1041, 104] on button "Re-Attempt" at bounding box center [1024, 104] width 79 height 24
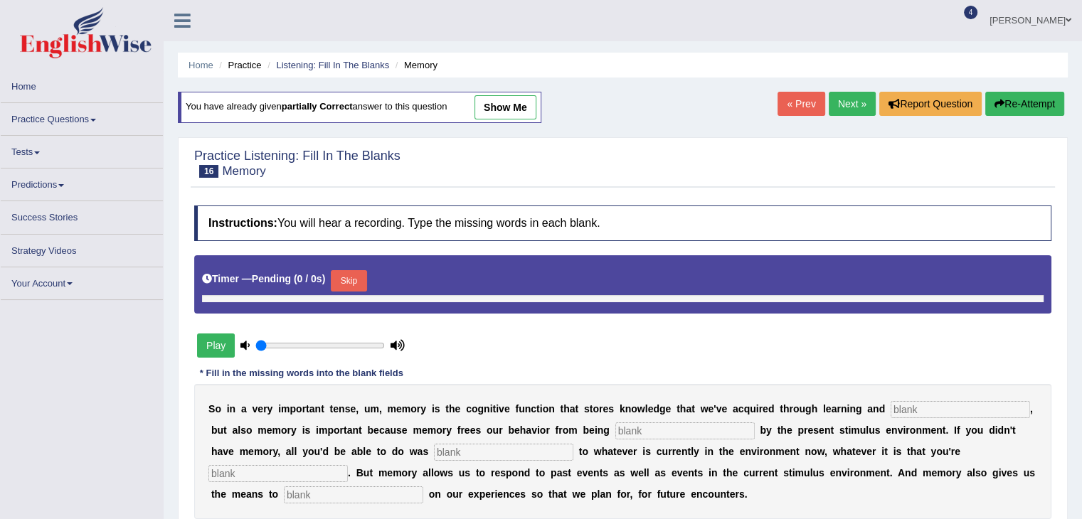
type input "1"
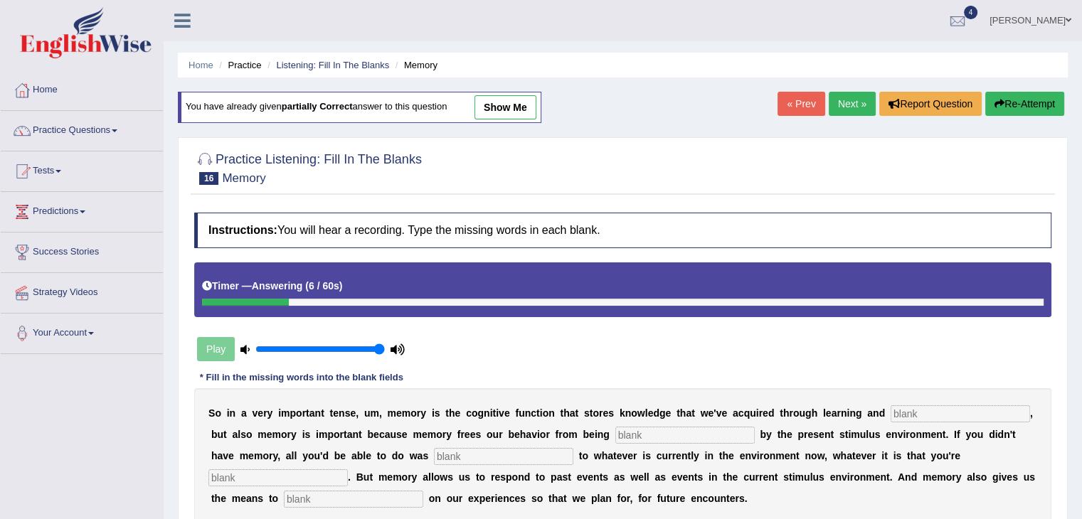
click at [942, 423] on div "S o i n a v e r y i m p o r t a n t t e n s e , u m , m e m o r y i s t h e c o…" at bounding box center [622, 455] width 857 height 135
click at [941, 408] on input "text" at bounding box center [959, 413] width 139 height 17
type input "perception"
type input "controlled"
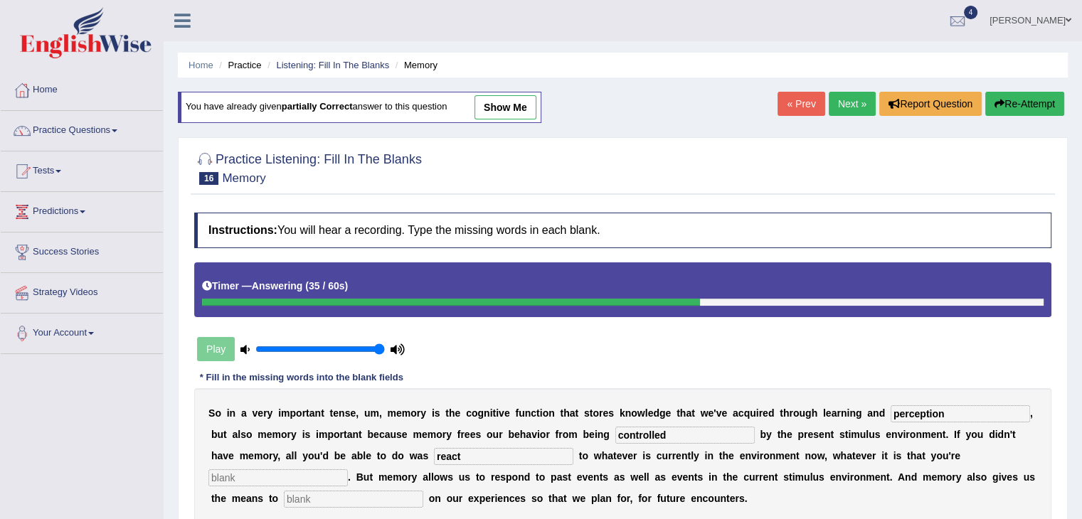
type input "react"
type input "expercience"
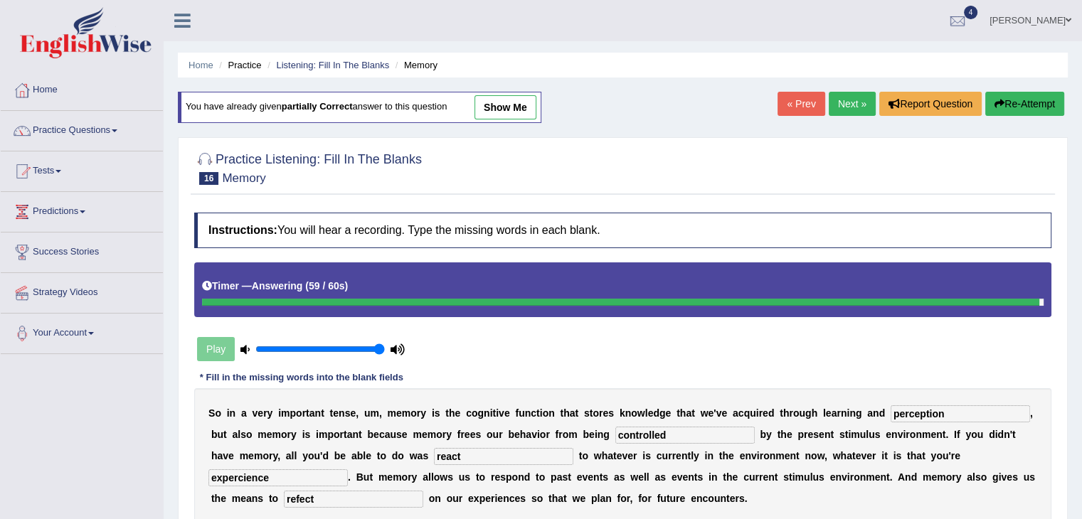
type input "refect"
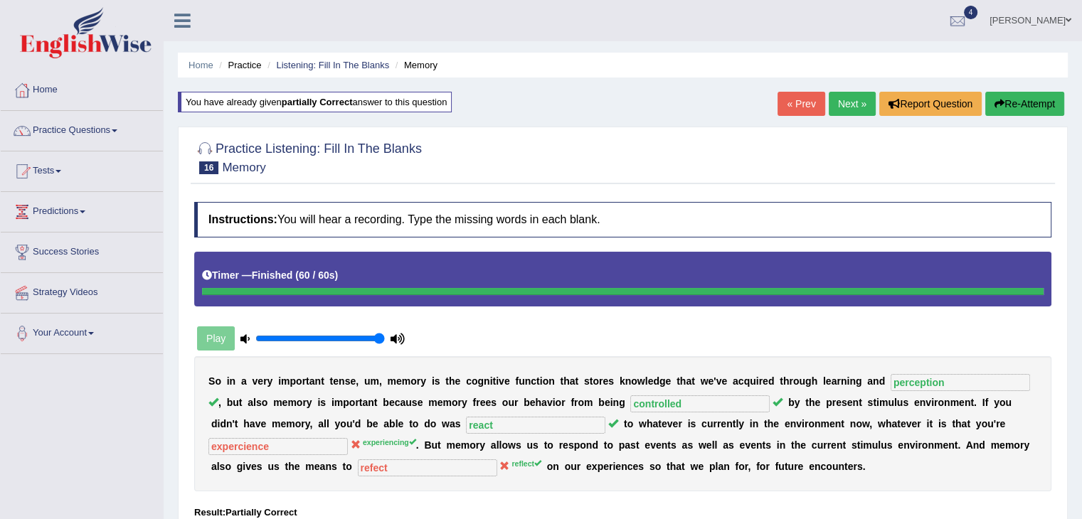
click at [847, 104] on link "Next »" at bounding box center [852, 104] width 47 height 24
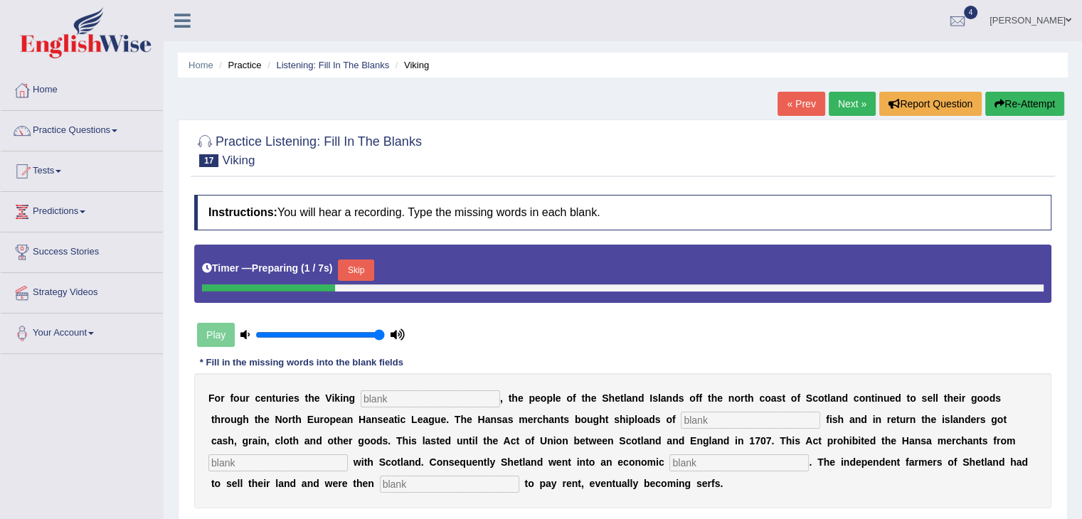
click at [1078, 110] on div "Home Practice Listening: Fill In The Blanks Viking « Prev Next » Report Questio…" at bounding box center [623, 355] width 918 height 711
drag, startPoint x: 1078, startPoint y: 110, endPoint x: 1092, endPoint y: 125, distance: 20.6
click at [1081, 125] on html "Toggle navigation Home Practice Questions Speaking Practice Read Aloud Repeat S…" at bounding box center [541, 259] width 1082 height 519
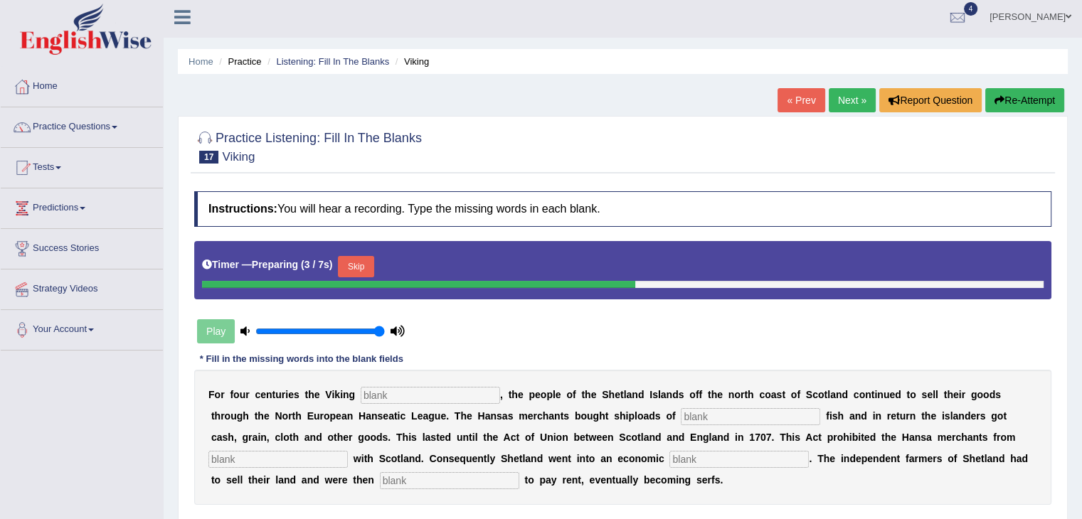
click at [430, 395] on input "text" at bounding box center [430, 395] width 139 height 17
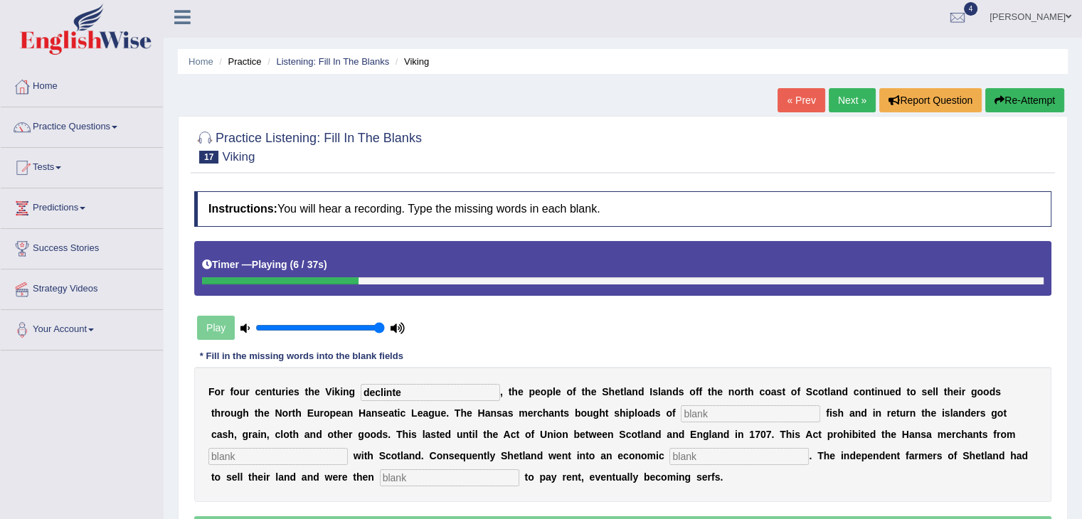
type input "declinte"
type input "solted"
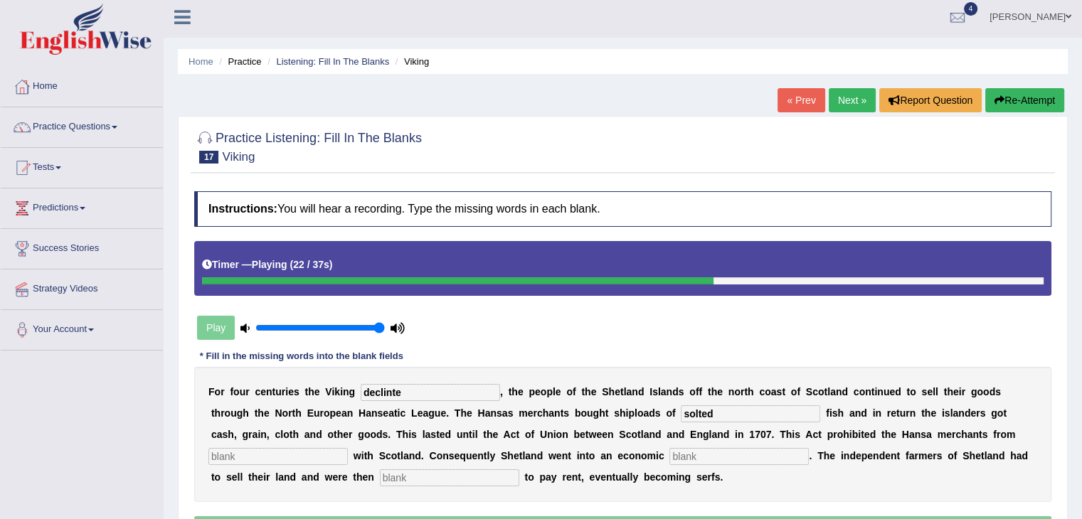
click at [238, 442] on div "F o r f o u r c e n t u r i e s t h e V i k i n g declinte , t h e p e o p l e …" at bounding box center [622, 434] width 857 height 135
click at [239, 448] on input "text" at bounding box center [277, 456] width 139 height 17
type input "tradimno"
type input "depration"
click at [390, 482] on input "text" at bounding box center [449, 477] width 139 height 17
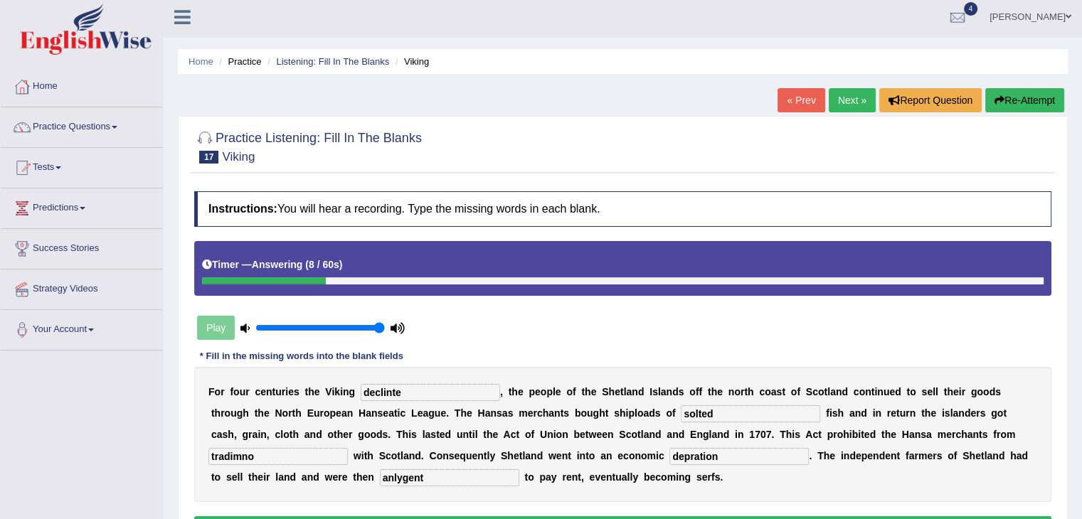
type input "anlygent"
drag, startPoint x: 410, startPoint y: 391, endPoint x: 338, endPoint y: 398, distance: 72.8
click at [338, 398] on div "F o r f o u r c e n t u r i e s t h e V i k i n g declinte , t h e p e o p l e …" at bounding box center [622, 434] width 857 height 135
type input "declined"
drag, startPoint x: 284, startPoint y: 459, endPoint x: 58, endPoint y: 445, distance: 226.6
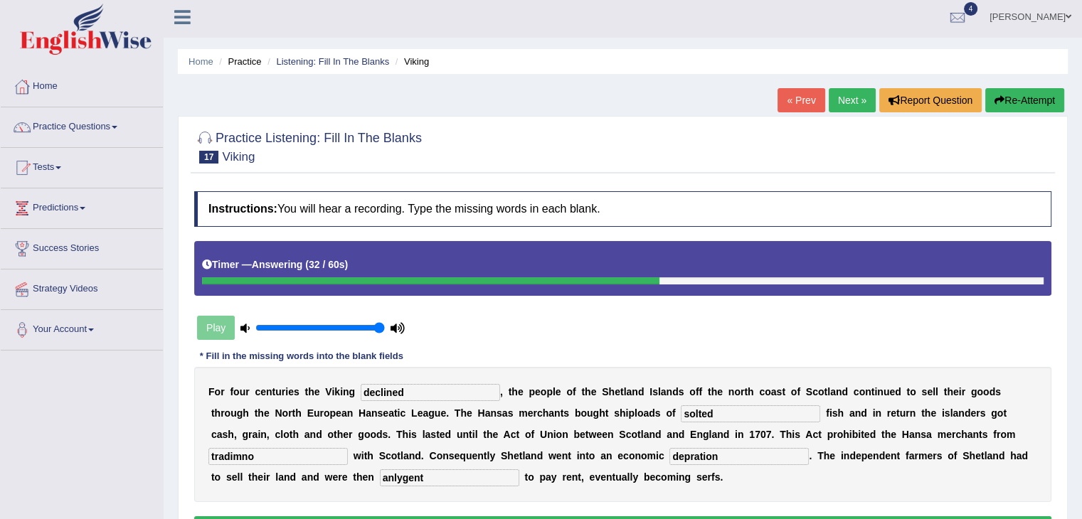
click at [58, 445] on div "Toggle navigation Home Practice Questions Speaking Practice Read Aloud Repeat S…" at bounding box center [541, 366] width 1082 height 740
type input "t"
type input "troemdem"
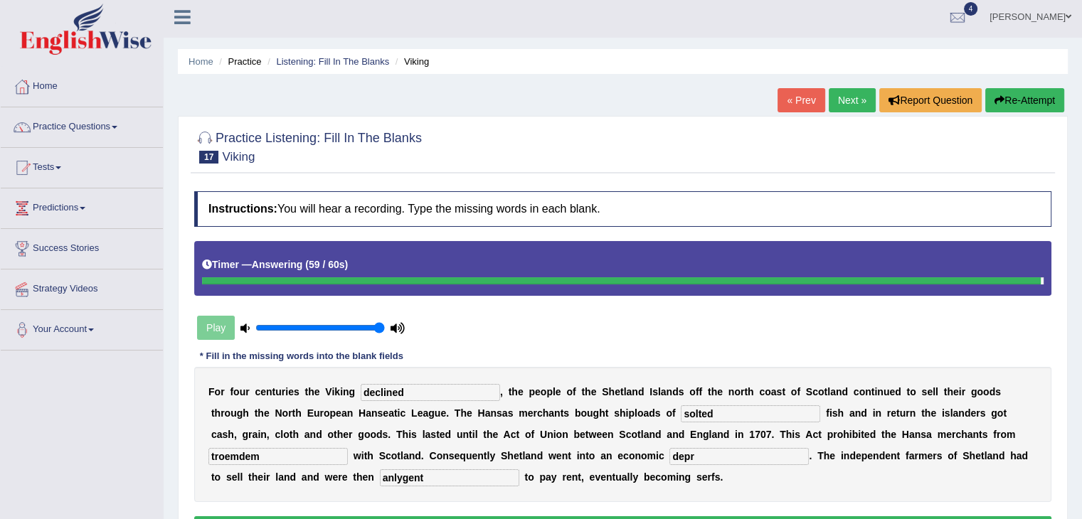
type input "depr"
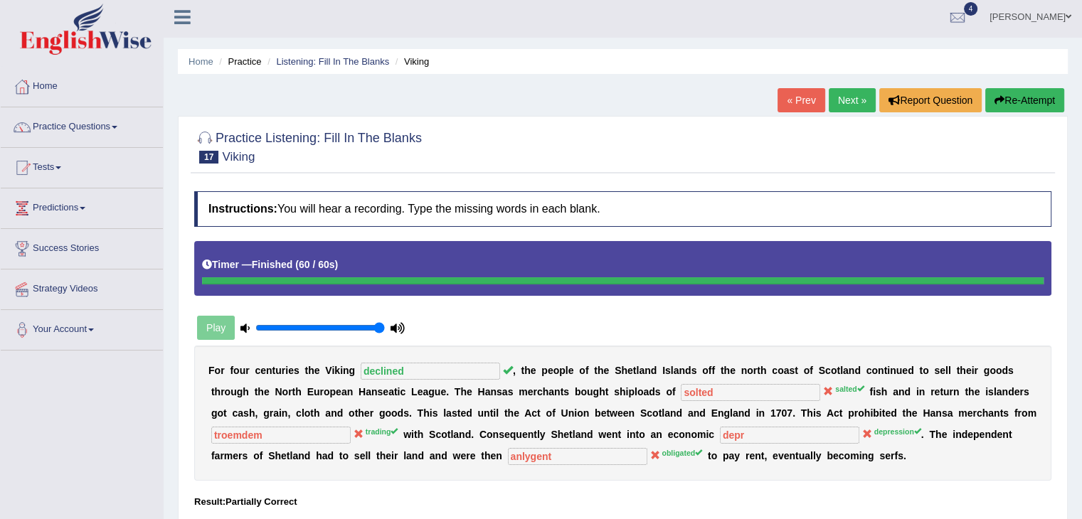
click at [154, 427] on div "Toggle navigation Home Practice Questions Speaking Practice Read Aloud Repeat S…" at bounding box center [541, 366] width 1082 height 740
click at [993, 105] on button "Re-Attempt" at bounding box center [1024, 100] width 79 height 24
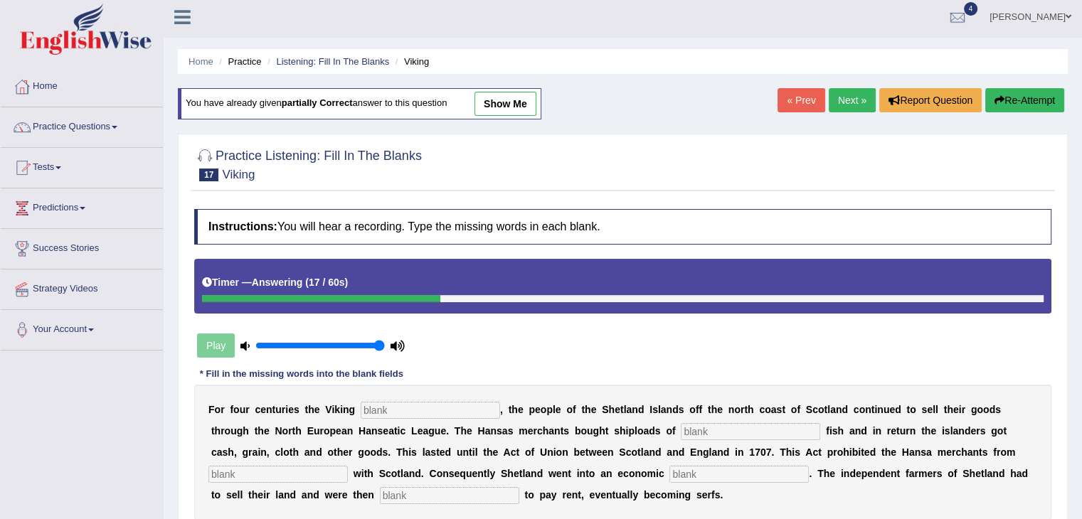
click at [985, 104] on button "Re-Attempt" at bounding box center [1024, 100] width 79 height 24
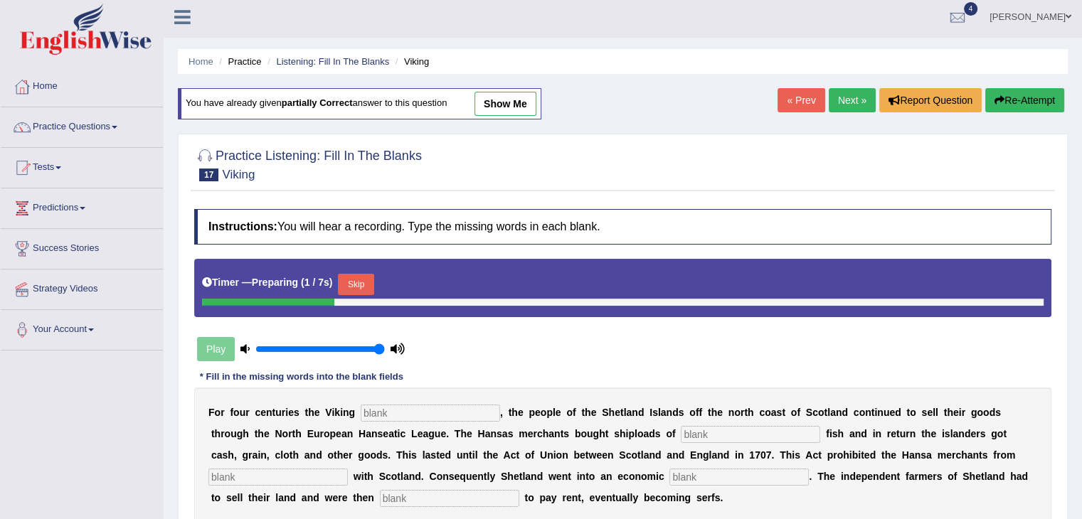
click at [467, 405] on input "text" at bounding box center [430, 413] width 139 height 17
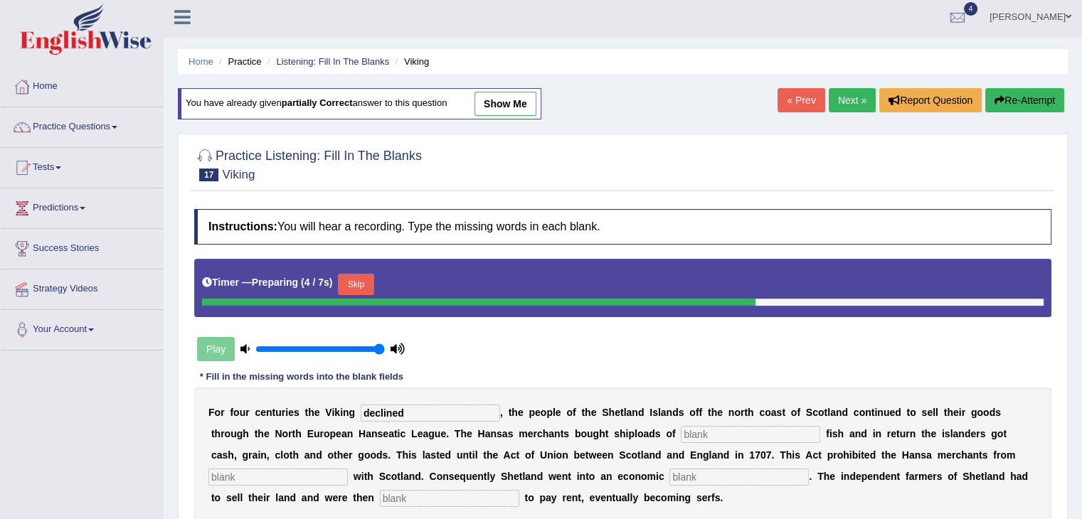
type input "declined"
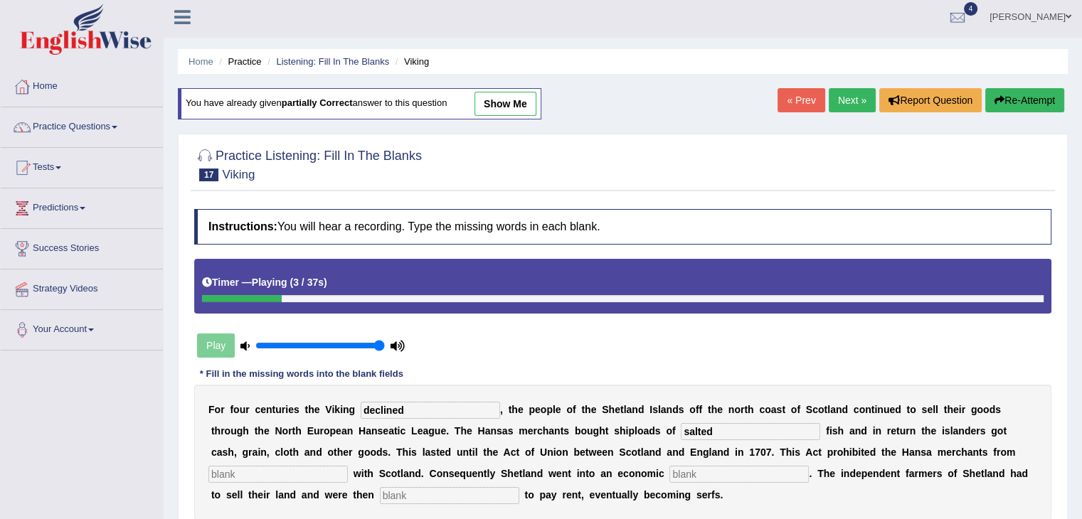
type input "salted"
click at [257, 466] on input "text" at bounding box center [277, 474] width 139 height 17
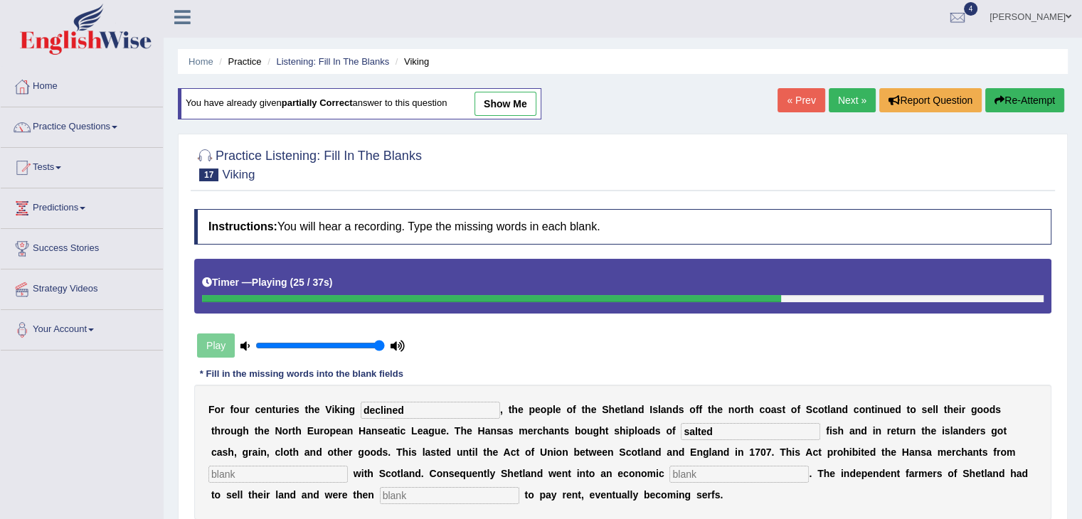
click at [270, 473] on input "text" at bounding box center [277, 474] width 139 height 17
type input "trading"
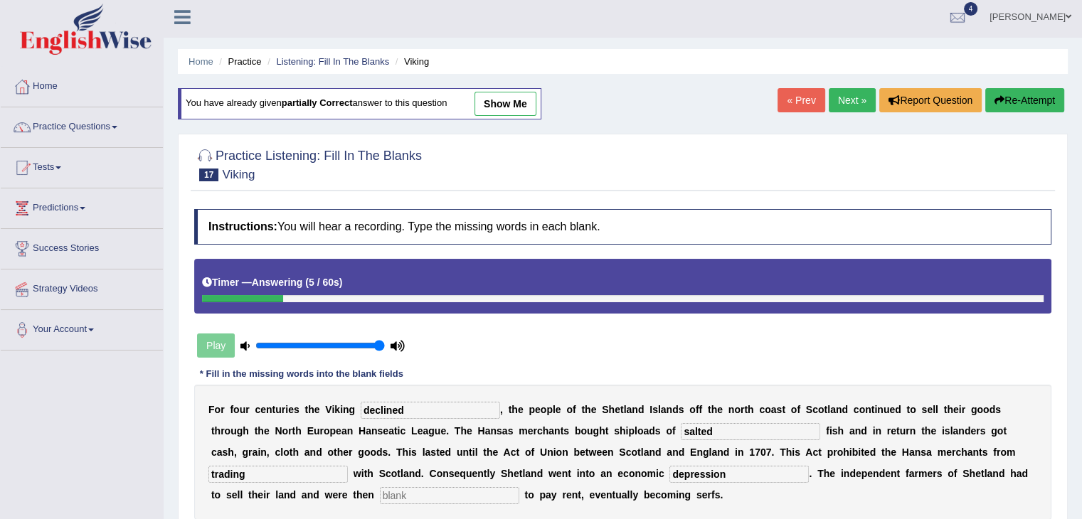
type input "depression"
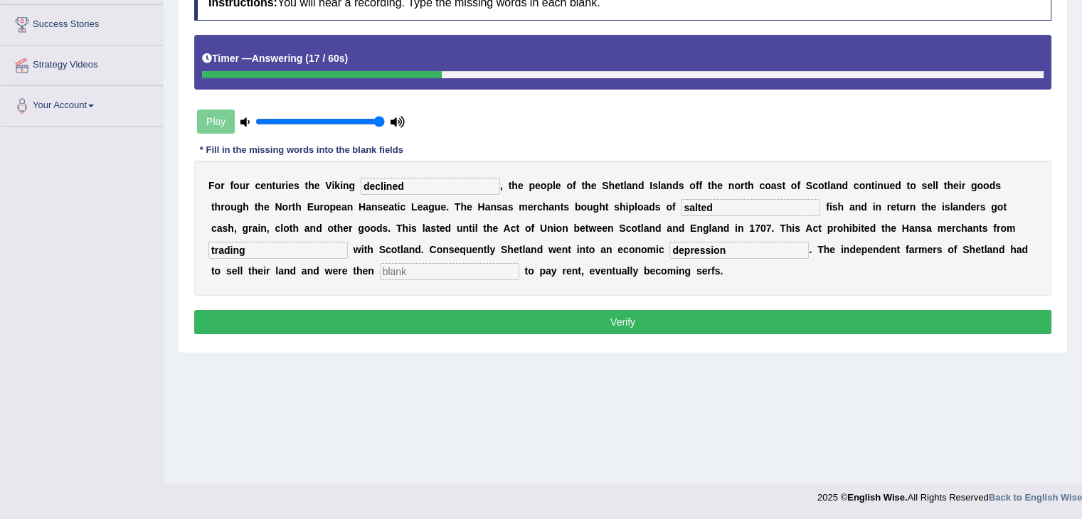
click at [407, 269] on input "text" at bounding box center [449, 271] width 139 height 17
type input "a"
type input "obligated"
click at [271, 252] on input "trading" at bounding box center [277, 250] width 139 height 17
drag, startPoint x: 271, startPoint y: 252, endPoint x: 248, endPoint y: 260, distance: 23.8
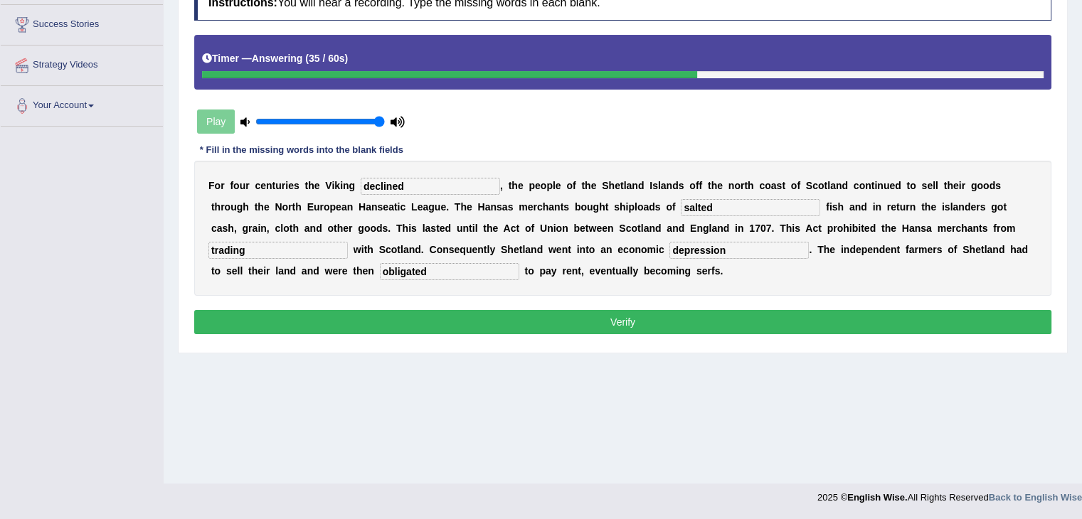
click at [248, 260] on div "F o r f o u r c e n t u r i e s t h e V i k i n g declined , t h e p e o p l e …" at bounding box center [622, 228] width 857 height 135
click at [390, 313] on button "Verify" at bounding box center [622, 322] width 857 height 24
